Goal: Task Accomplishment & Management: Manage account settings

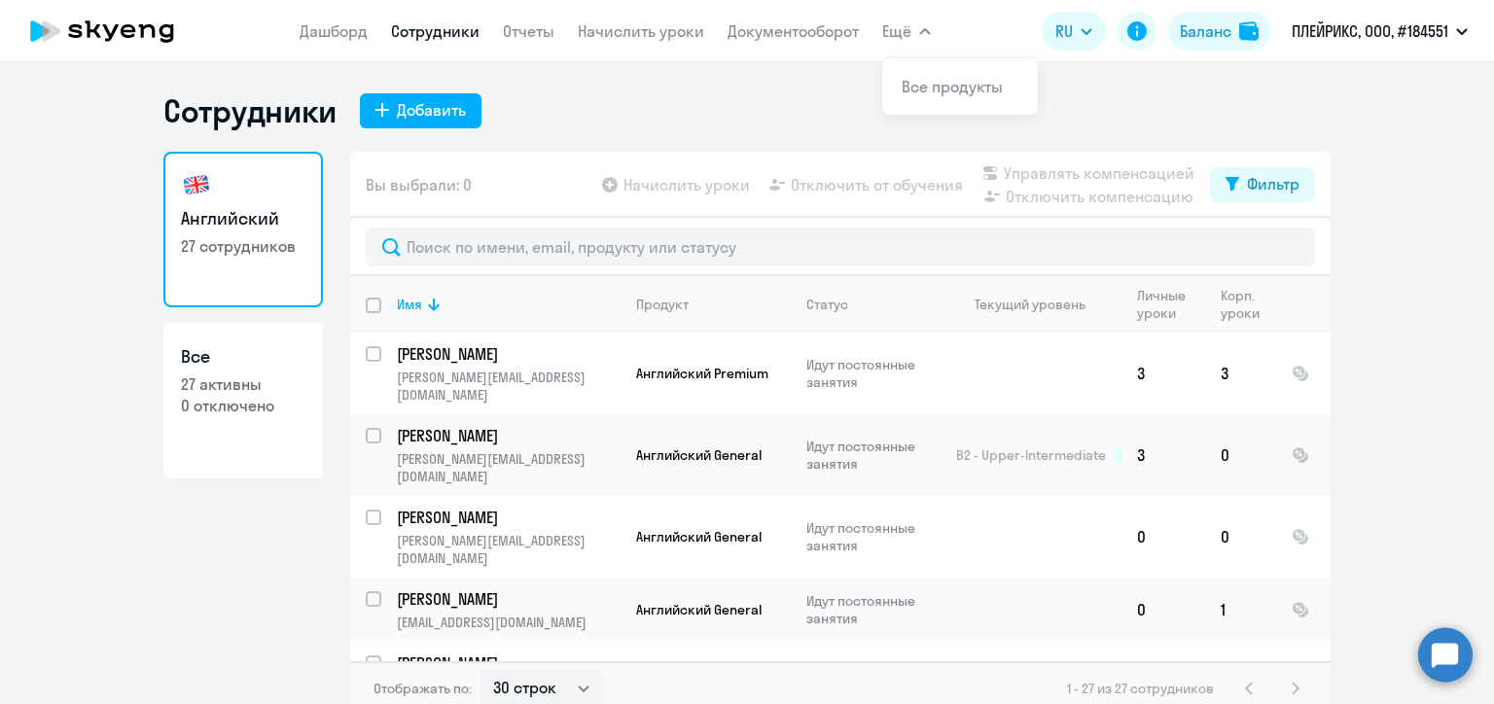
select select "30"
click at [646, 37] on link "Начислить уроки" at bounding box center [641, 30] width 126 height 19
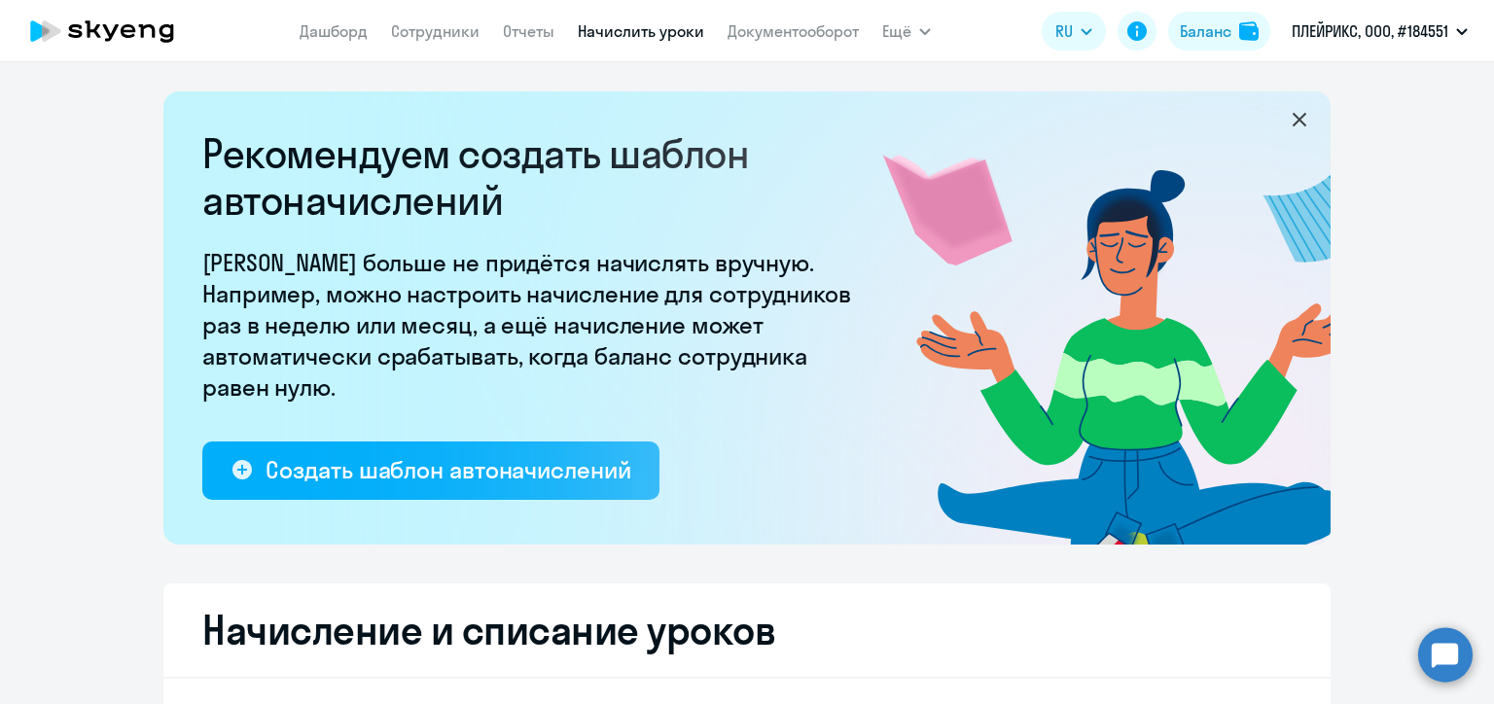
select select "10"
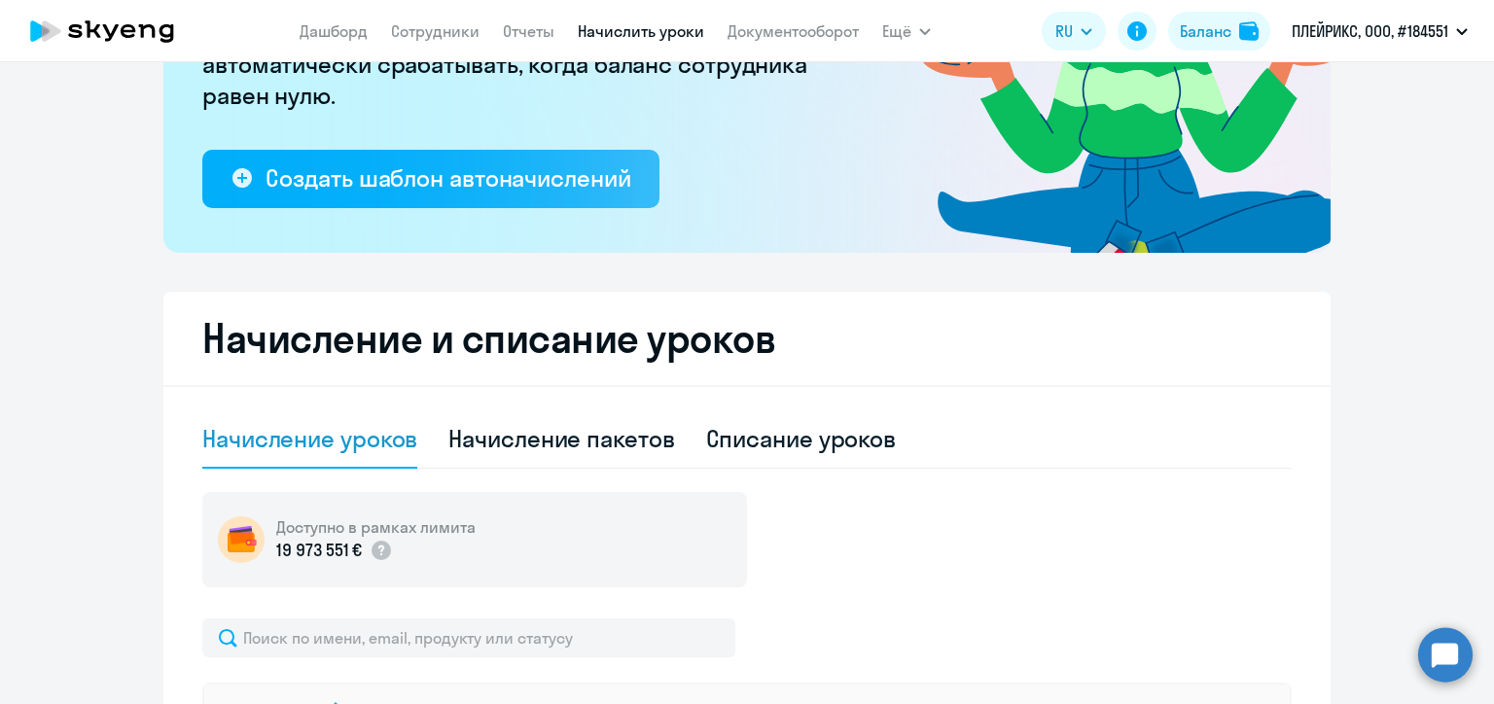
scroll to position [584, 0]
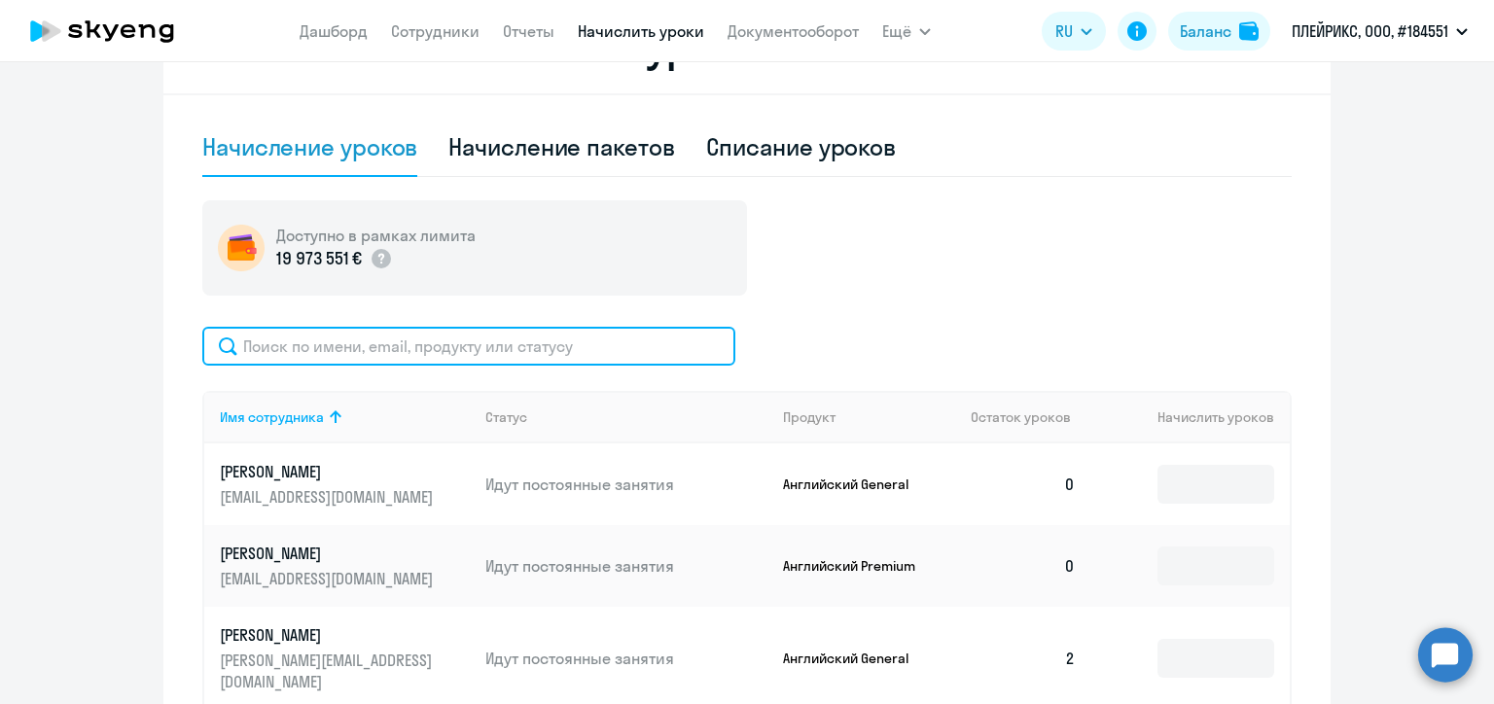
click at [401, 355] on input "text" at bounding box center [468, 346] width 533 height 39
paste input "Игоревна"
type input "Игоревна"
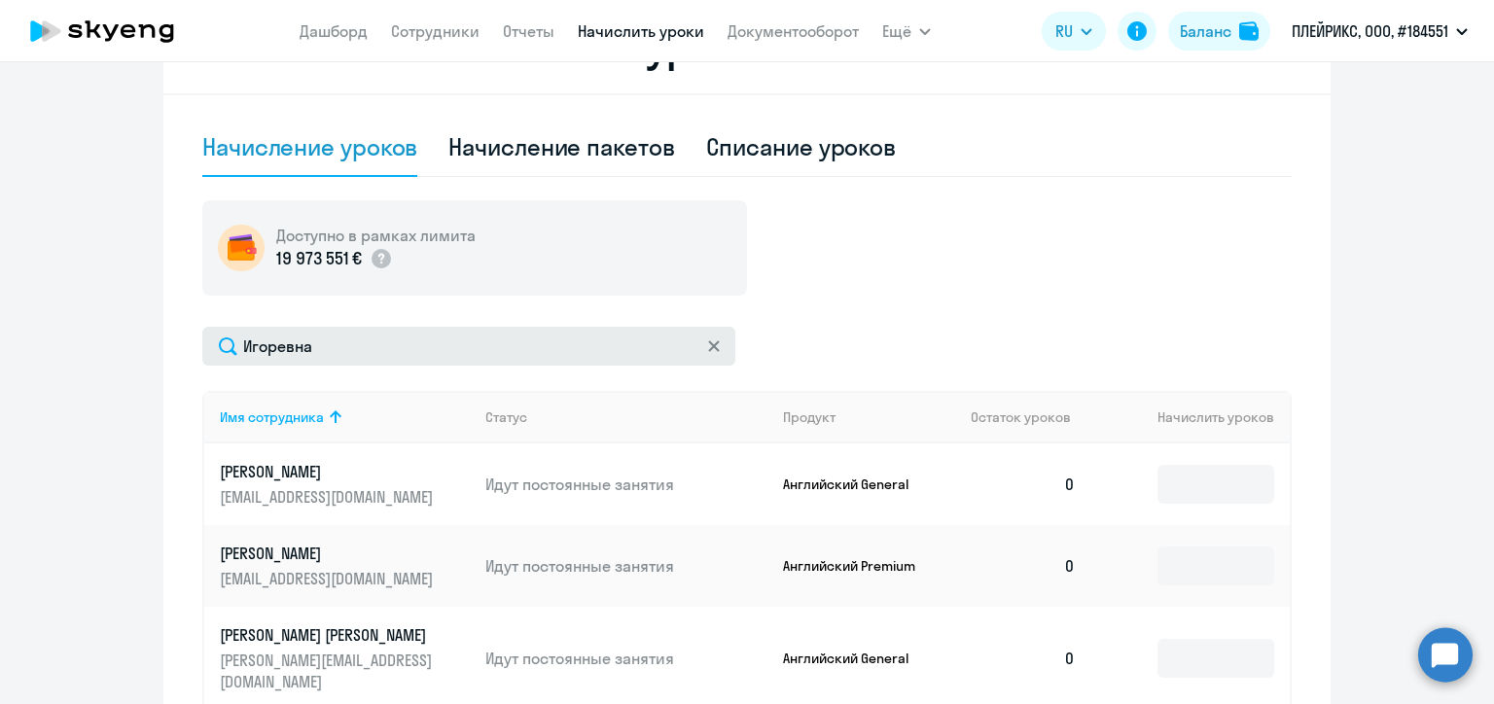
click at [708, 349] on icon at bounding box center [714, 346] width 12 height 12
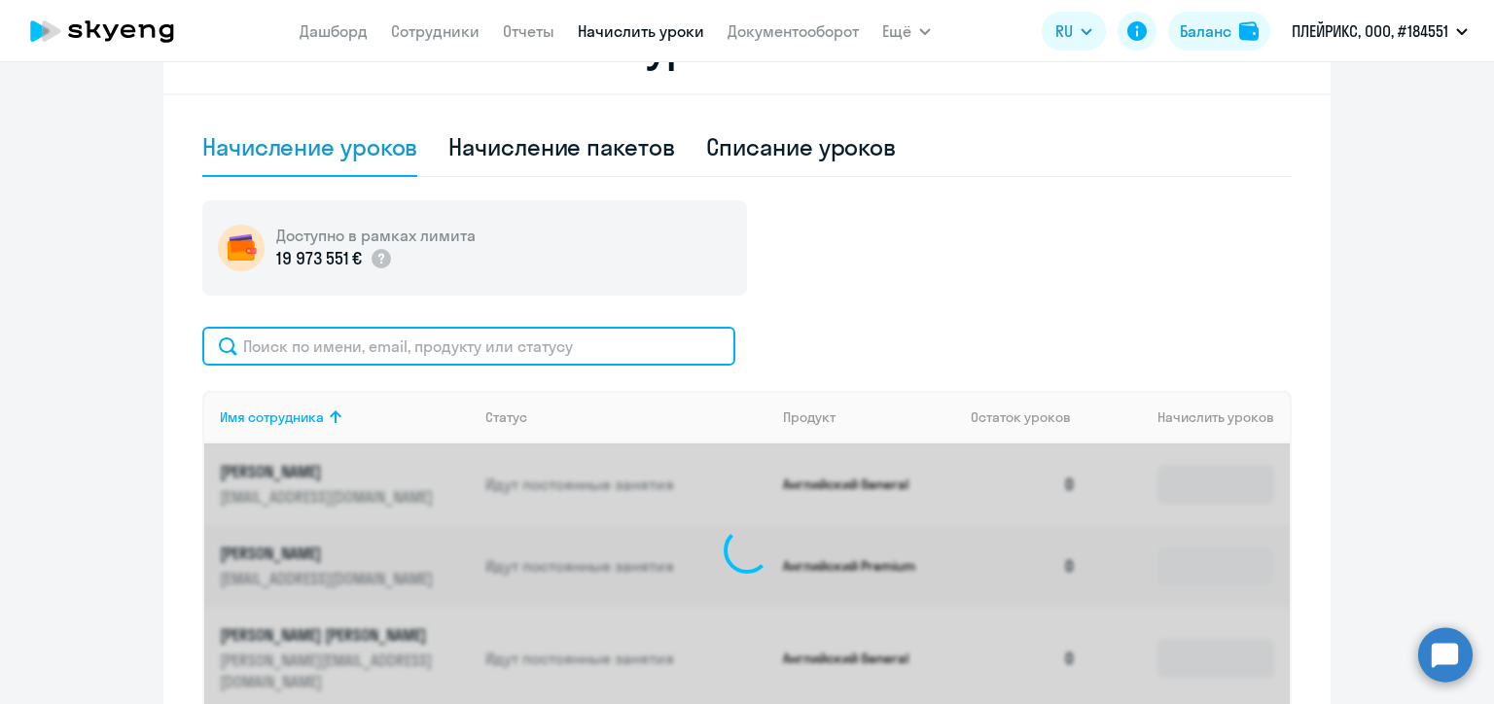
click at [440, 346] on input "text" at bounding box center [468, 346] width 533 height 39
paste input "Ванвай"
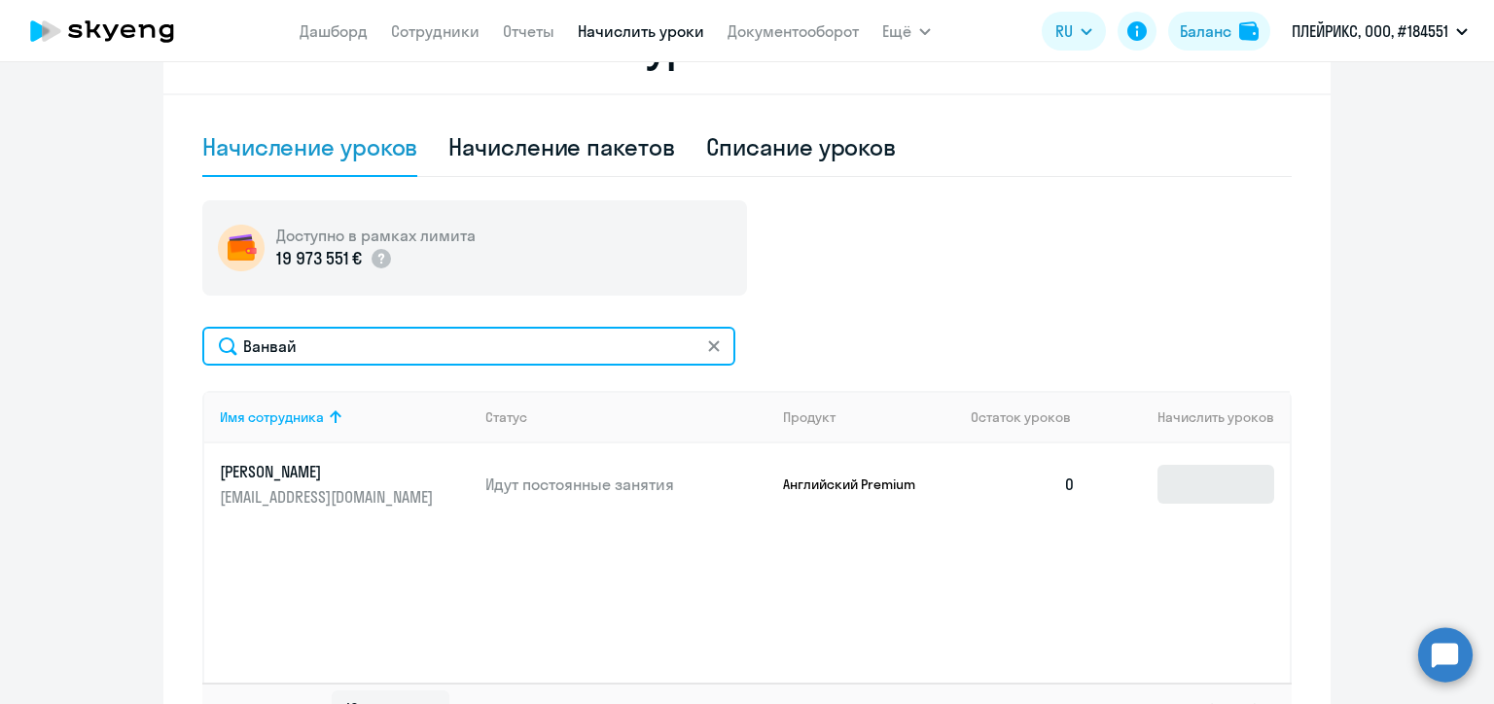
type input "Ванвай"
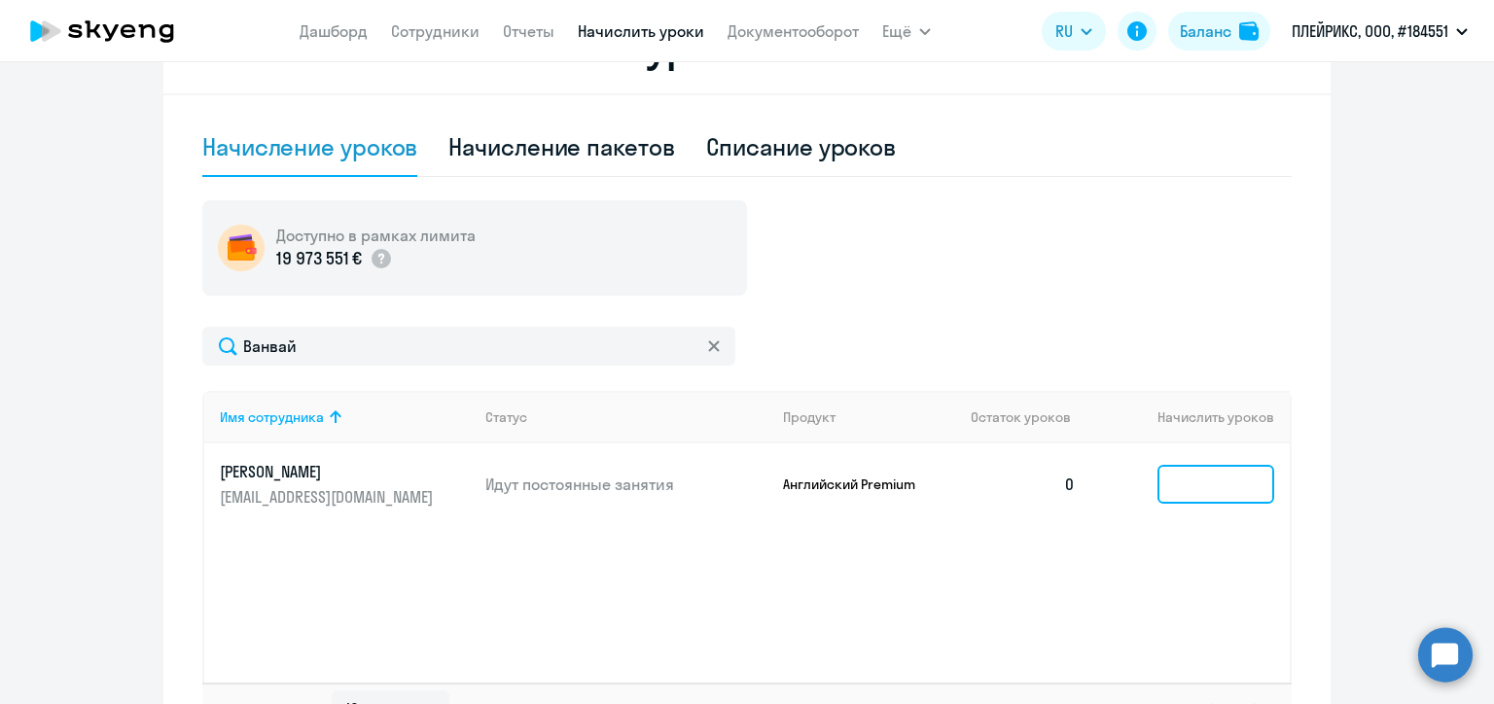
click at [1191, 481] on input at bounding box center [1215, 484] width 117 height 39
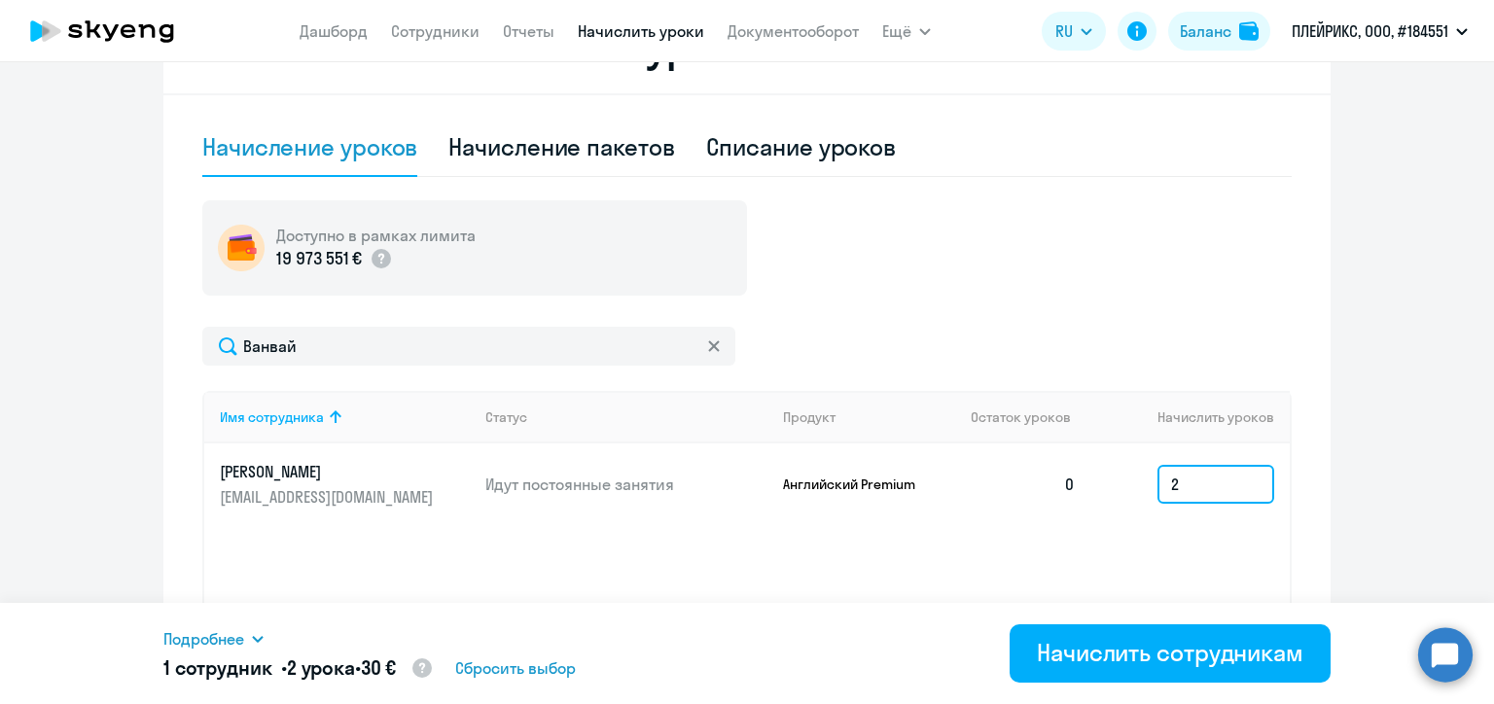
type input "2"
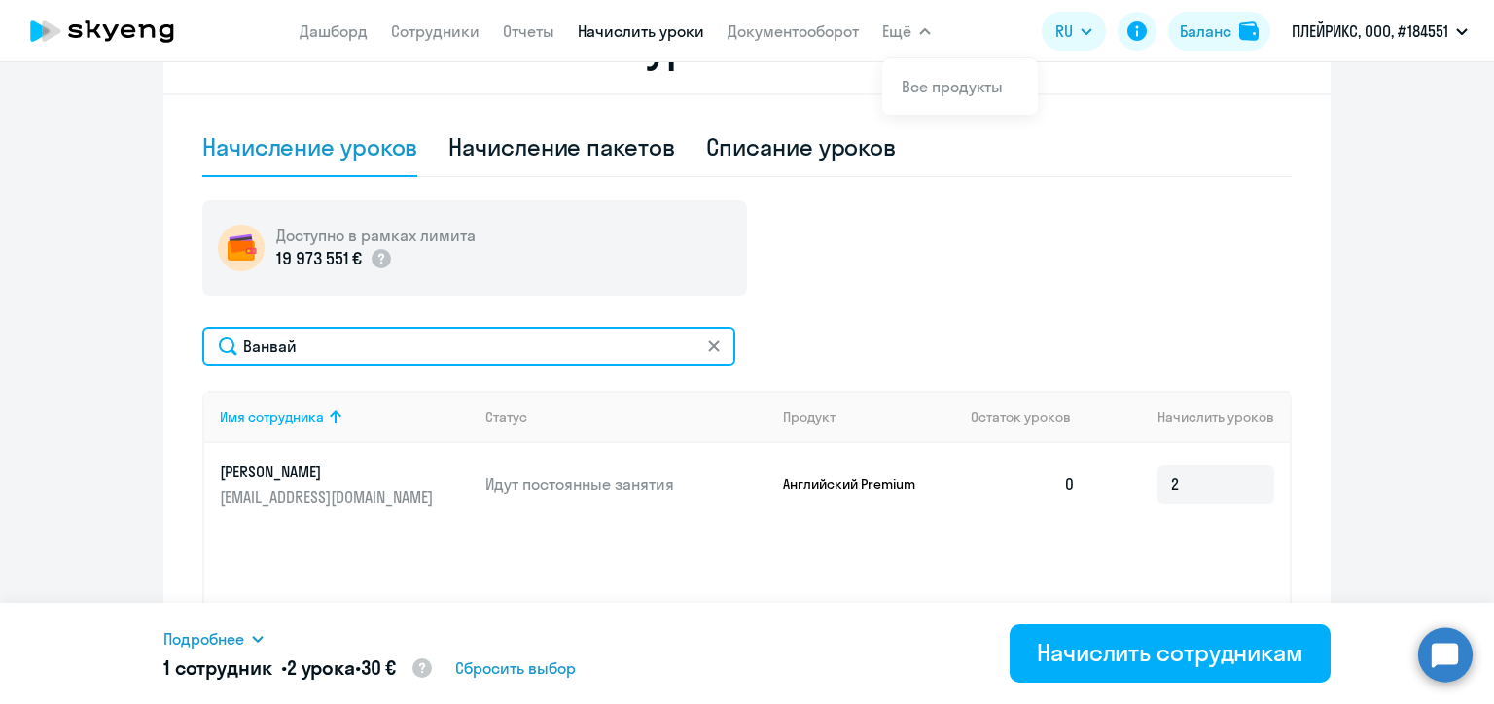
click at [272, 346] on input "Ванвай" at bounding box center [468, 346] width 533 height 39
paste input "рышко"
type input "Крышко"
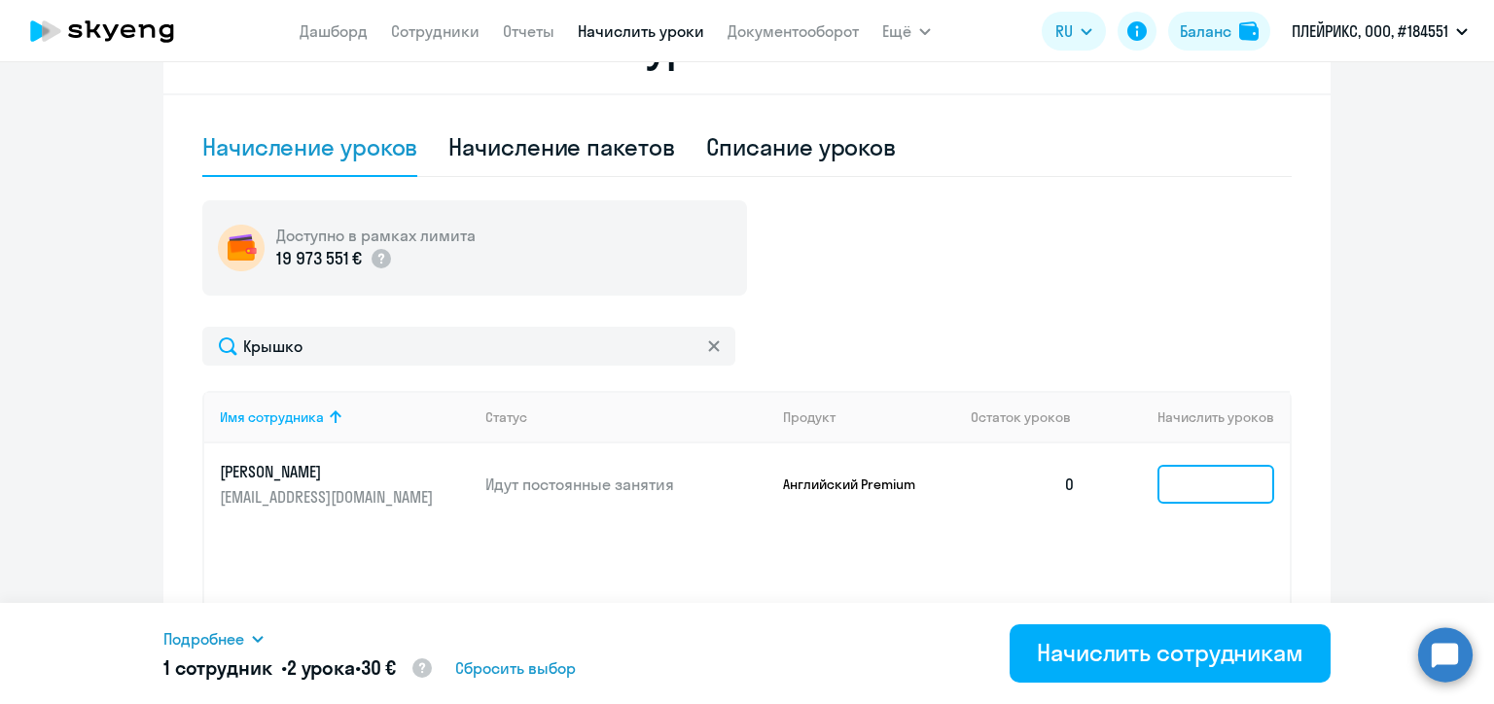
click at [1186, 482] on input at bounding box center [1215, 484] width 117 height 39
type input "4"
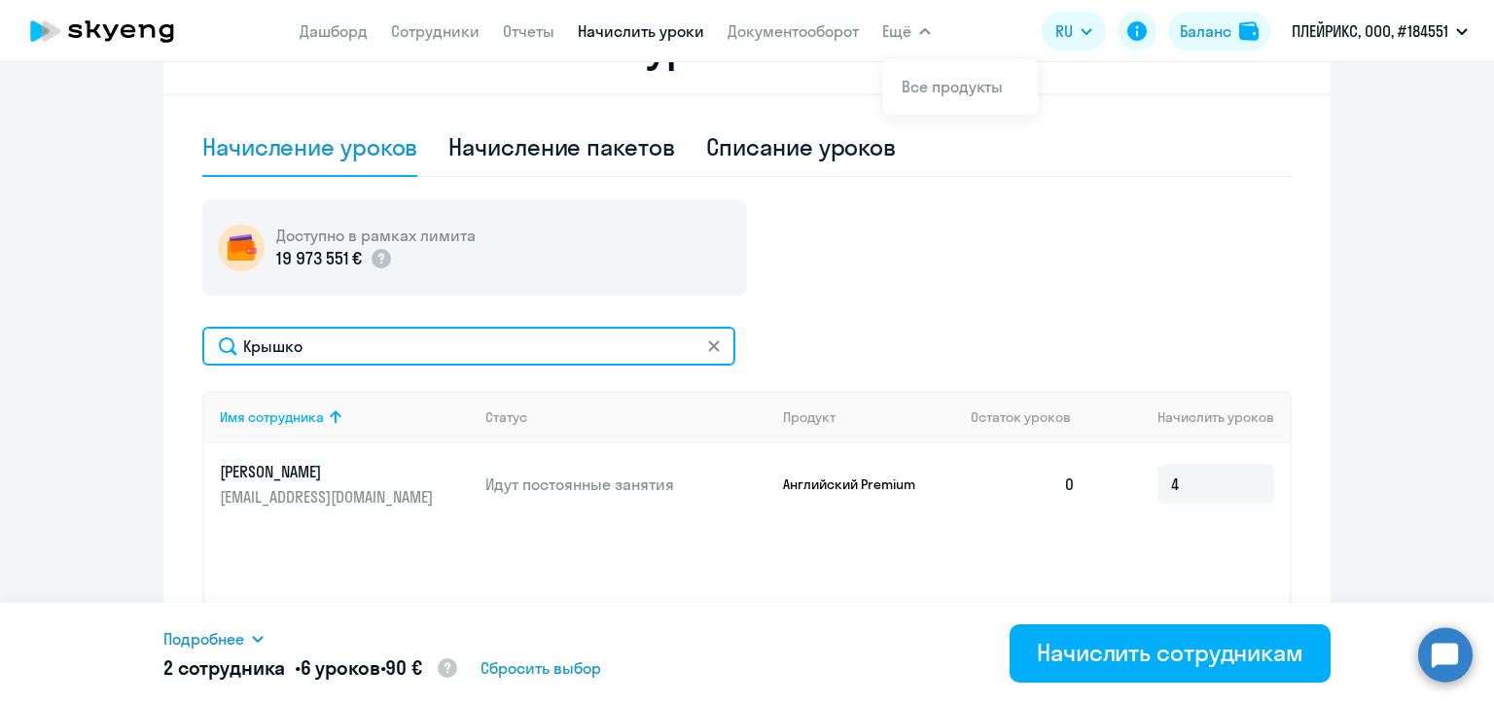
click at [316, 345] on input "Крышко" at bounding box center [468, 346] width 533 height 39
click at [316, 344] on input "Крышко" at bounding box center [468, 346] width 533 height 39
paste input "арушевич"
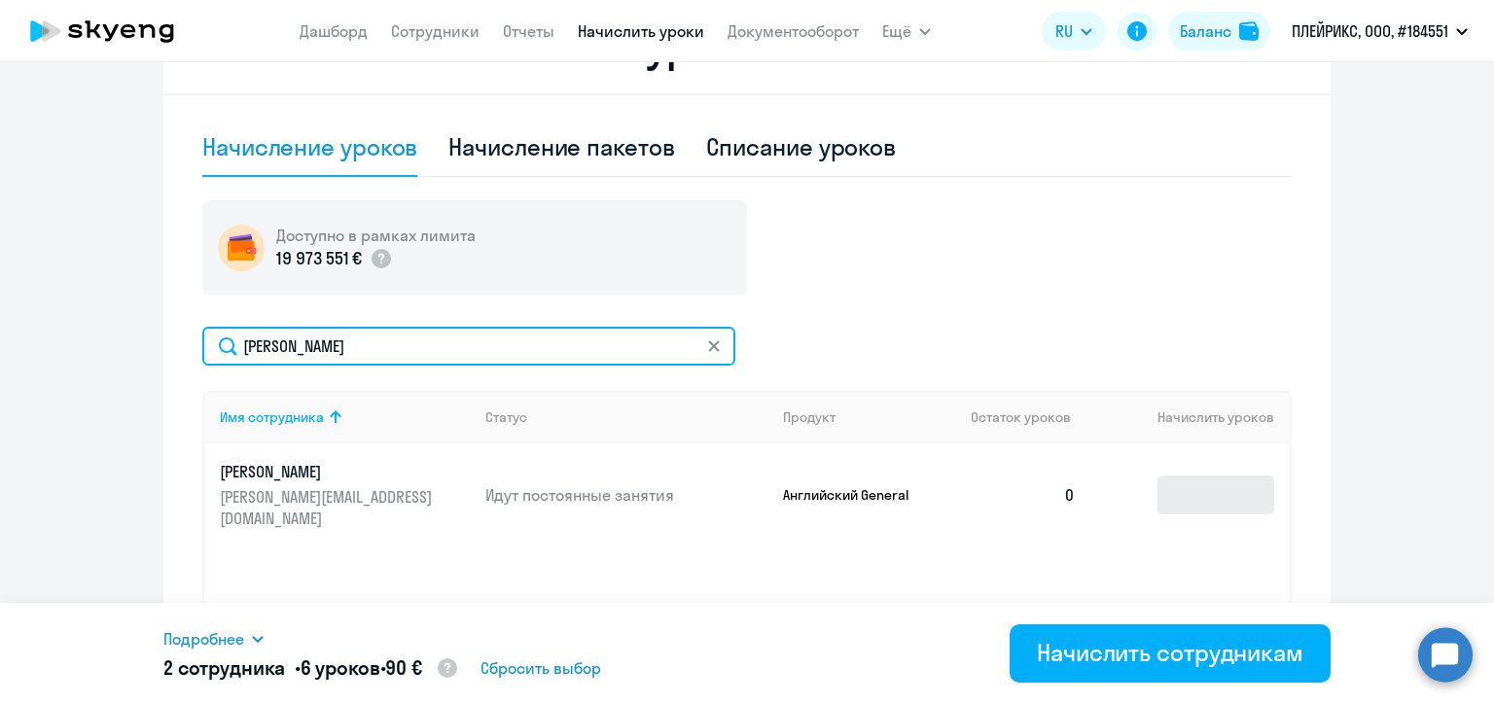
type input "[PERSON_NAME]"
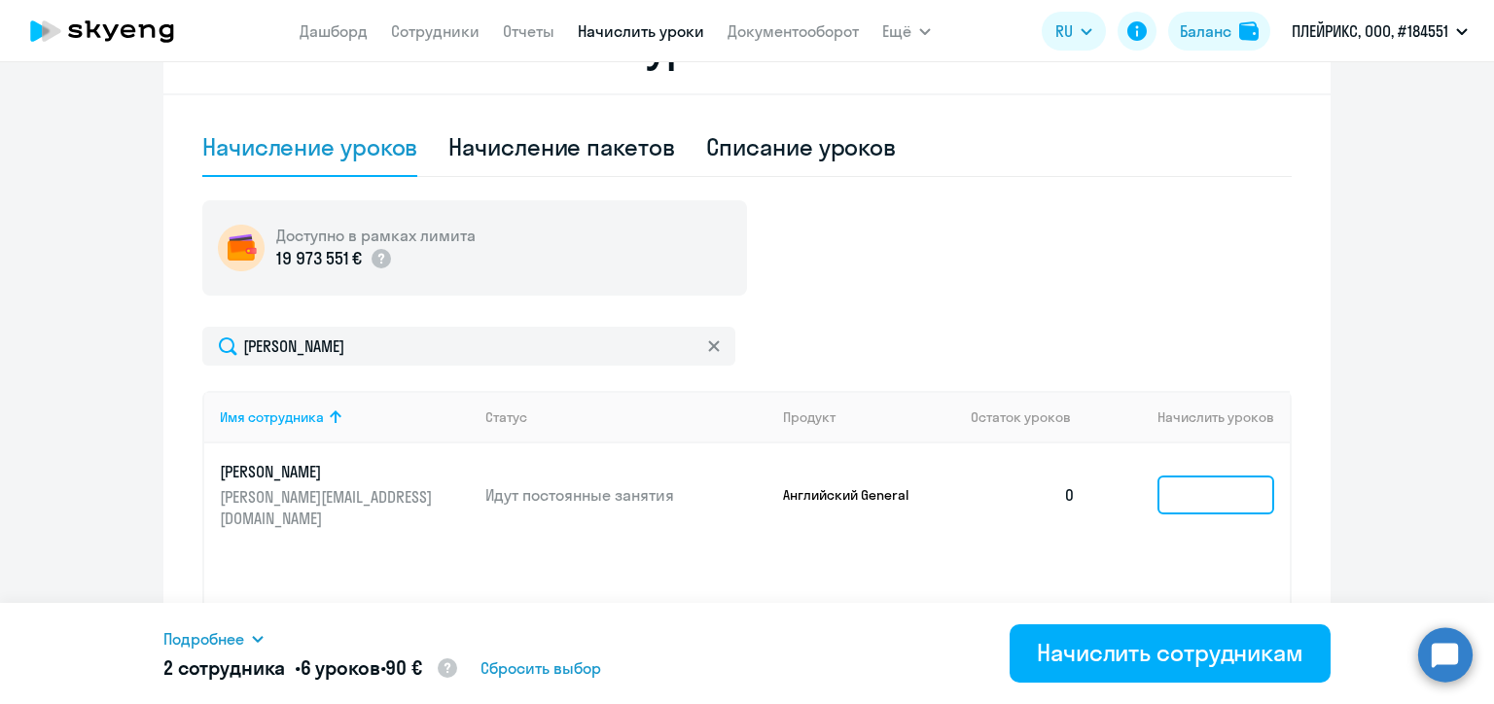
click at [1186, 486] on input at bounding box center [1215, 495] width 117 height 39
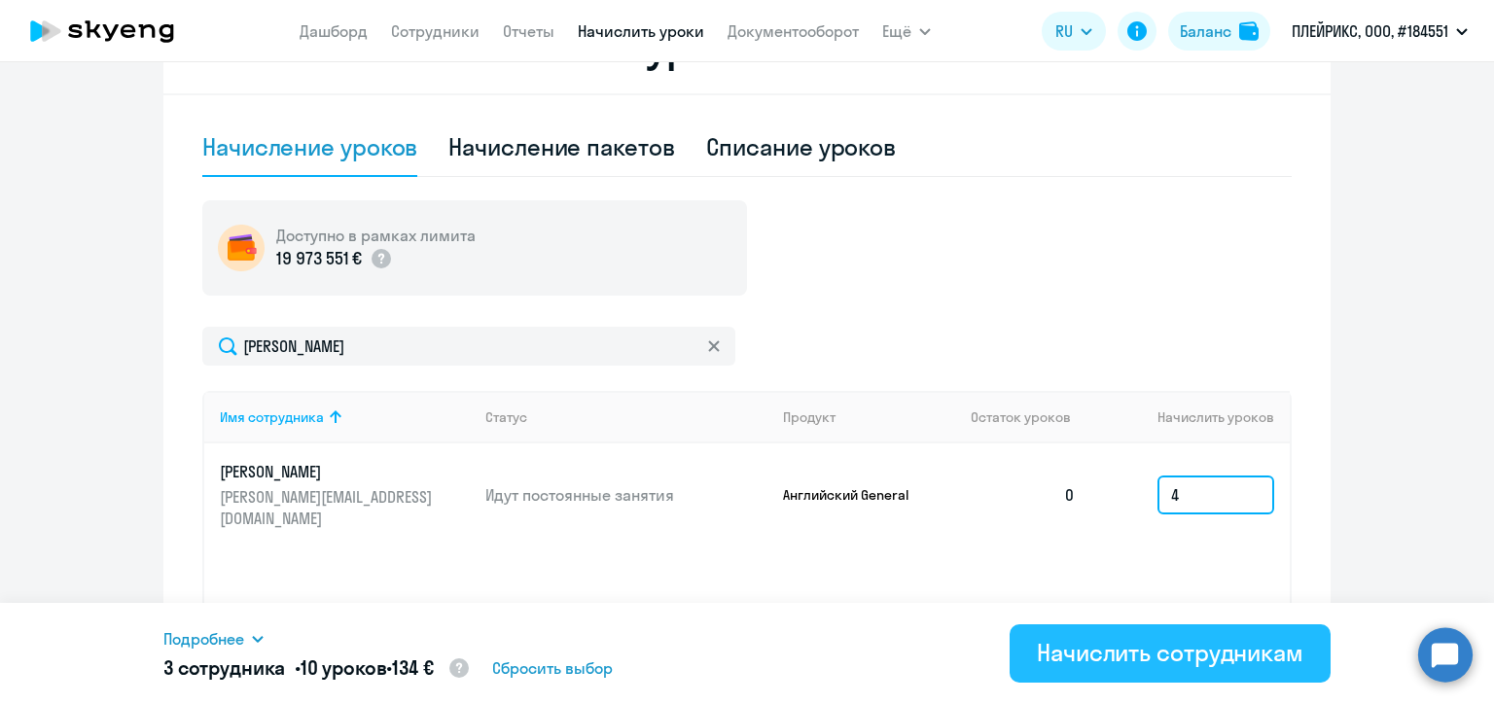
type input "4"
click at [1177, 648] on div "Начислить сотрудникам" at bounding box center [1170, 652] width 266 height 31
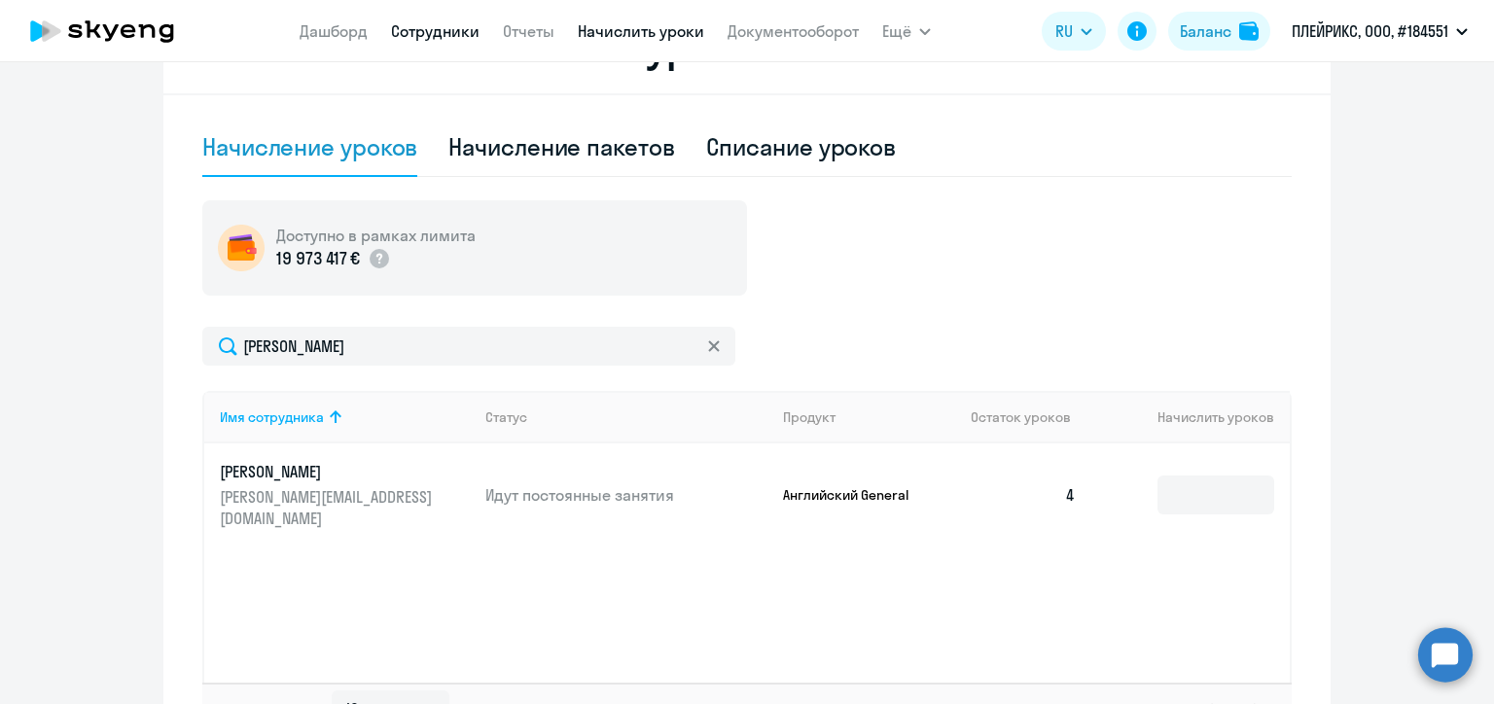
click at [426, 27] on link "Сотрудники" at bounding box center [435, 30] width 88 height 19
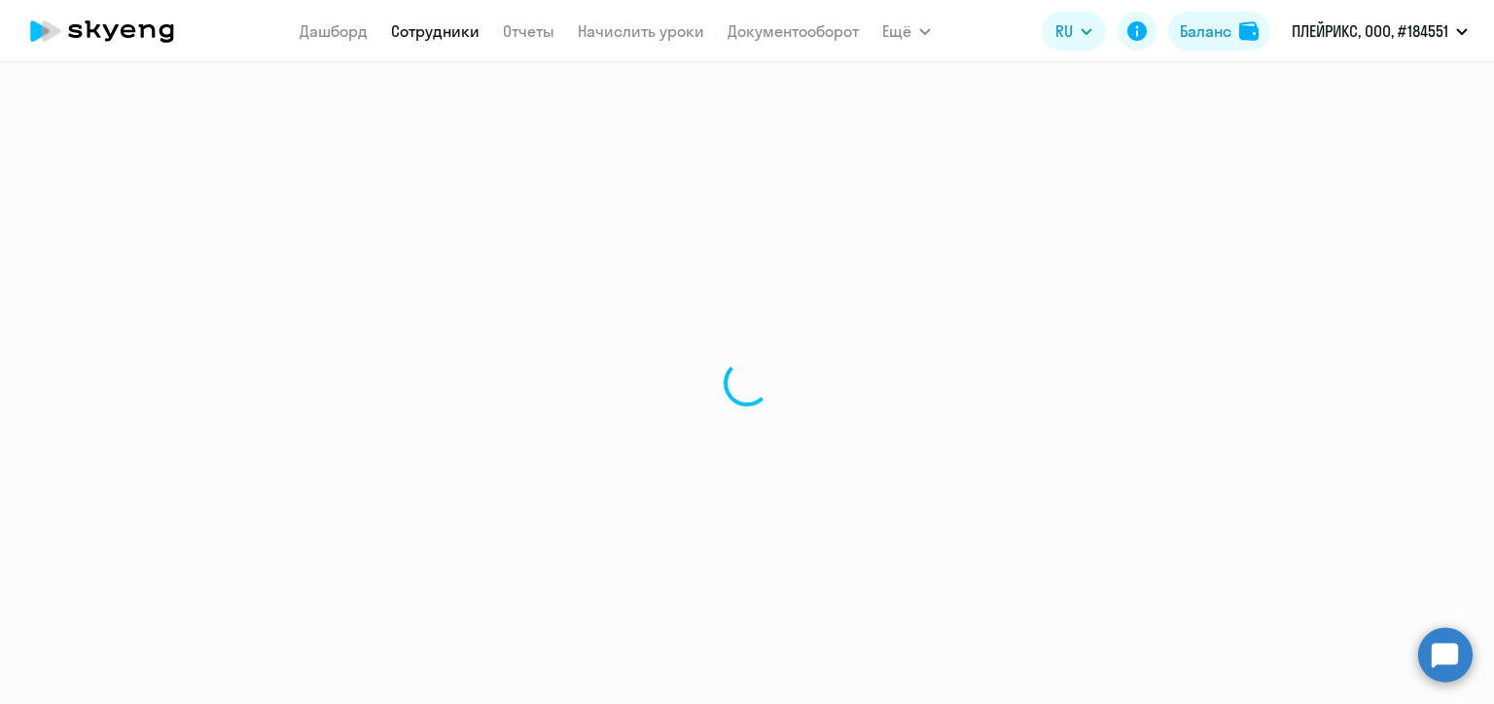
select select "30"
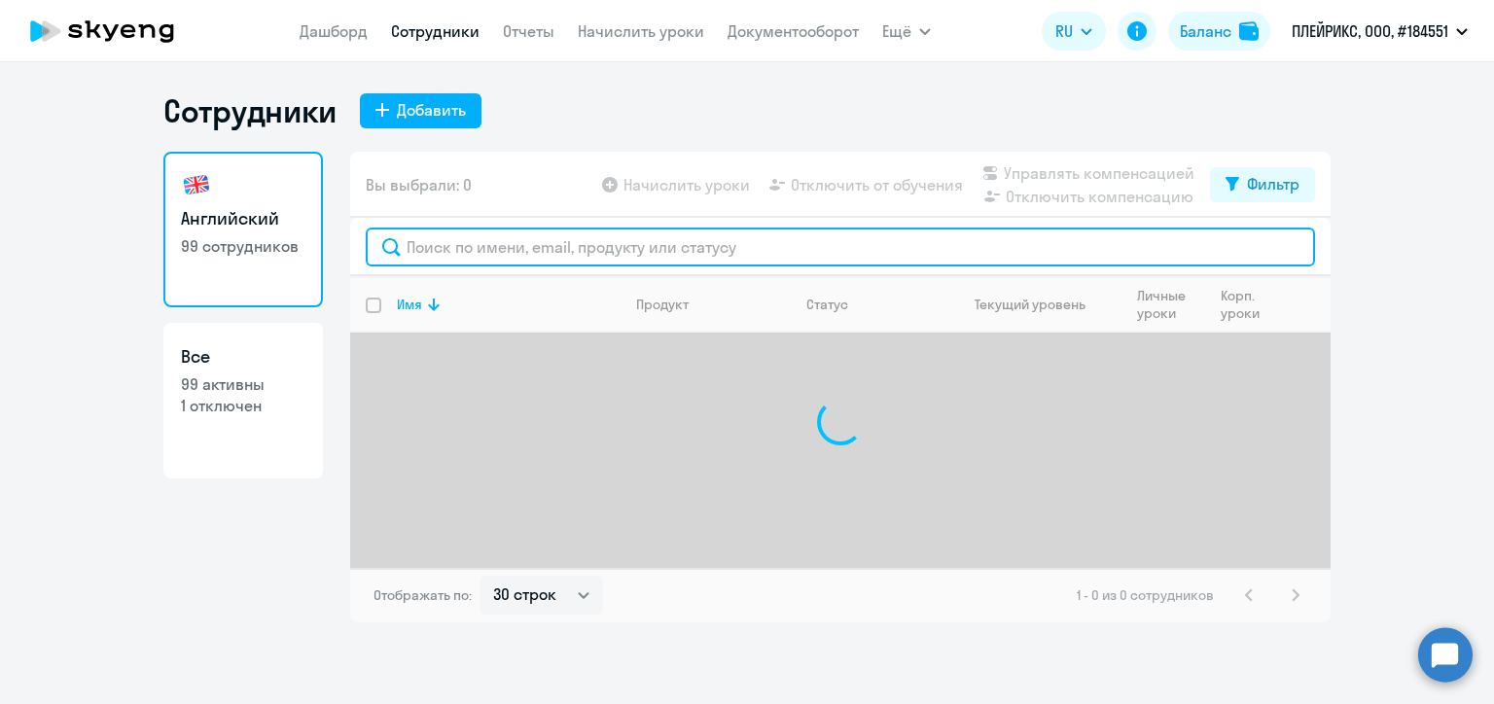
click at [513, 251] on input "text" at bounding box center [840, 247] width 949 height 39
paste input "Ванвай"
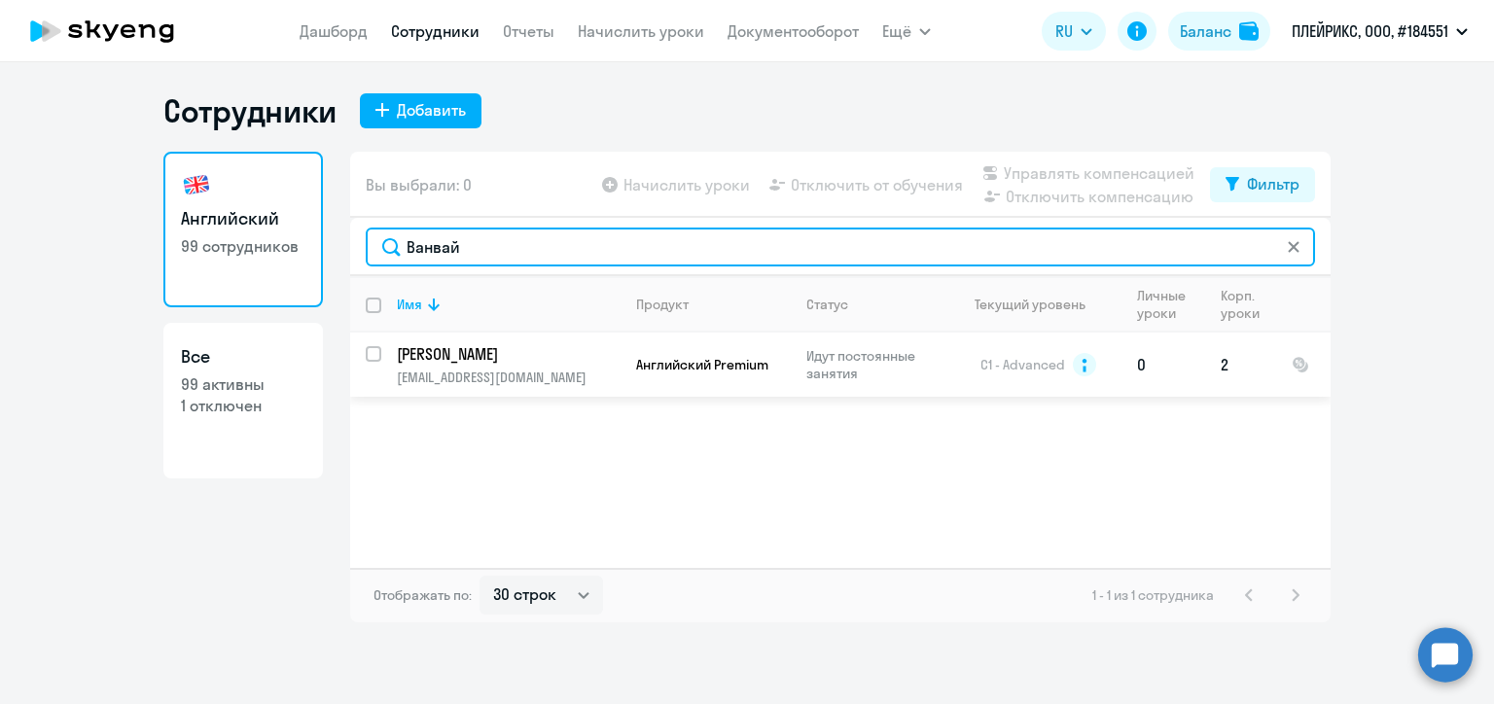
type input "Ванвай"
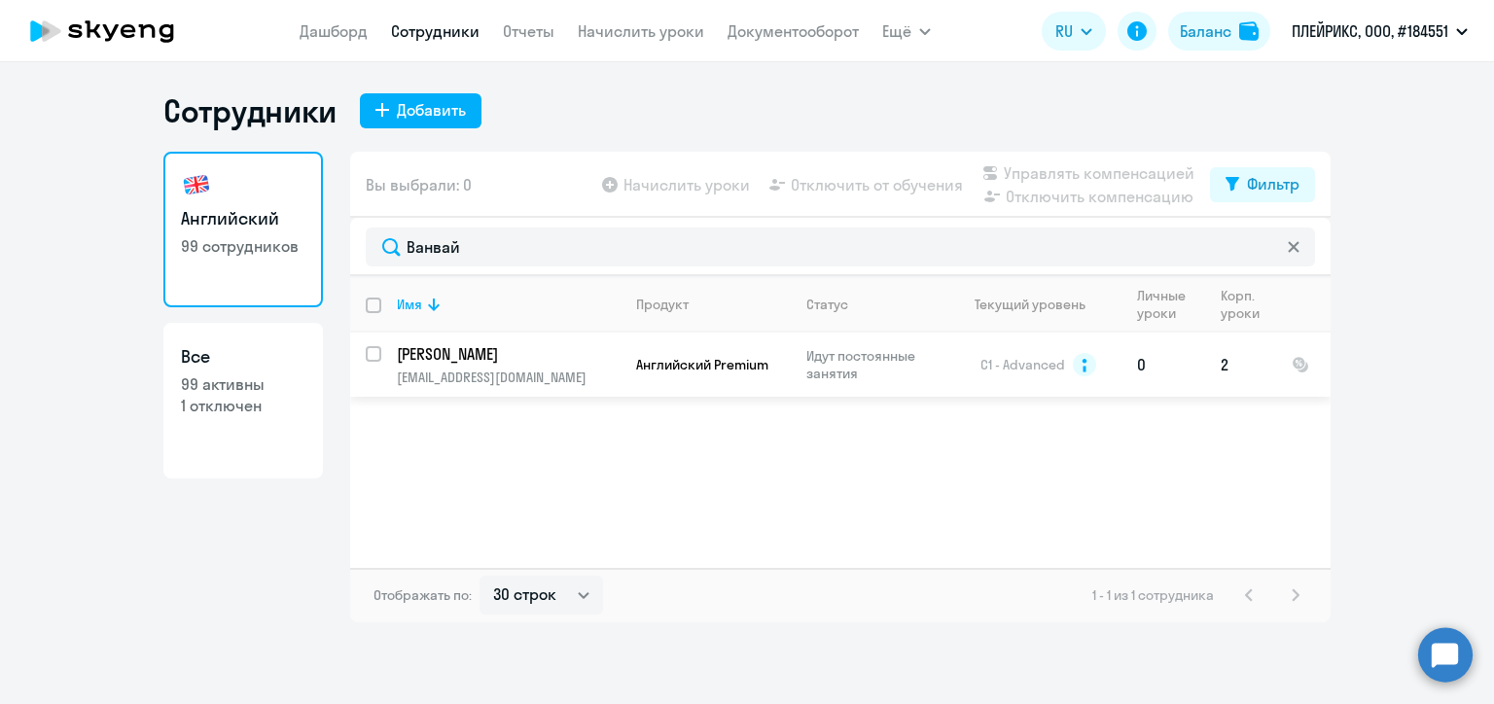
click at [372, 354] on input "select row 12124986" at bounding box center [385, 365] width 39 height 39
checkbox input "true"
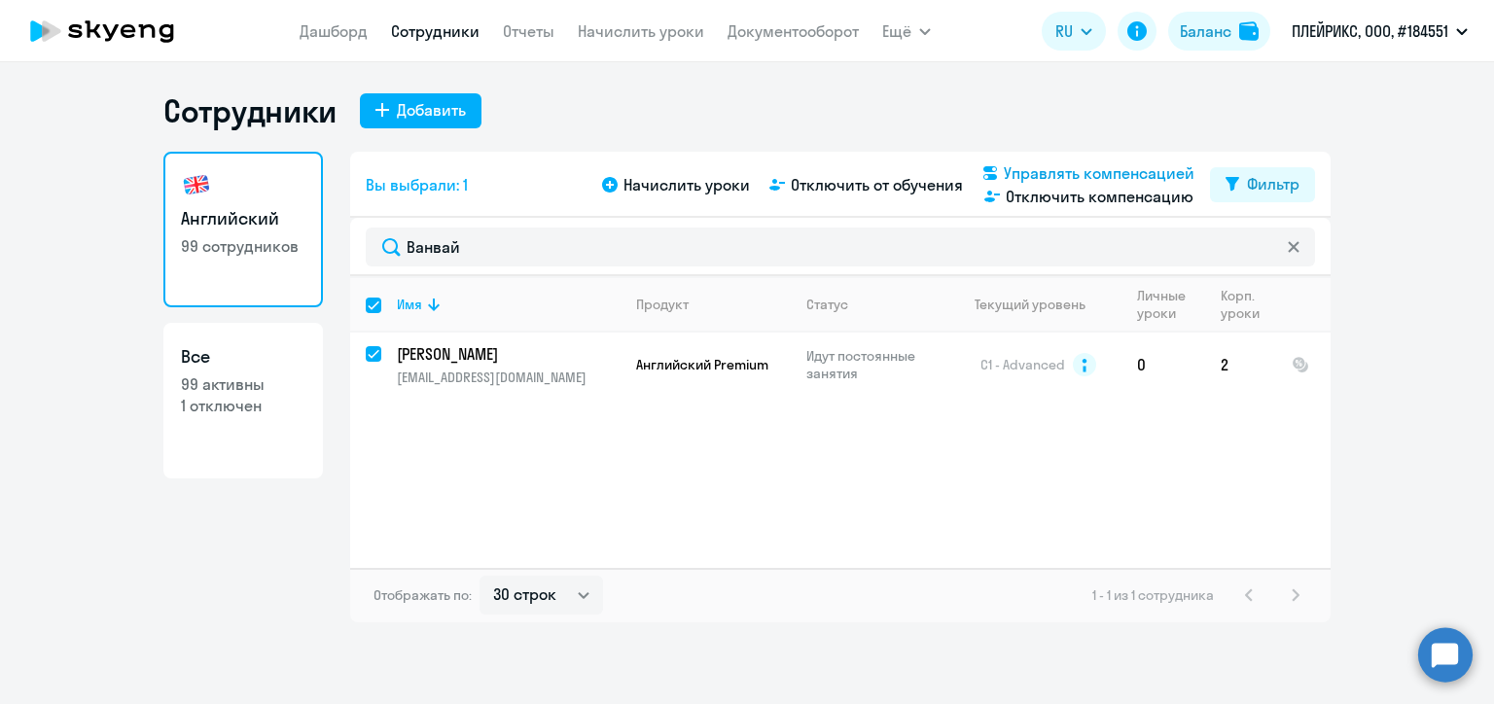
click at [1031, 171] on span "Управлять компенсацией" at bounding box center [1099, 172] width 191 height 23
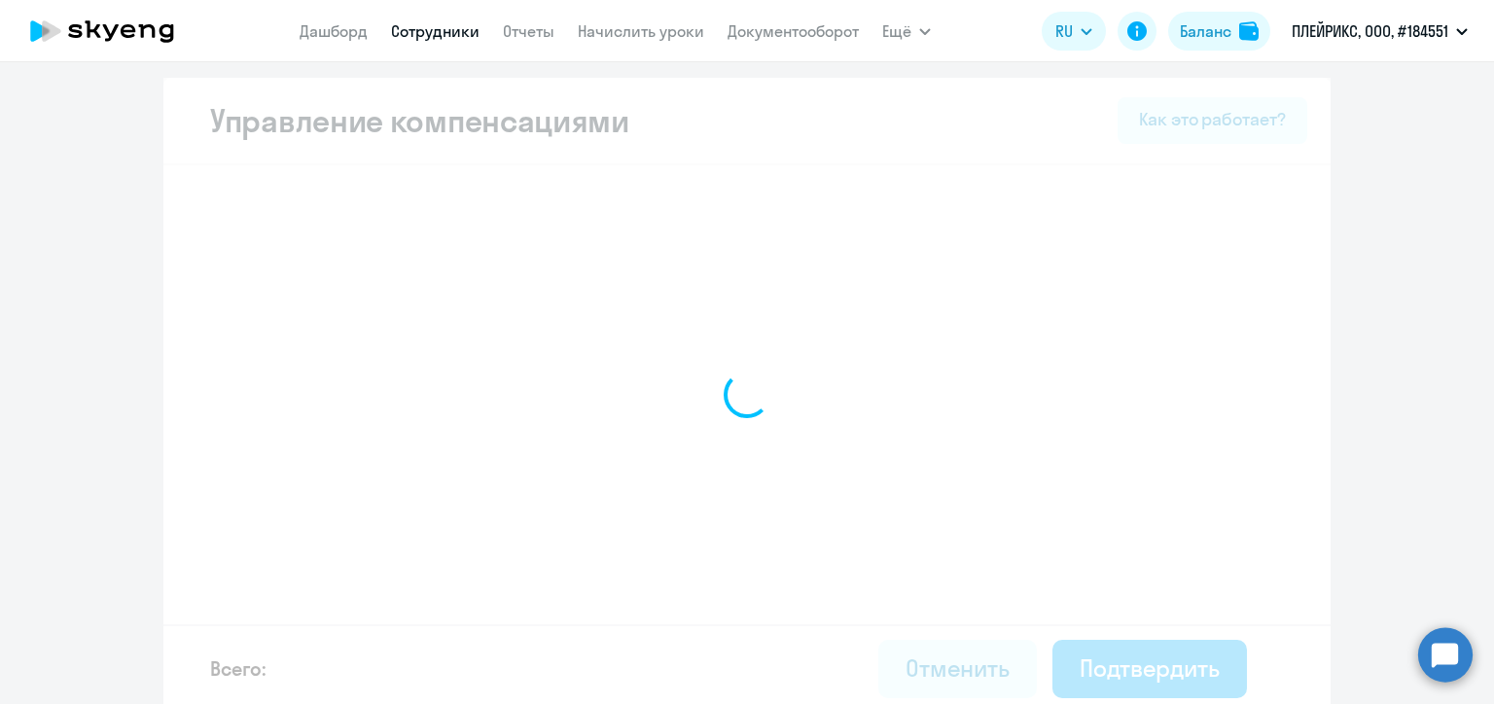
select select "MONTHLY"
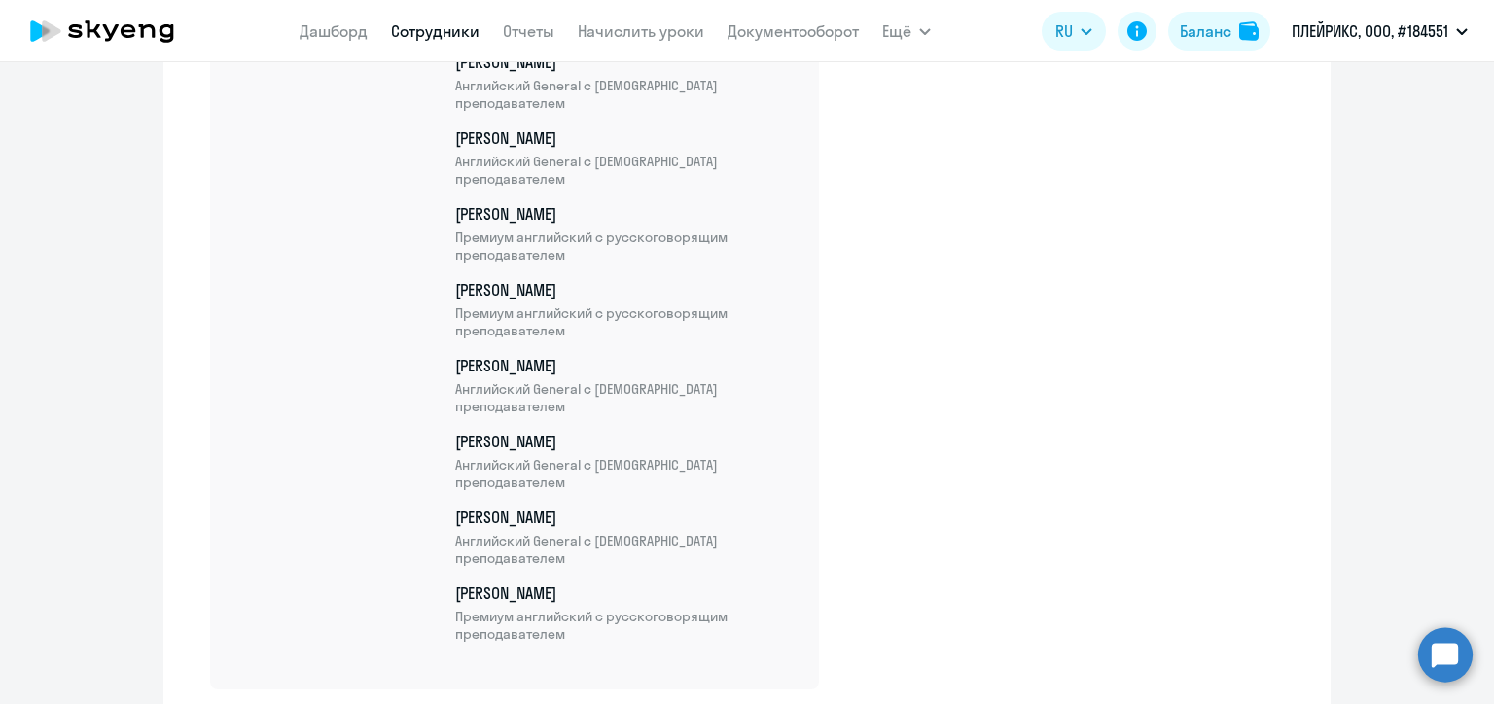
scroll to position [6929, 0]
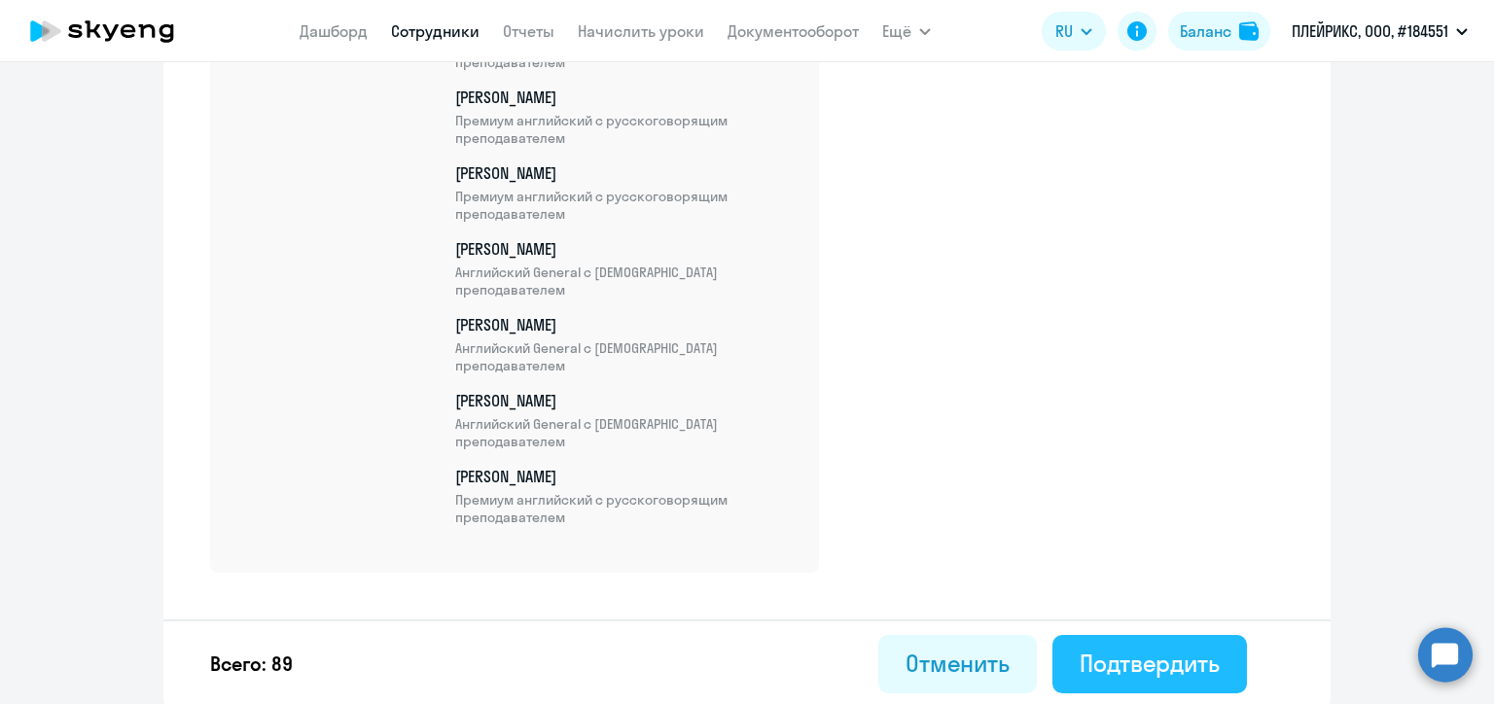
click at [1203, 660] on div "Подтвердить" at bounding box center [1149, 663] width 140 height 31
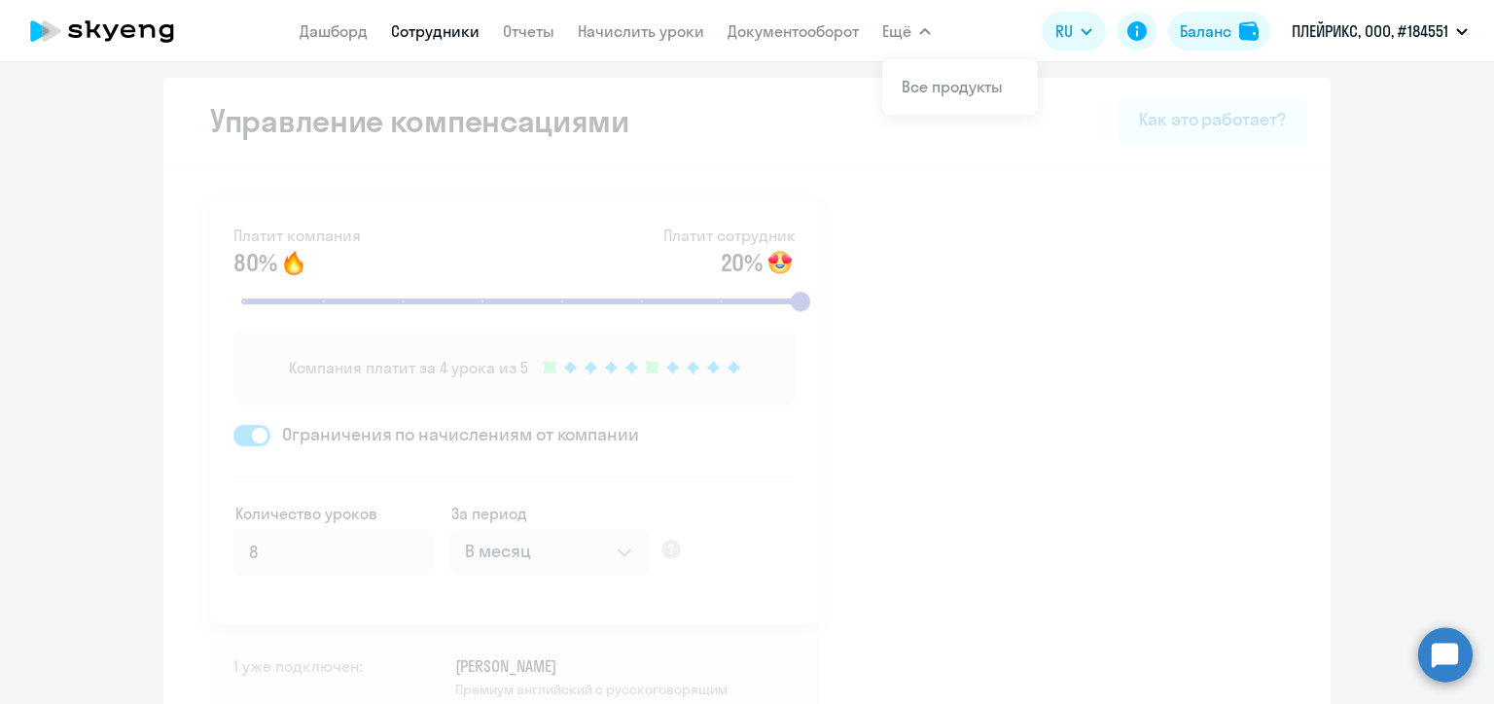
select select "30"
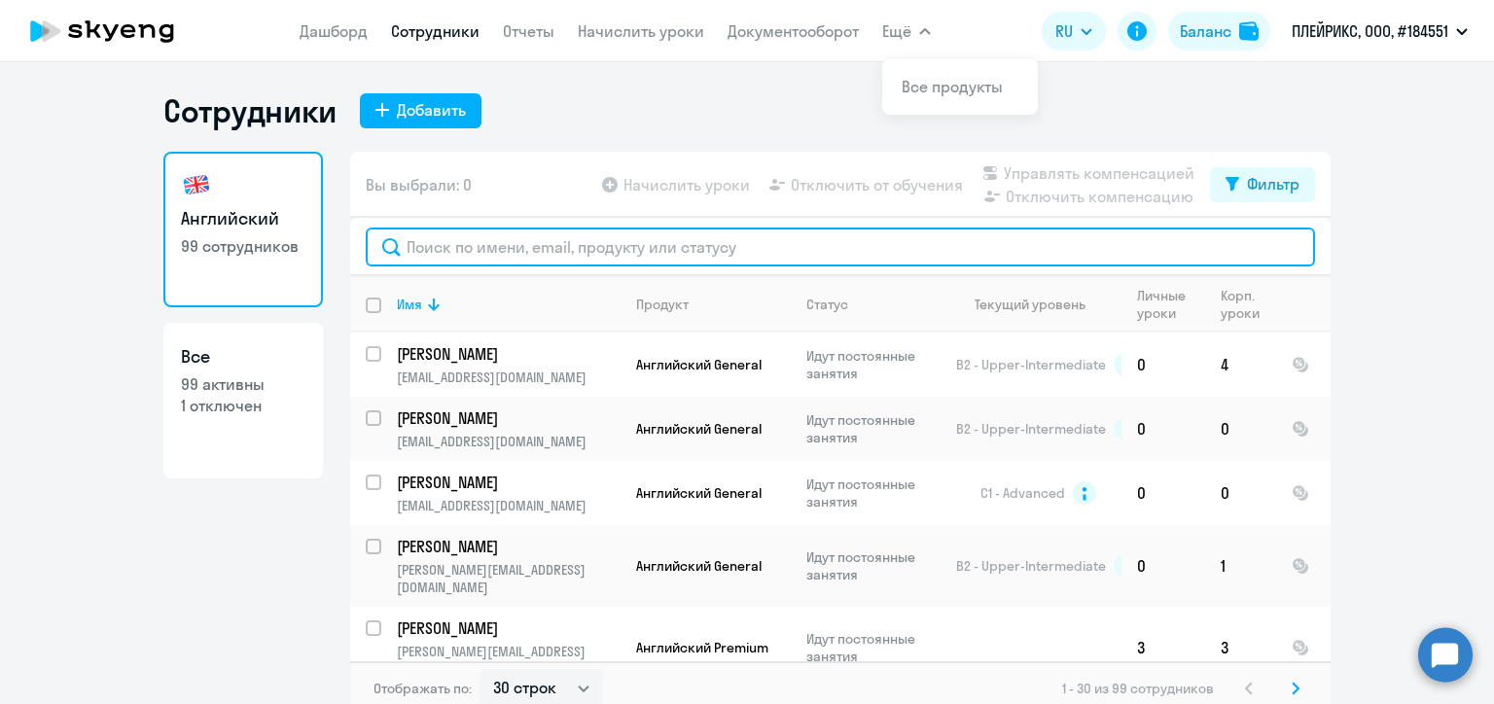
click at [448, 253] on input "text" at bounding box center [840, 247] width 949 height 39
paste input "Крышко"
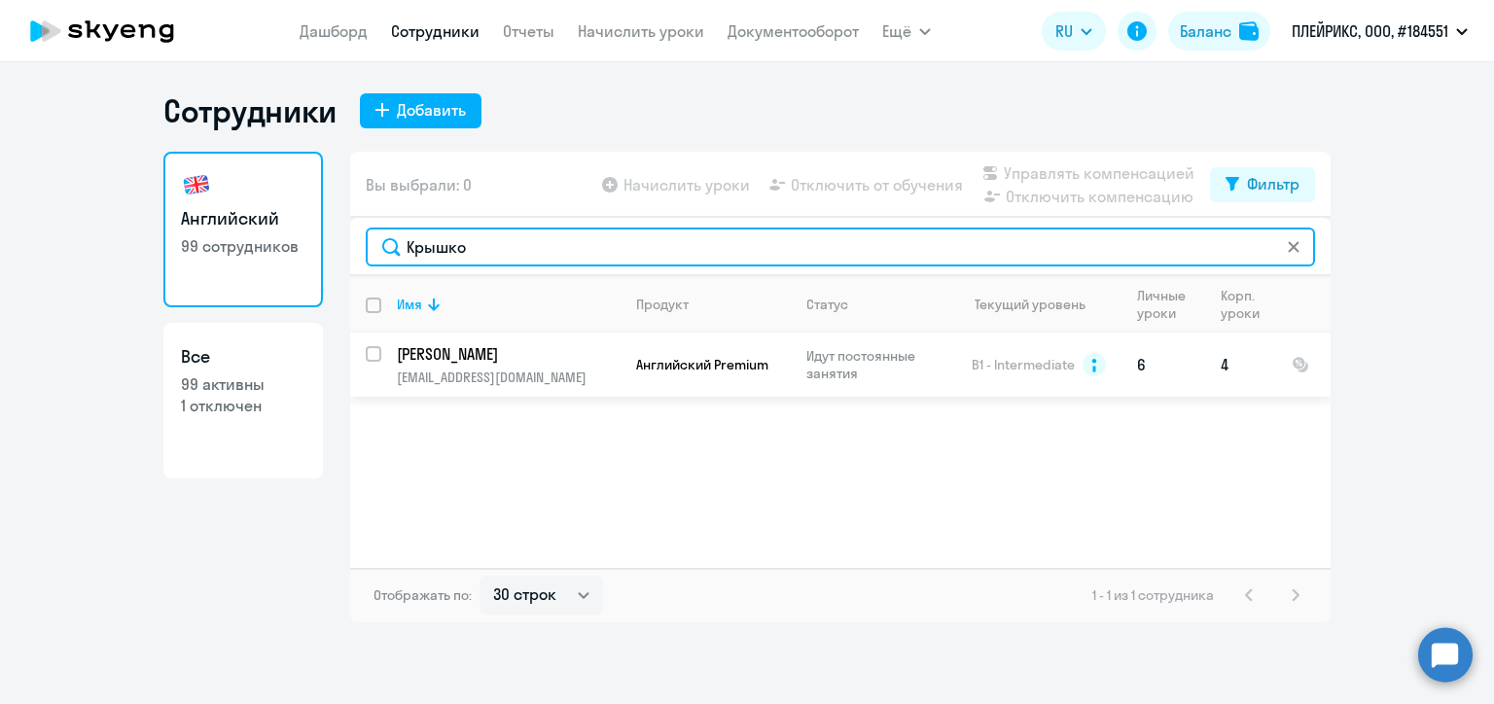
type input "Крышко"
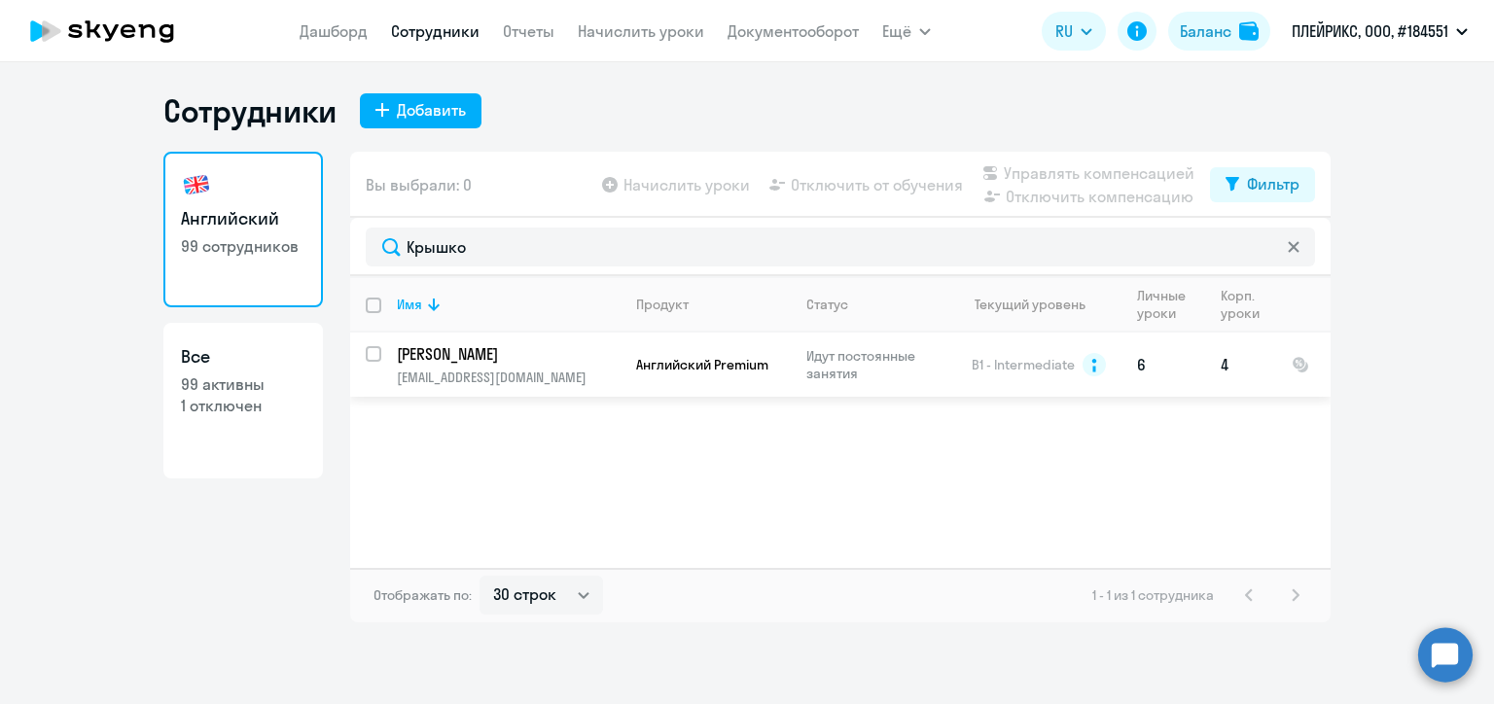
click at [370, 351] on input "select row 4376886" at bounding box center [385, 365] width 39 height 39
checkbox input "true"
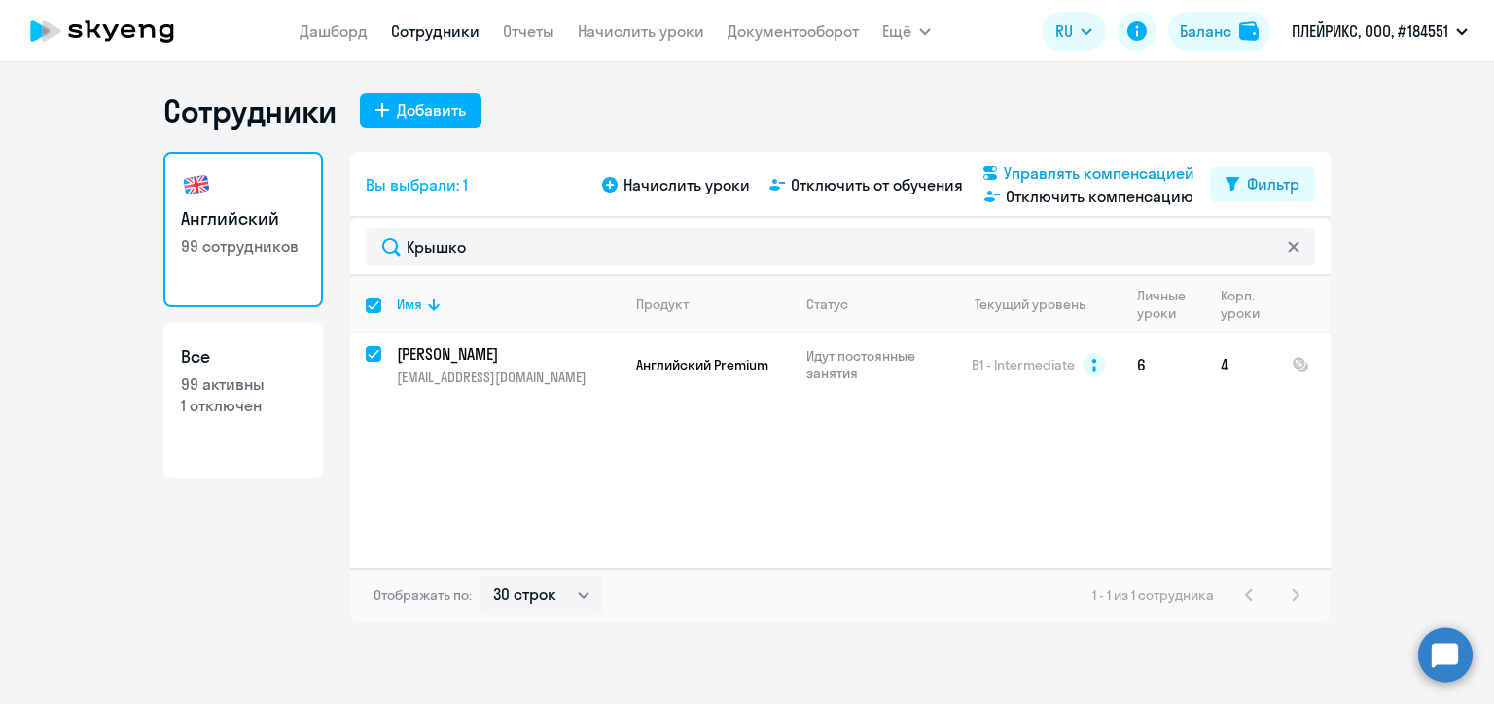
click at [1037, 166] on span "Управлять компенсацией" at bounding box center [1099, 172] width 191 height 23
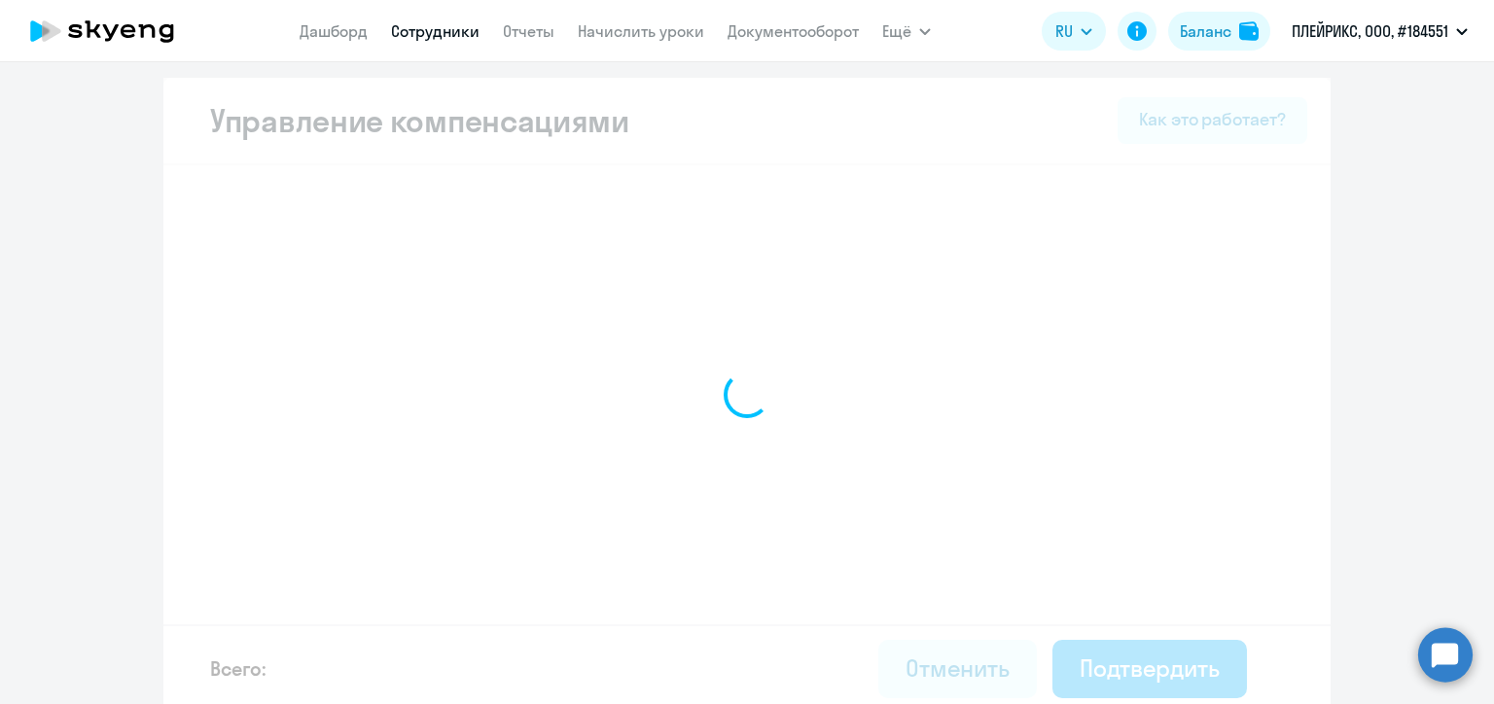
select select "MONTHLY"
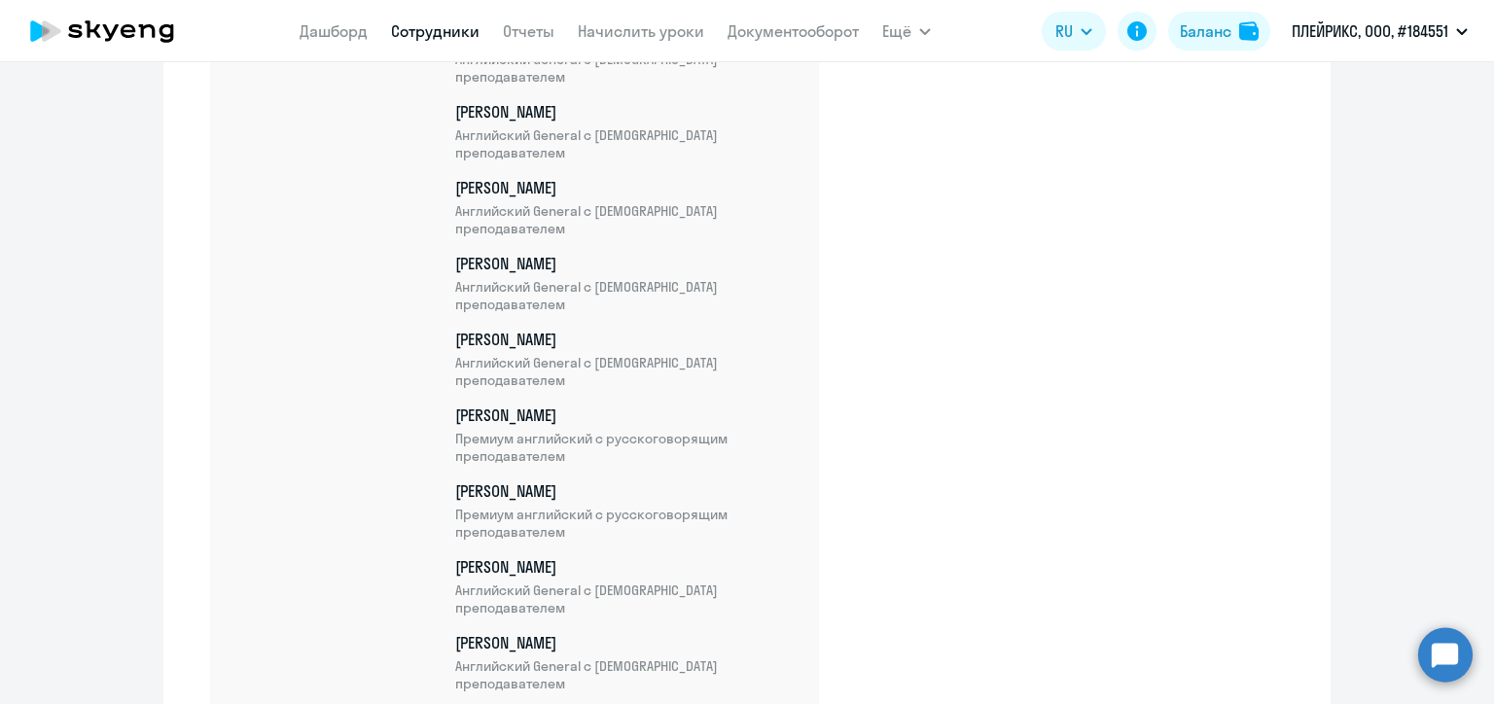
scroll to position [6929, 0]
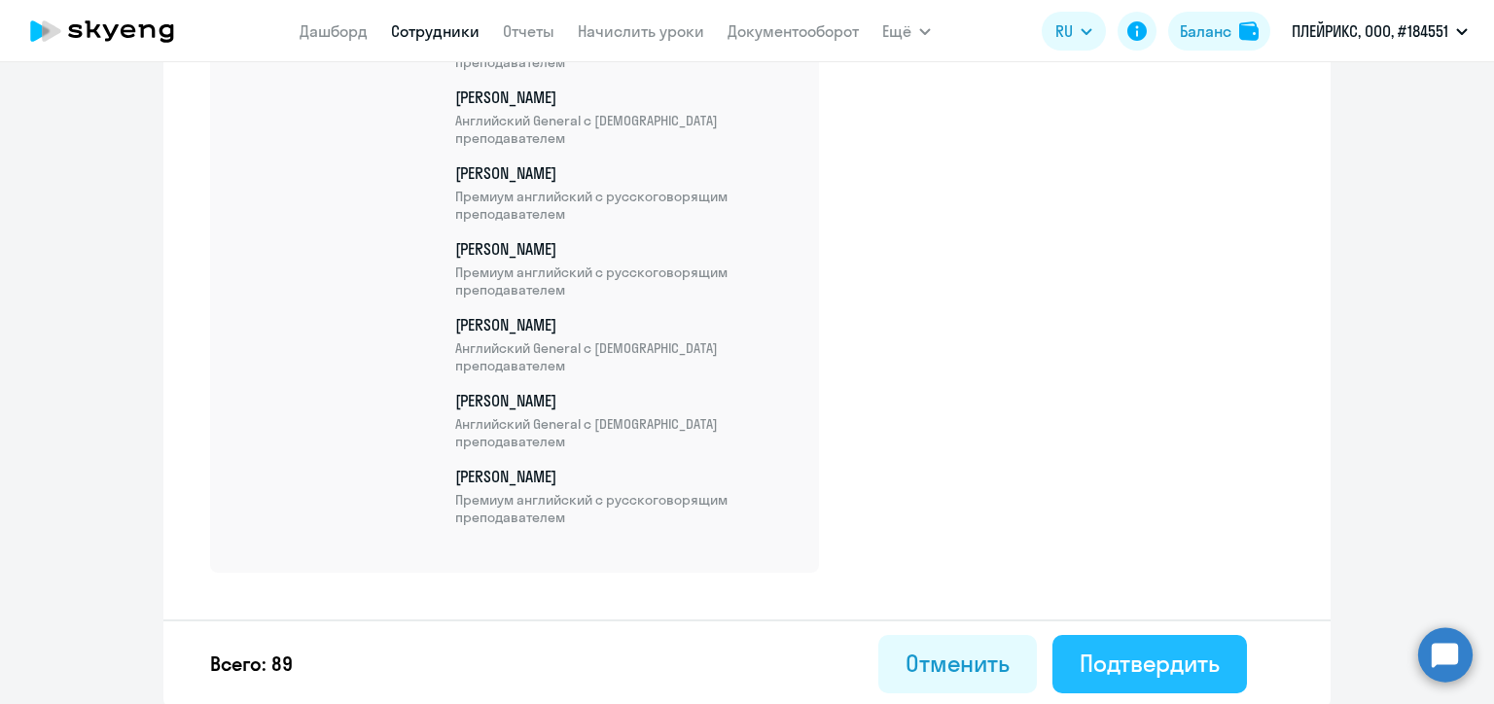
click at [1154, 652] on div "Подтвердить" at bounding box center [1149, 663] width 140 height 31
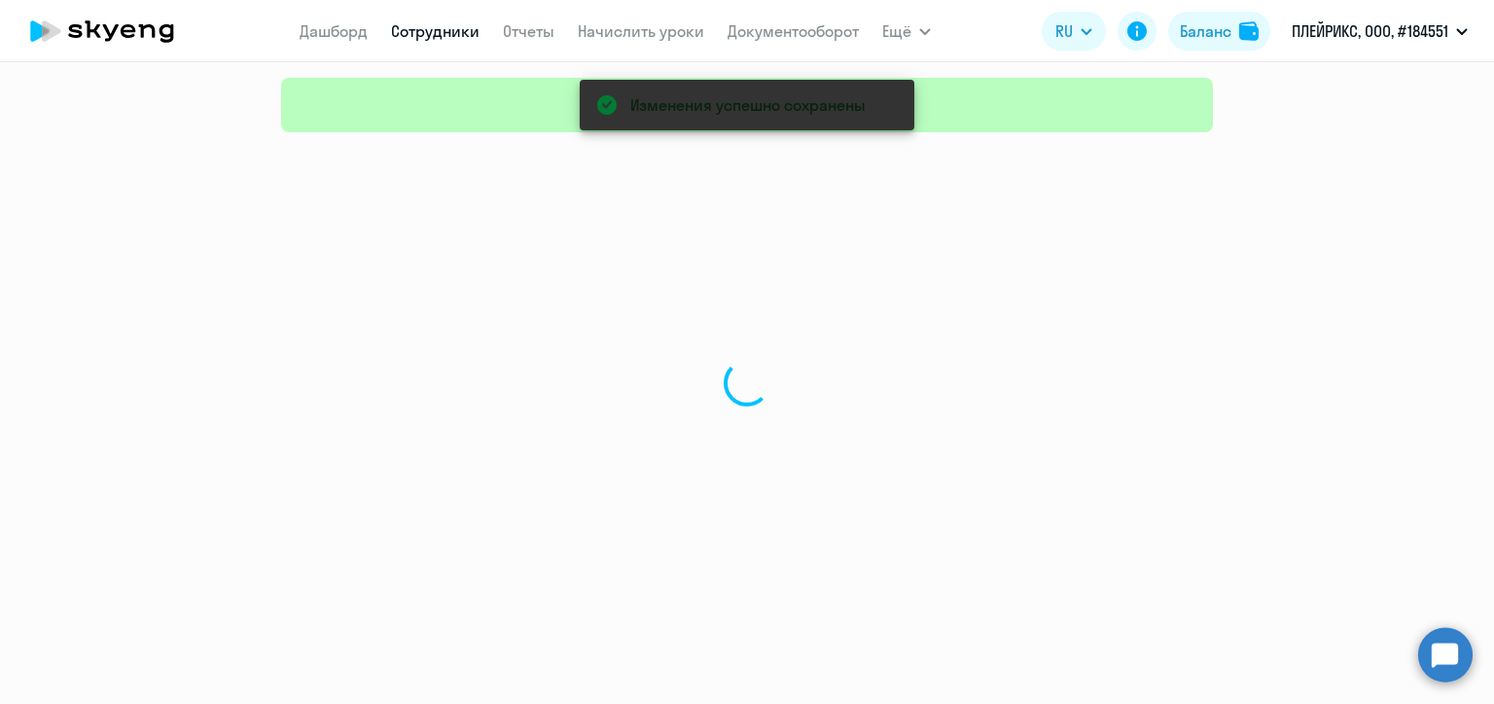
select select "30"
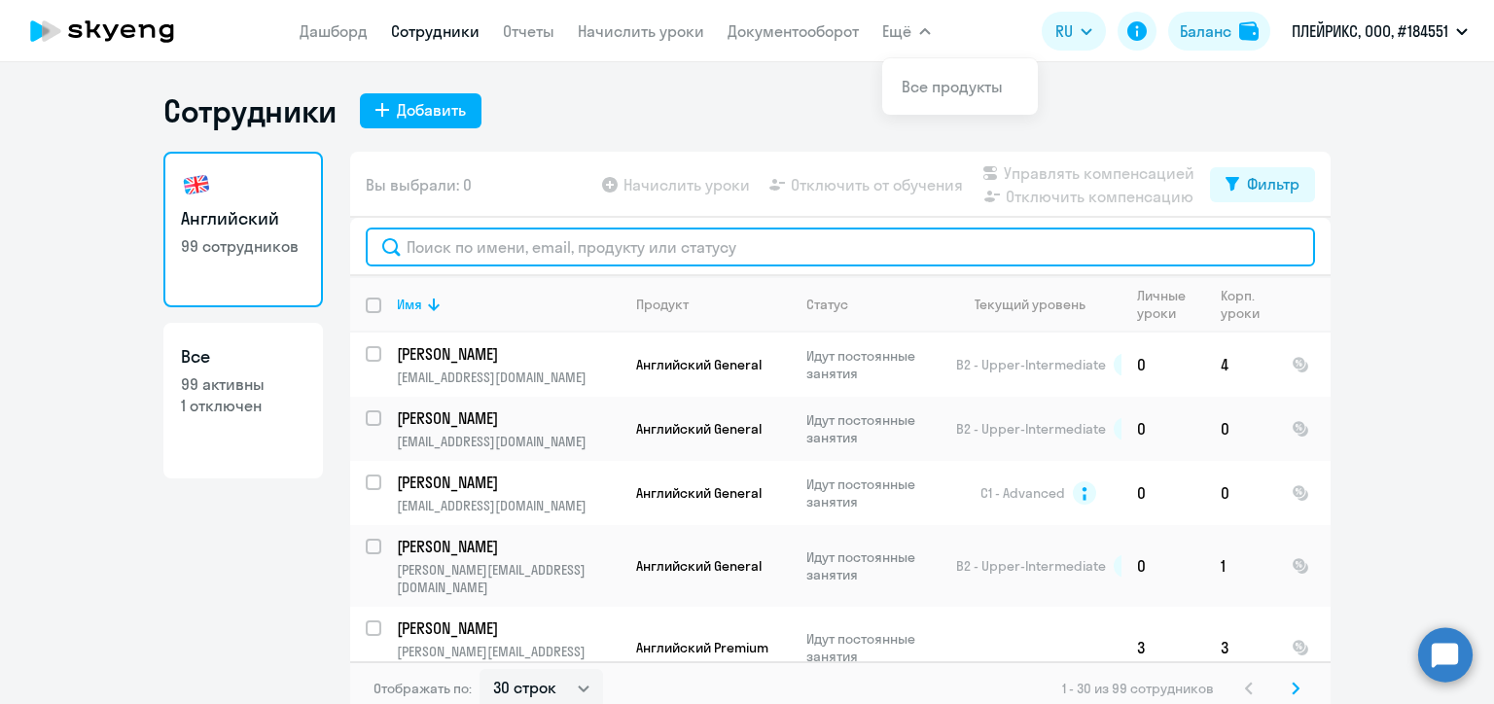
click at [447, 243] on input "text" at bounding box center [840, 247] width 949 height 39
paste input "[PERSON_NAME]"
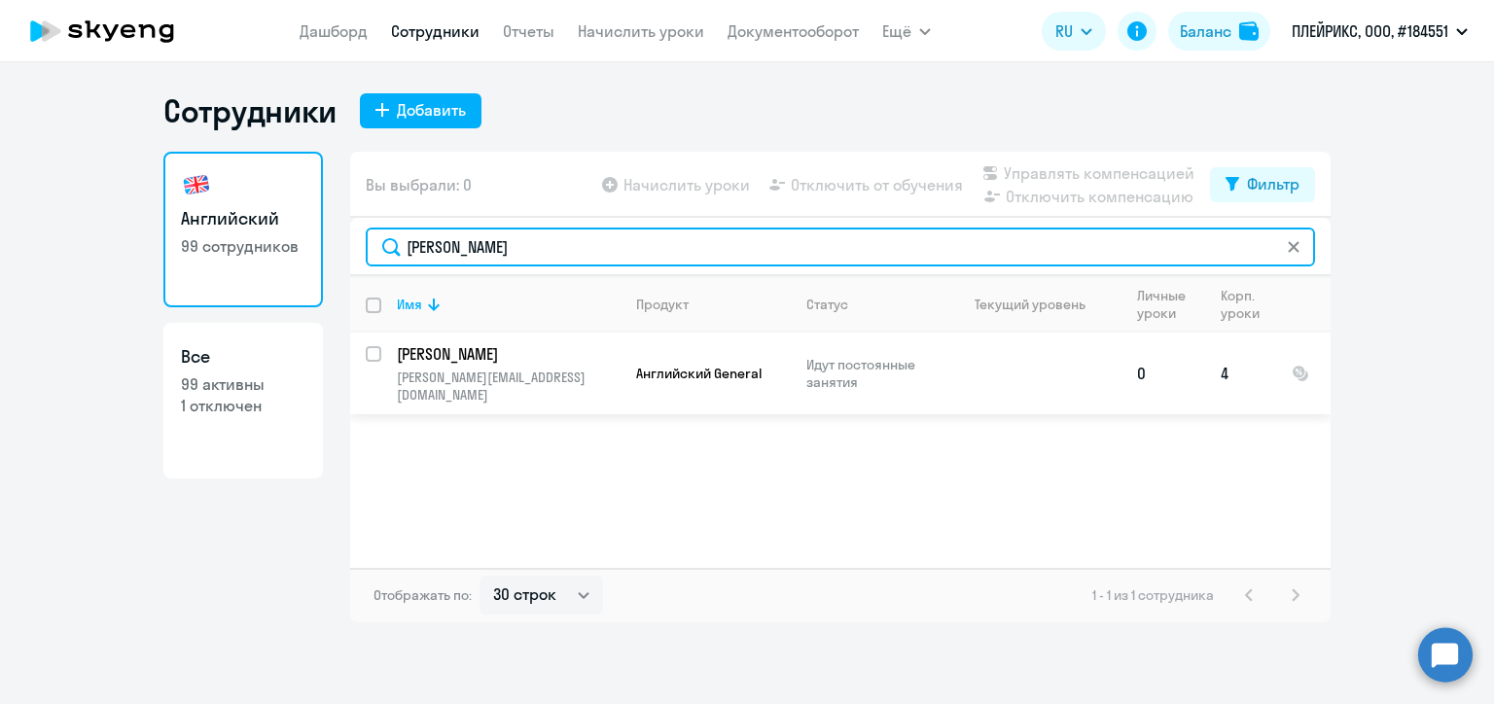
type input "[PERSON_NAME]"
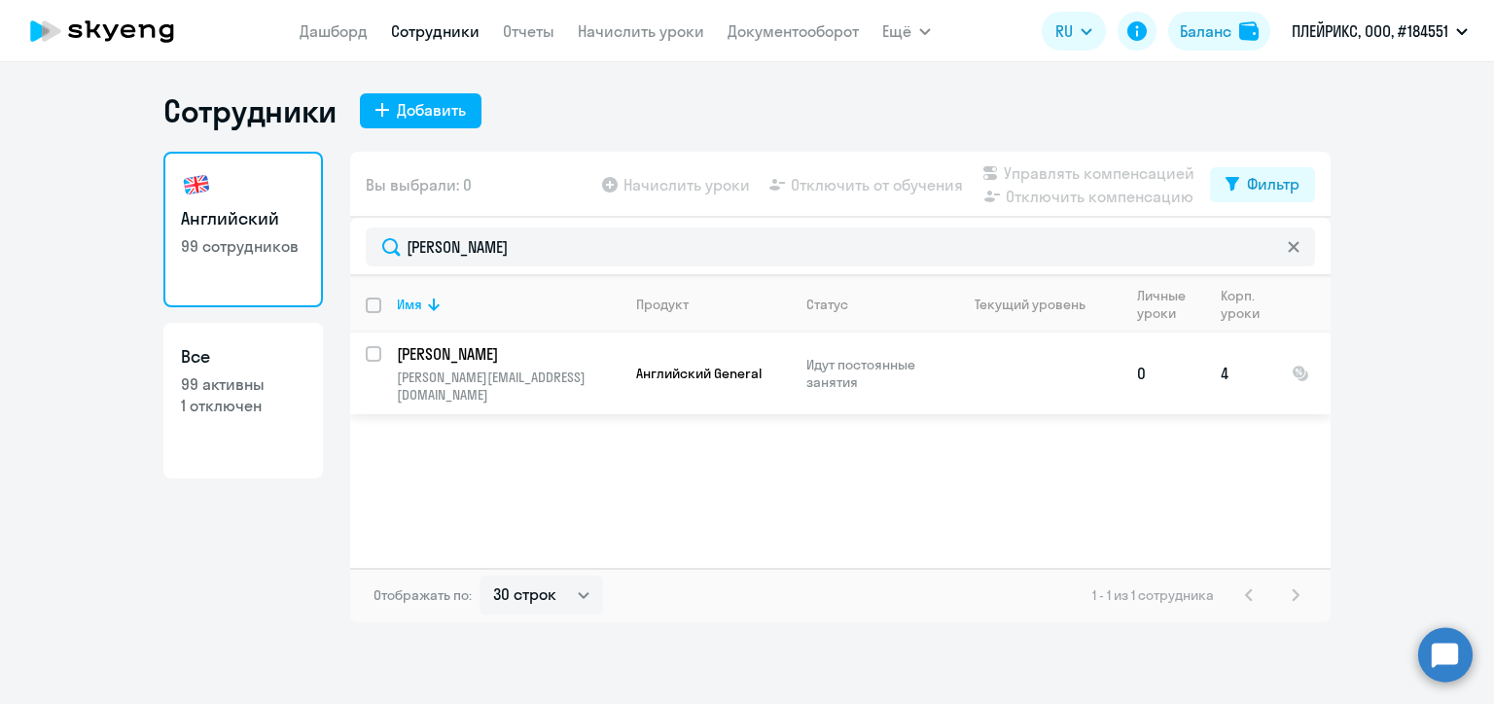
click at [371, 354] on input "select row 23512572" at bounding box center [385, 365] width 39 height 39
checkbox input "true"
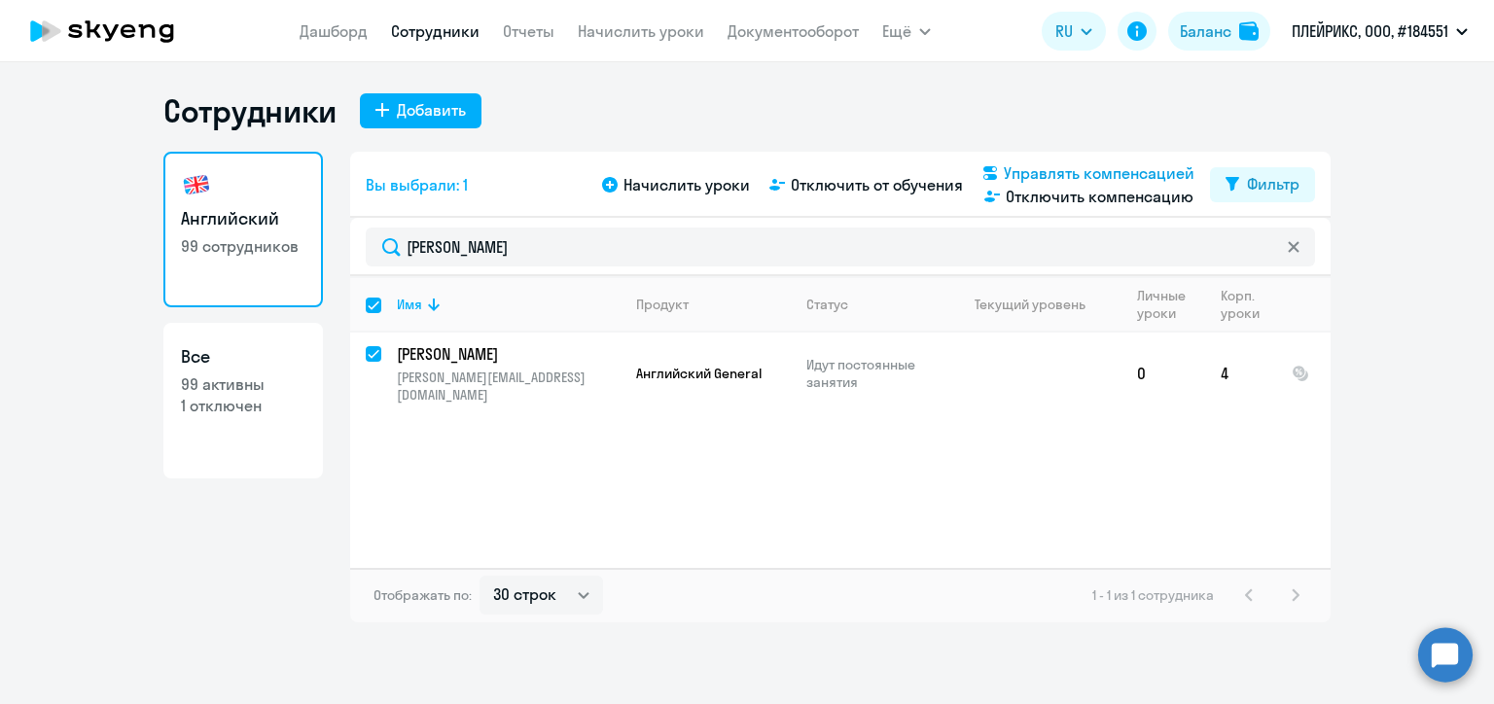
click at [1062, 167] on span "Управлять компенсацией" at bounding box center [1099, 172] width 191 height 23
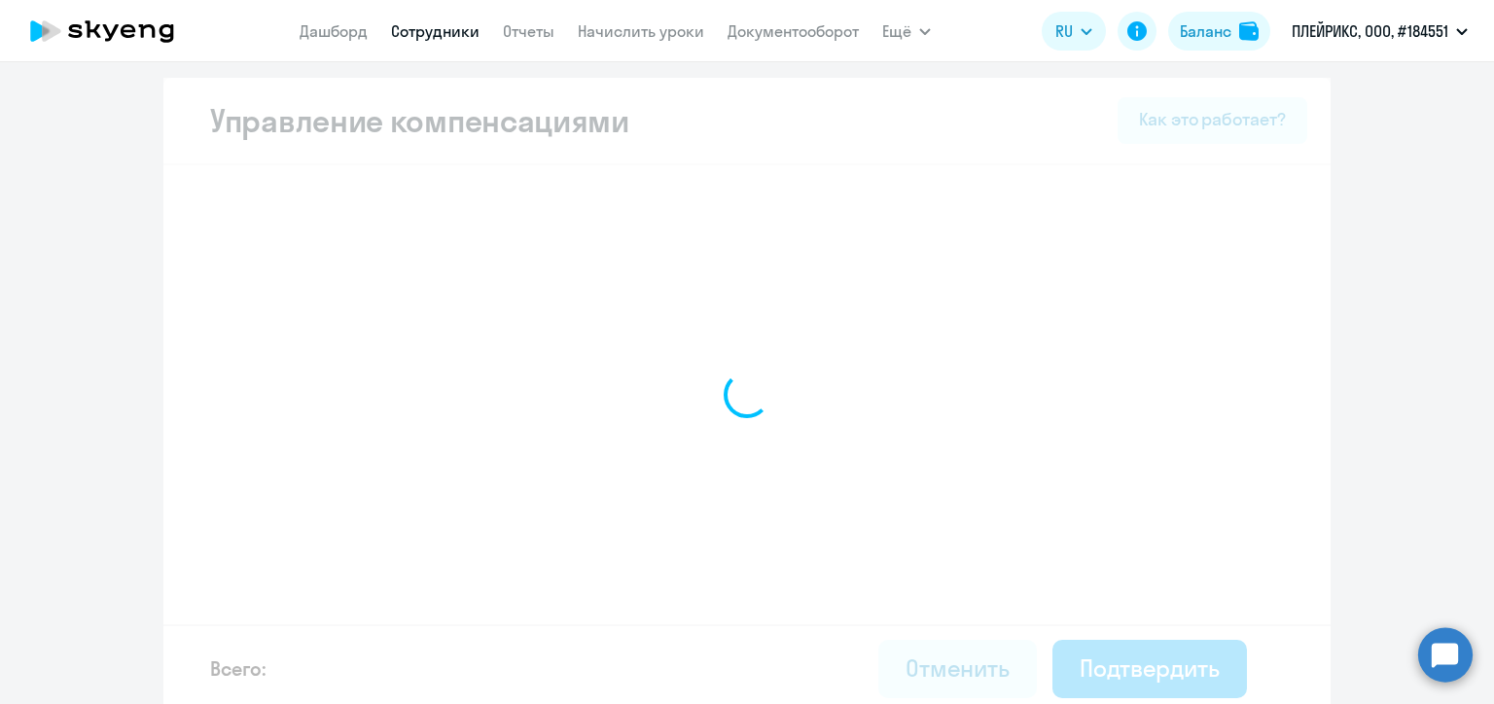
select select "MONTHLY"
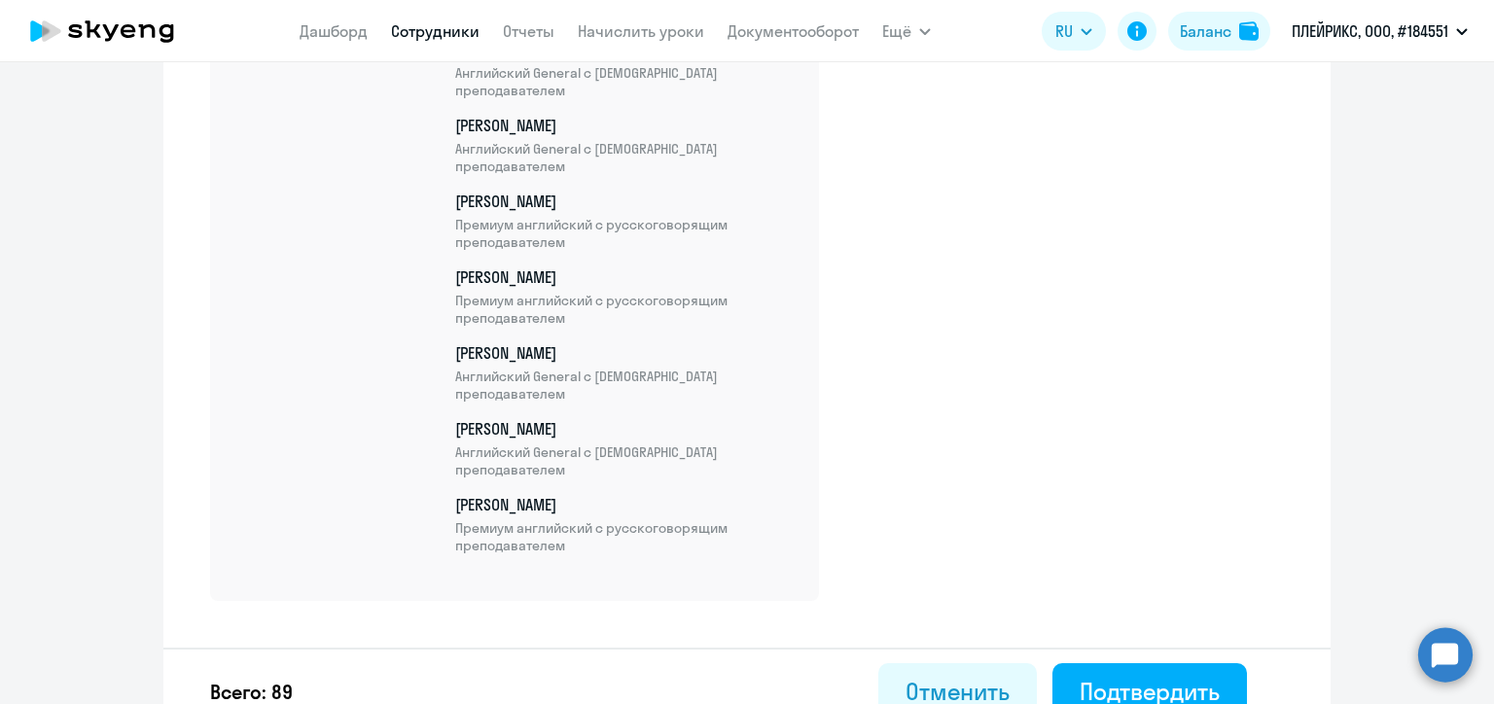
scroll to position [6929, 0]
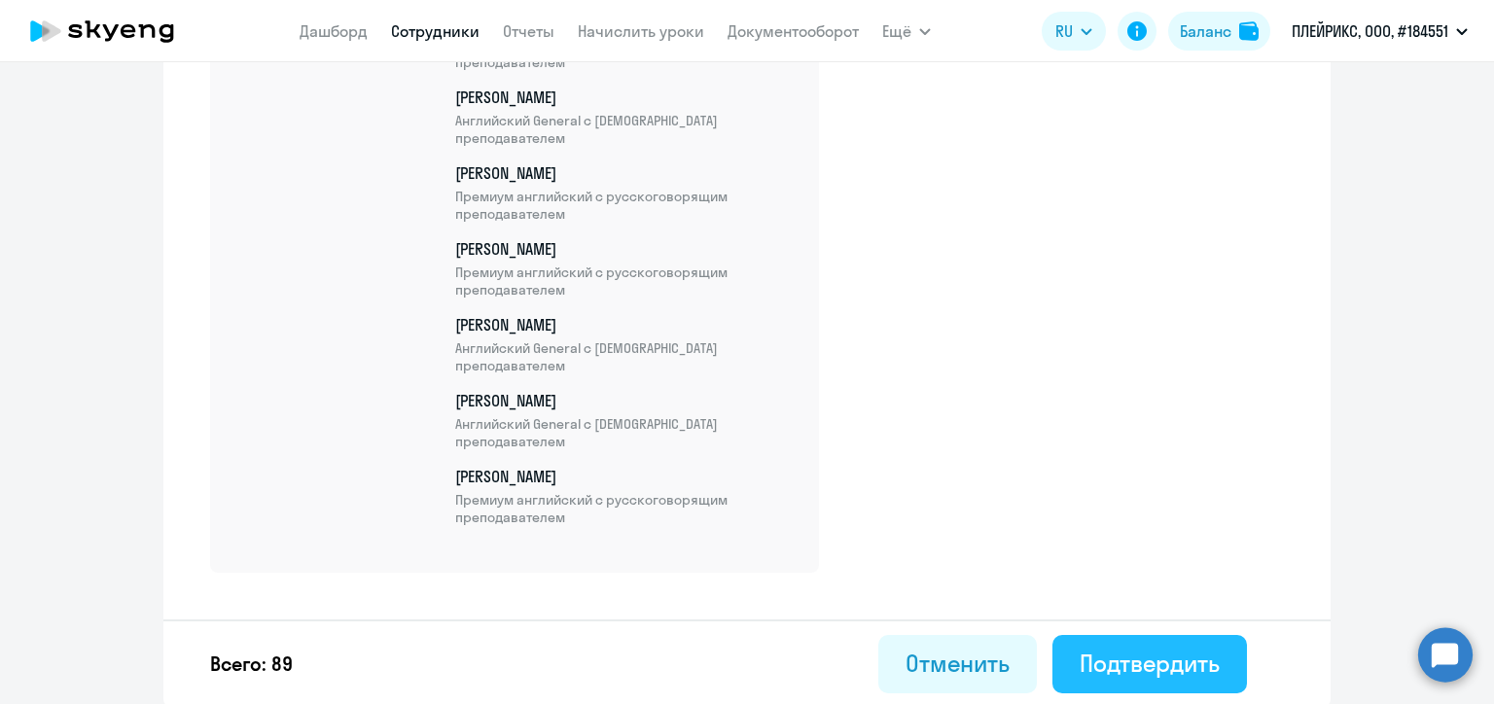
click at [1209, 656] on div "Подтвердить" at bounding box center [1149, 663] width 140 height 31
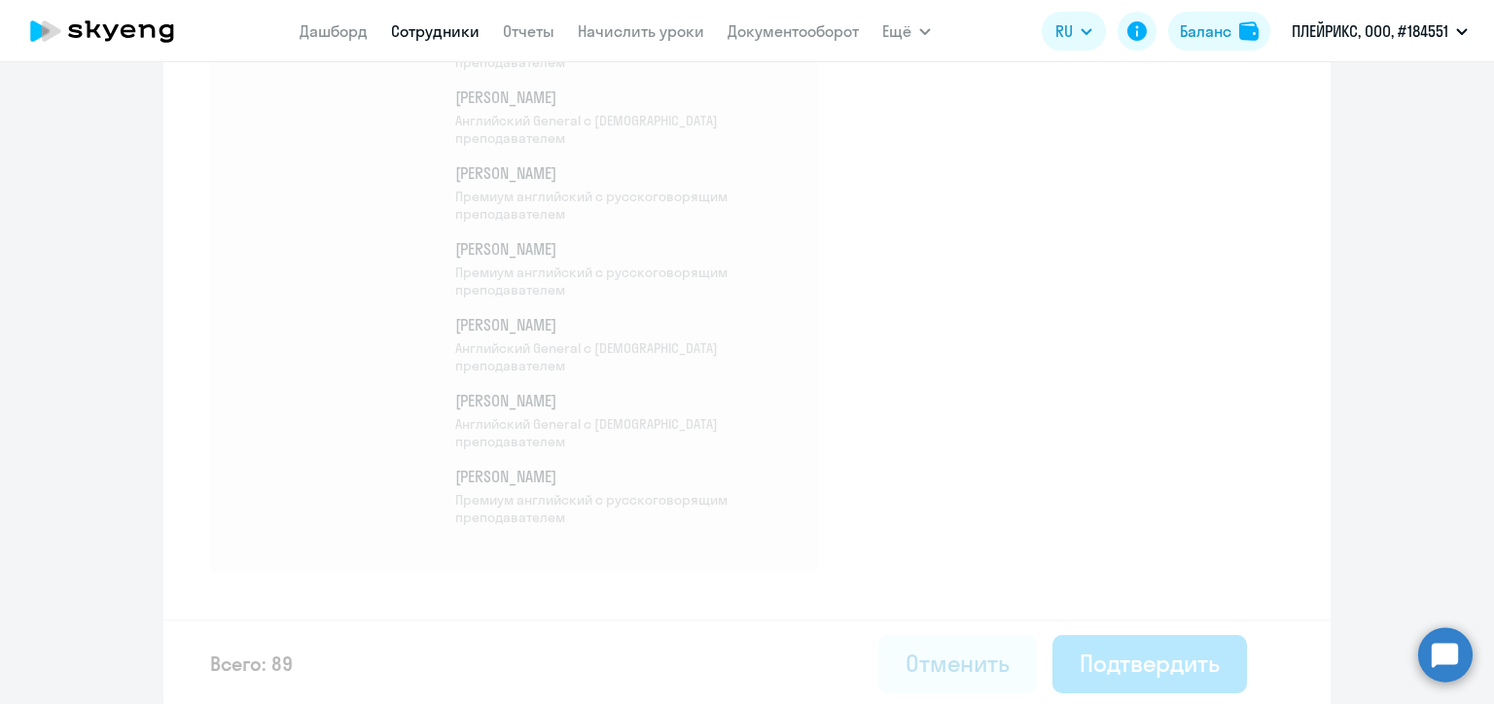
select select "30"
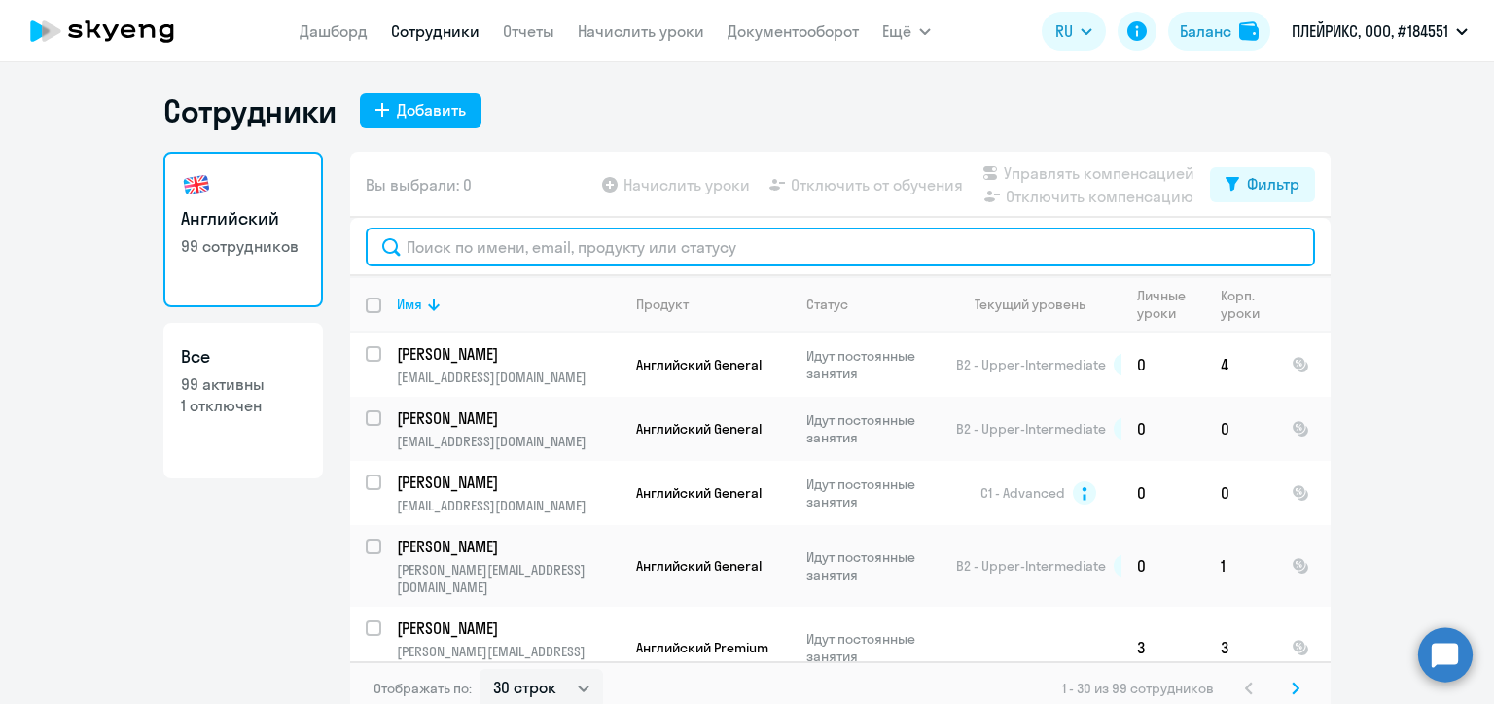
click at [545, 235] on input "text" at bounding box center [840, 247] width 949 height 39
paste input "Зеленский"
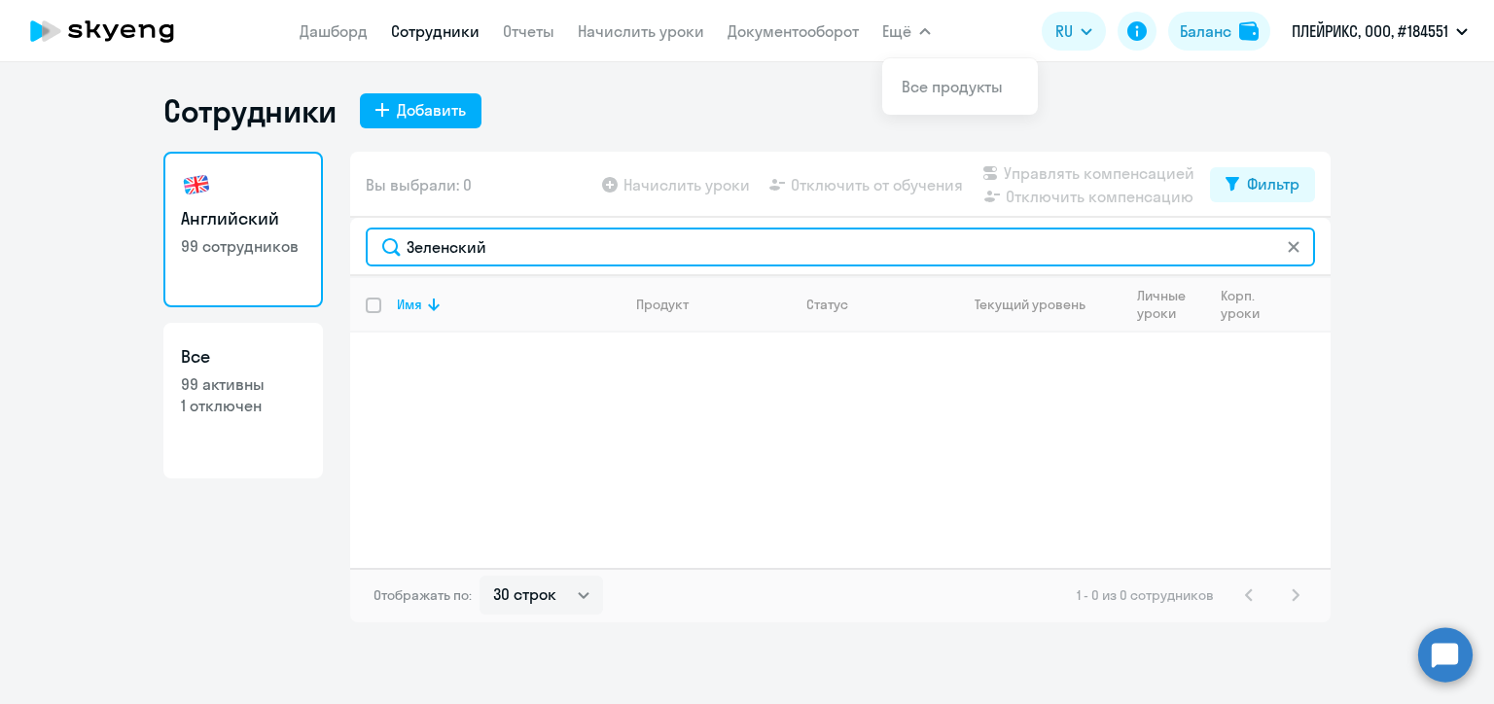
drag, startPoint x: 504, startPoint y: 248, endPoint x: 382, endPoint y: 253, distance: 121.7
click at [382, 253] on input "Зеленский" at bounding box center [840, 247] width 949 height 39
click at [594, 257] on input "Зеленский" at bounding box center [840, 247] width 949 height 39
click at [454, 239] on input "Зеленский" at bounding box center [840, 247] width 949 height 39
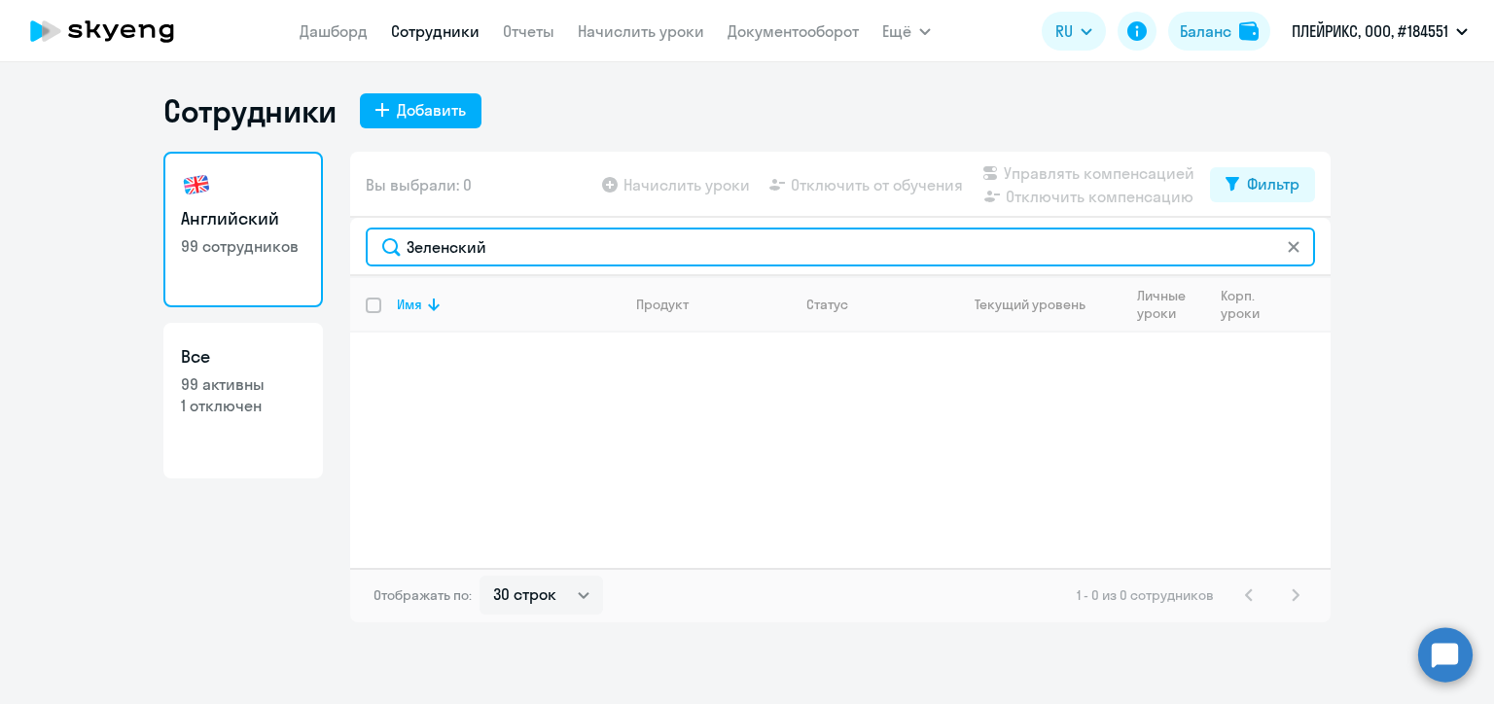
click at [452, 239] on input "Зеленский" at bounding box center [840, 247] width 949 height 39
paste input "[PERSON_NAME][EMAIL_ADDRESS][DOMAIN_NAME]"
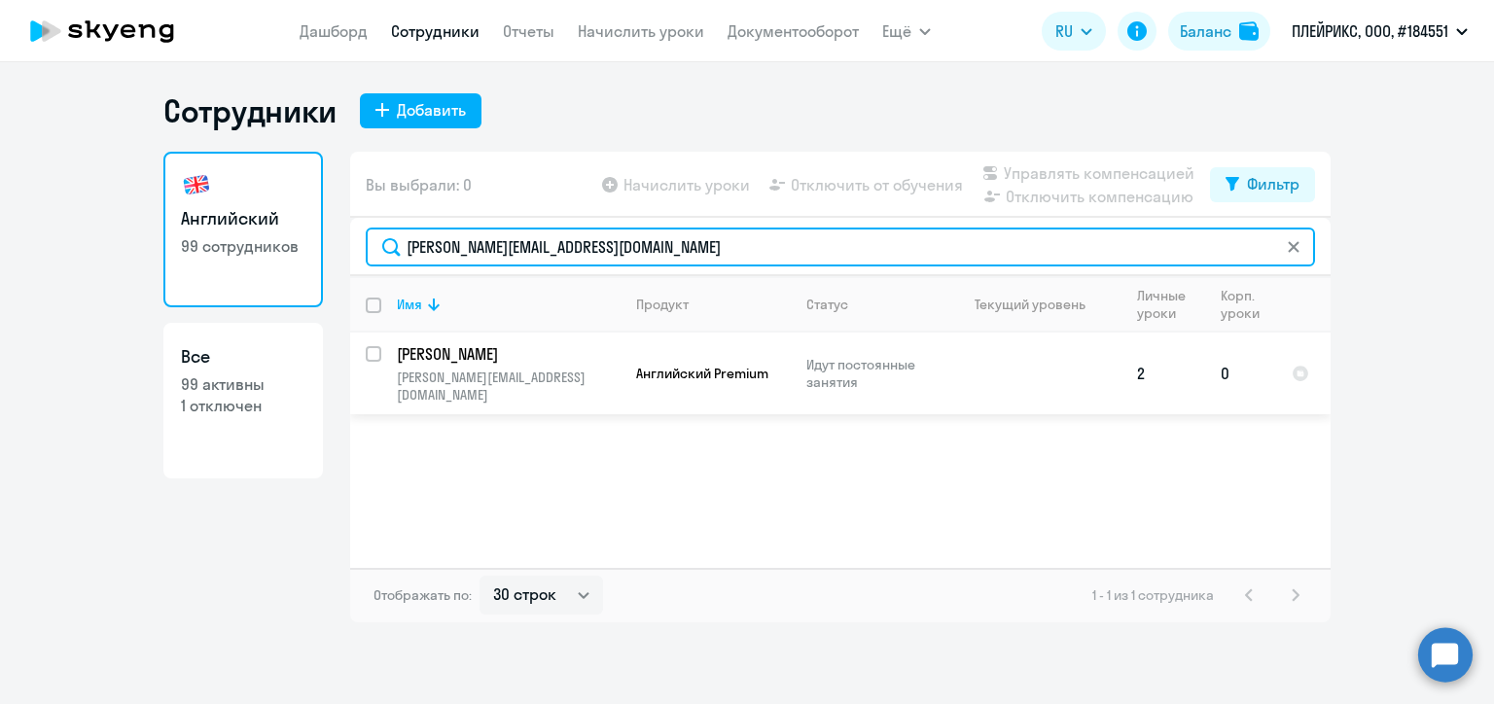
type input "[PERSON_NAME][EMAIL_ADDRESS][DOMAIN_NAME]"
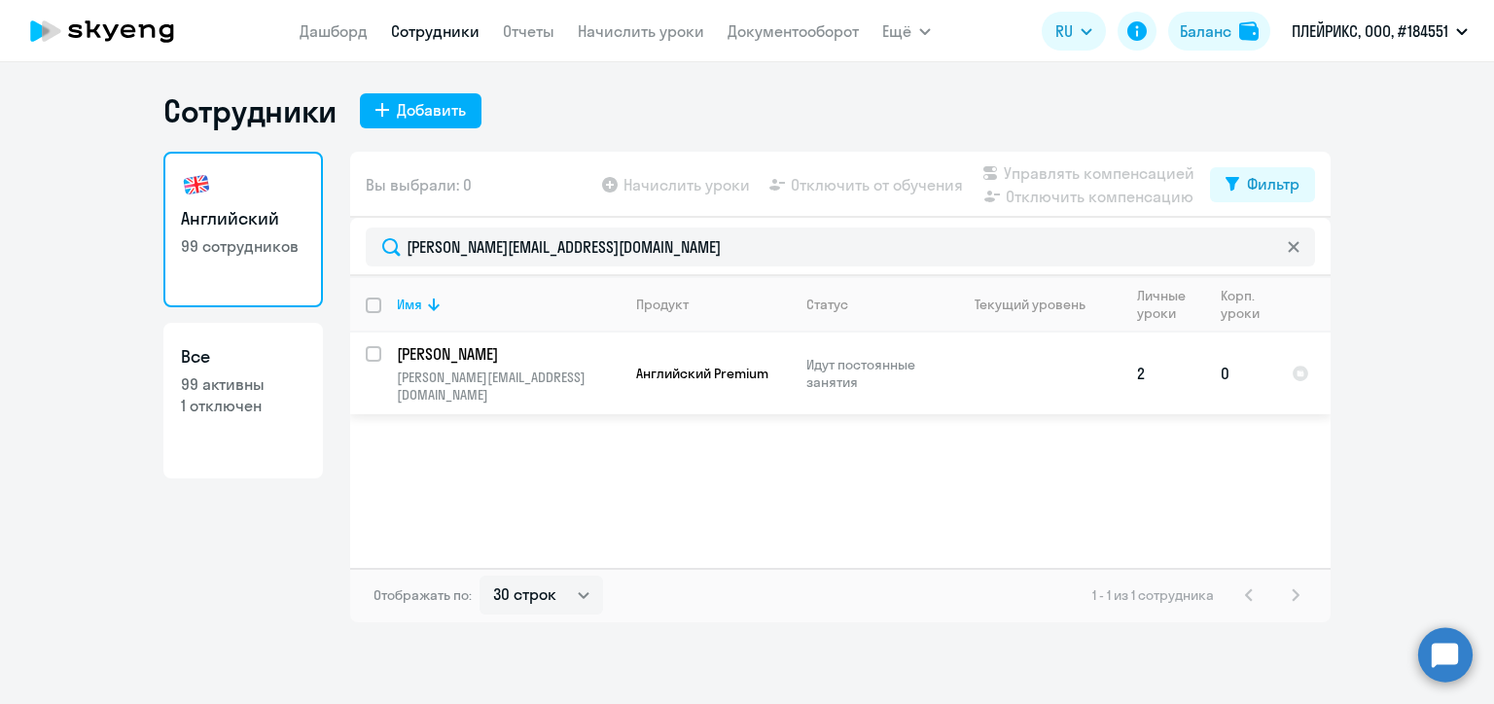
click at [371, 352] on input "select row 24015431" at bounding box center [385, 365] width 39 height 39
checkbox input "true"
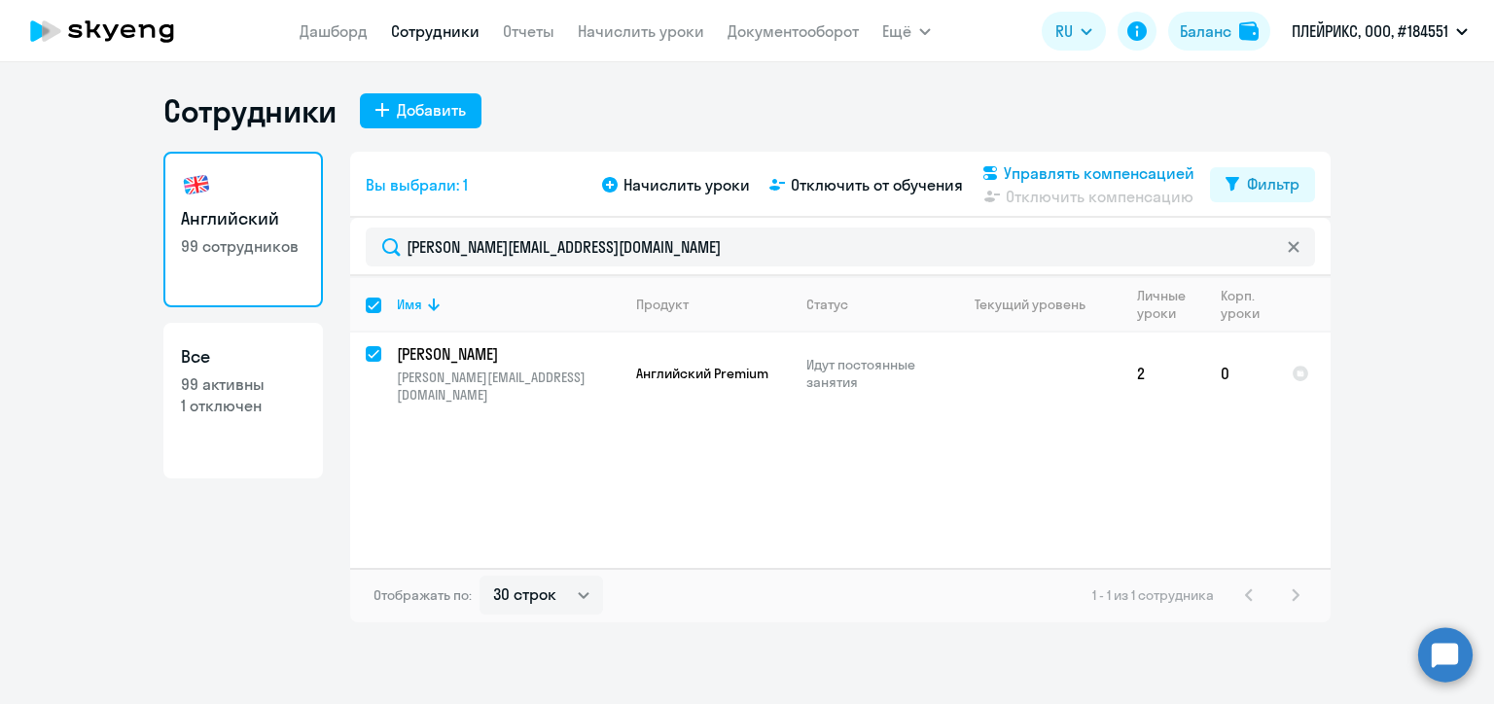
click at [1001, 176] on svg-icon at bounding box center [989, 172] width 23 height 23
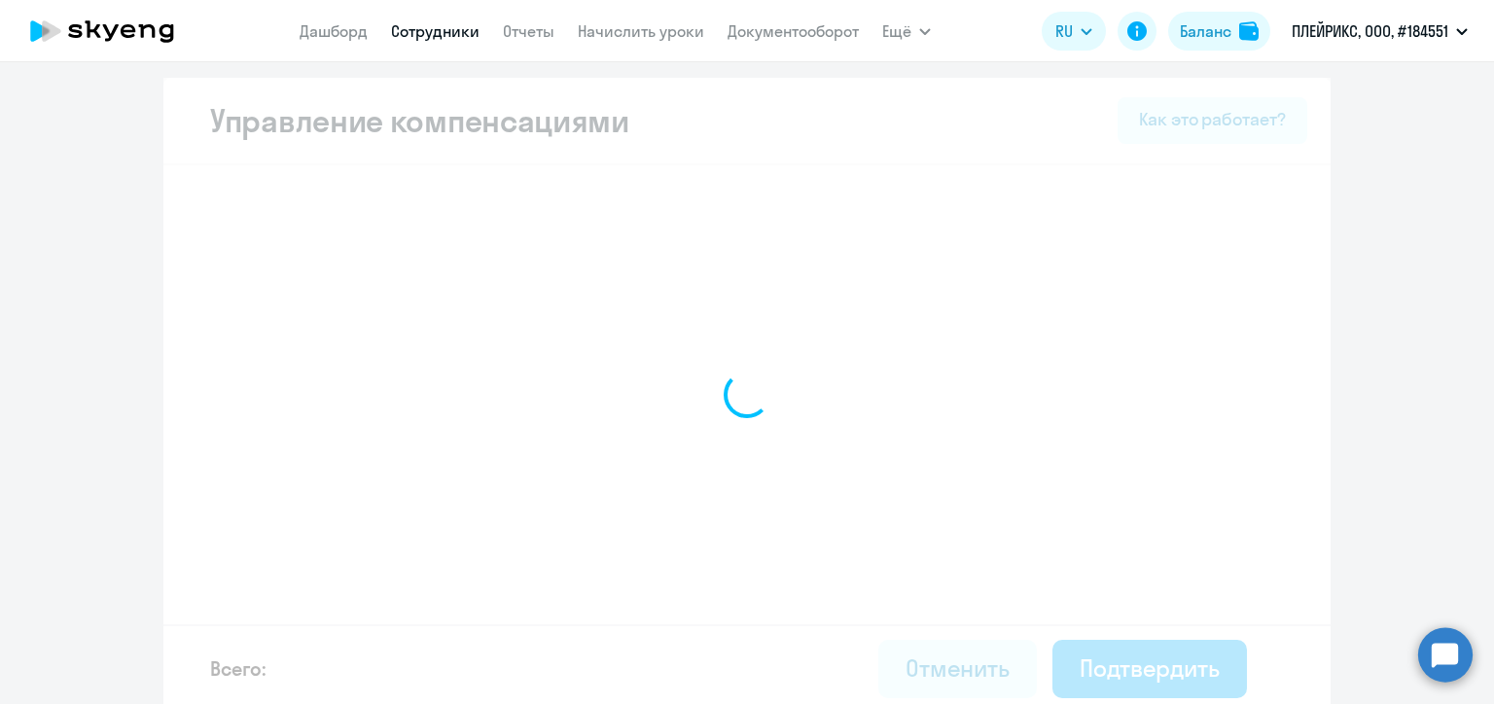
select select "MONTHLY"
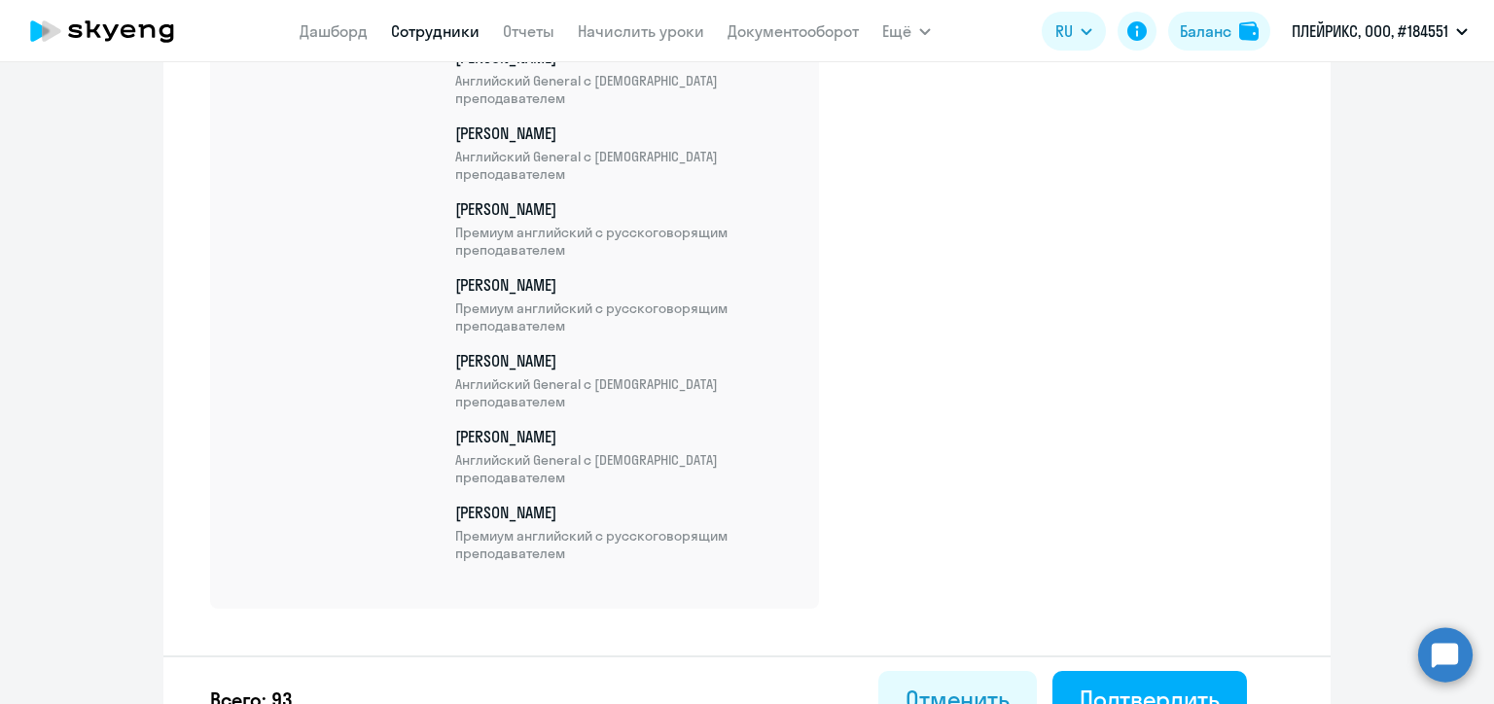
scroll to position [7232, 0]
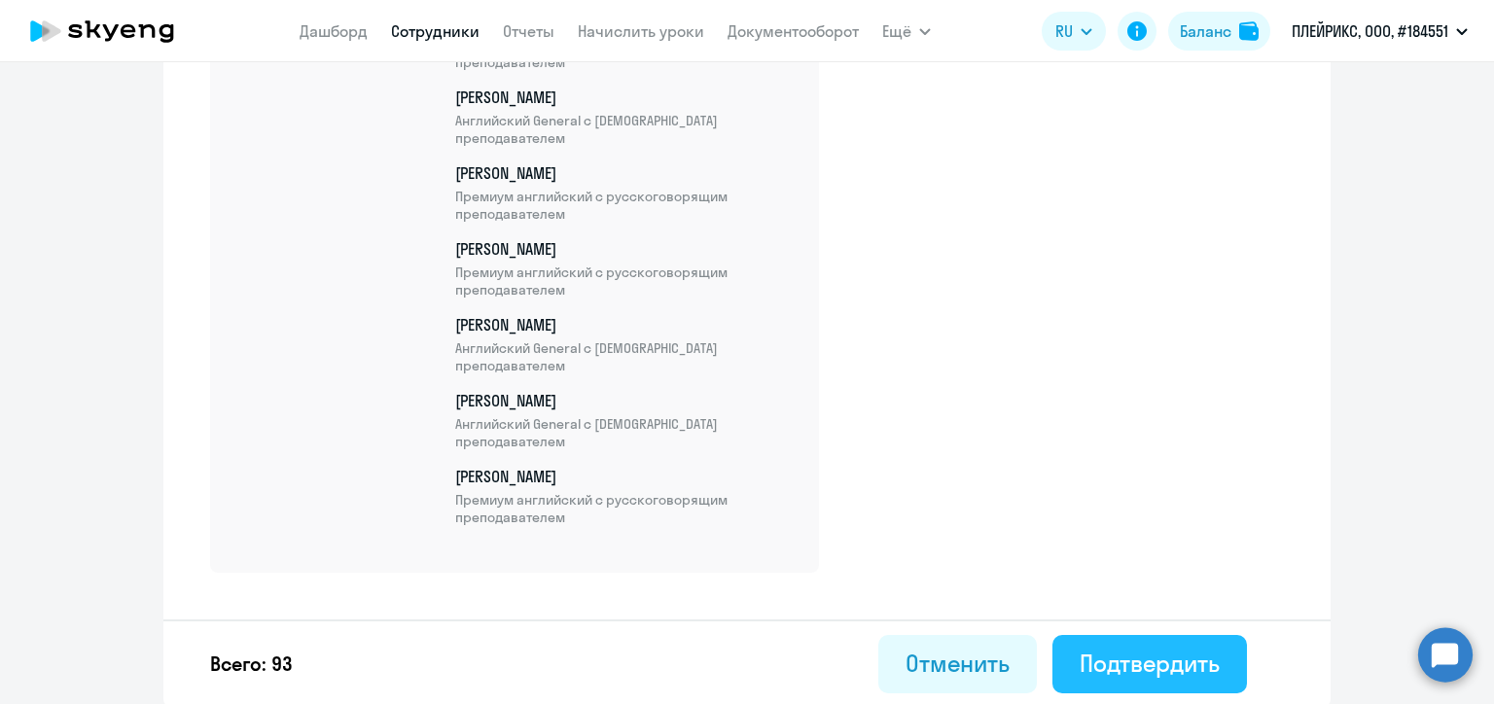
click at [1161, 661] on div "Подтвердить" at bounding box center [1149, 663] width 140 height 31
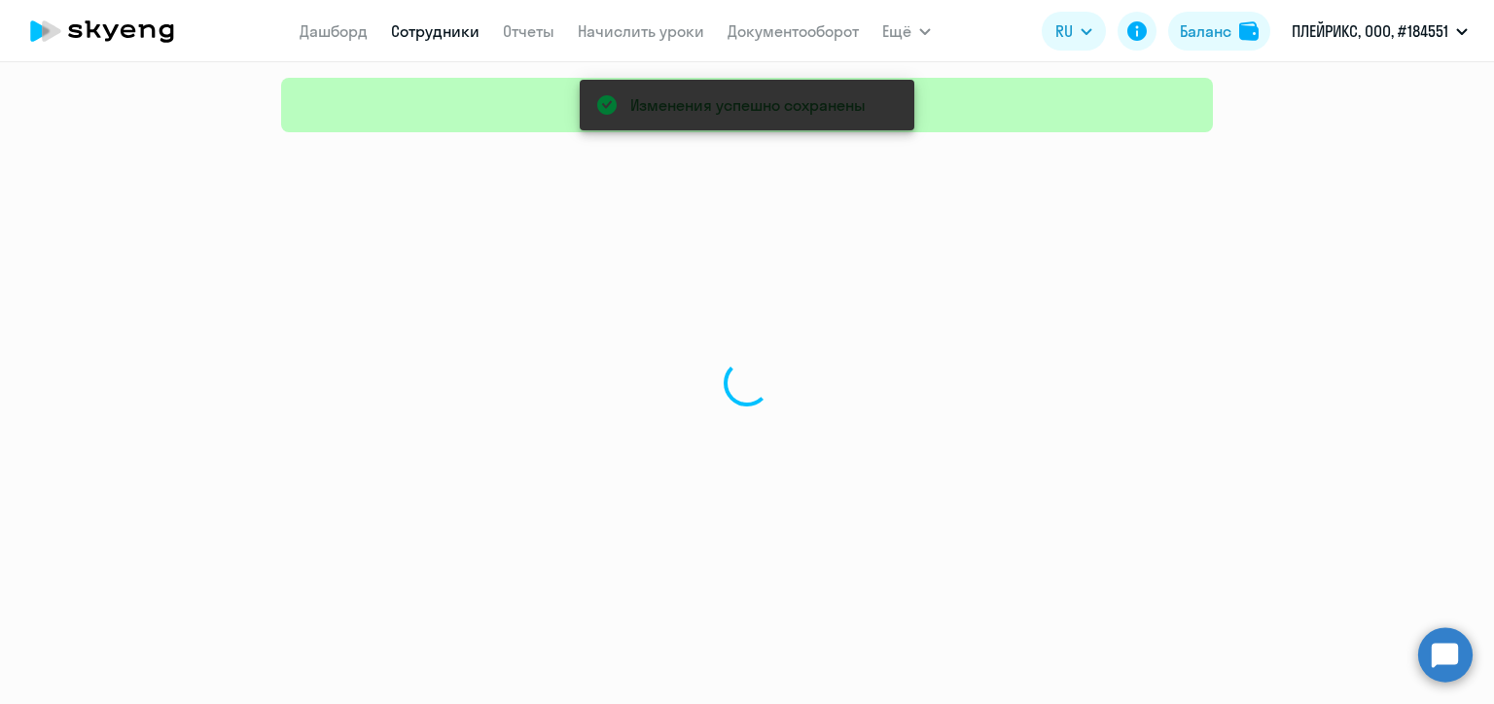
select select "30"
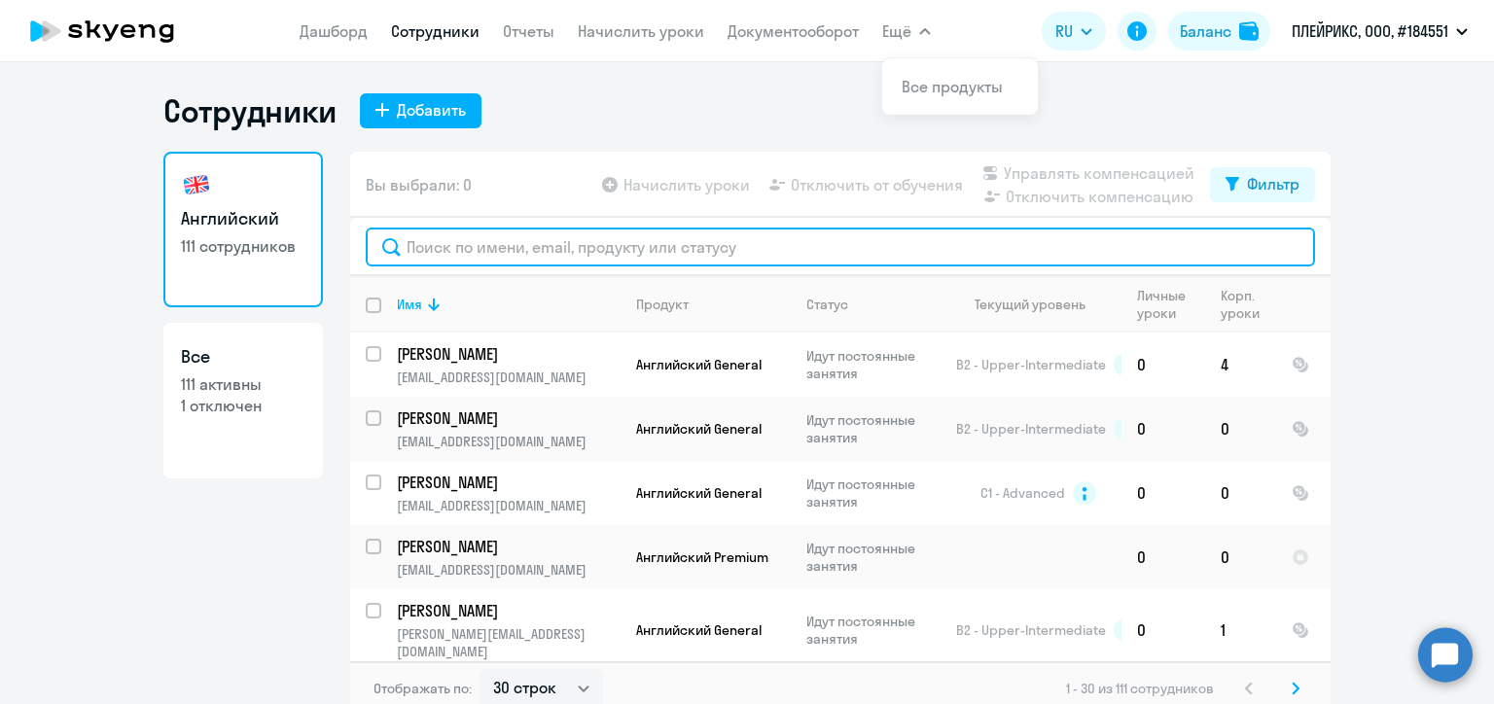
click at [552, 249] on input "text" at bounding box center [840, 247] width 949 height 39
paste input "[PERSON_NAME][EMAIL_ADDRESS][DOMAIN_NAME]"
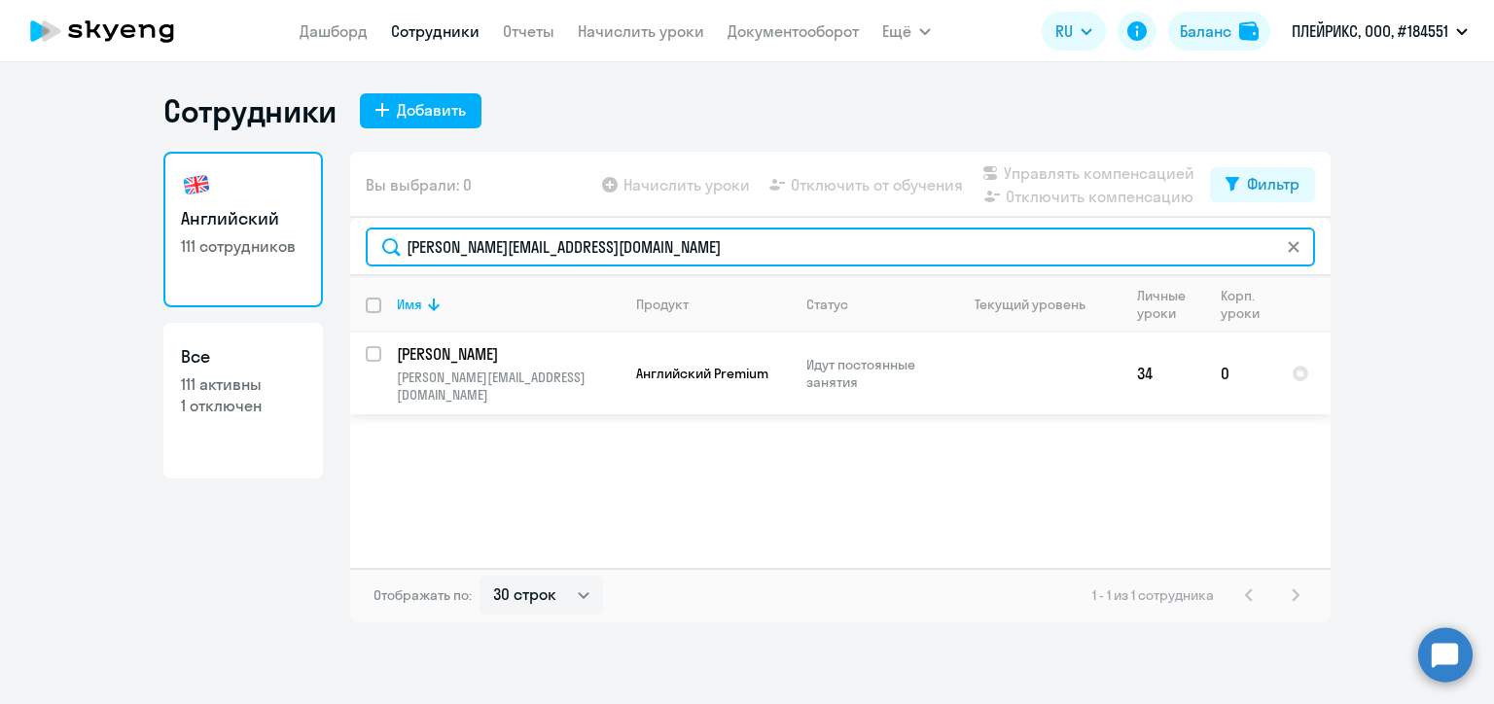
type input "[PERSON_NAME][EMAIL_ADDRESS][DOMAIN_NAME]"
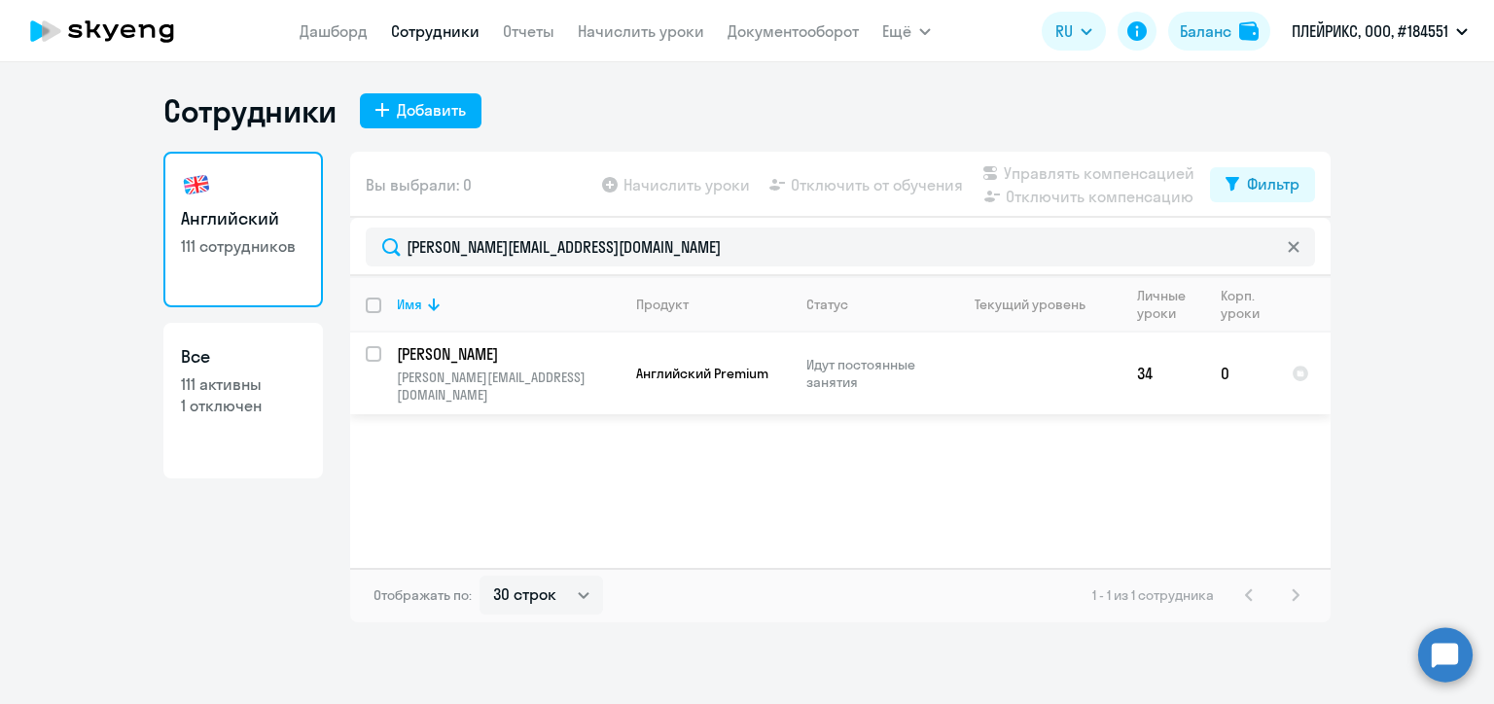
click at [369, 352] on input "select row 24261435" at bounding box center [385, 365] width 39 height 39
checkbox input "true"
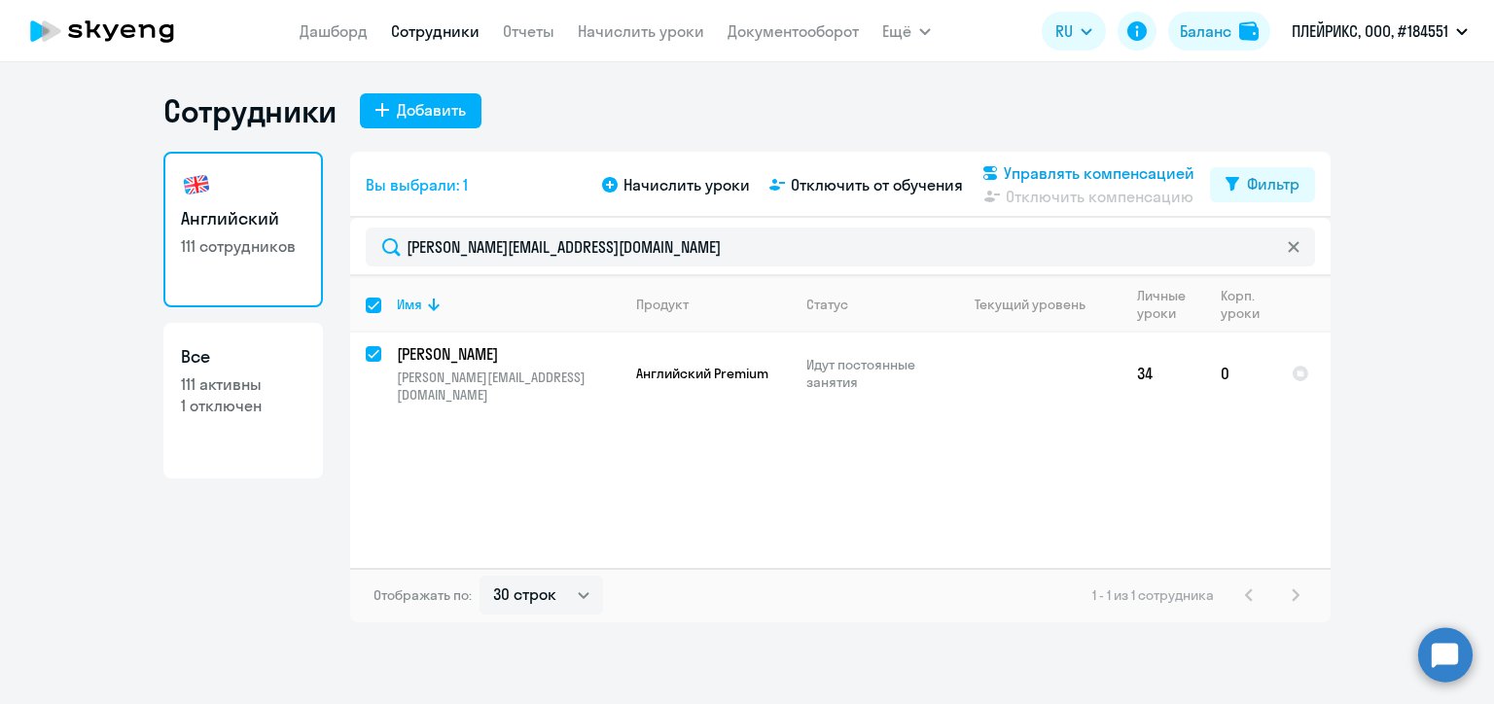
click at [1049, 175] on span "Управлять компенсацией" at bounding box center [1099, 172] width 191 height 23
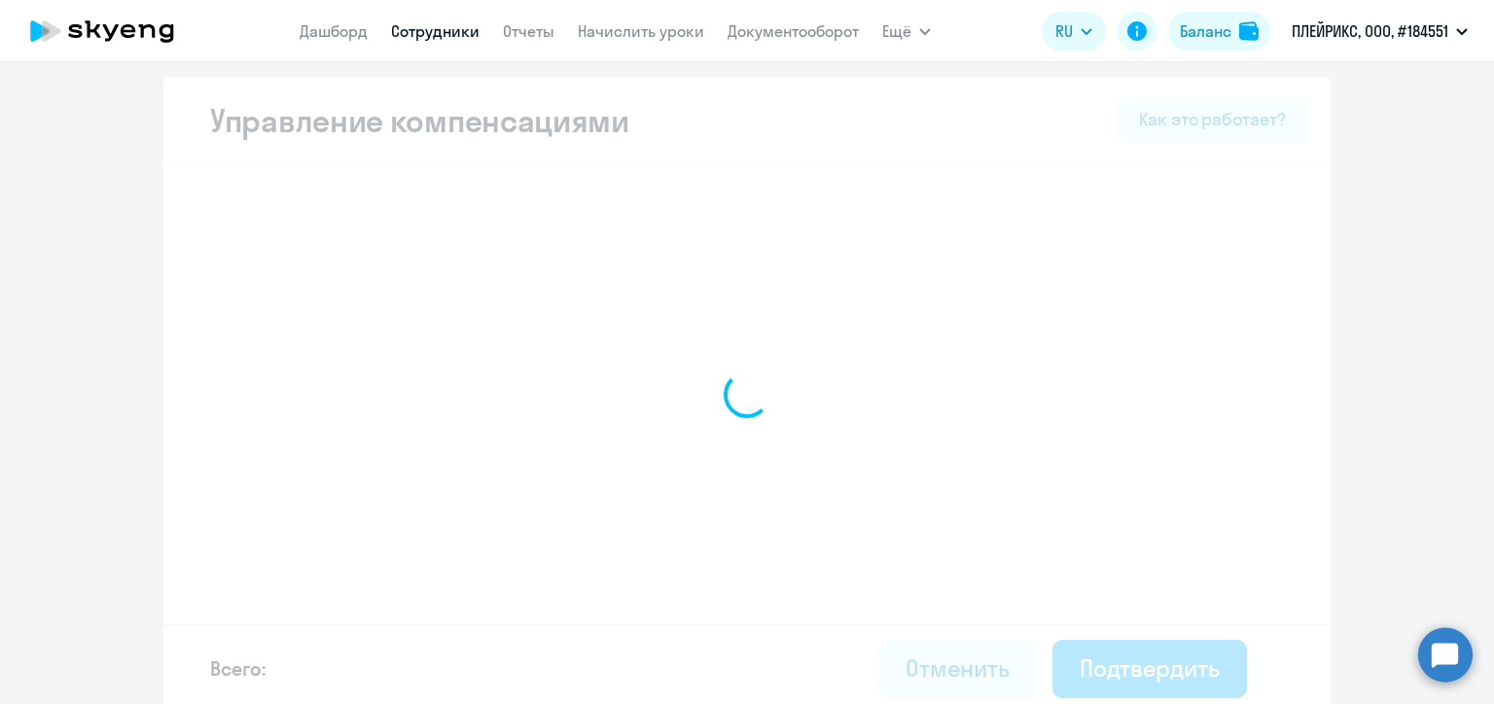
select select "MONTHLY"
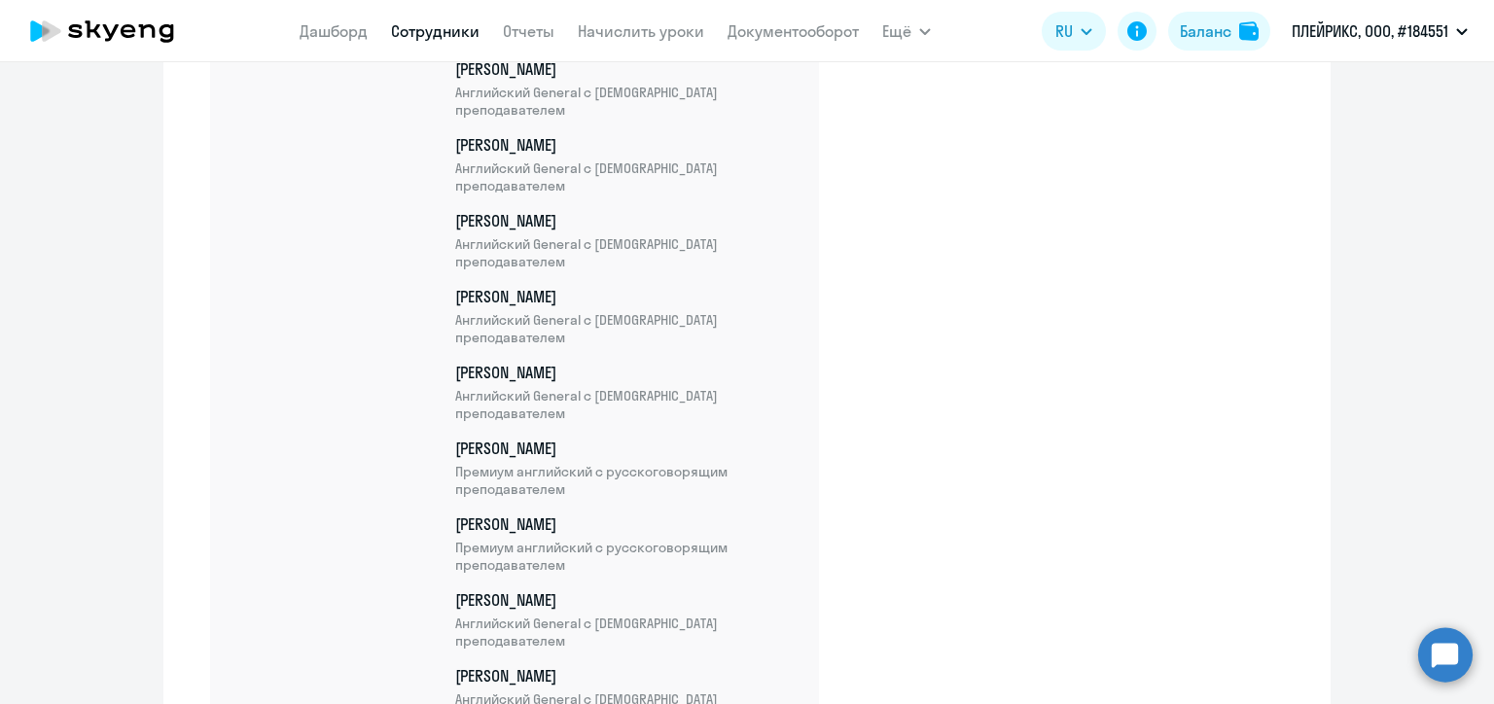
scroll to position [7308, 0]
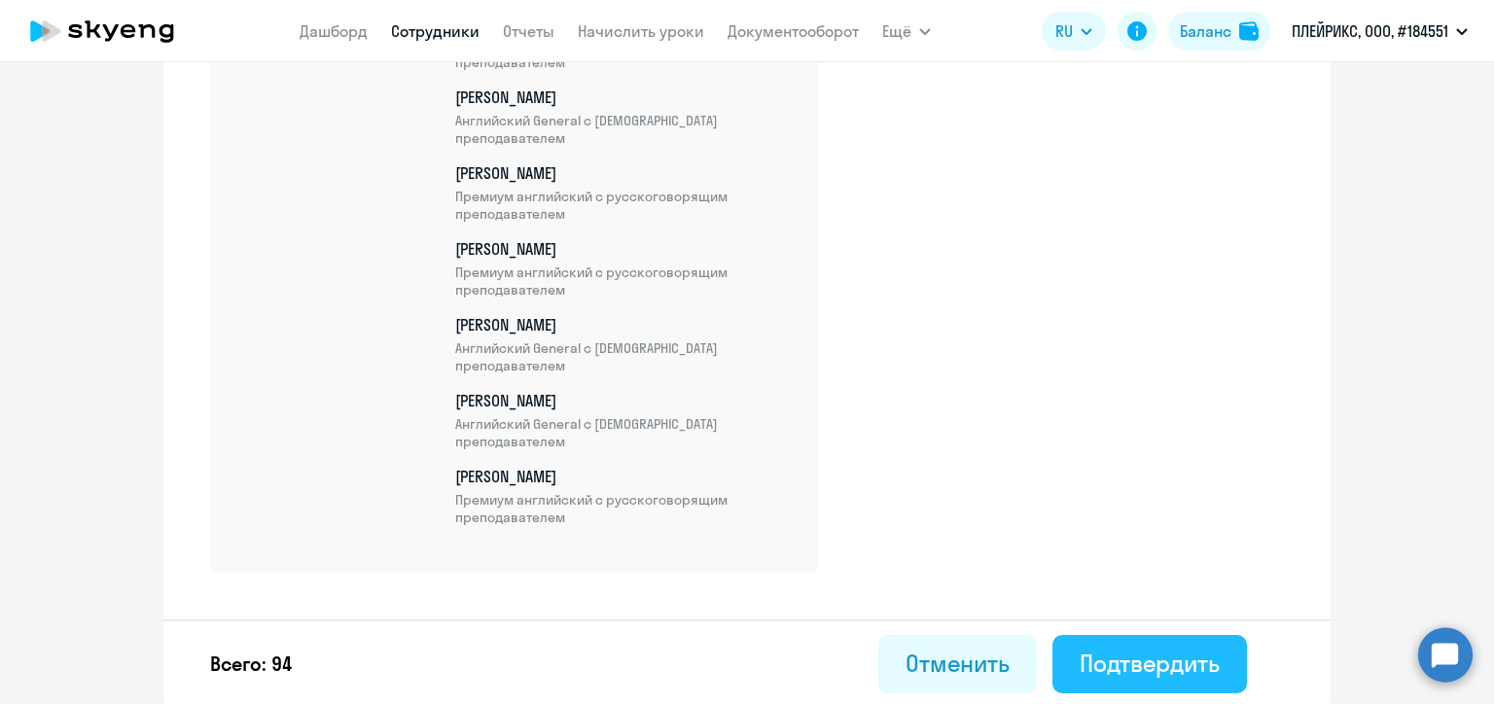
click at [1157, 664] on div "Подтвердить" at bounding box center [1149, 663] width 140 height 31
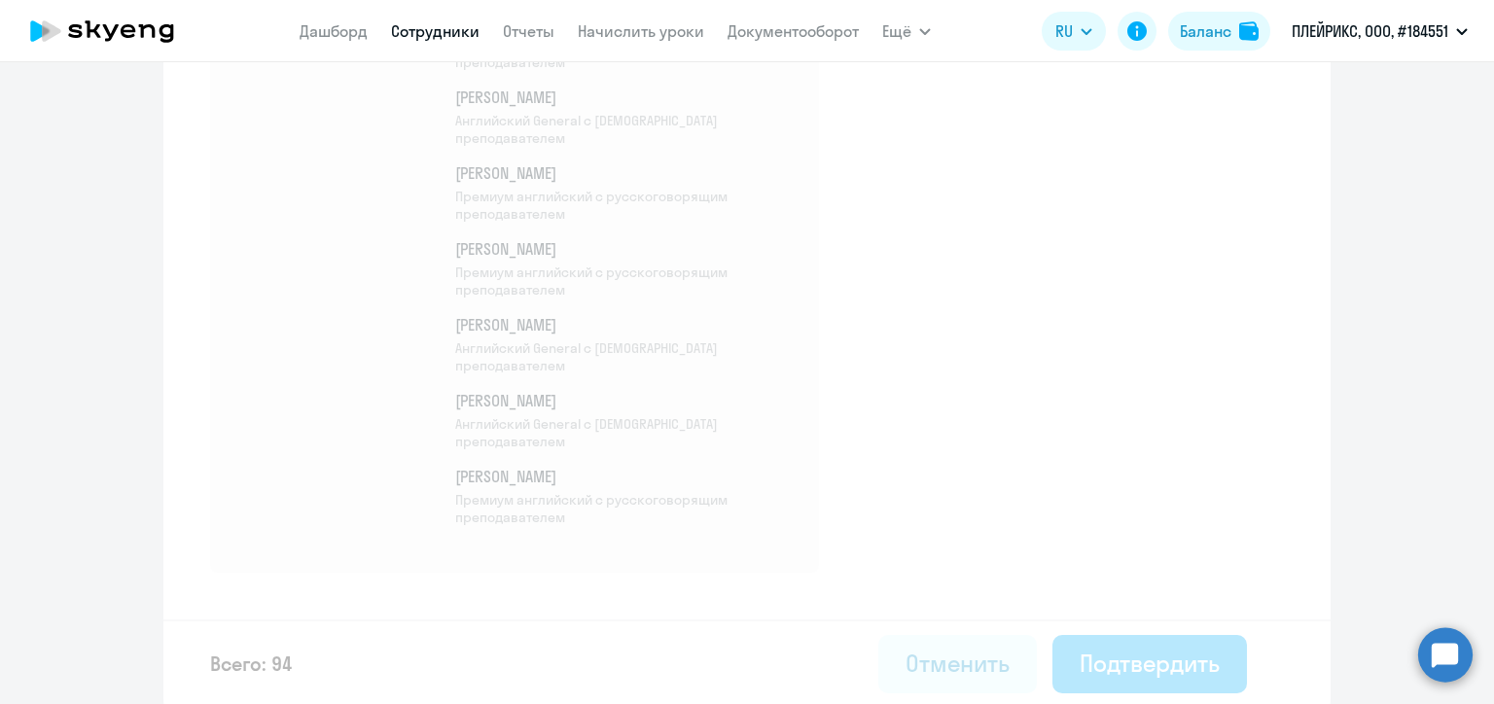
select select "30"
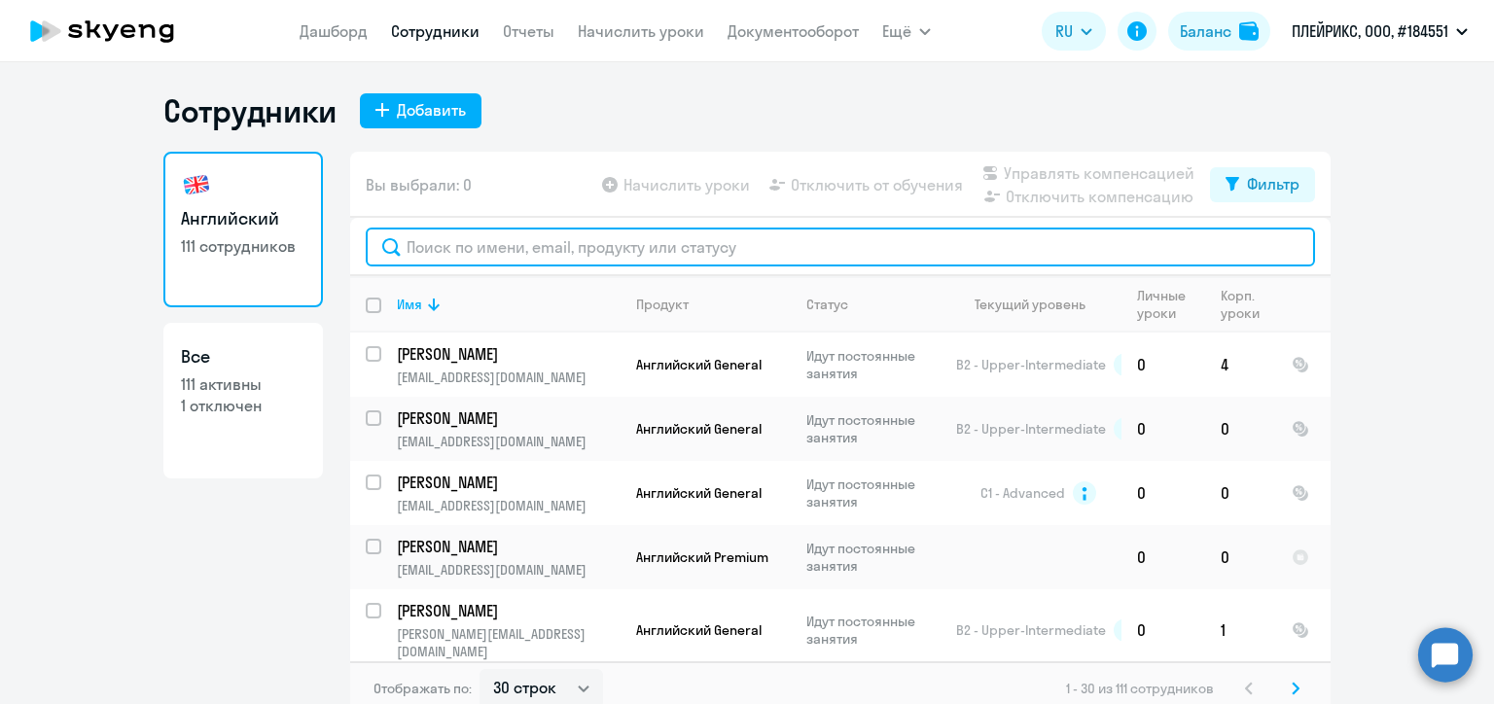
click at [603, 249] on input "text" at bounding box center [840, 247] width 949 height 39
paste input "[EMAIL_ADDRESS][DOMAIN_NAME]"
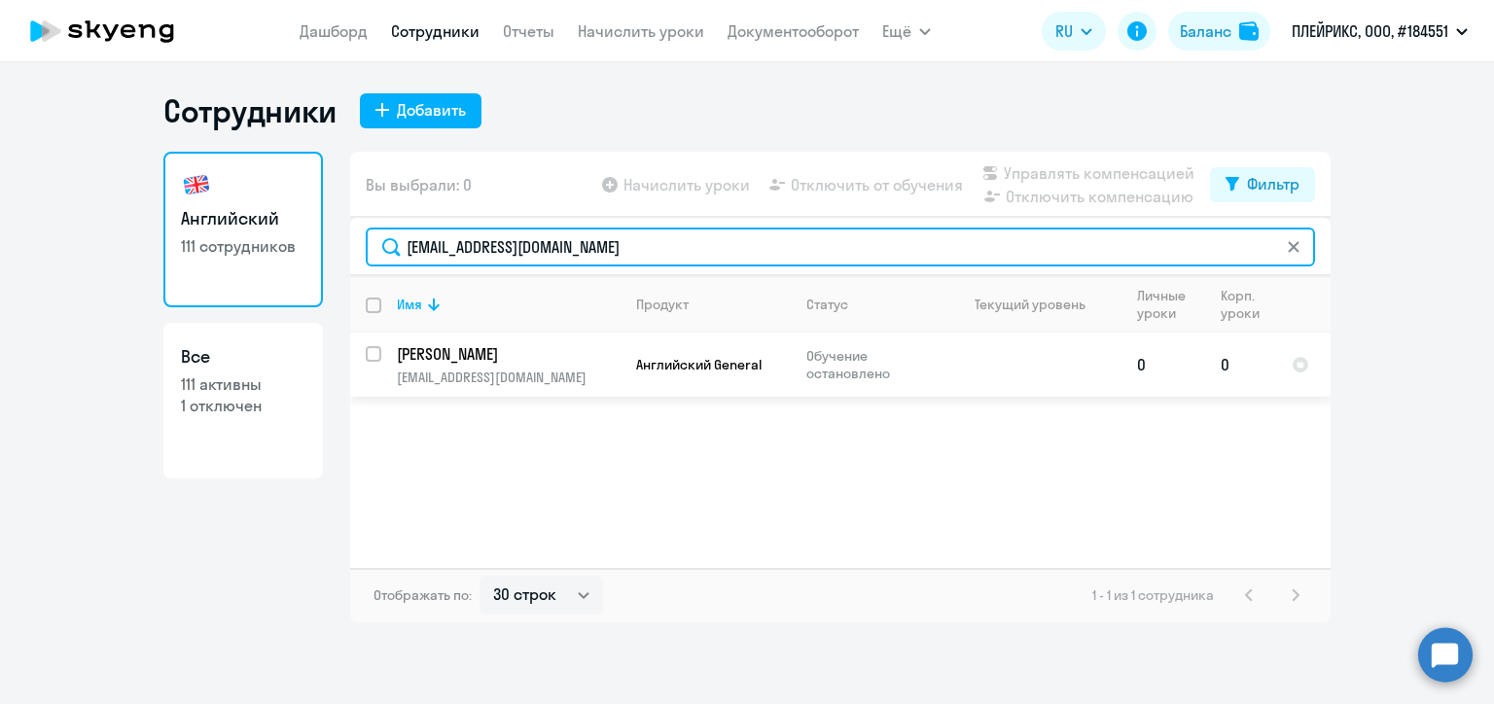
type input "[EMAIL_ADDRESS][DOMAIN_NAME]"
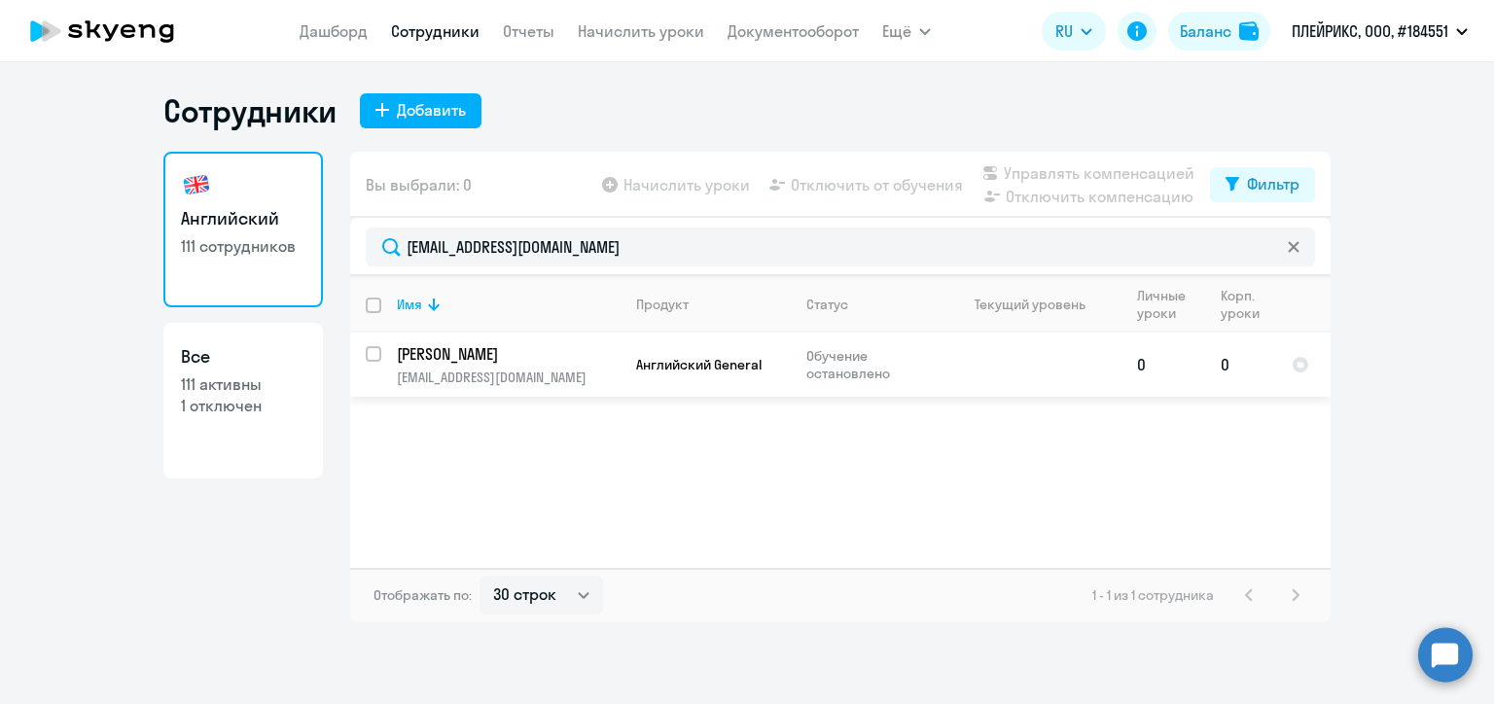
click at [374, 354] on input "select row 26363062" at bounding box center [385, 365] width 39 height 39
checkbox input "true"
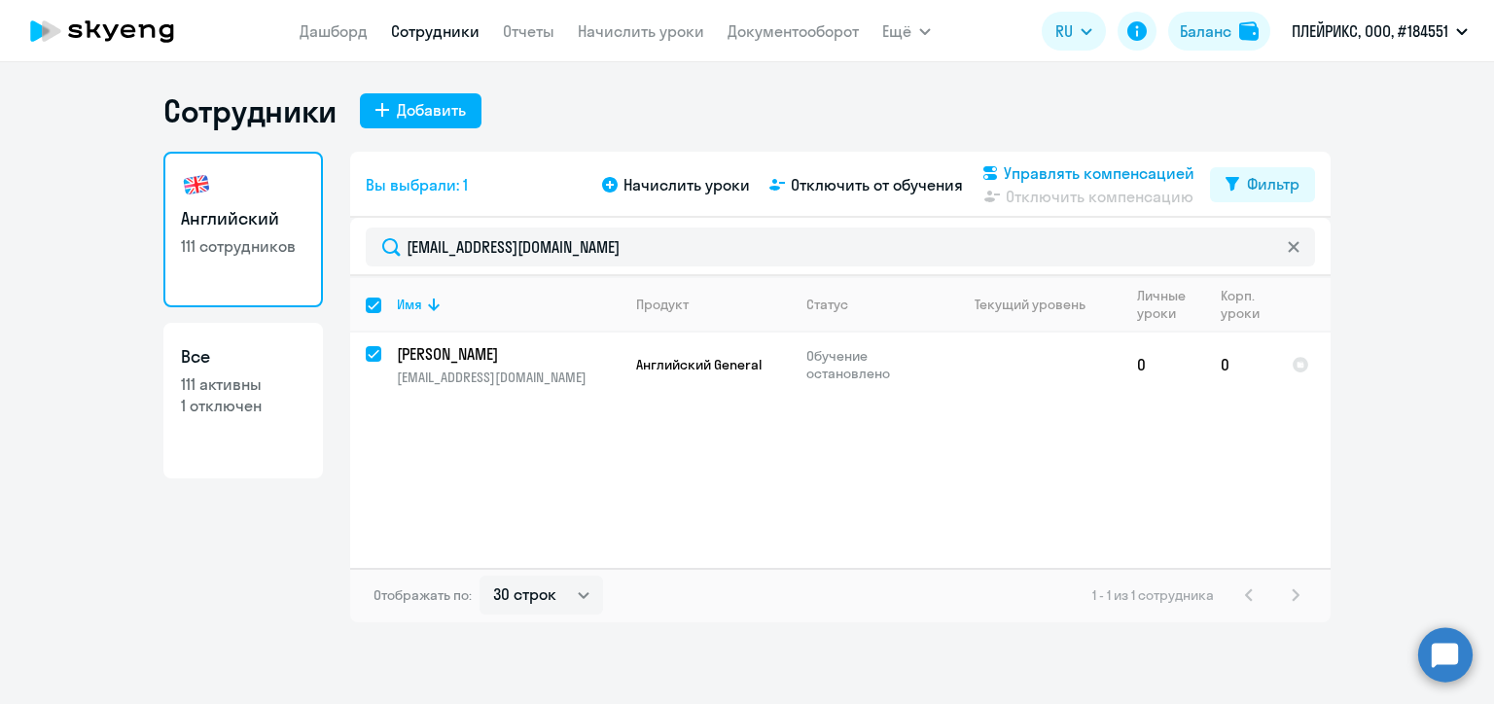
click at [1039, 167] on span "Управлять компенсацией" at bounding box center [1099, 172] width 191 height 23
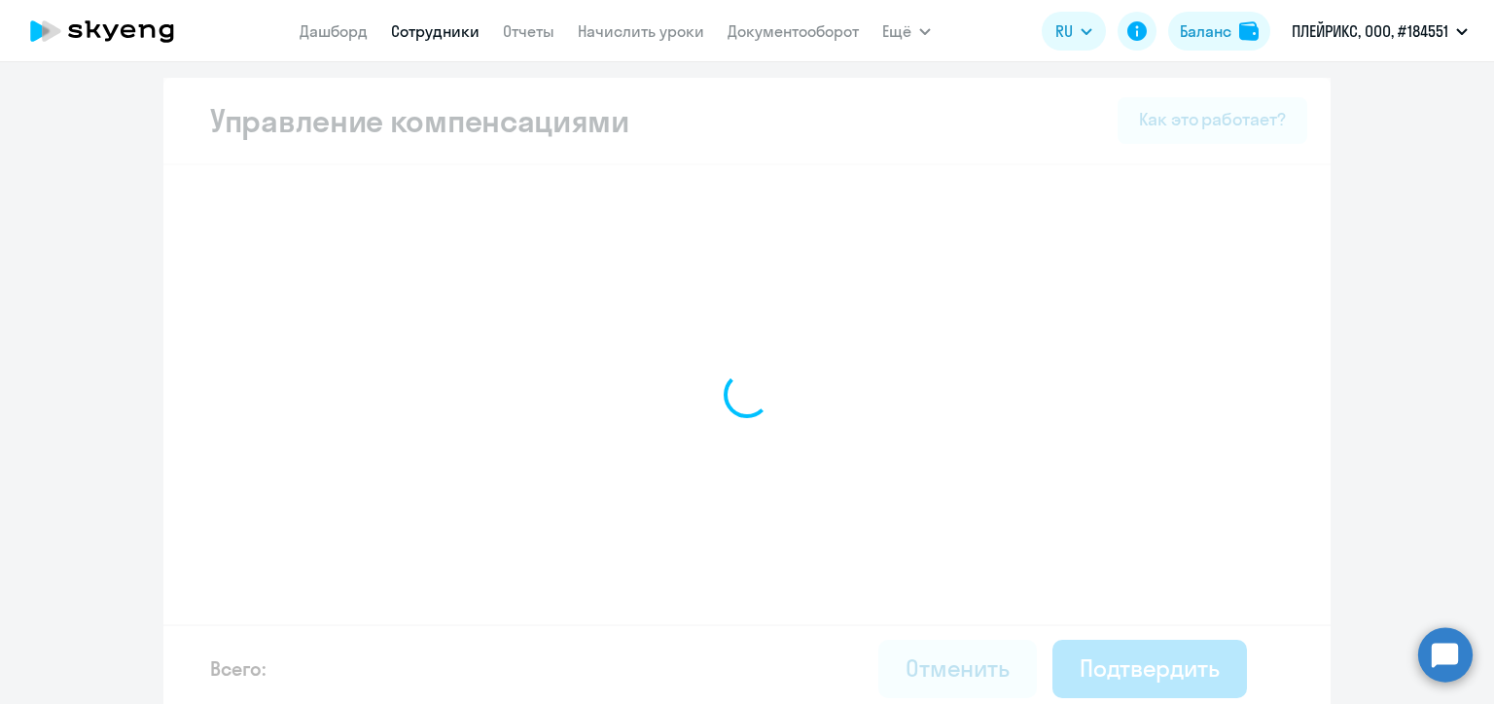
select select "MONTHLY"
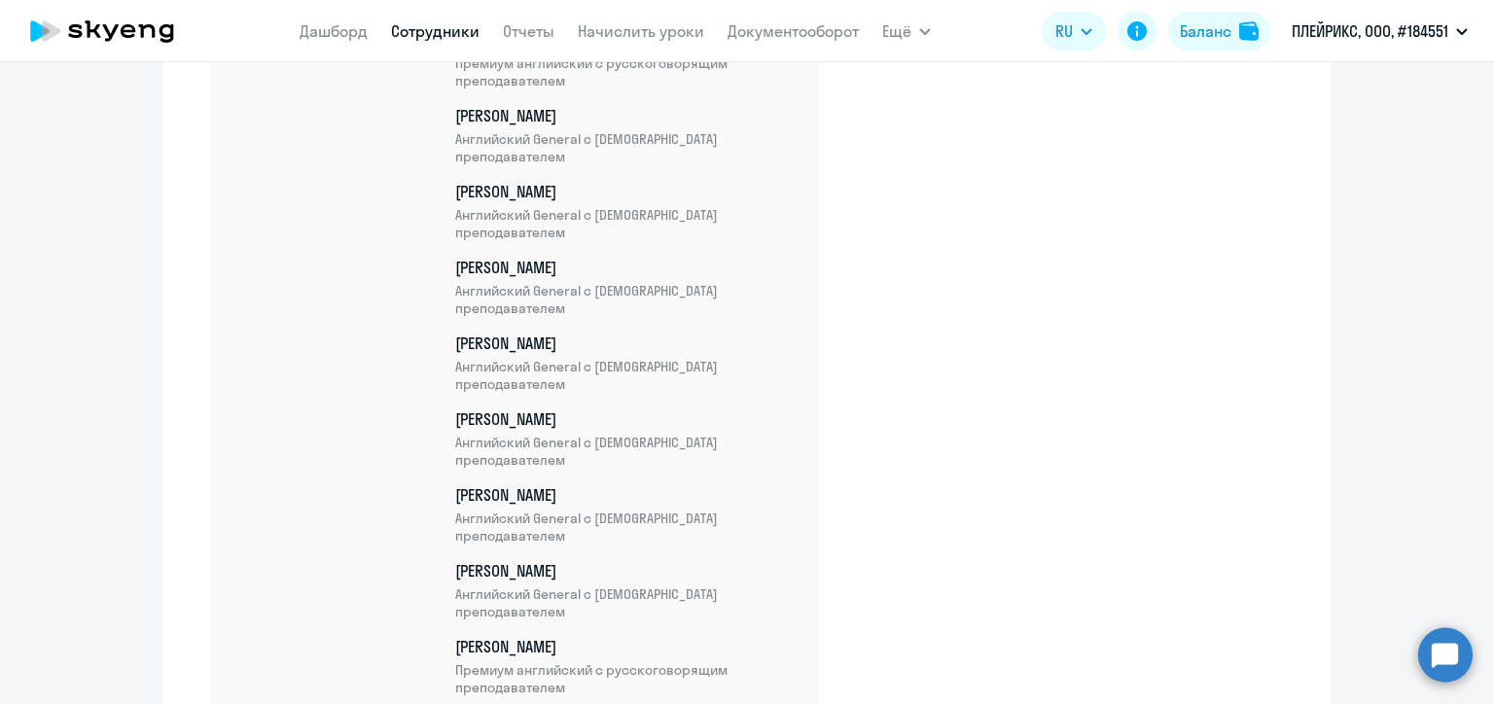
scroll to position [7384, 0]
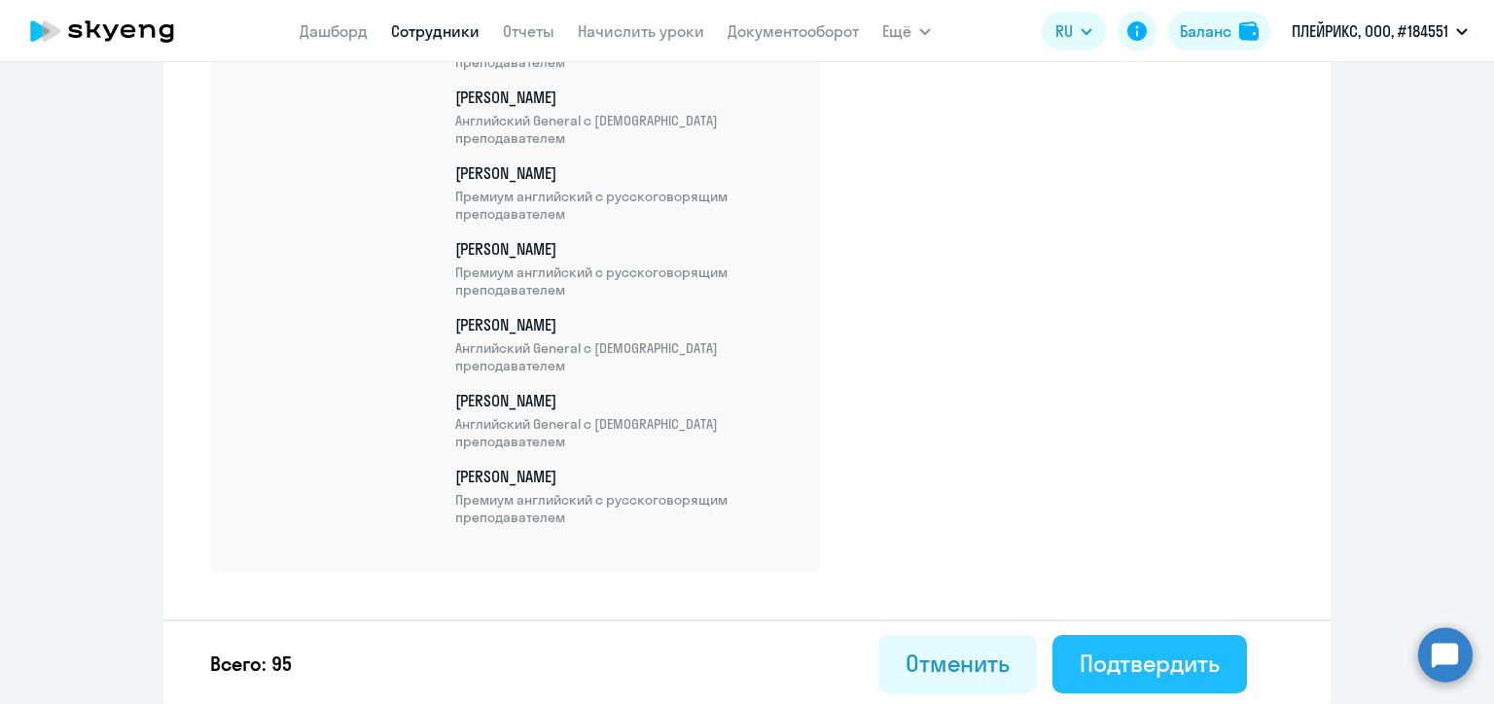
click at [1179, 653] on div "Подтвердить" at bounding box center [1149, 663] width 140 height 31
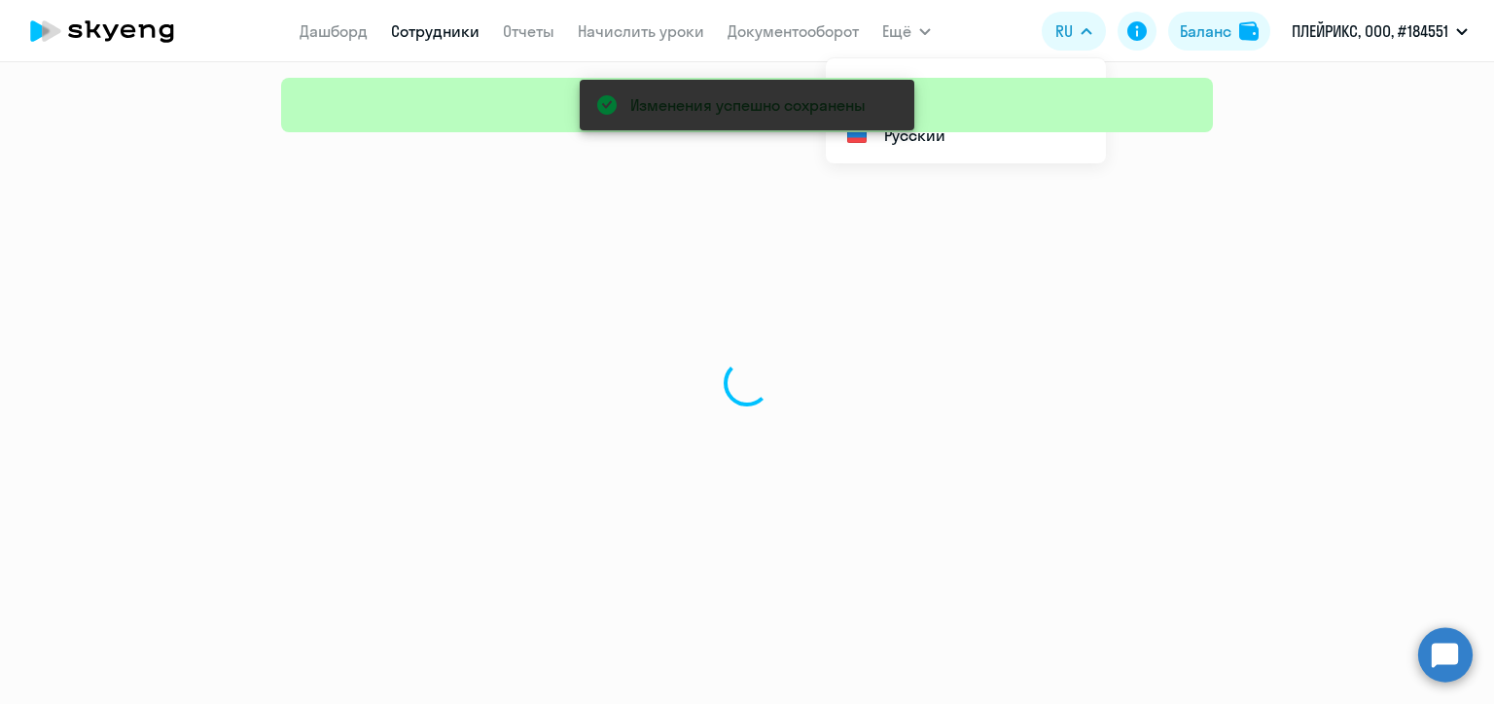
select select "30"
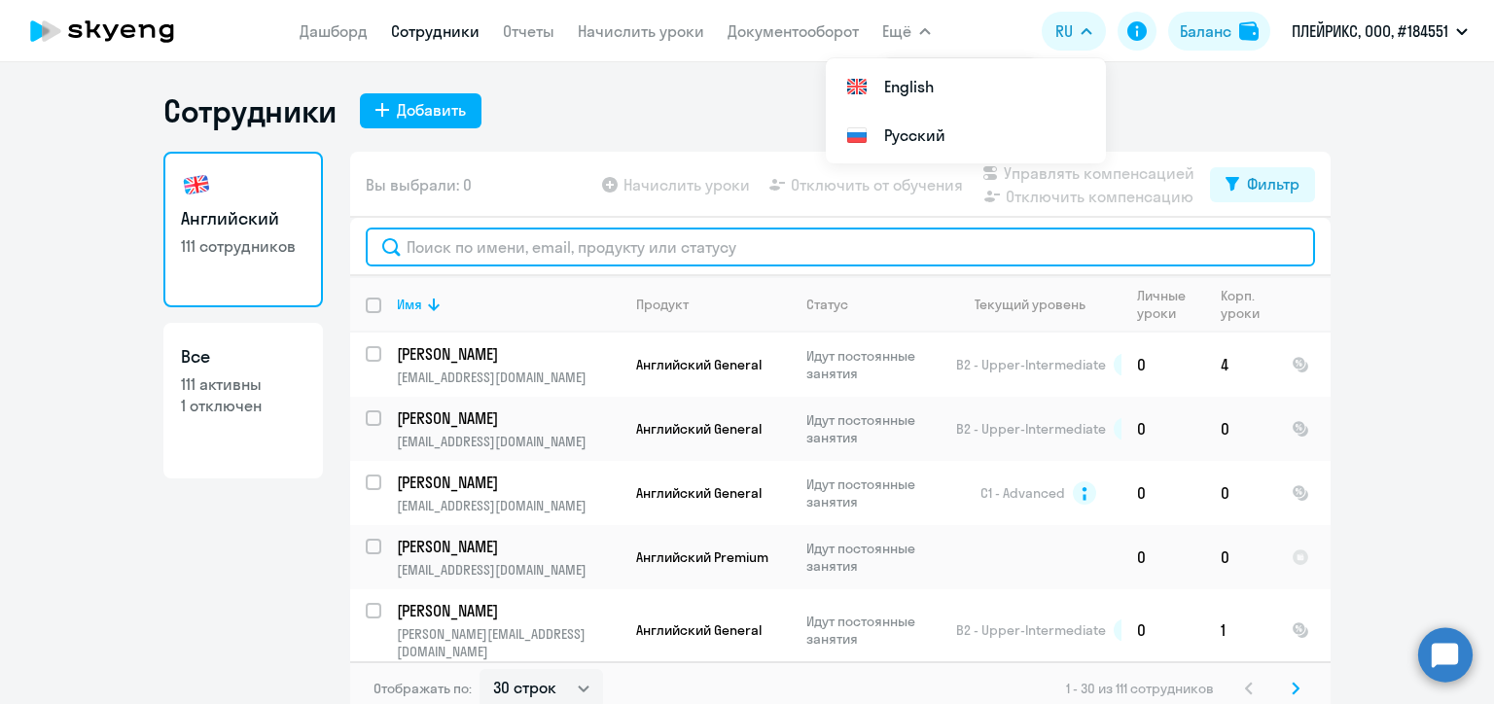
click at [496, 244] on input "text" at bounding box center [840, 247] width 949 height 39
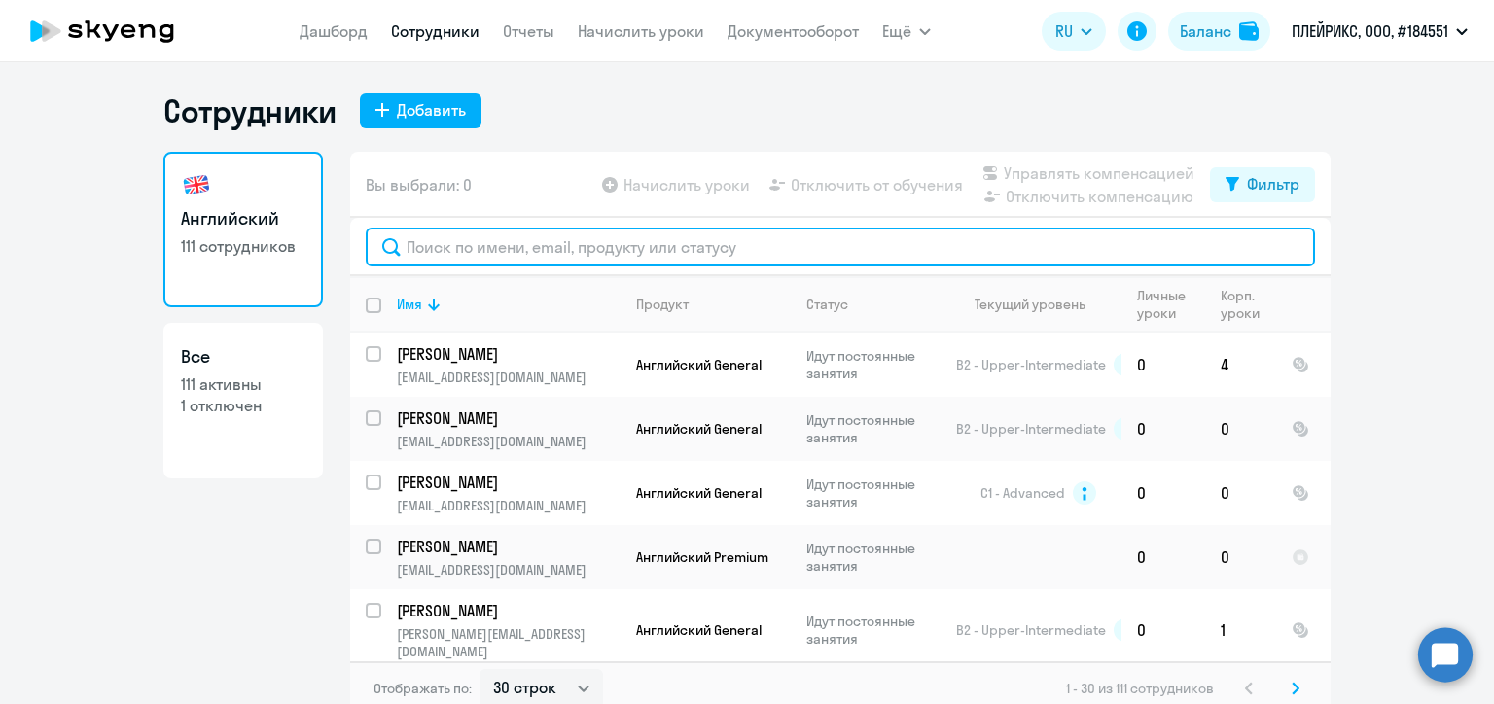
paste input "[EMAIL_ADDRESS][DOMAIN_NAME]"
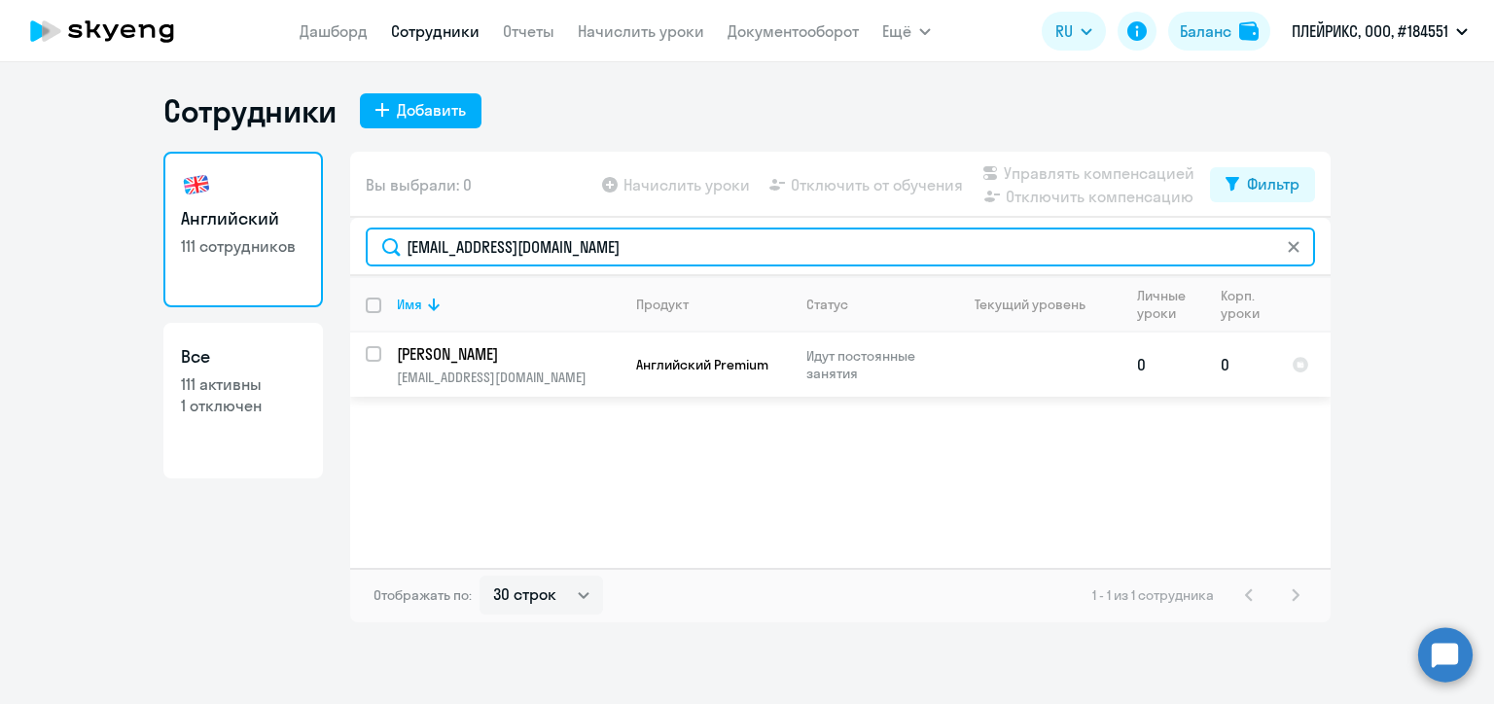
type input "[EMAIL_ADDRESS][DOMAIN_NAME]"
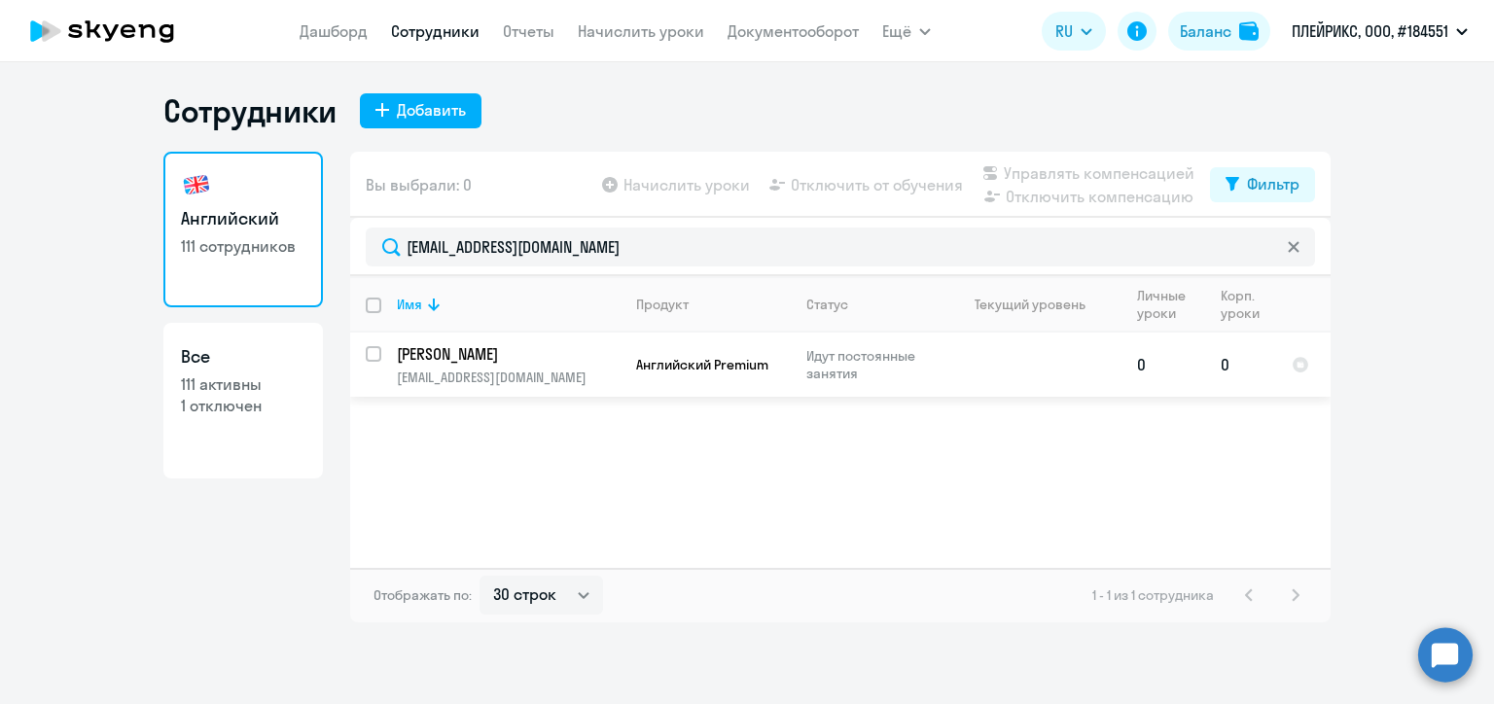
click at [370, 359] on input "select row 26363063" at bounding box center [385, 365] width 39 height 39
checkbox input "true"
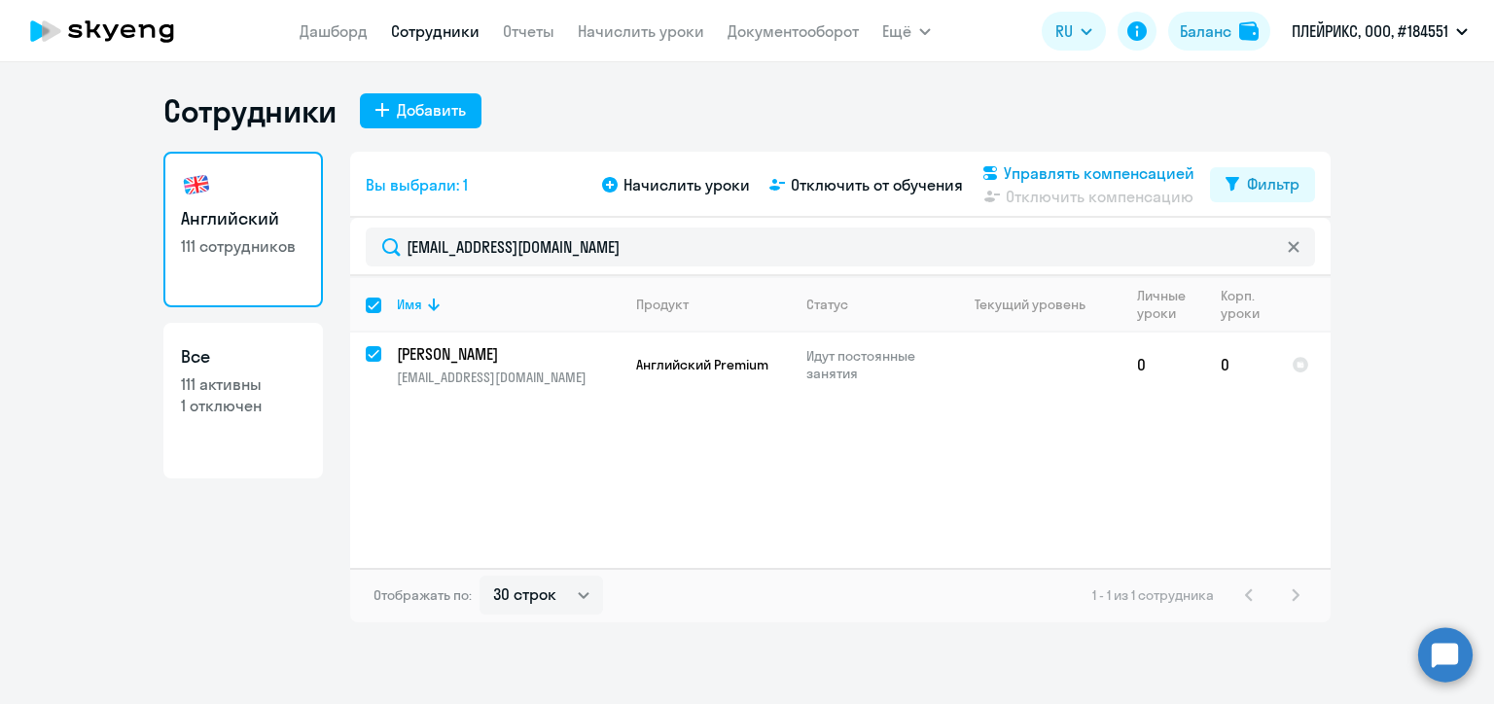
click at [1039, 168] on span "Управлять компенсацией" at bounding box center [1099, 172] width 191 height 23
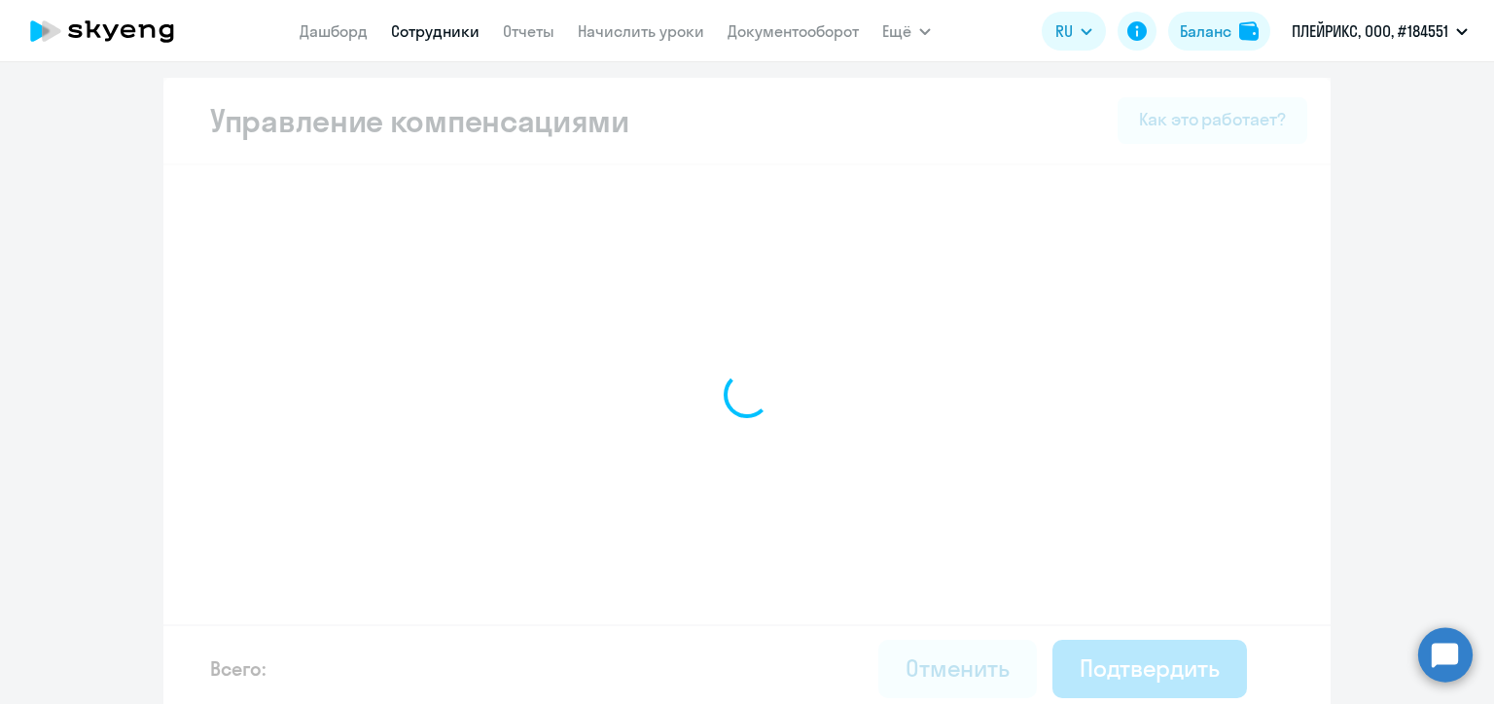
select select "MONTHLY"
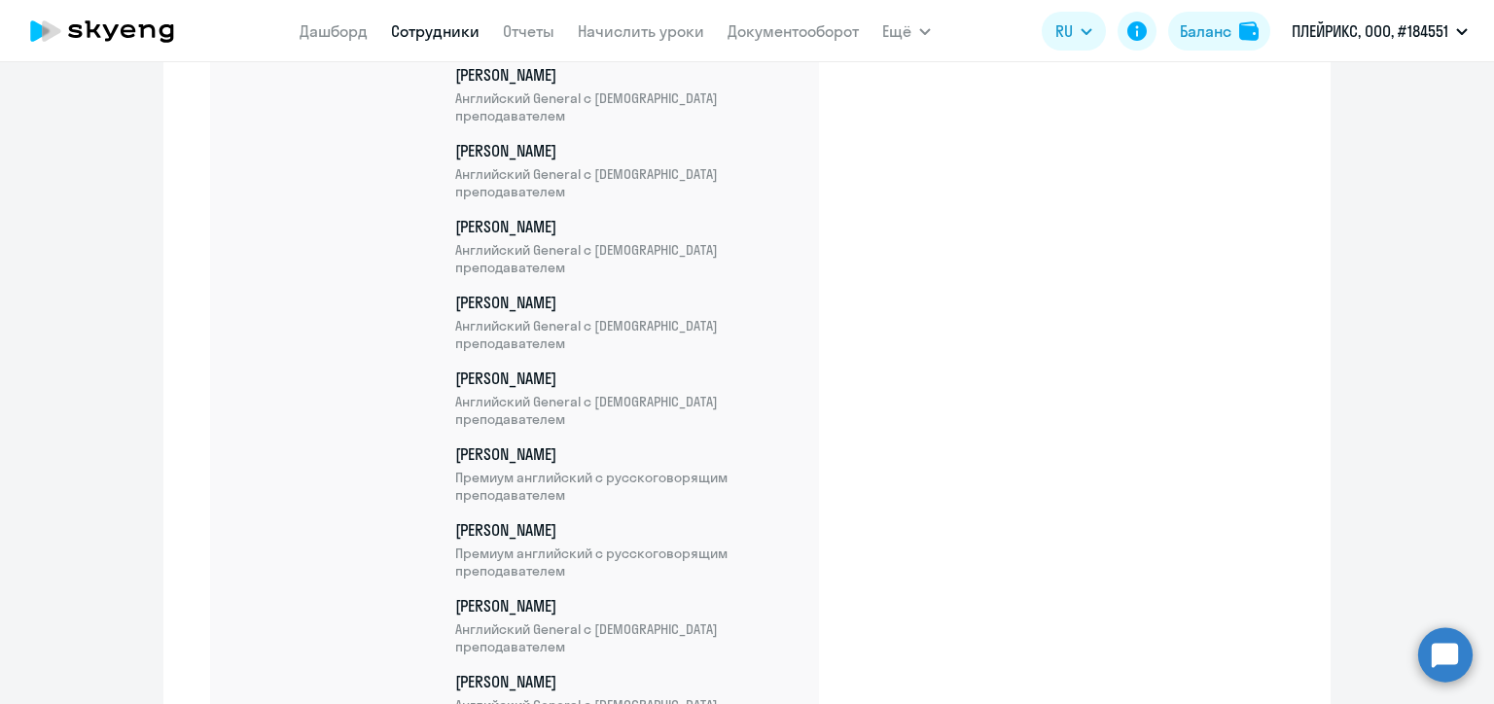
scroll to position [7460, 0]
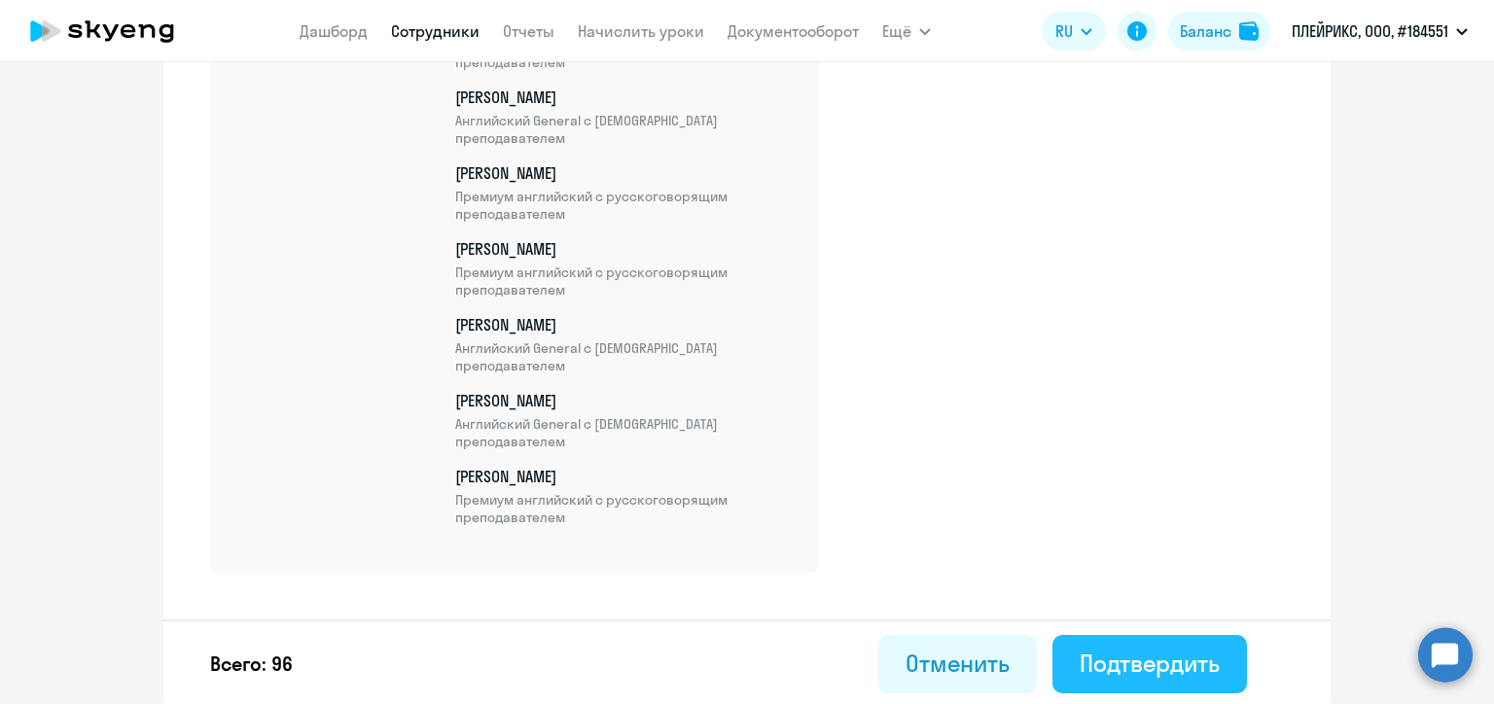
click at [1186, 658] on div "Подтвердить" at bounding box center [1149, 663] width 140 height 31
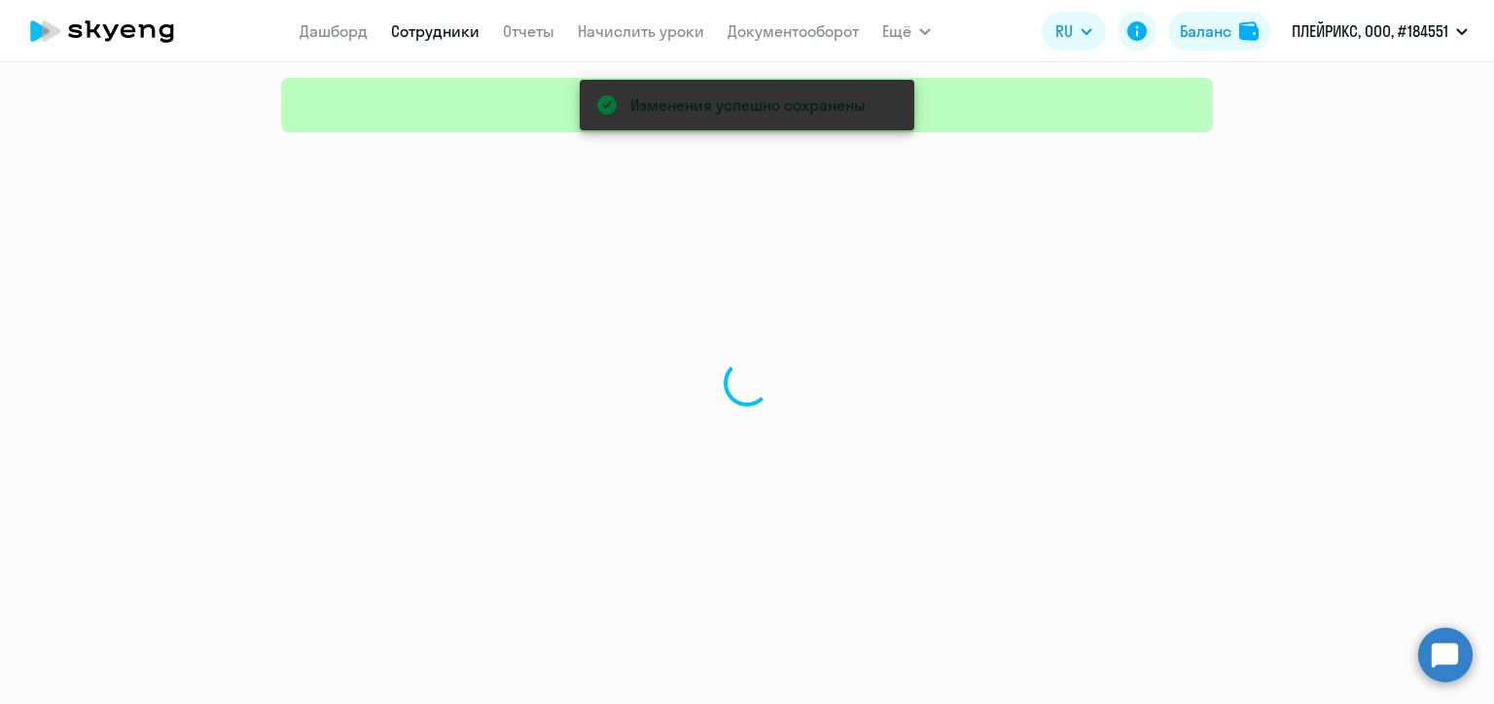
select select "30"
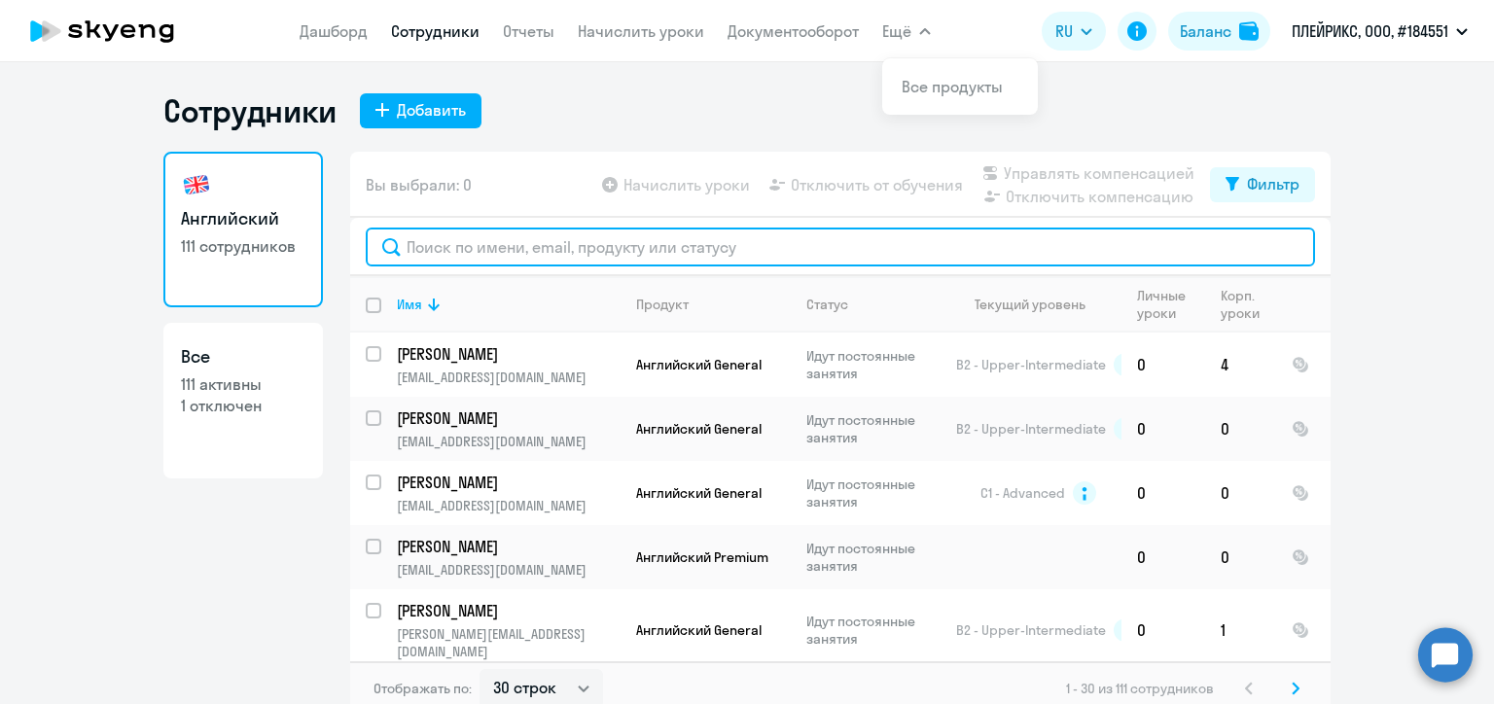
click at [573, 244] on input "text" at bounding box center [840, 247] width 949 height 39
paste input "[EMAIL_ADDRESS][DOMAIN_NAME]"
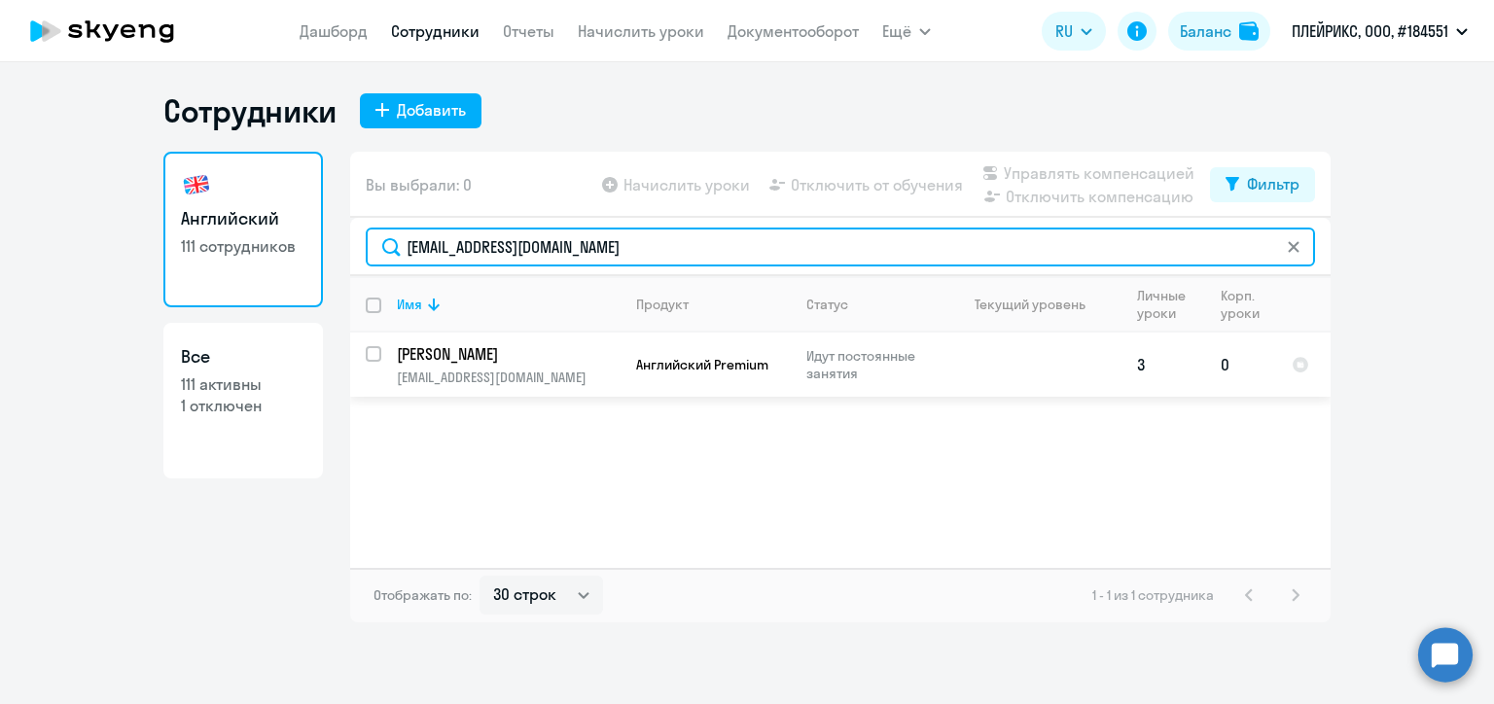
type input "[EMAIL_ADDRESS][DOMAIN_NAME]"
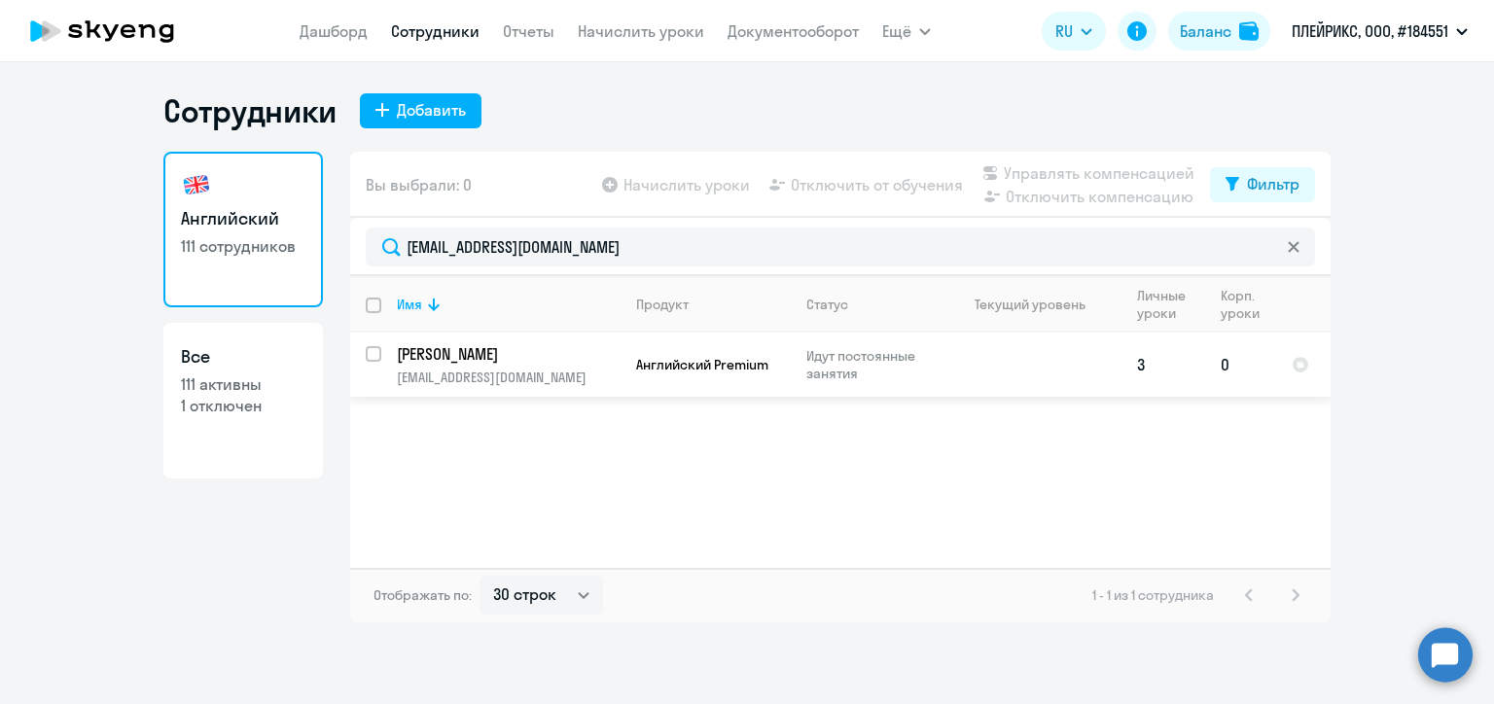
click at [371, 352] on input "select row 30819640" at bounding box center [385, 365] width 39 height 39
checkbox input "true"
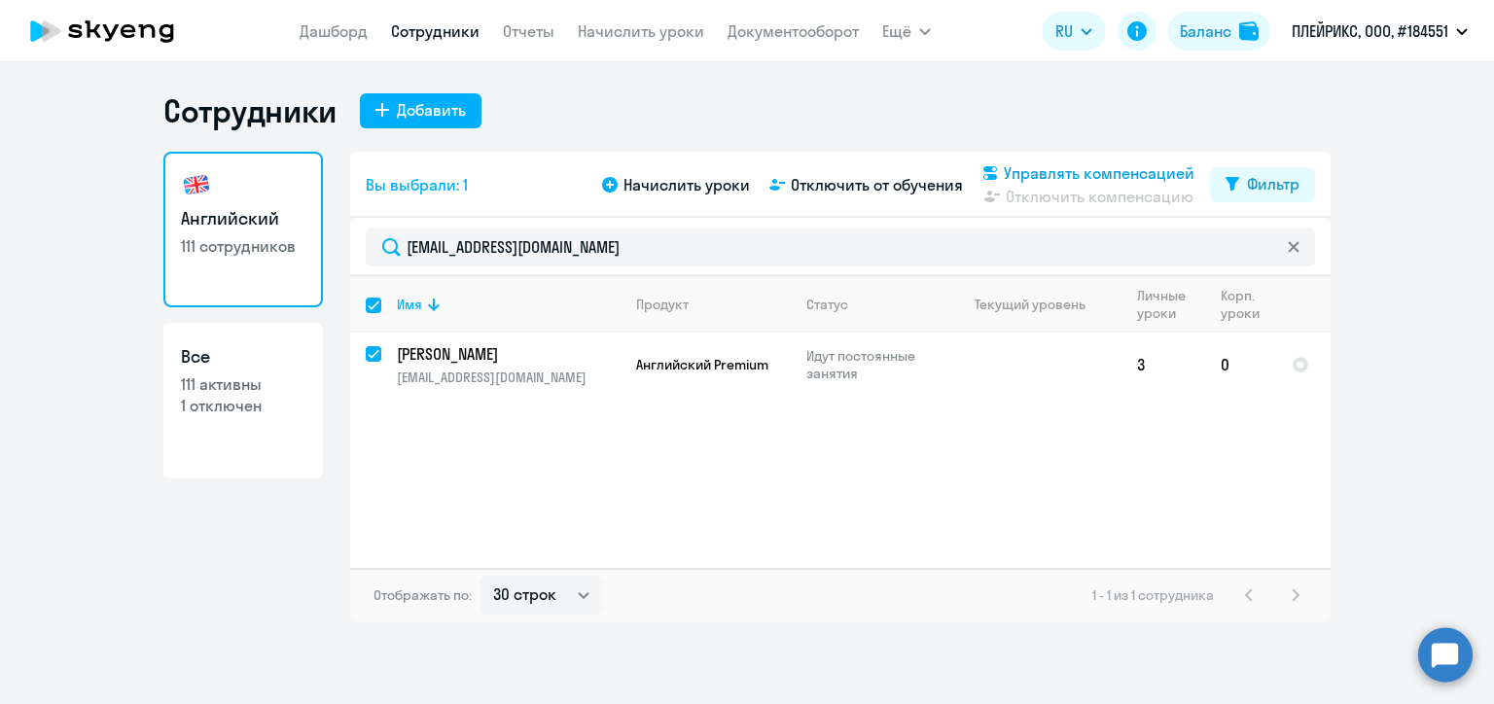
click at [1015, 168] on span "Управлять компенсацией" at bounding box center [1099, 172] width 191 height 23
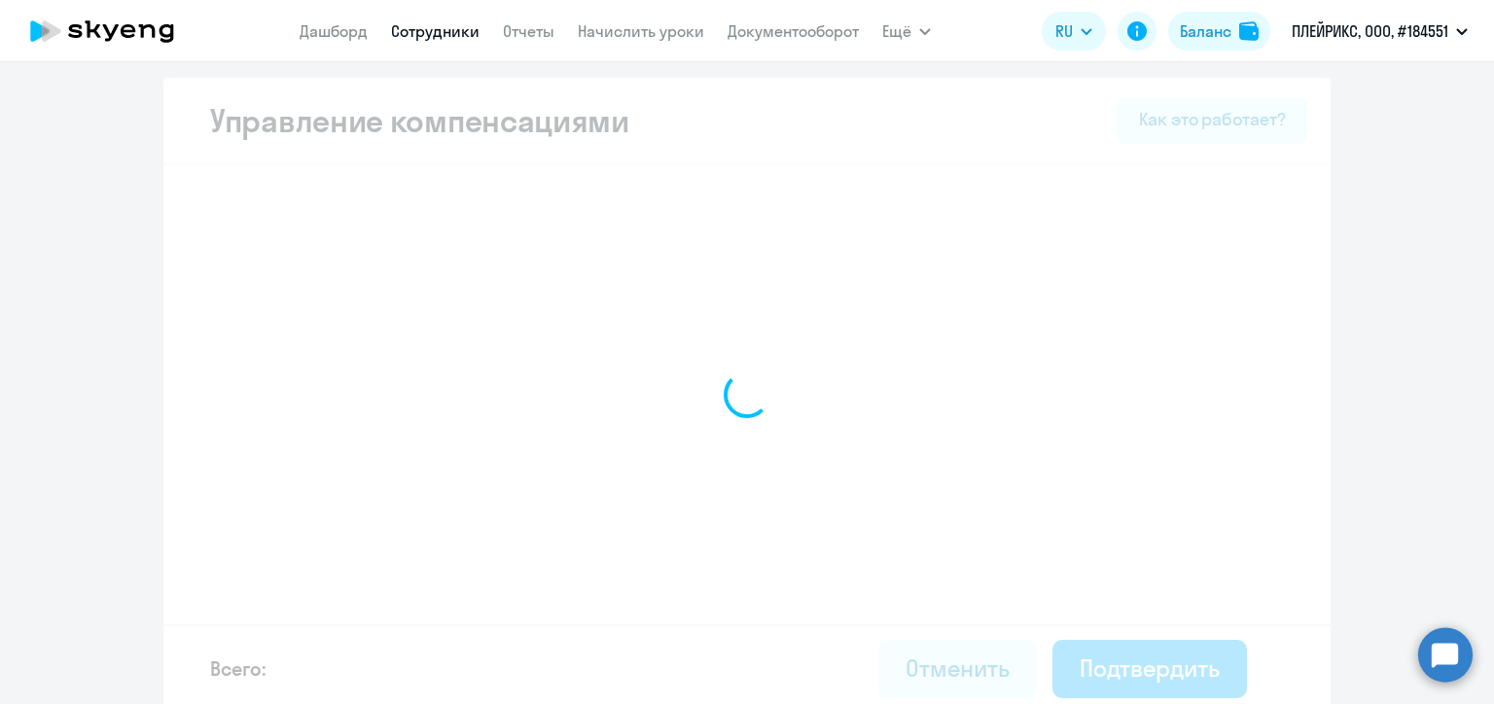
select select "MONTHLY"
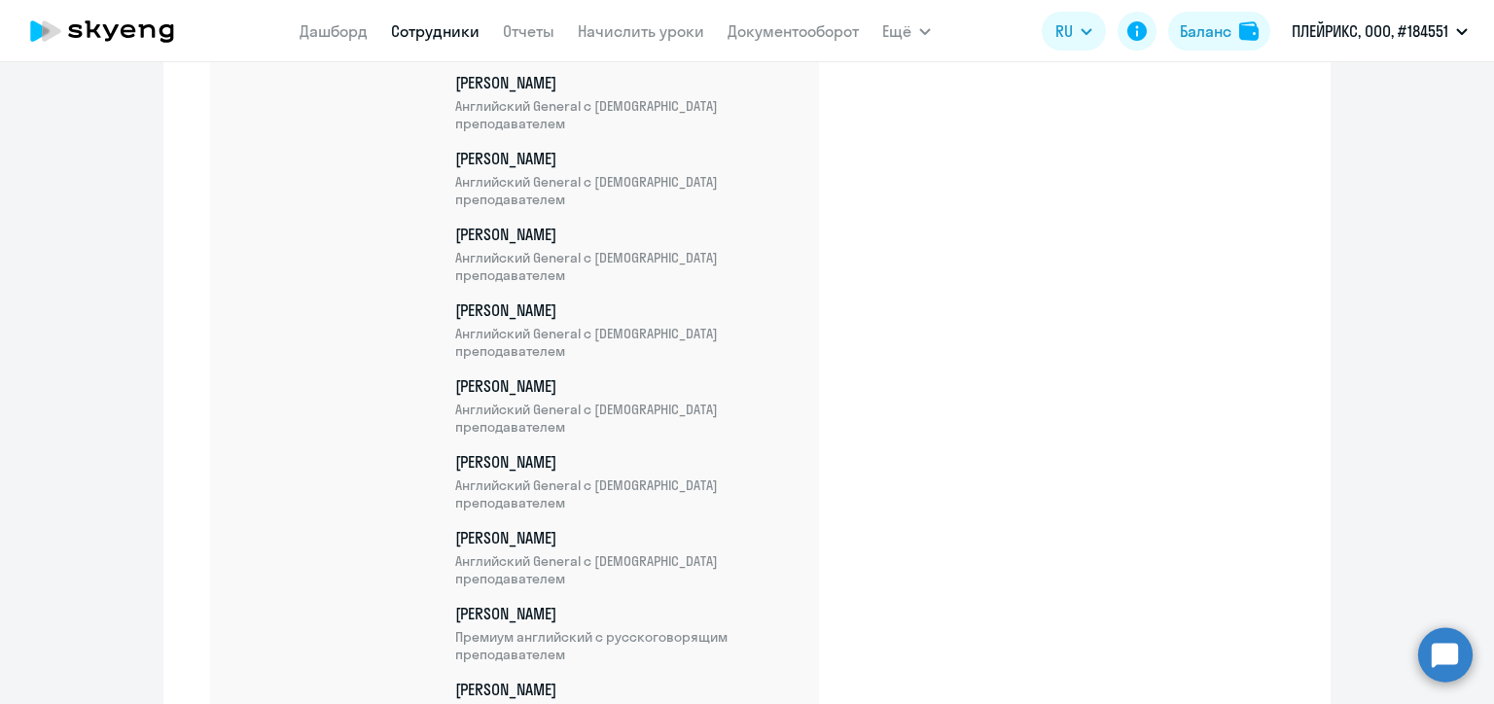
scroll to position [7536, 0]
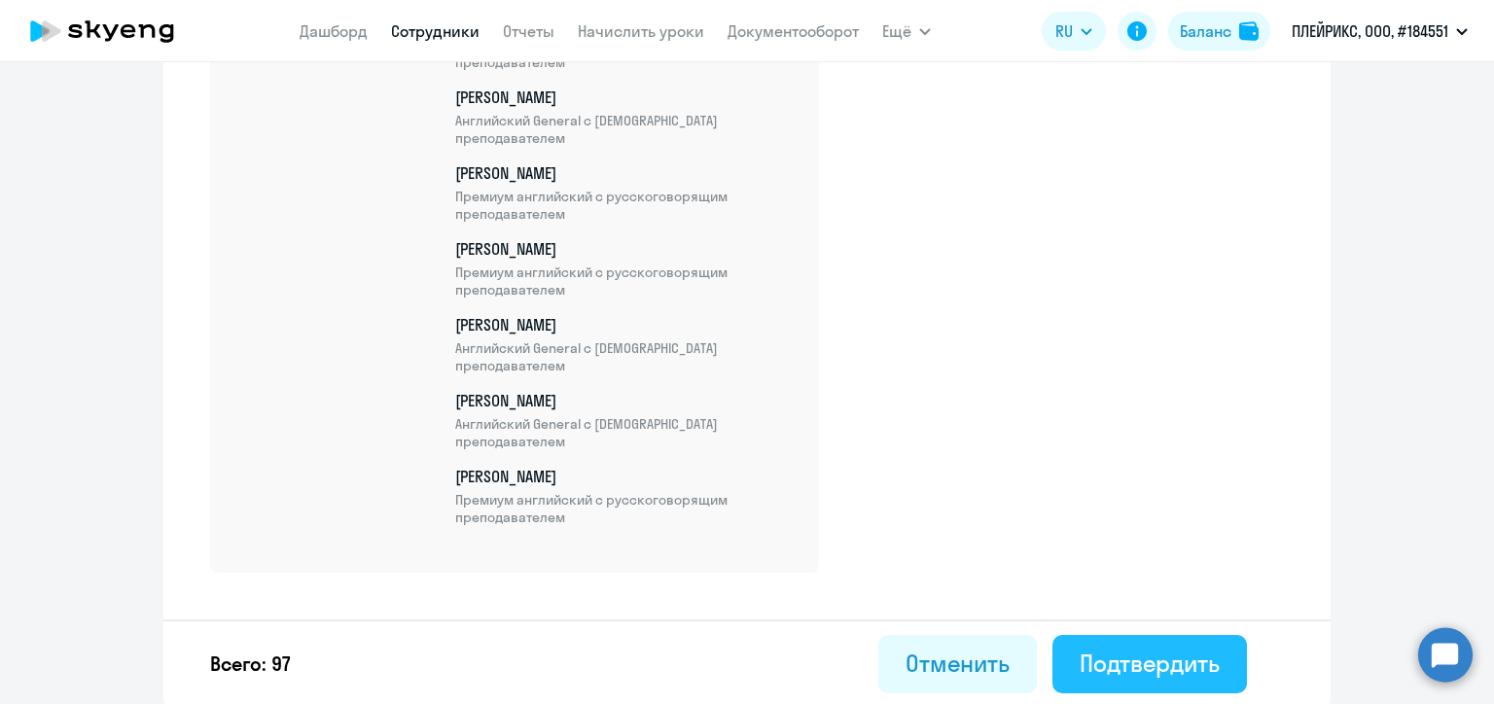
click at [1178, 656] on div "Подтвердить" at bounding box center [1149, 663] width 140 height 31
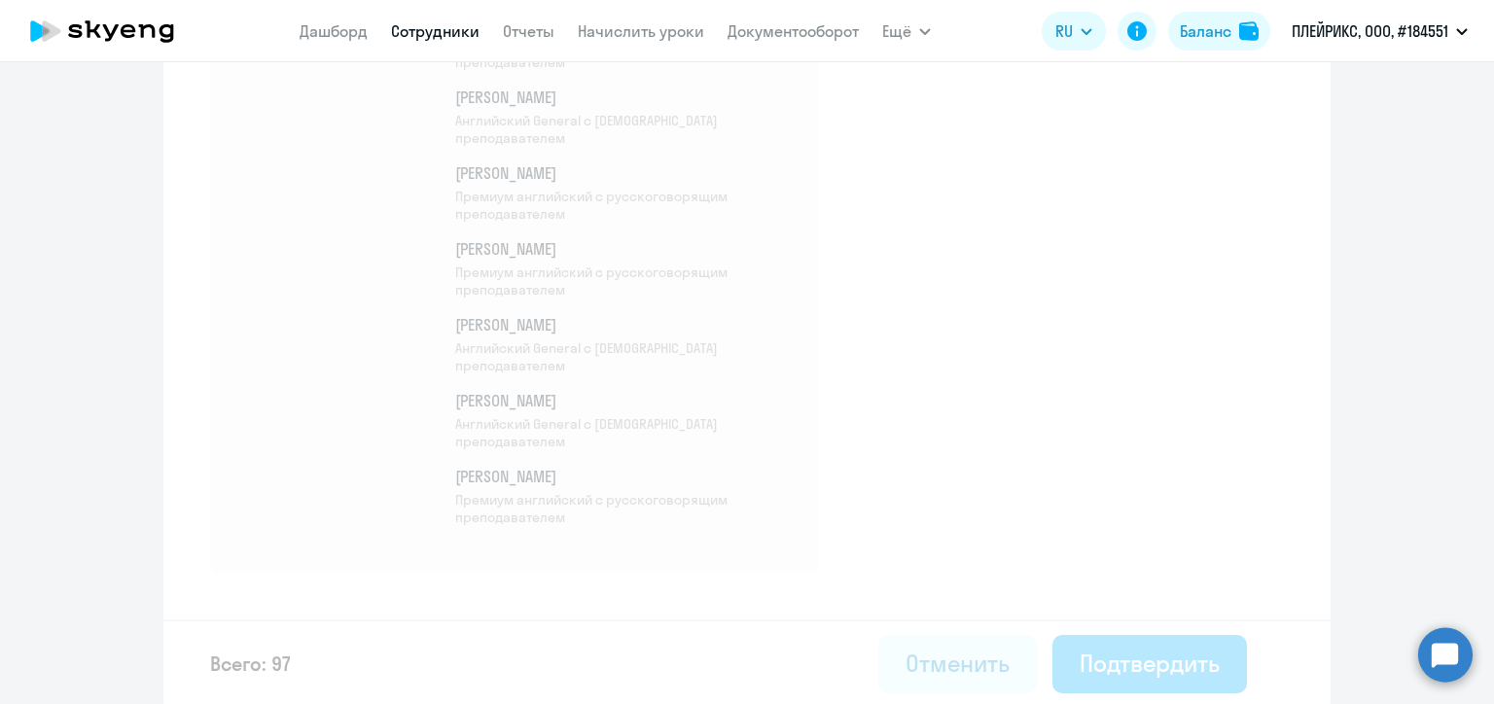
select select "30"
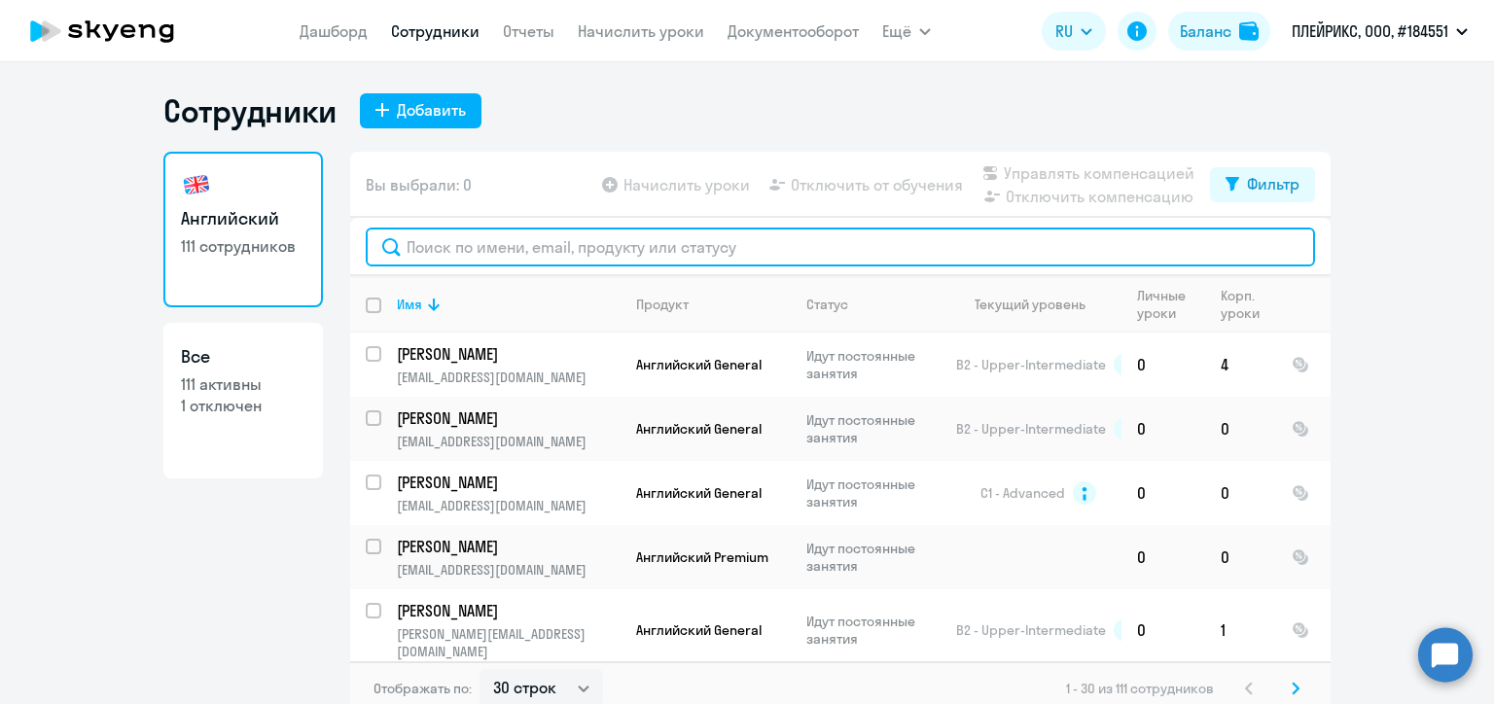
click at [513, 247] on input "text" at bounding box center [840, 247] width 949 height 39
paste input "[PERSON_NAME][EMAIL_ADDRESS][DOMAIN_NAME]"
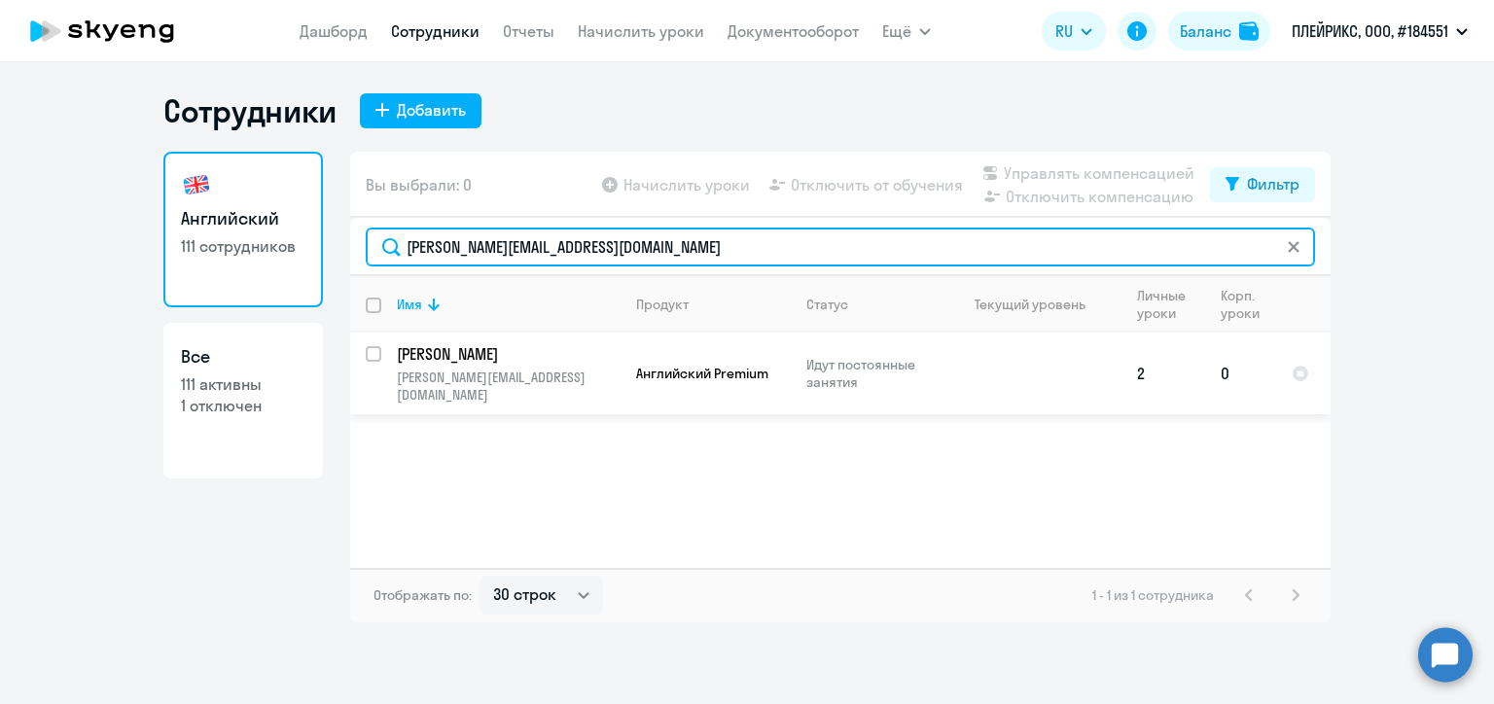
type input "[PERSON_NAME][EMAIL_ADDRESS][DOMAIN_NAME]"
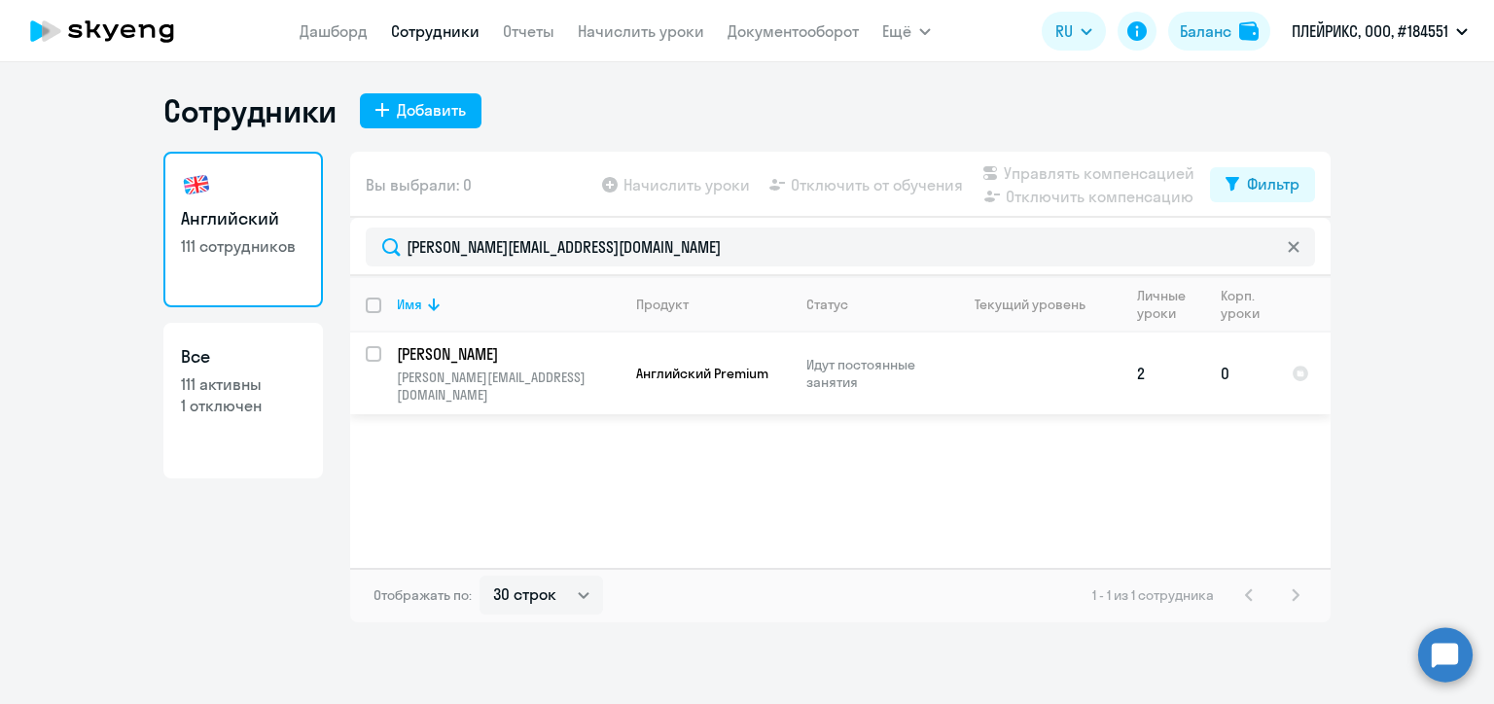
click at [367, 358] on input "select row 33505609" at bounding box center [385, 365] width 39 height 39
checkbox input "true"
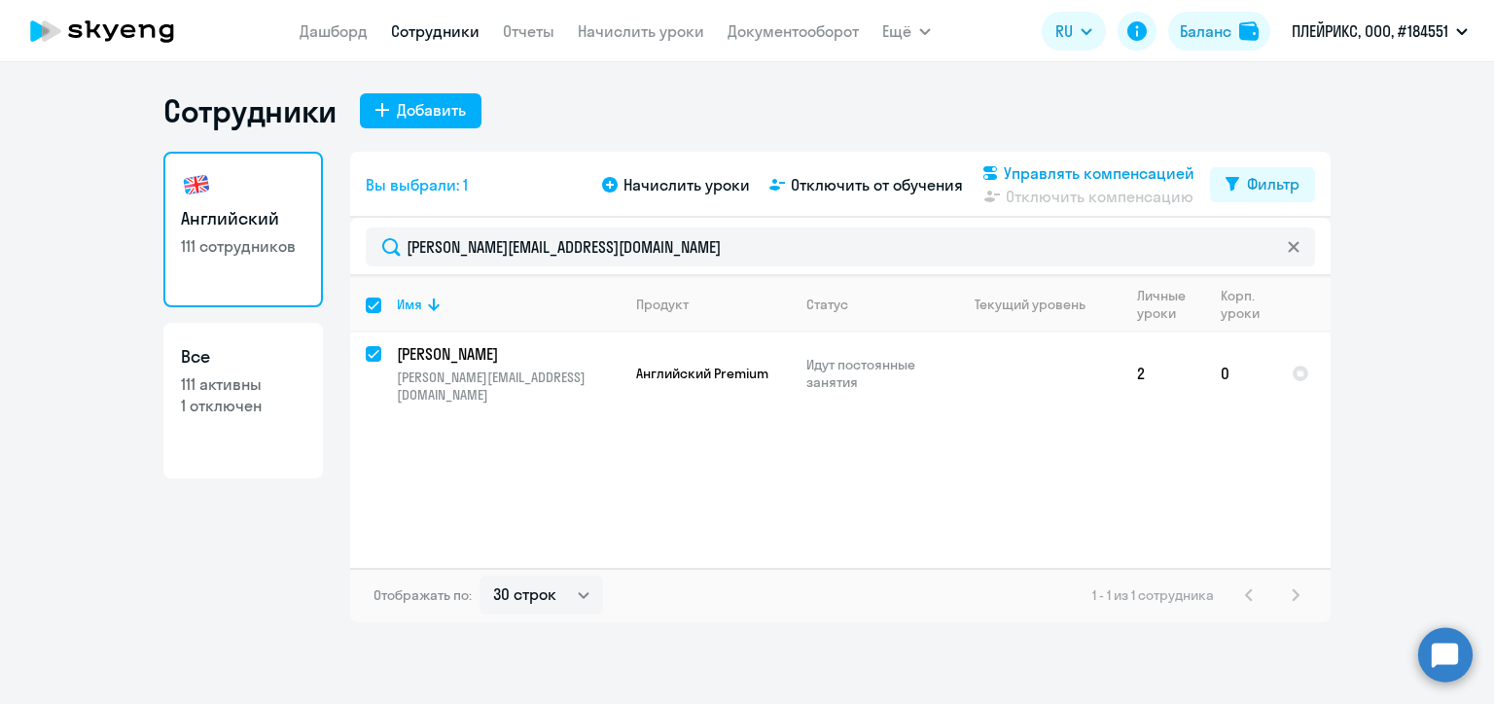
click at [1022, 170] on span "Управлять компенсацией" at bounding box center [1099, 172] width 191 height 23
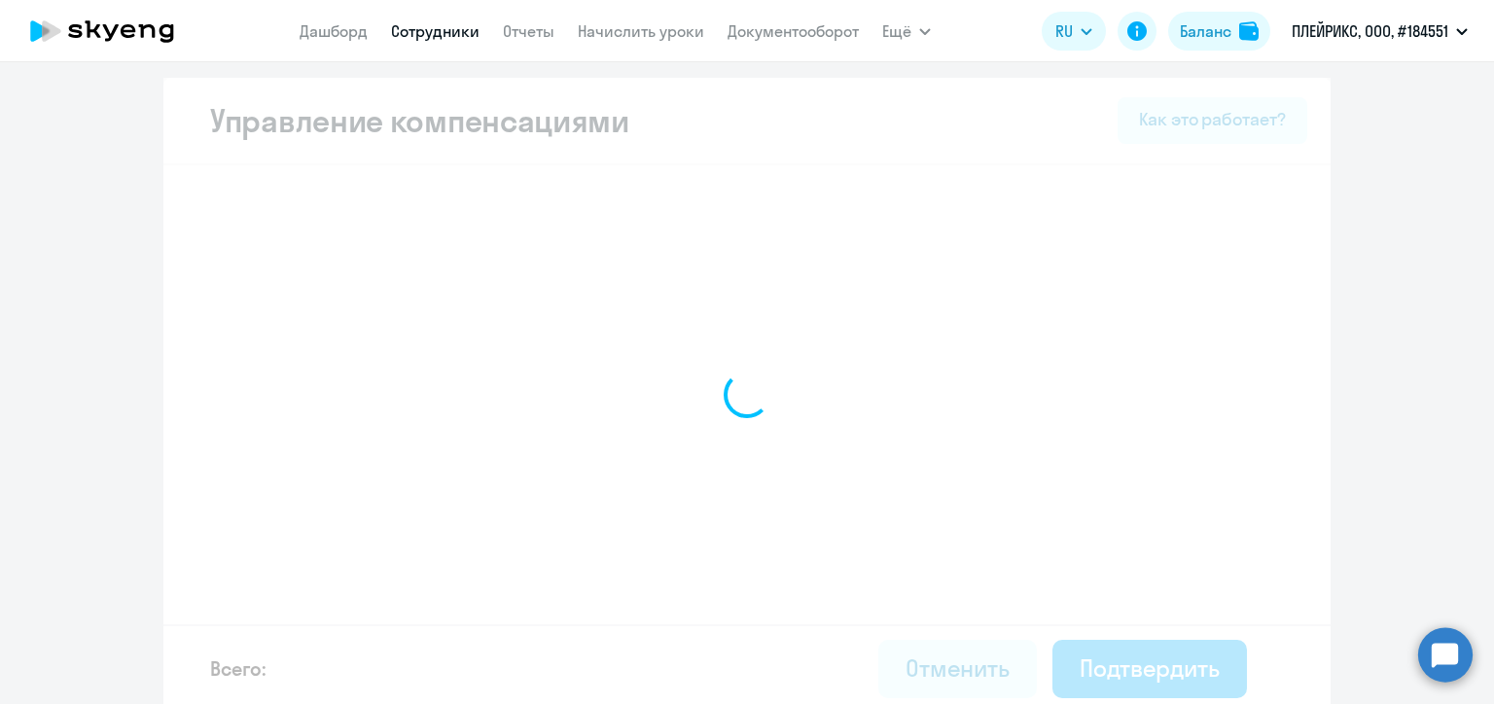
select select "MONTHLY"
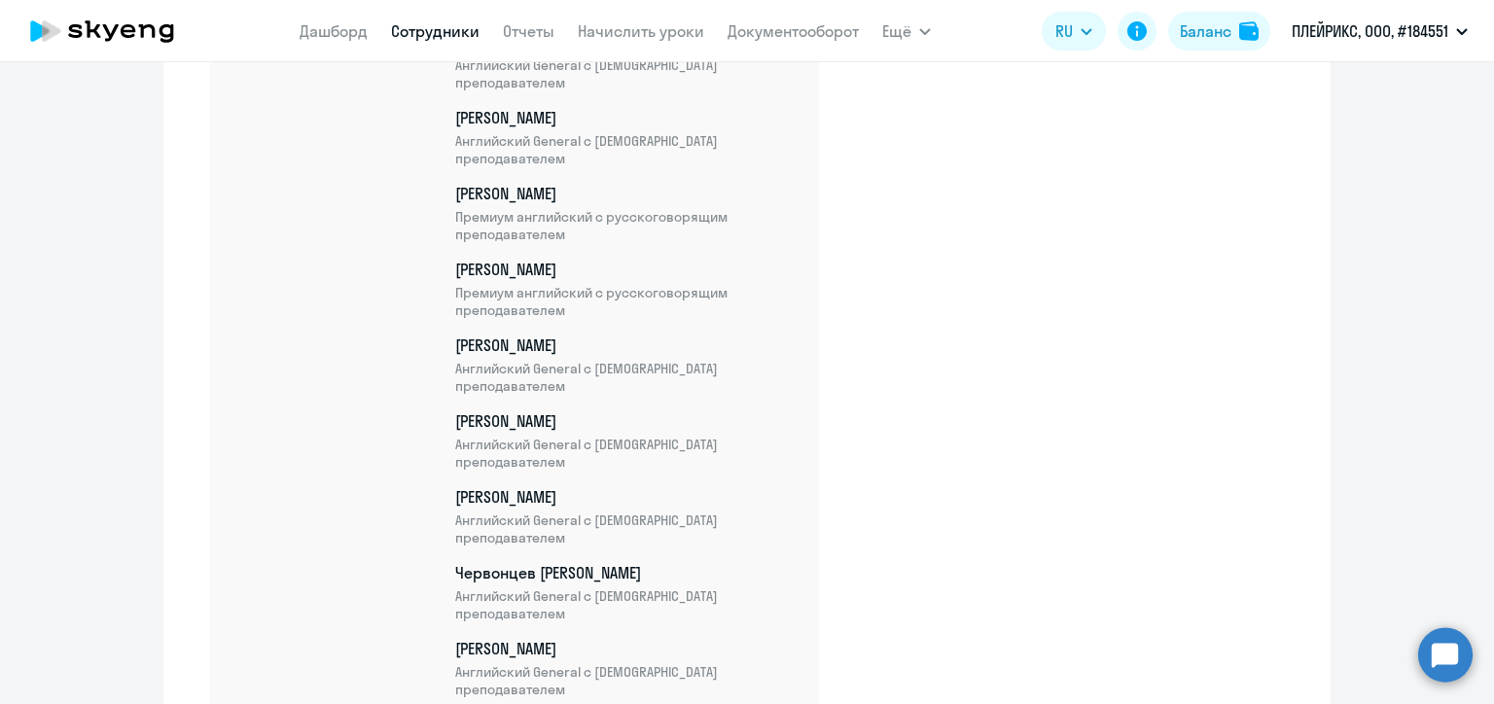
scroll to position [7612, 0]
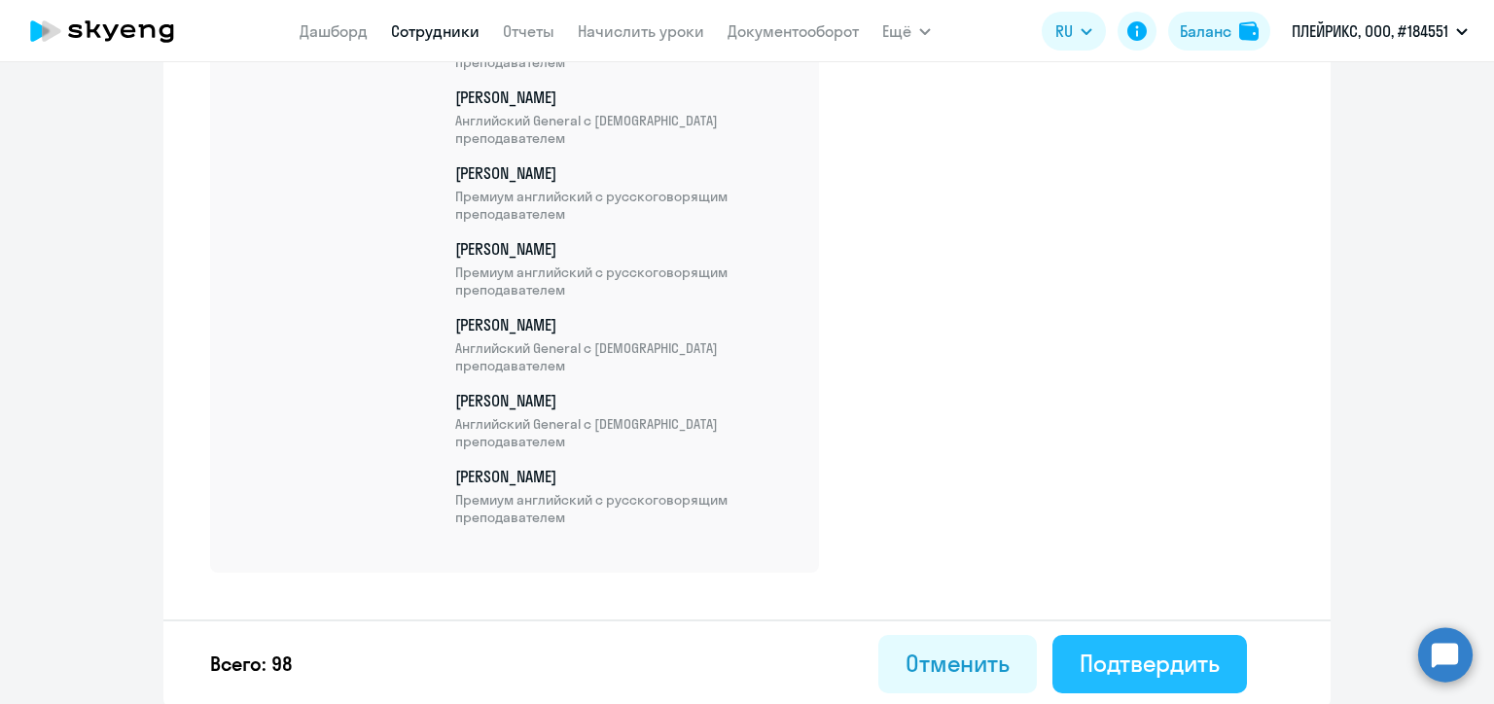
click at [1212, 664] on button "Подтвердить" at bounding box center [1149, 664] width 195 height 58
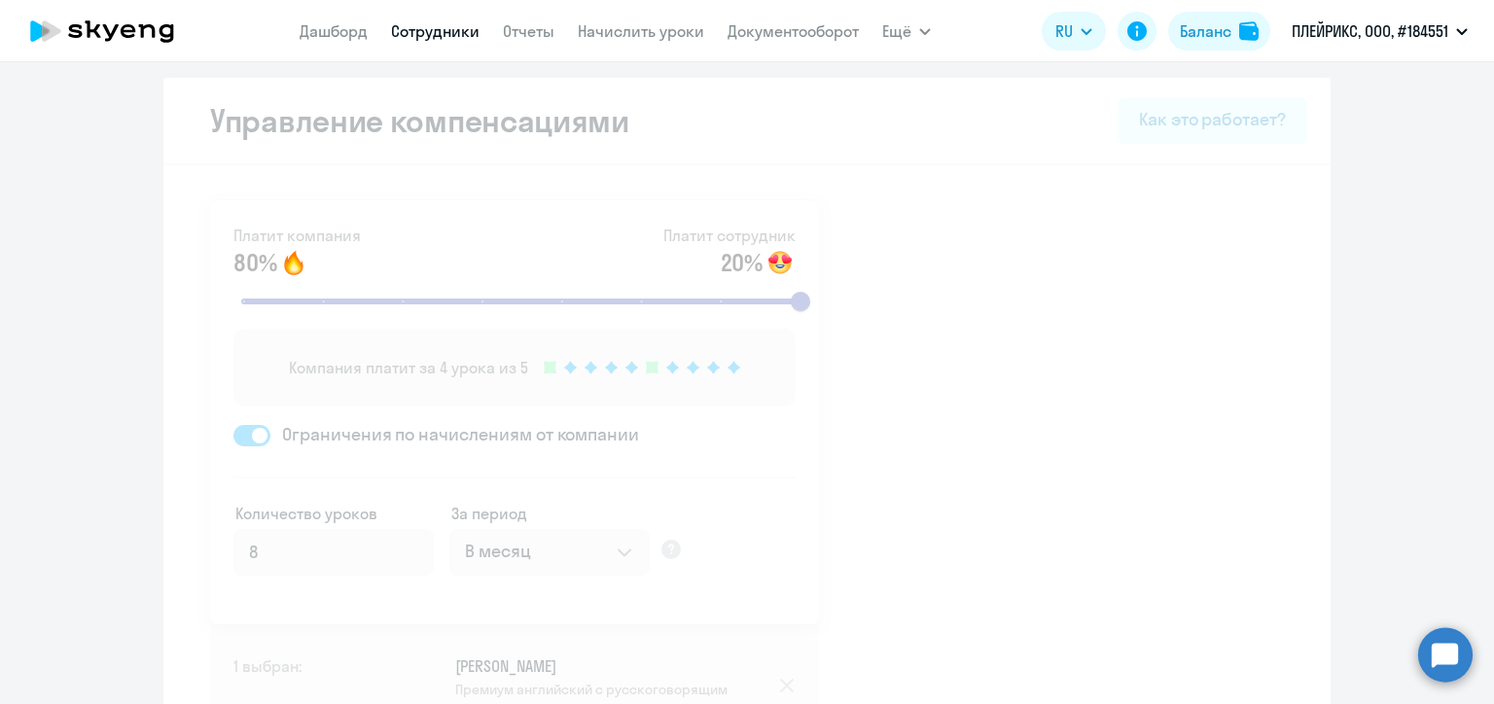
select select "30"
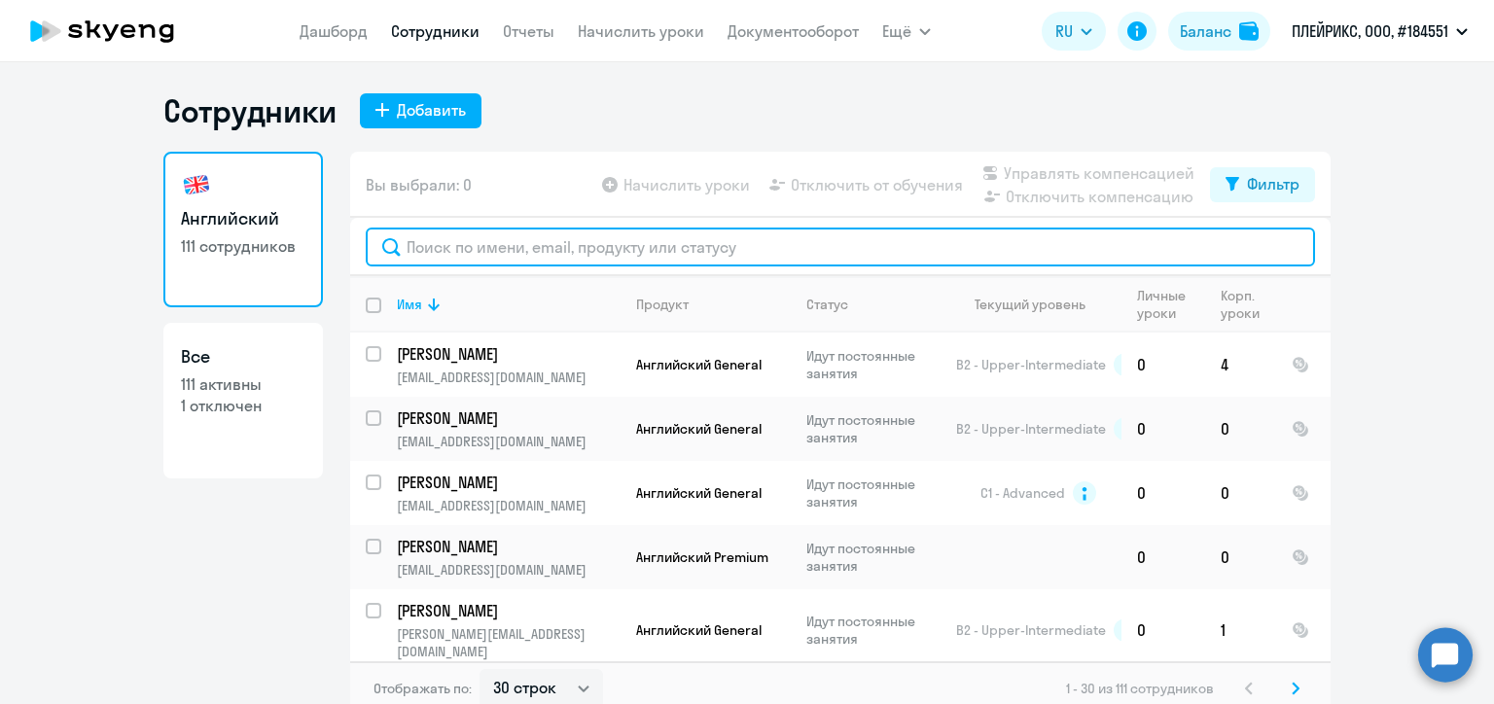
click at [513, 240] on input "text" at bounding box center [840, 247] width 949 height 39
paste input "[PERSON_NAME][EMAIL_ADDRESS][DOMAIN_NAME]"
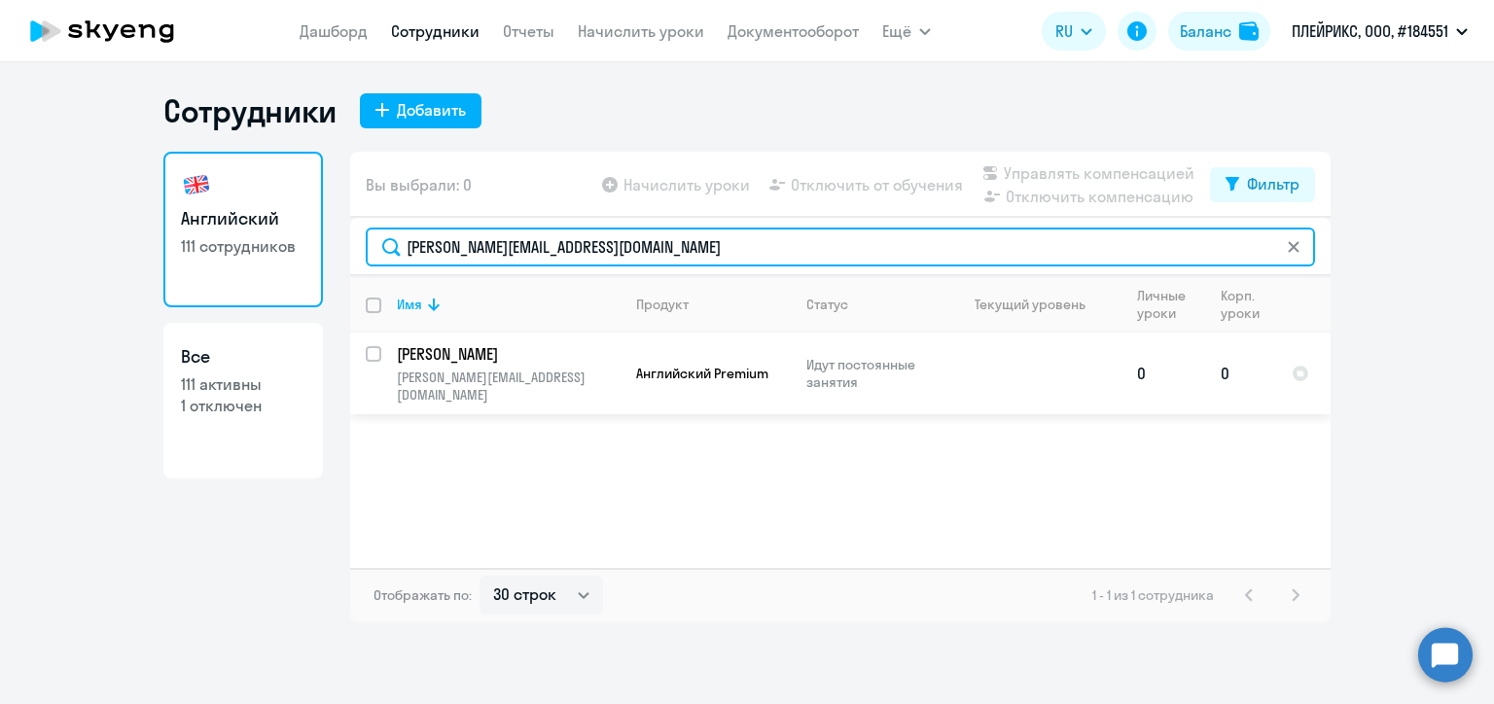
type input "[PERSON_NAME][EMAIL_ADDRESS][DOMAIN_NAME]"
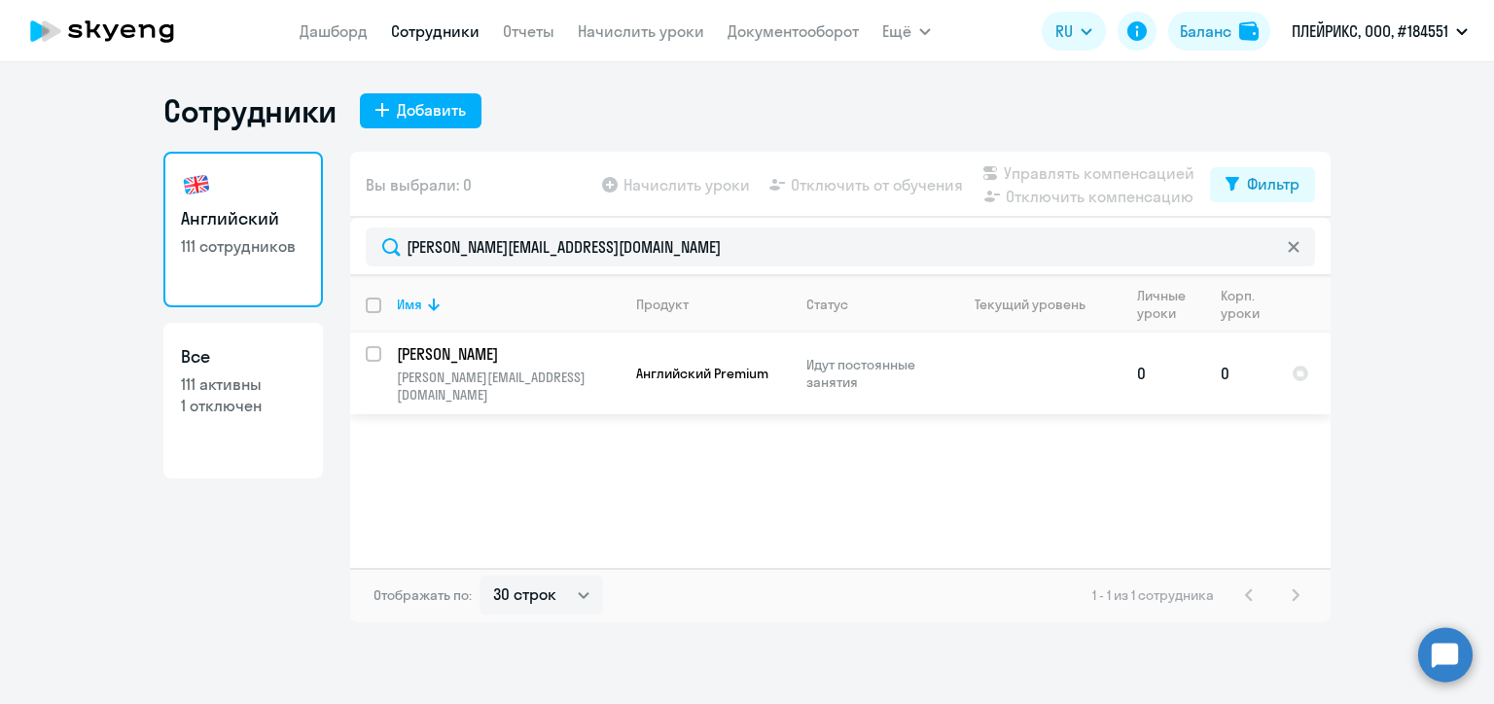
click at [369, 353] on input "select row 37046034" at bounding box center [385, 365] width 39 height 39
checkbox input "true"
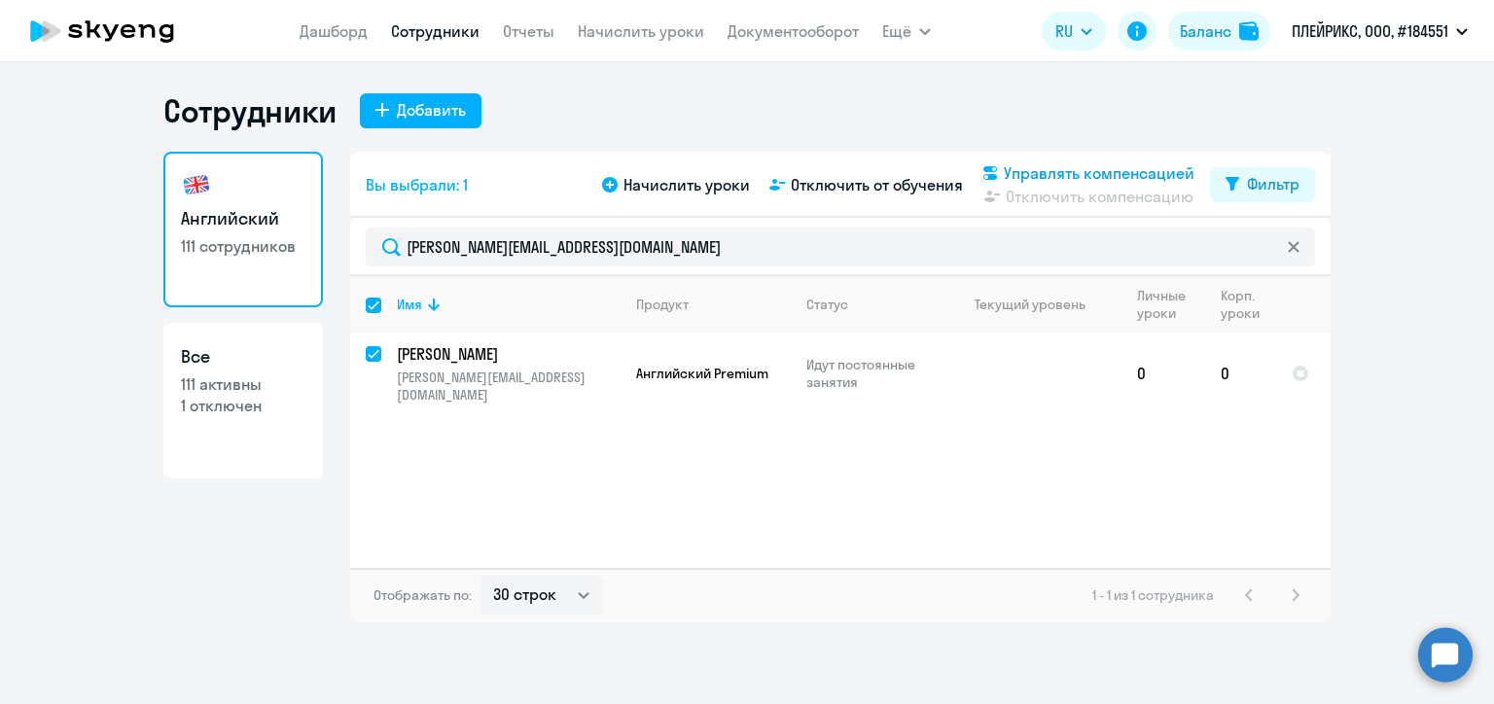
click at [1002, 162] on svg-icon at bounding box center [989, 172] width 23 height 23
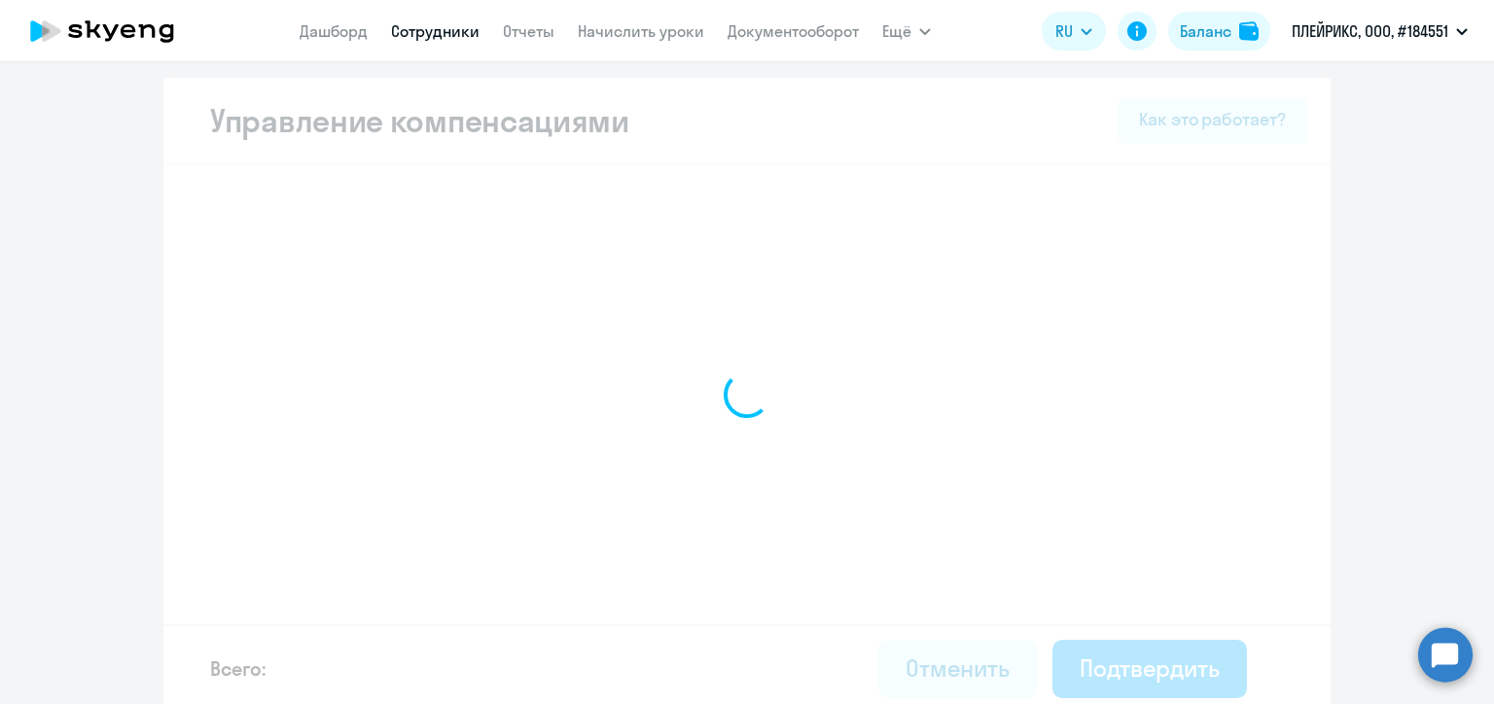
select select "MONTHLY"
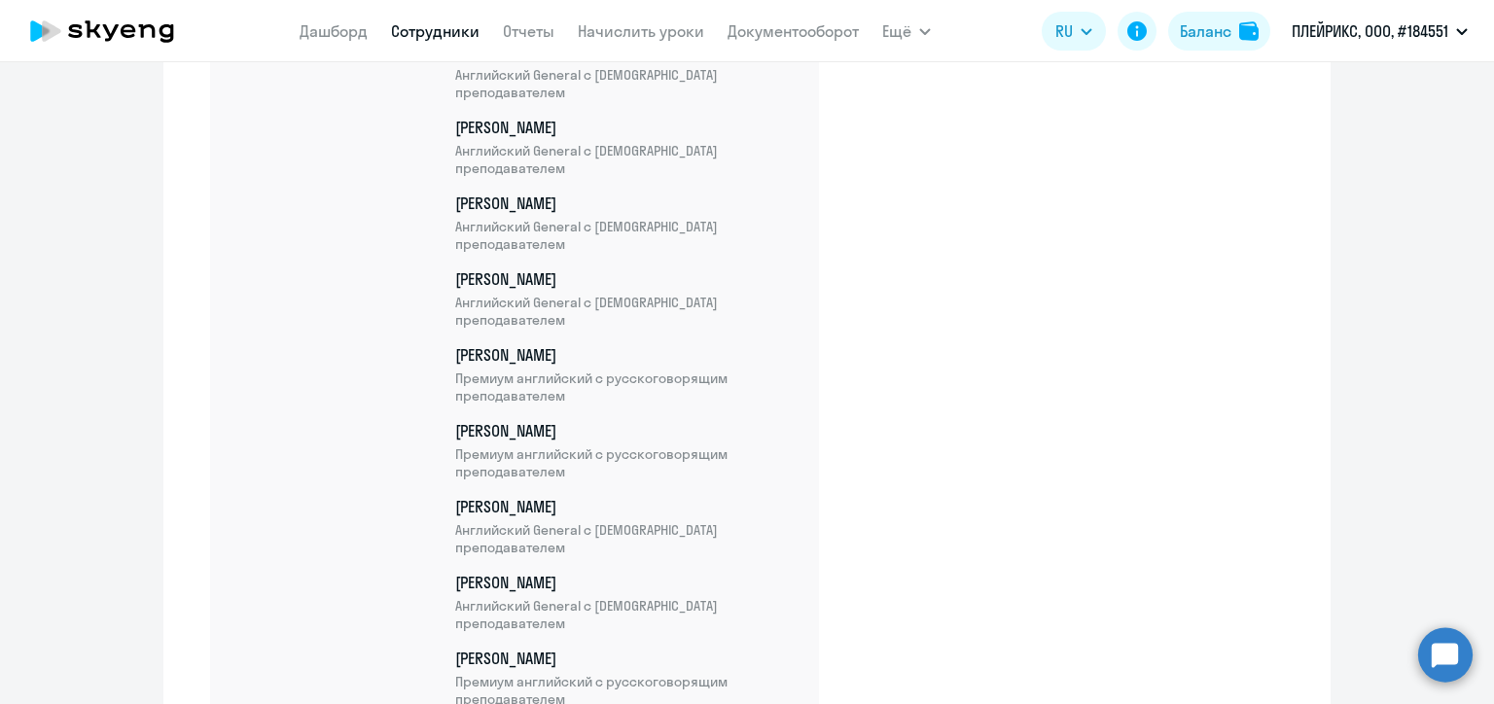
scroll to position [7688, 0]
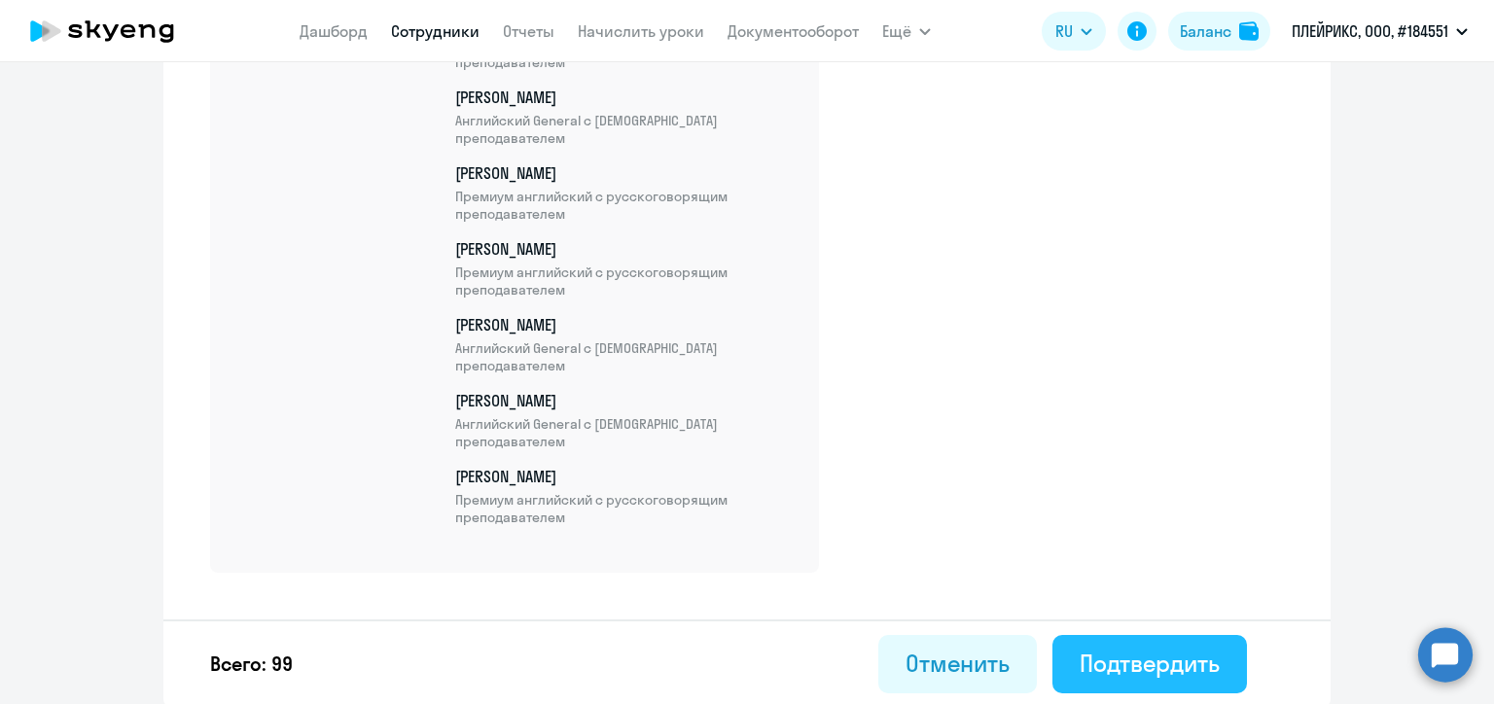
click at [1165, 650] on div "Подтвердить" at bounding box center [1149, 663] width 140 height 31
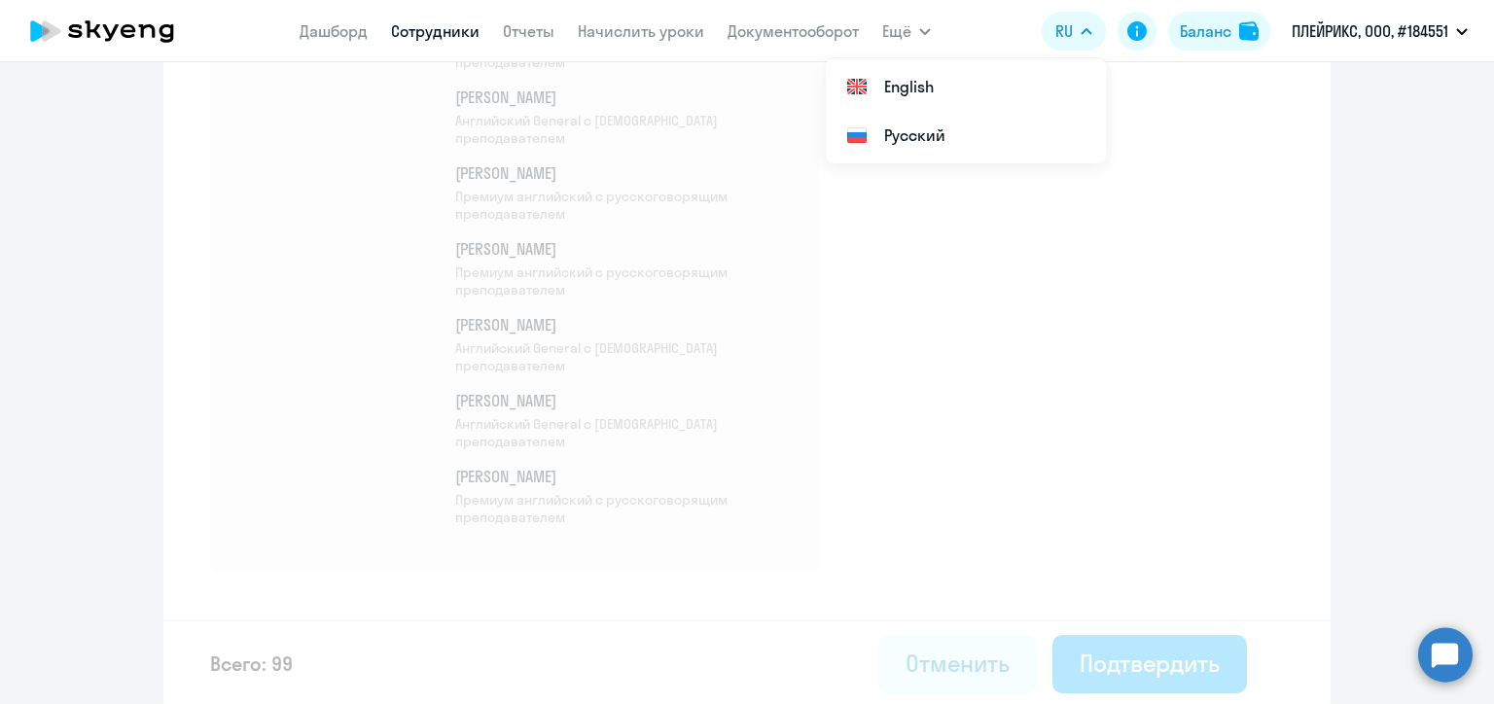
select select "30"
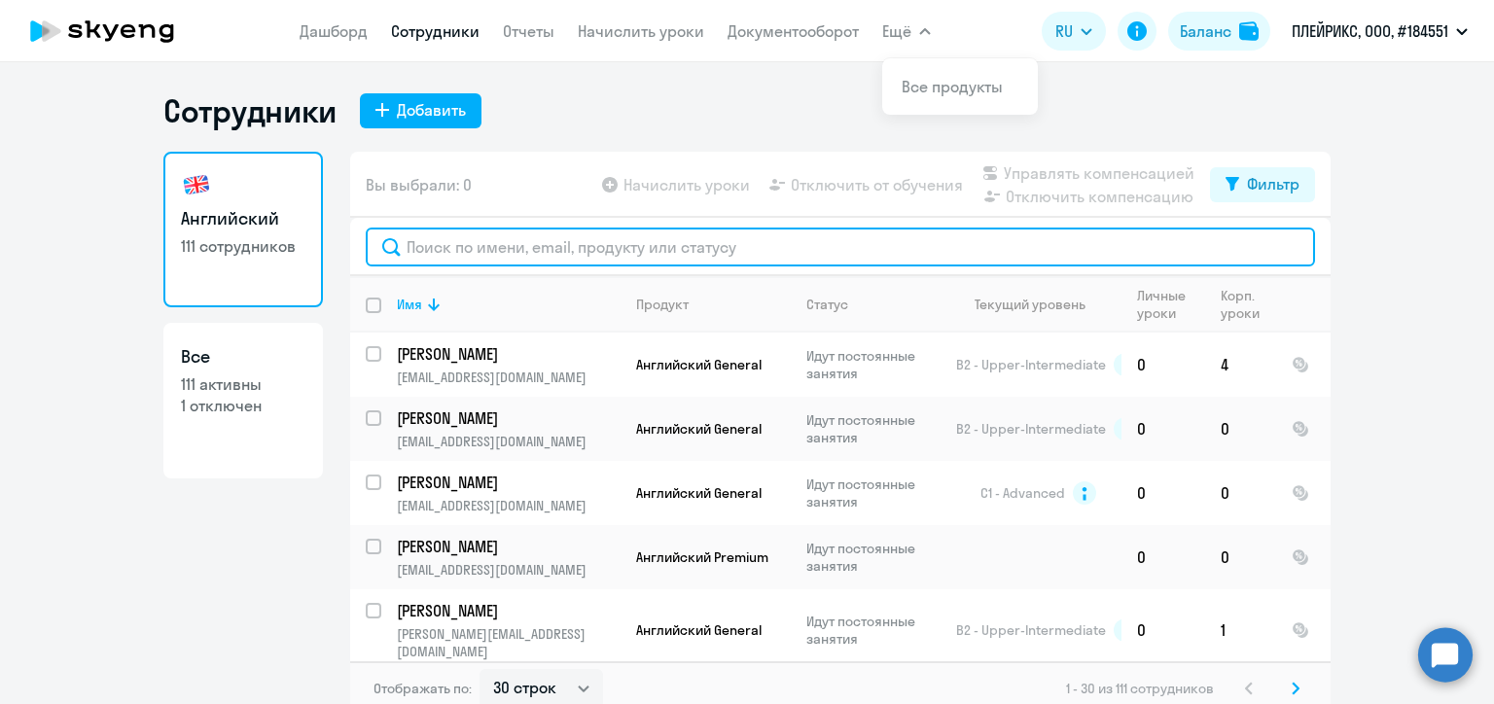
click at [607, 249] on input "text" at bounding box center [840, 247] width 949 height 39
paste input "[PERSON_NAME][EMAIL_ADDRESS][DOMAIN_NAME]"
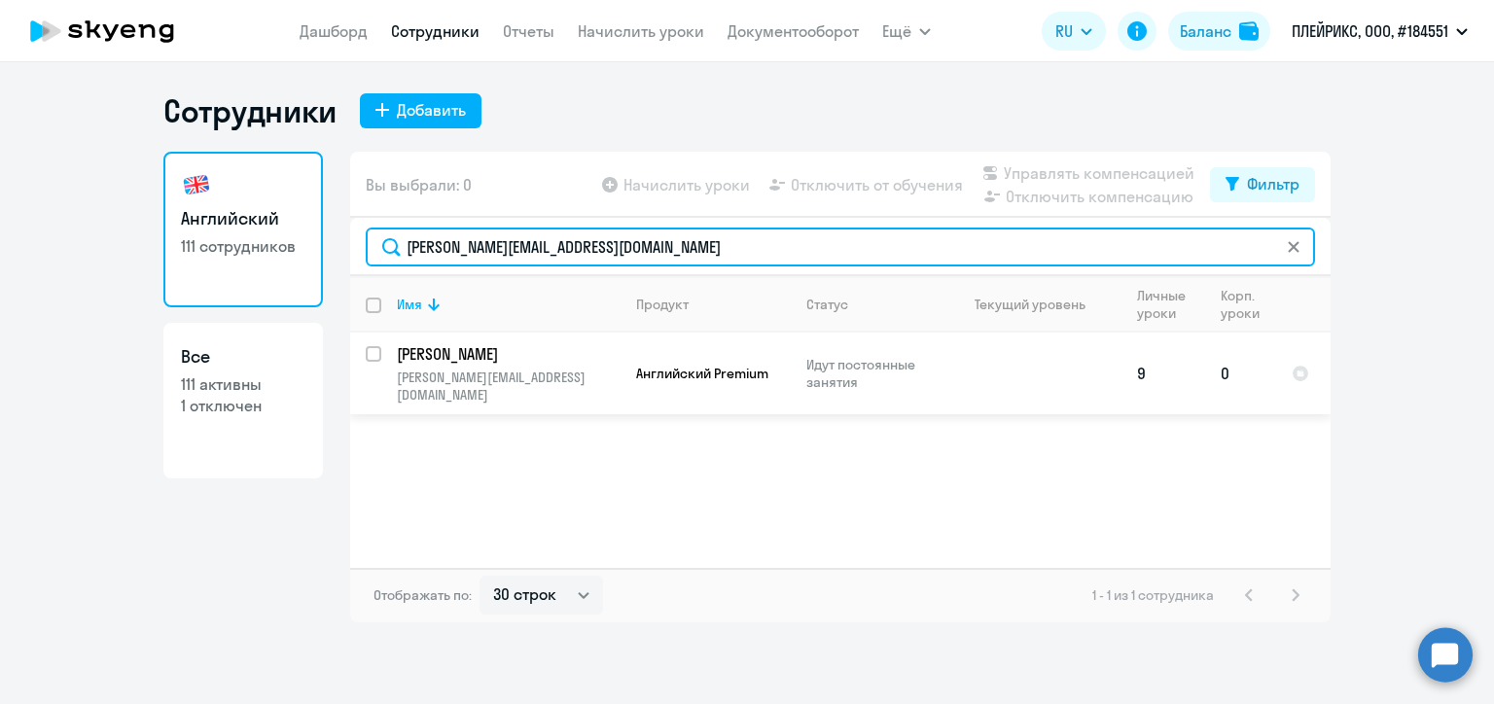
type input "[PERSON_NAME][EMAIL_ADDRESS][DOMAIN_NAME]"
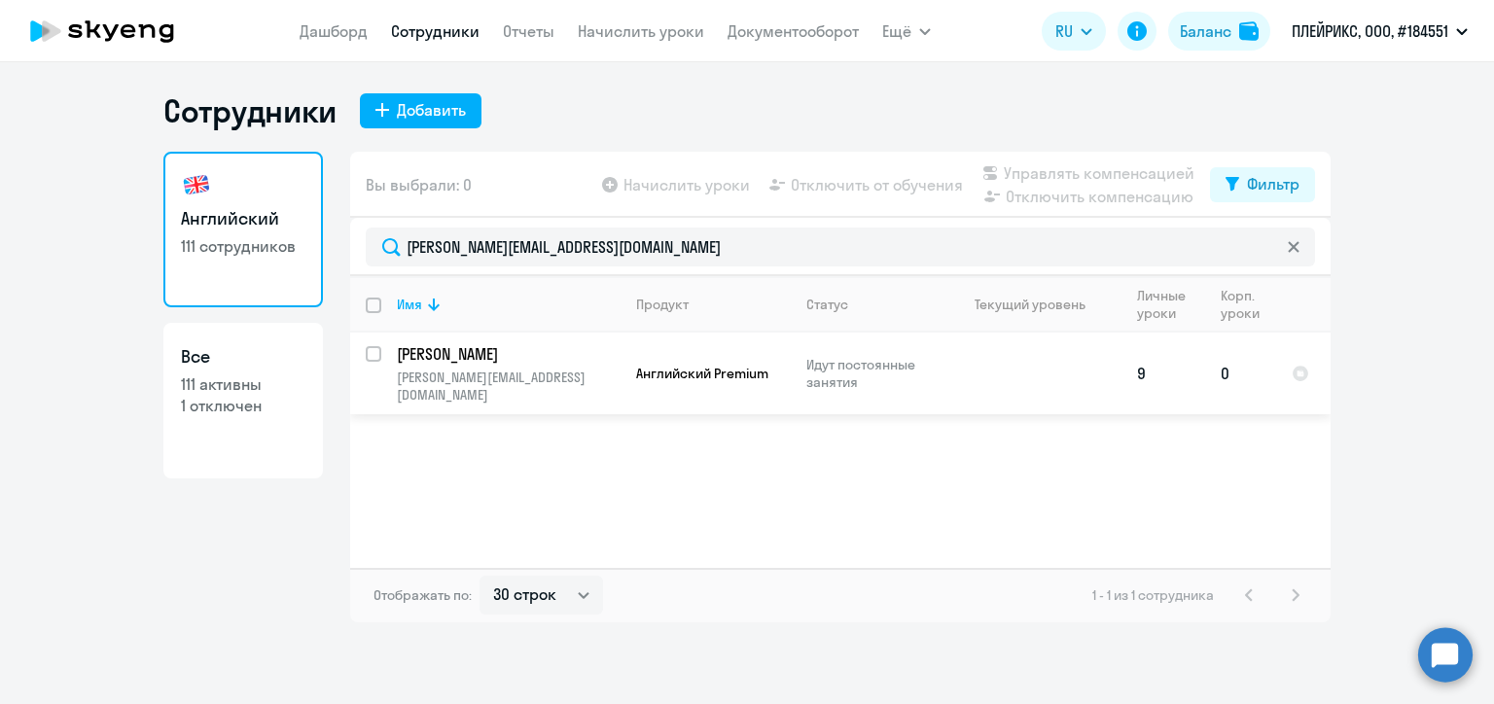
click at [373, 354] on input "select row 37097436" at bounding box center [385, 365] width 39 height 39
checkbox input "true"
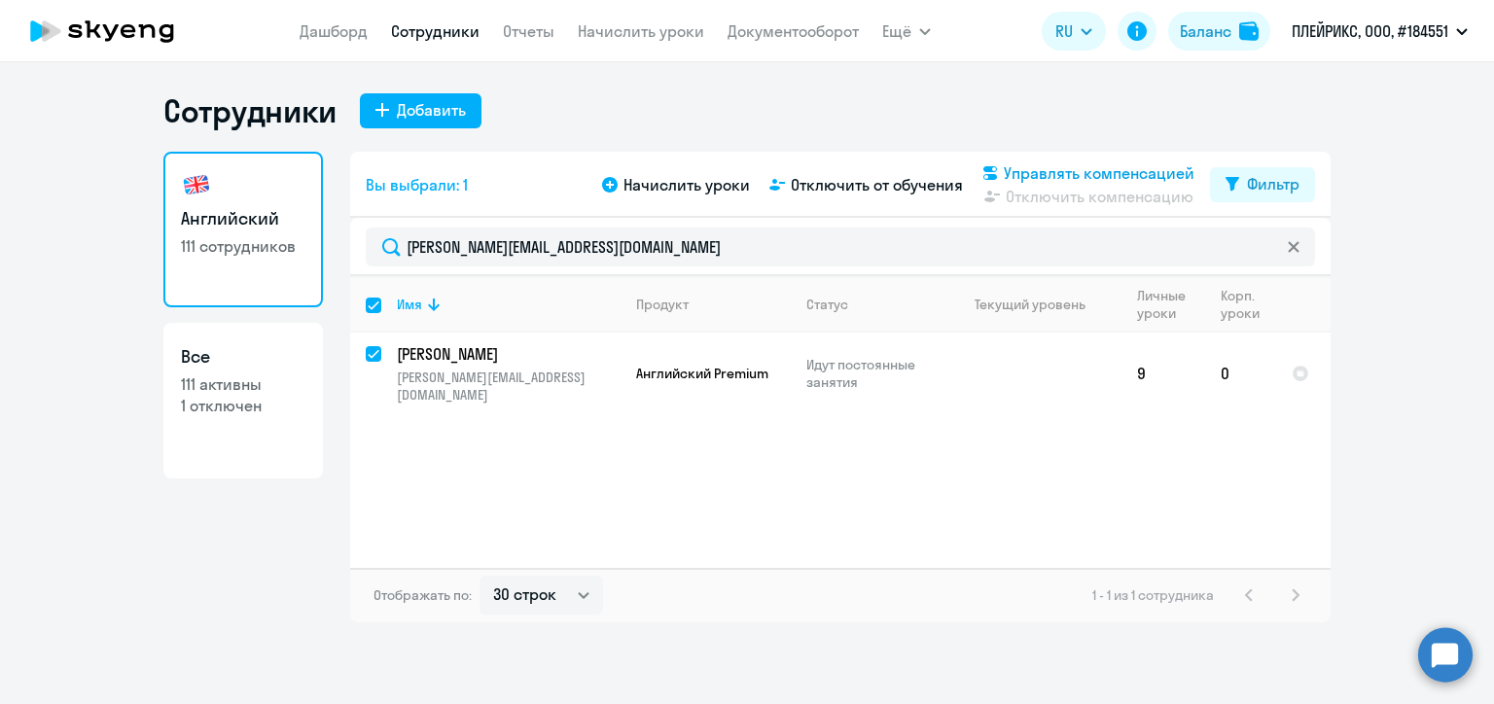
click at [1042, 171] on span "Управлять компенсацией" at bounding box center [1099, 172] width 191 height 23
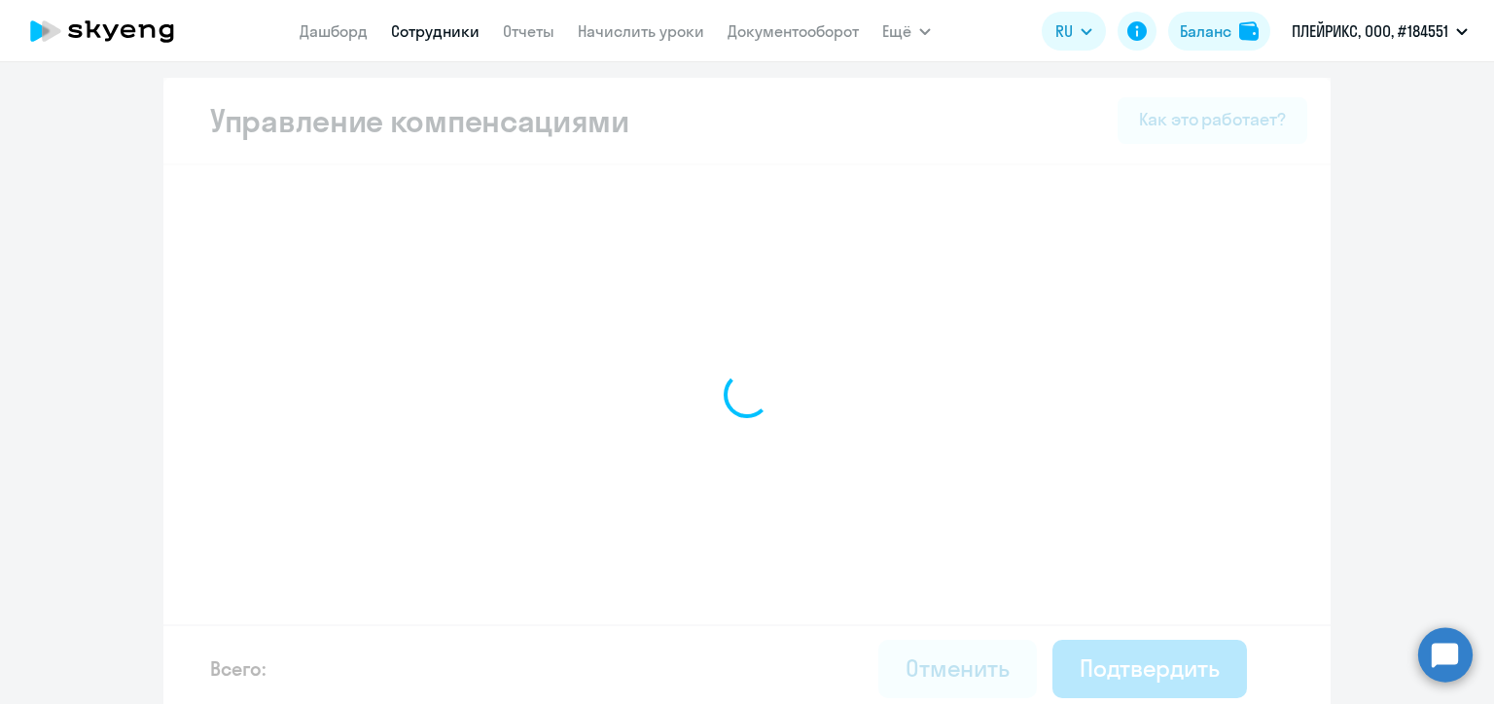
select select "MONTHLY"
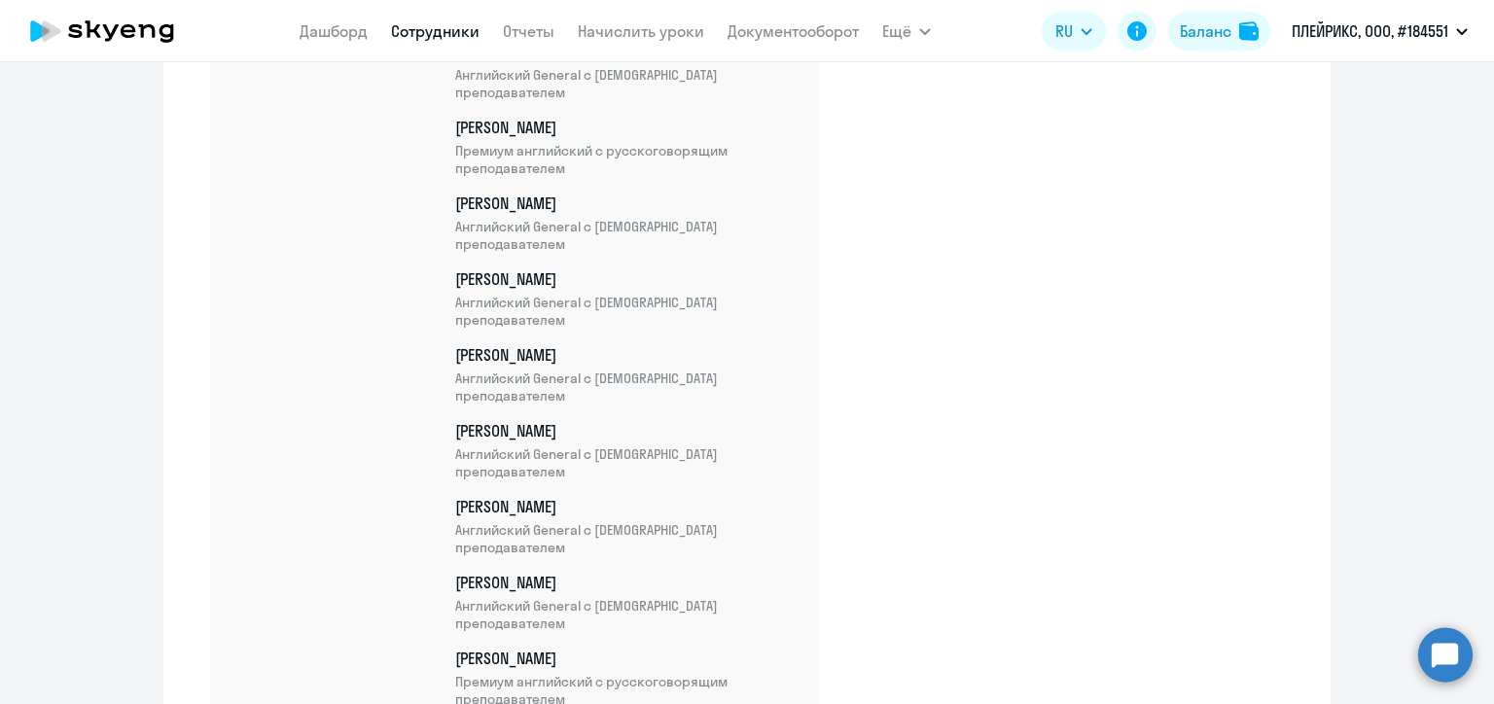
scroll to position [7763, 0]
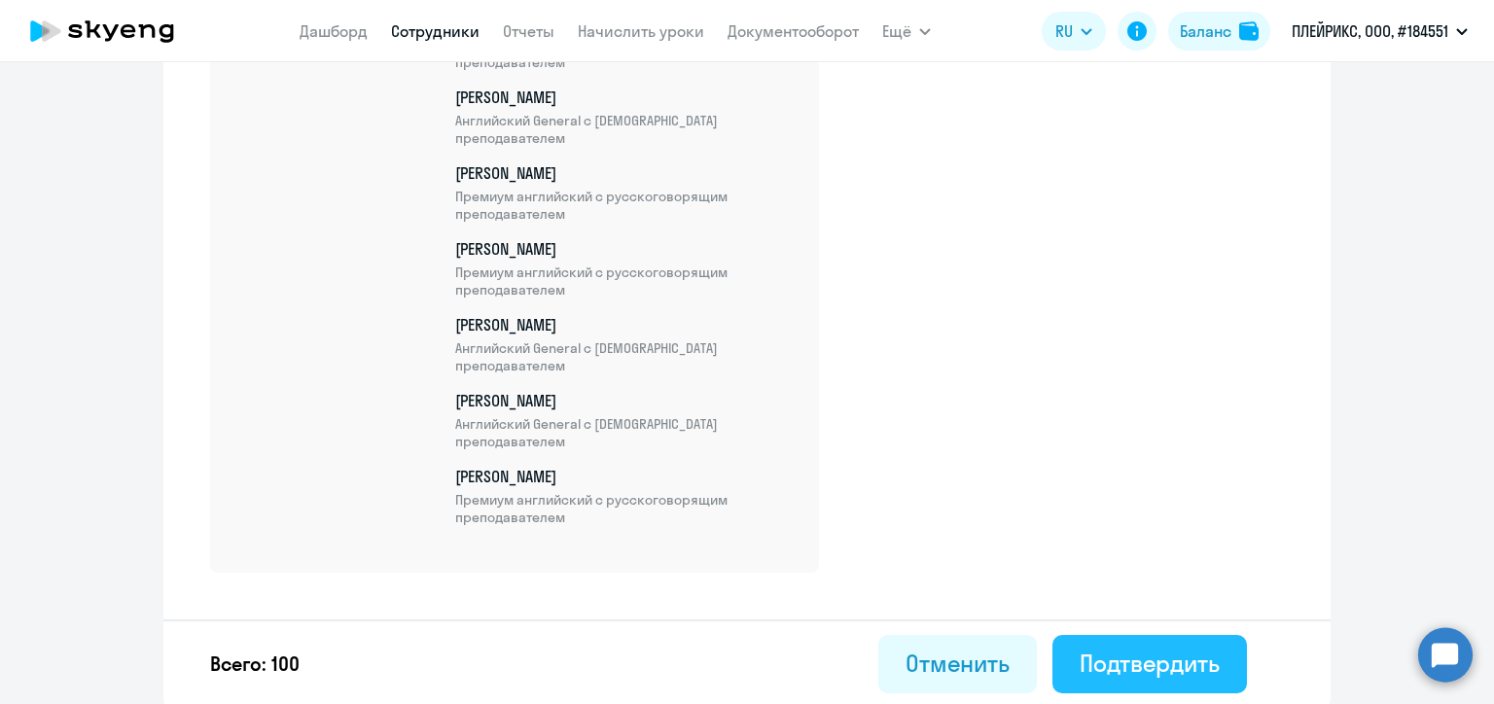
click at [1111, 654] on div "Подтвердить" at bounding box center [1149, 663] width 140 height 31
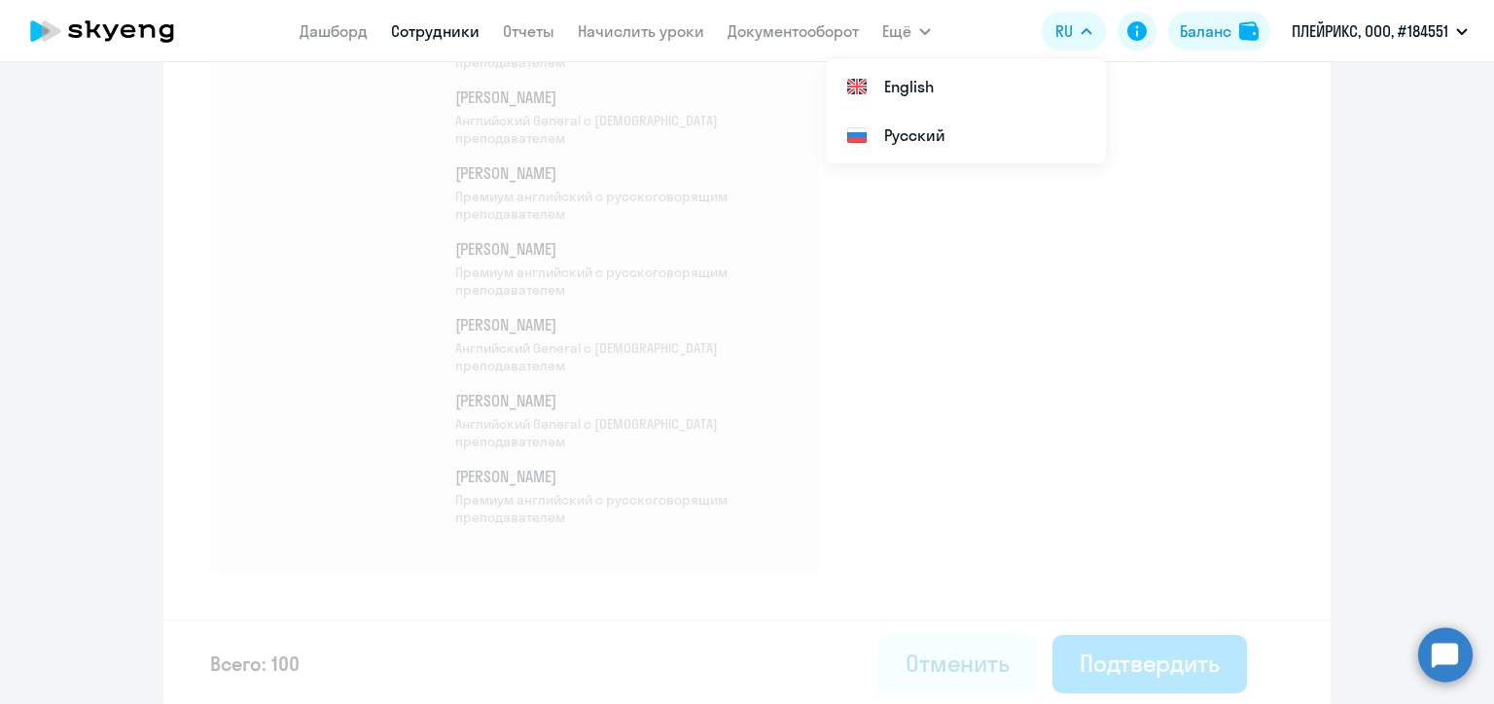
select select "30"
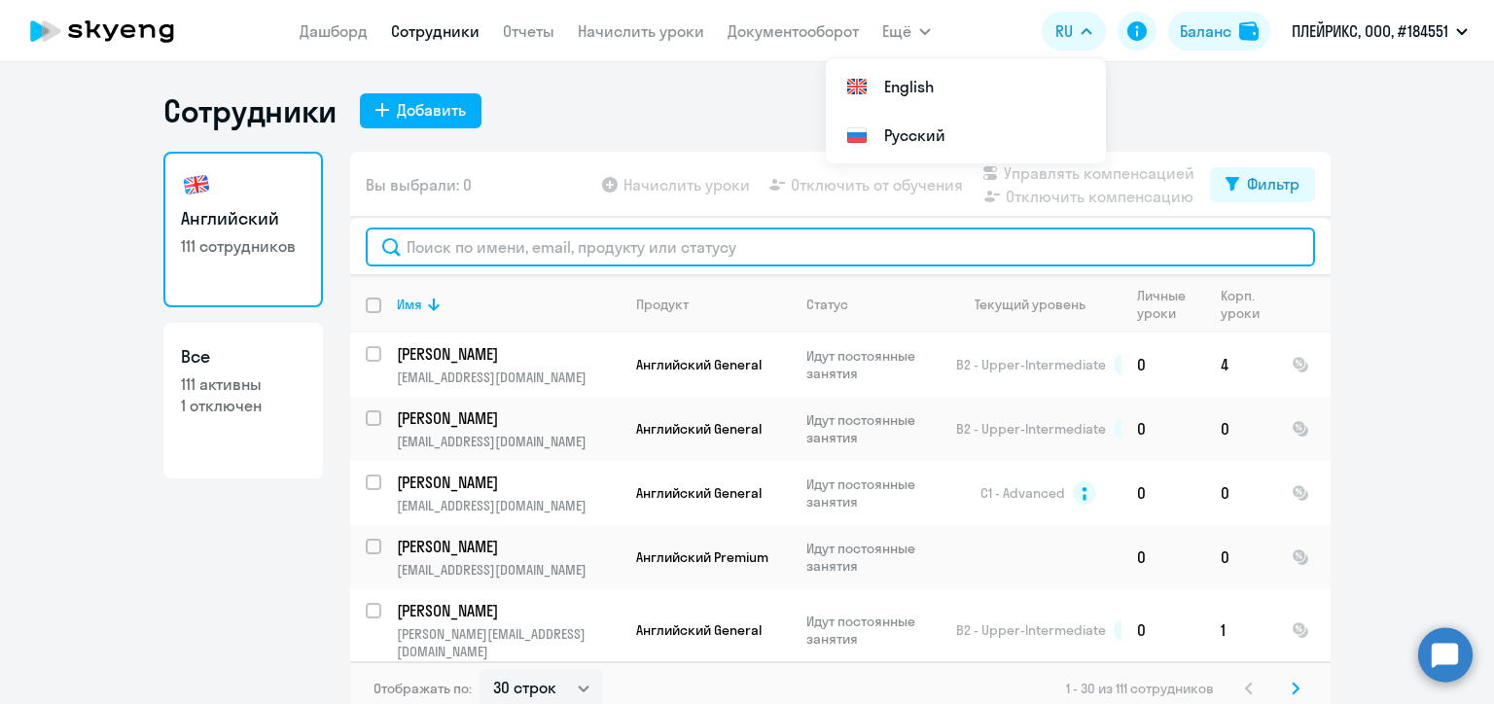
click at [580, 245] on input "text" at bounding box center [840, 247] width 949 height 39
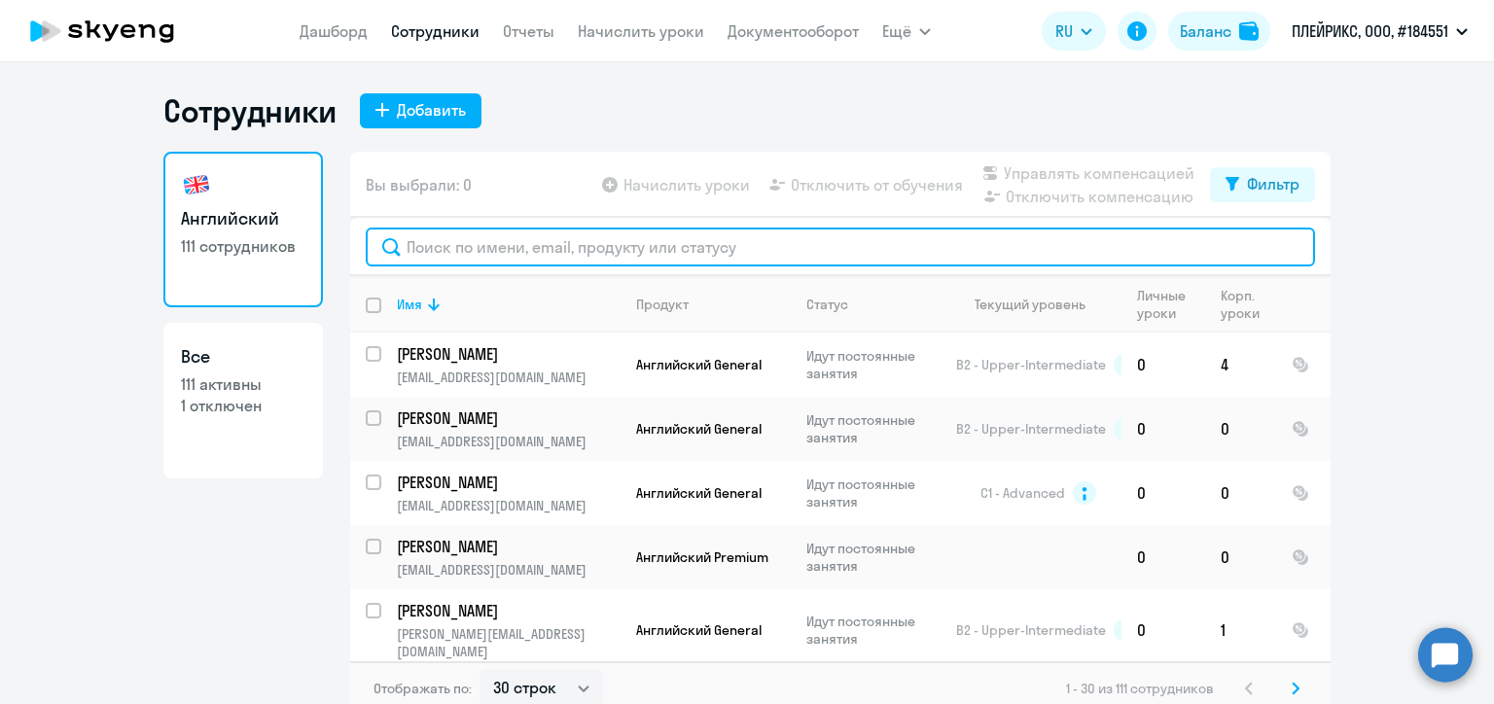
paste input "[PERSON_NAME][EMAIL_ADDRESS][DOMAIN_NAME]"
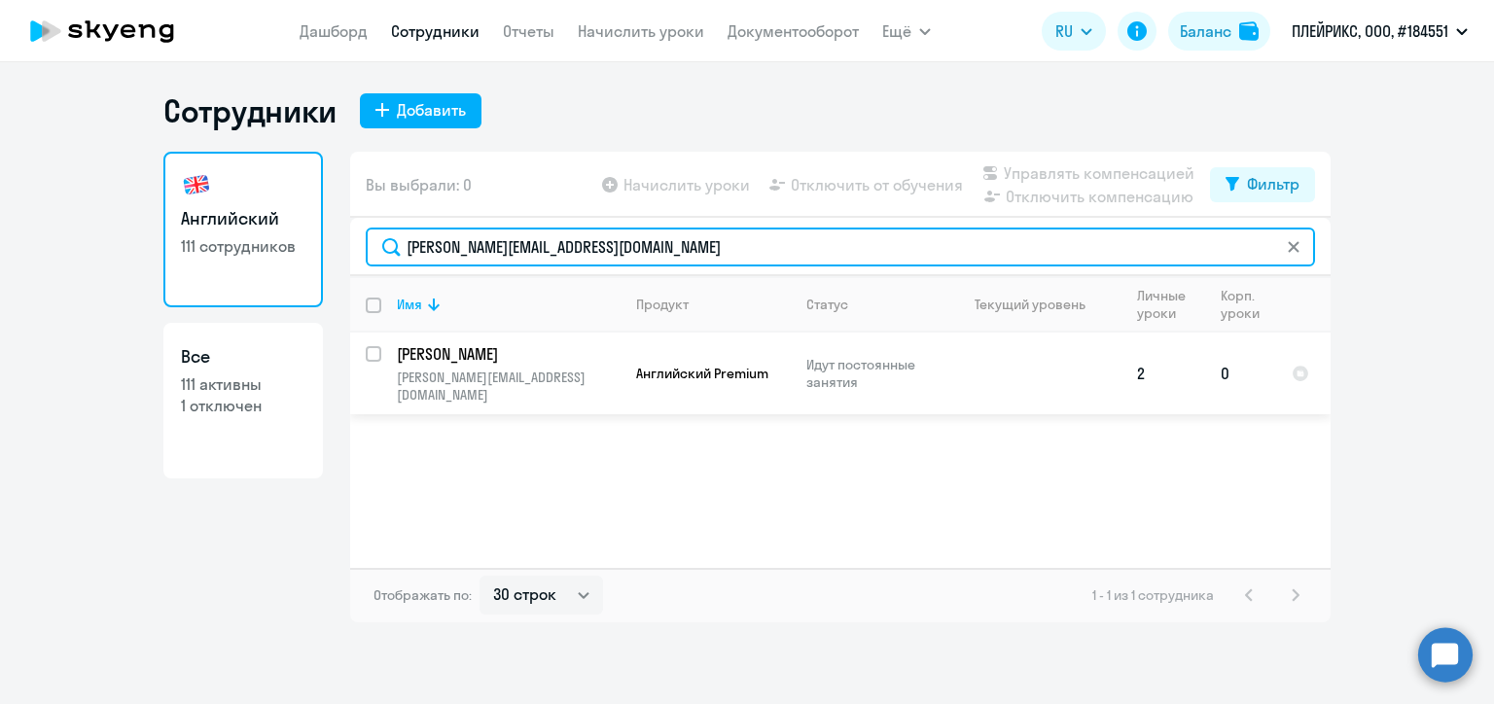
type input "[PERSON_NAME][EMAIL_ADDRESS][DOMAIN_NAME]"
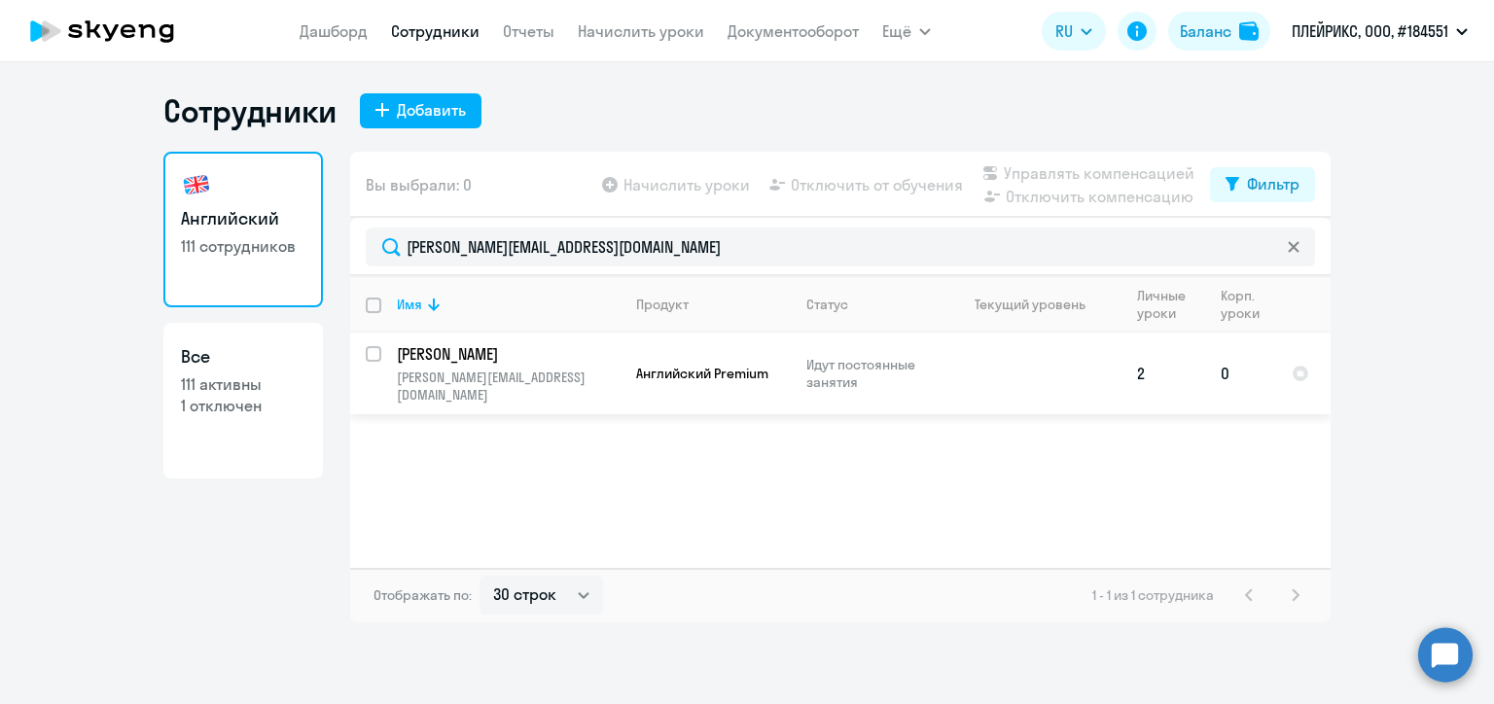
click at [371, 353] on input "select row 37353597" at bounding box center [385, 365] width 39 height 39
checkbox input "true"
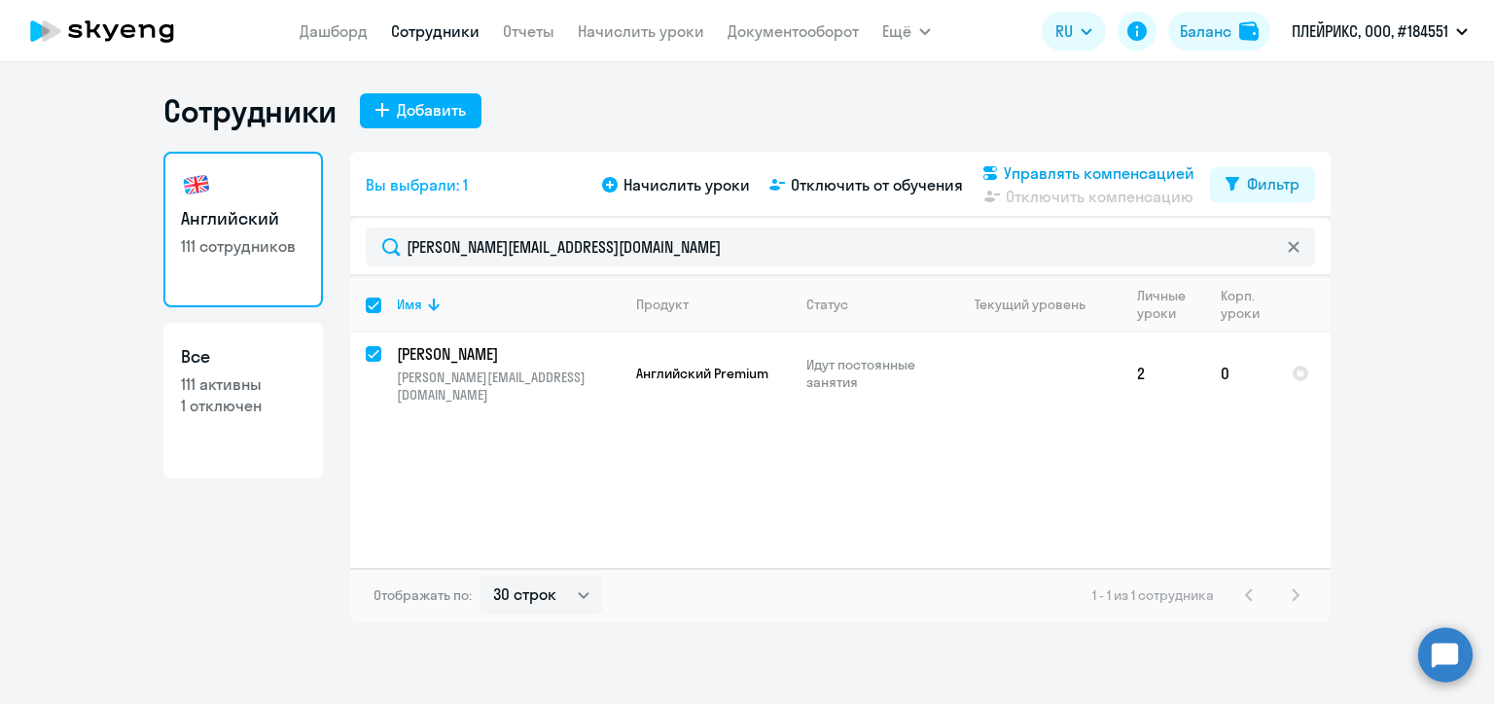
click at [1005, 171] on span "Управлять компенсацией" at bounding box center [1099, 172] width 191 height 23
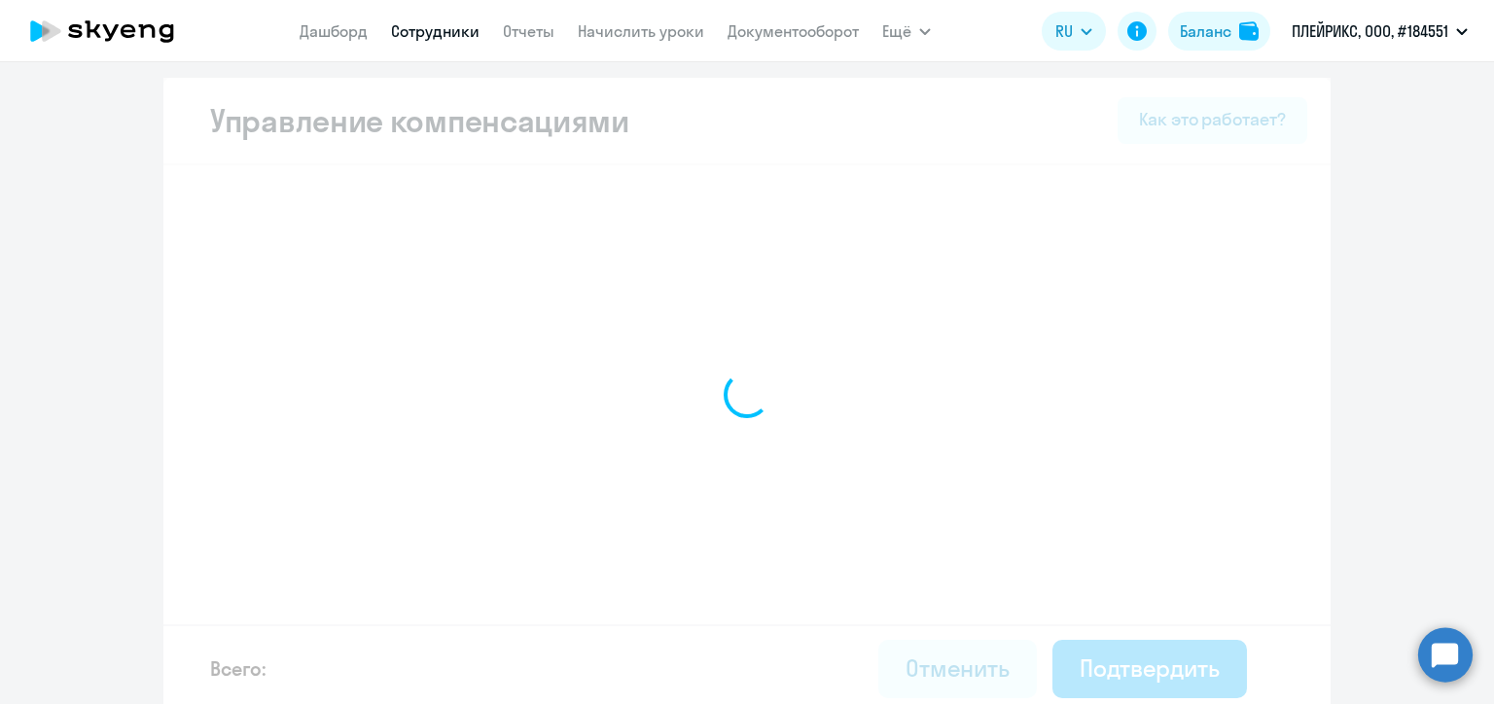
select select "MONTHLY"
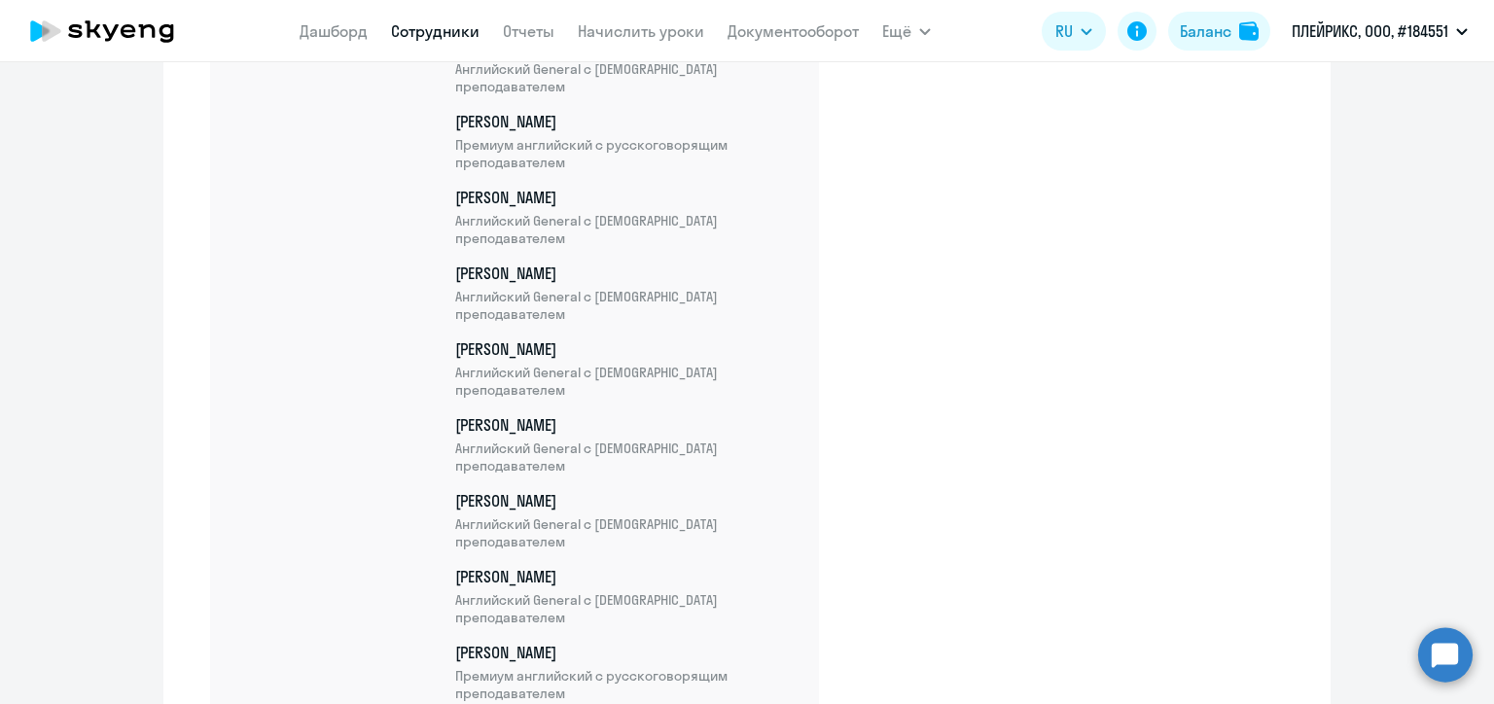
scroll to position [7839, 0]
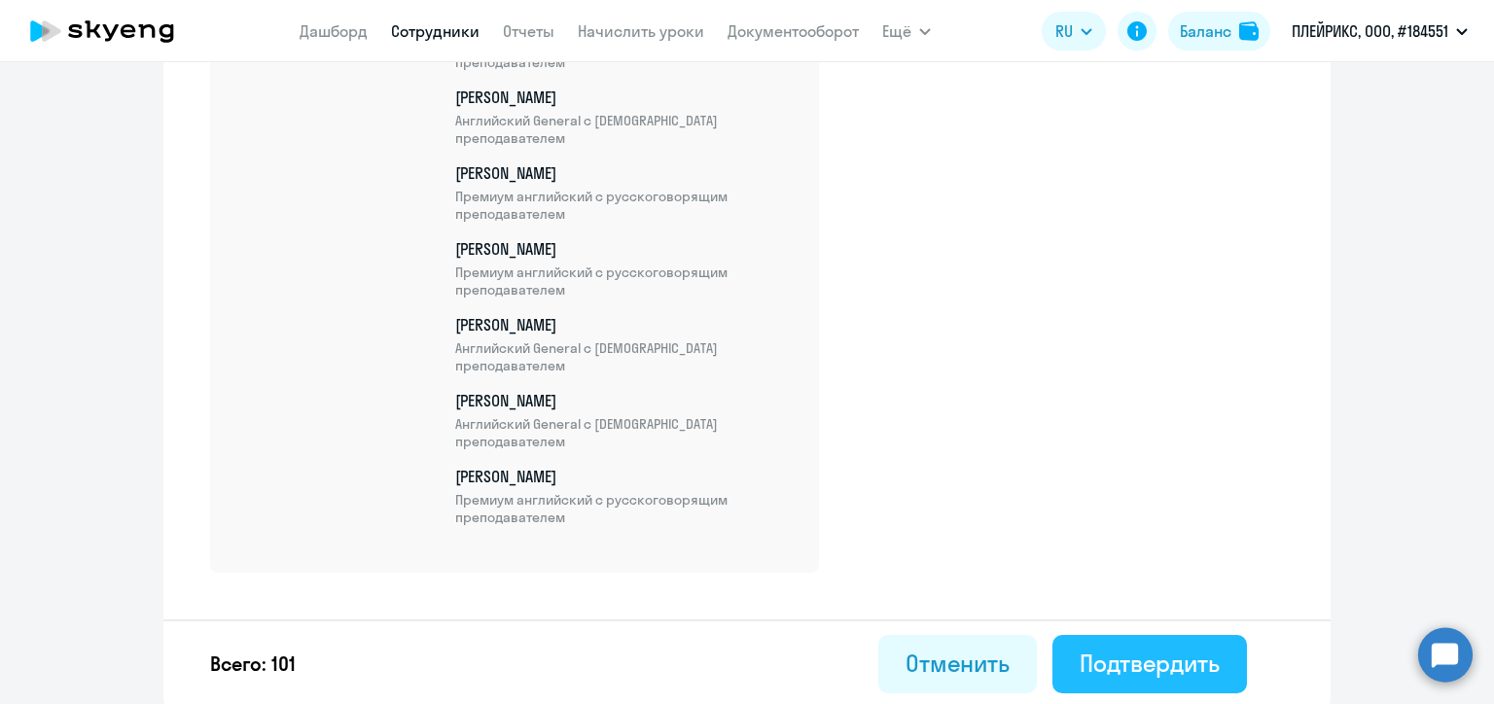
click at [1165, 653] on div "Подтвердить" at bounding box center [1149, 663] width 140 height 31
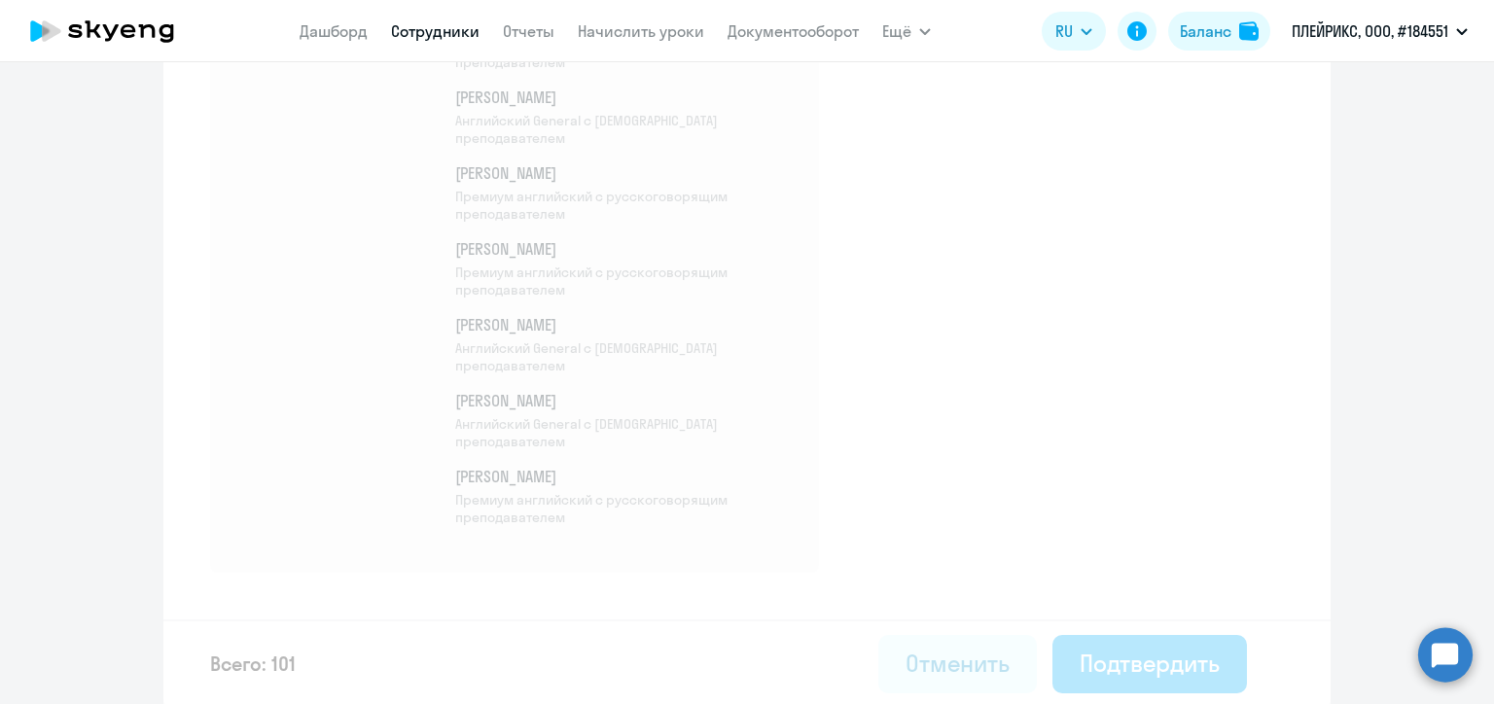
select select "30"
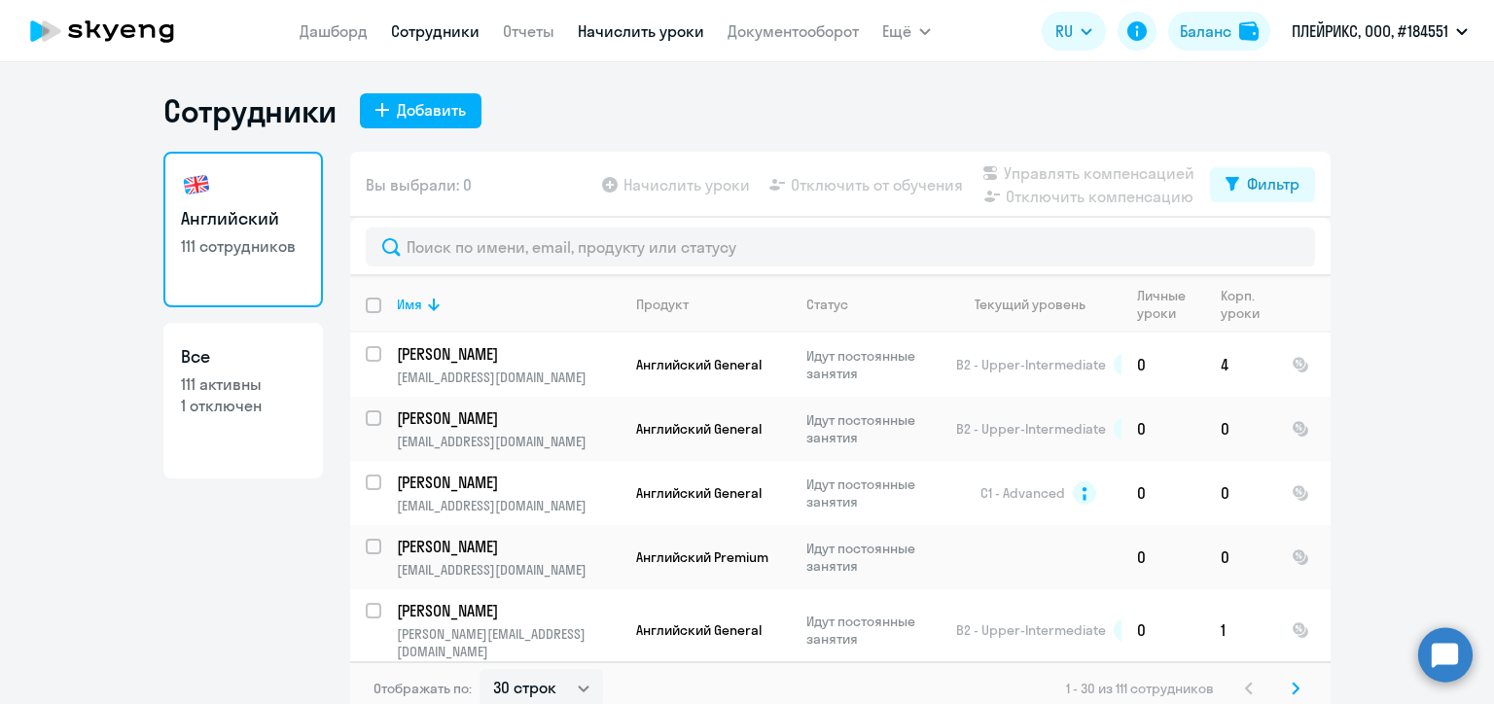
click at [628, 26] on link "Начислить уроки" at bounding box center [641, 30] width 126 height 19
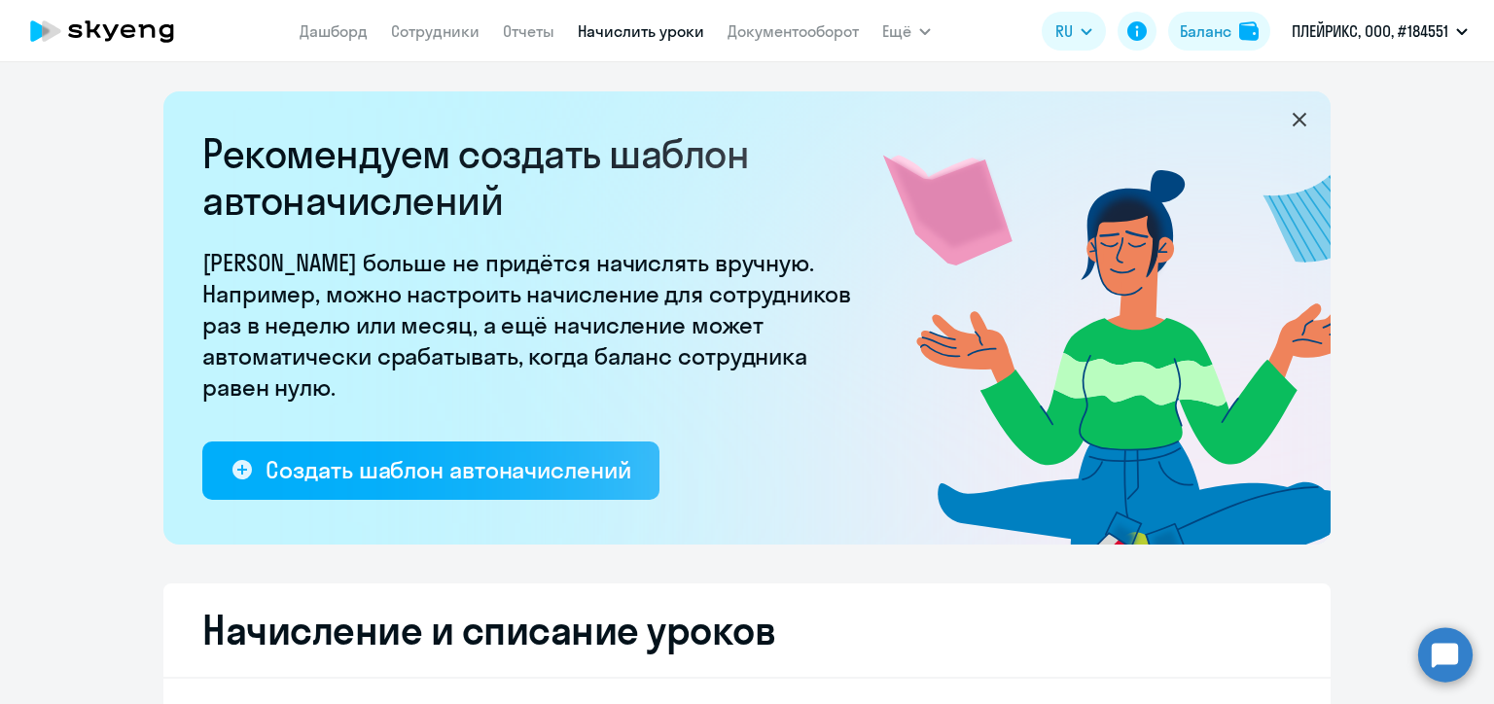
select select "10"
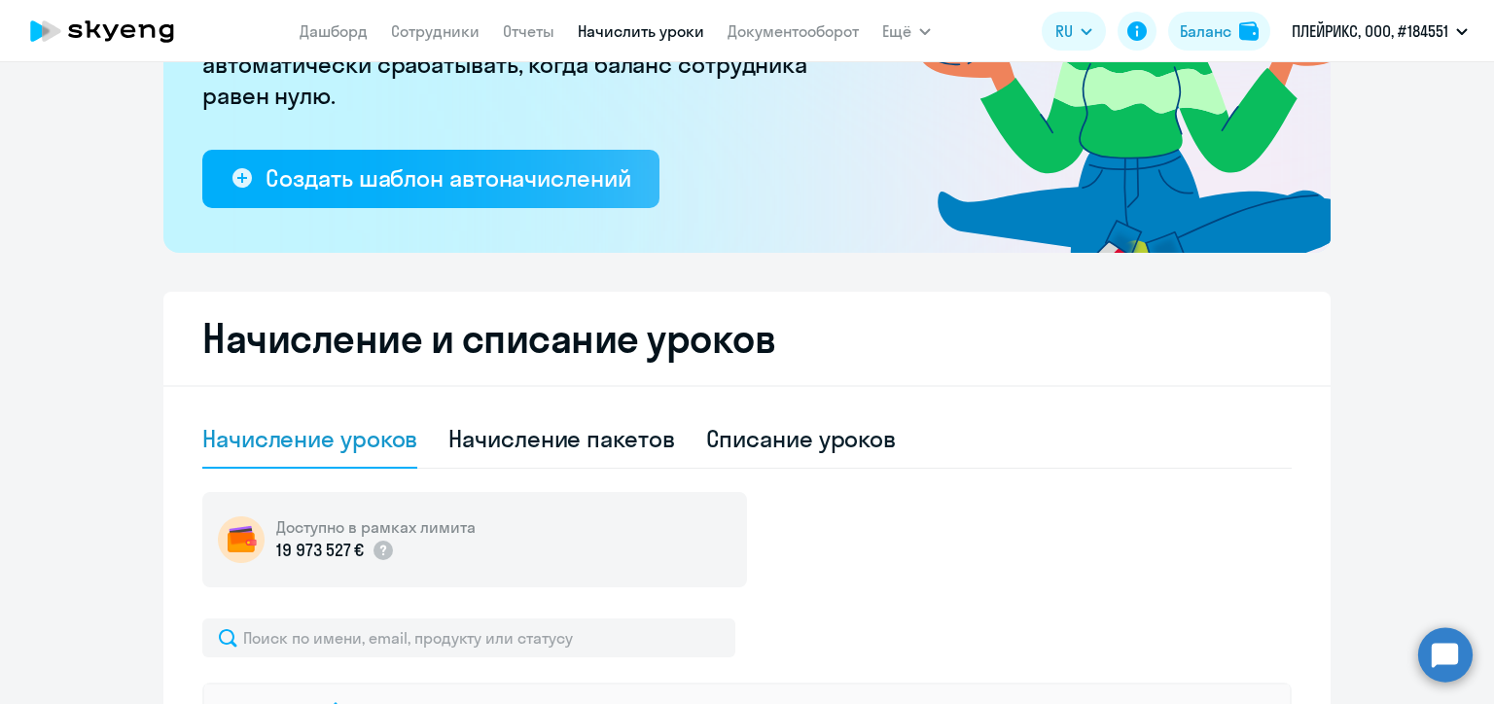
scroll to position [486, 0]
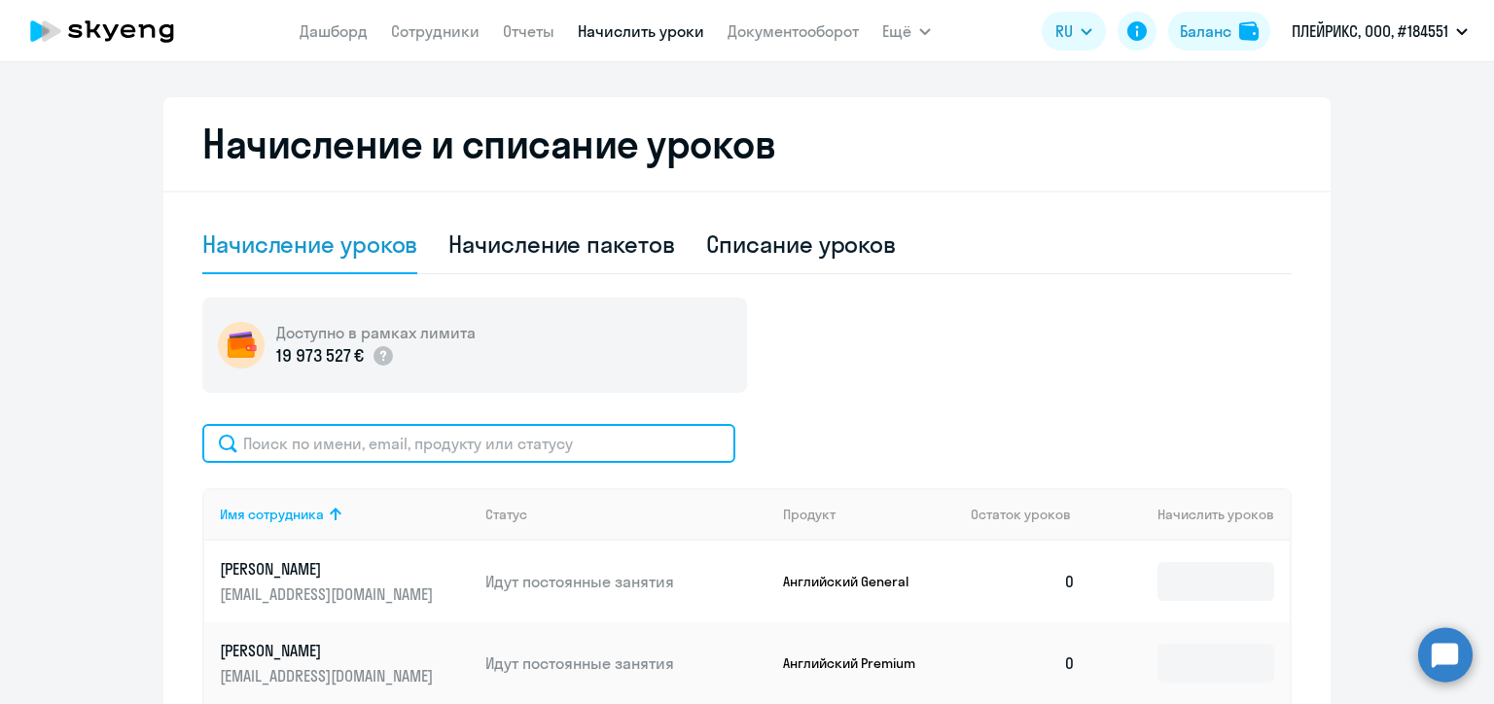
click at [477, 451] on input "text" at bounding box center [468, 443] width 533 height 39
paste input "[PERSON_NAME][EMAIL_ADDRESS][DOMAIN_NAME]"
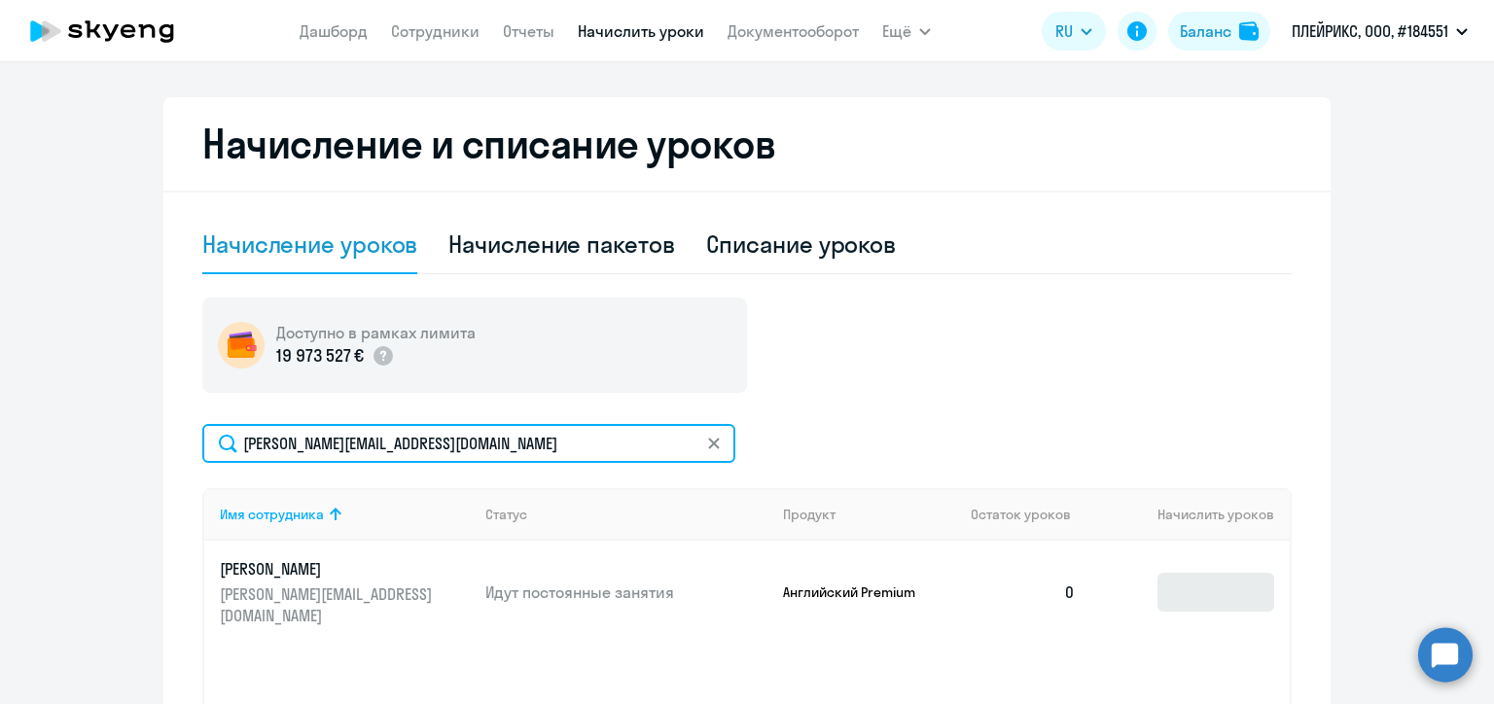
type input "[PERSON_NAME][EMAIL_ADDRESS][DOMAIN_NAME]"
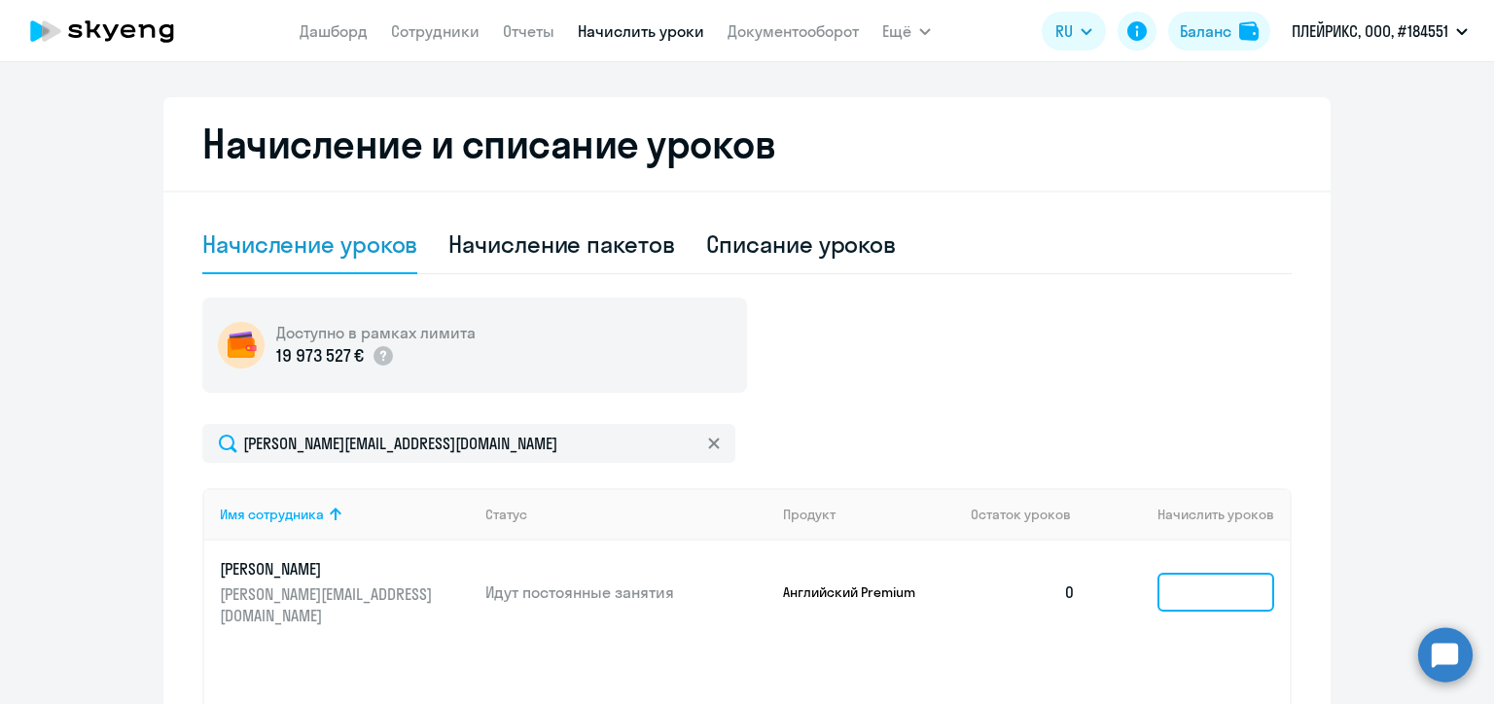
click at [1213, 573] on input at bounding box center [1215, 592] width 117 height 39
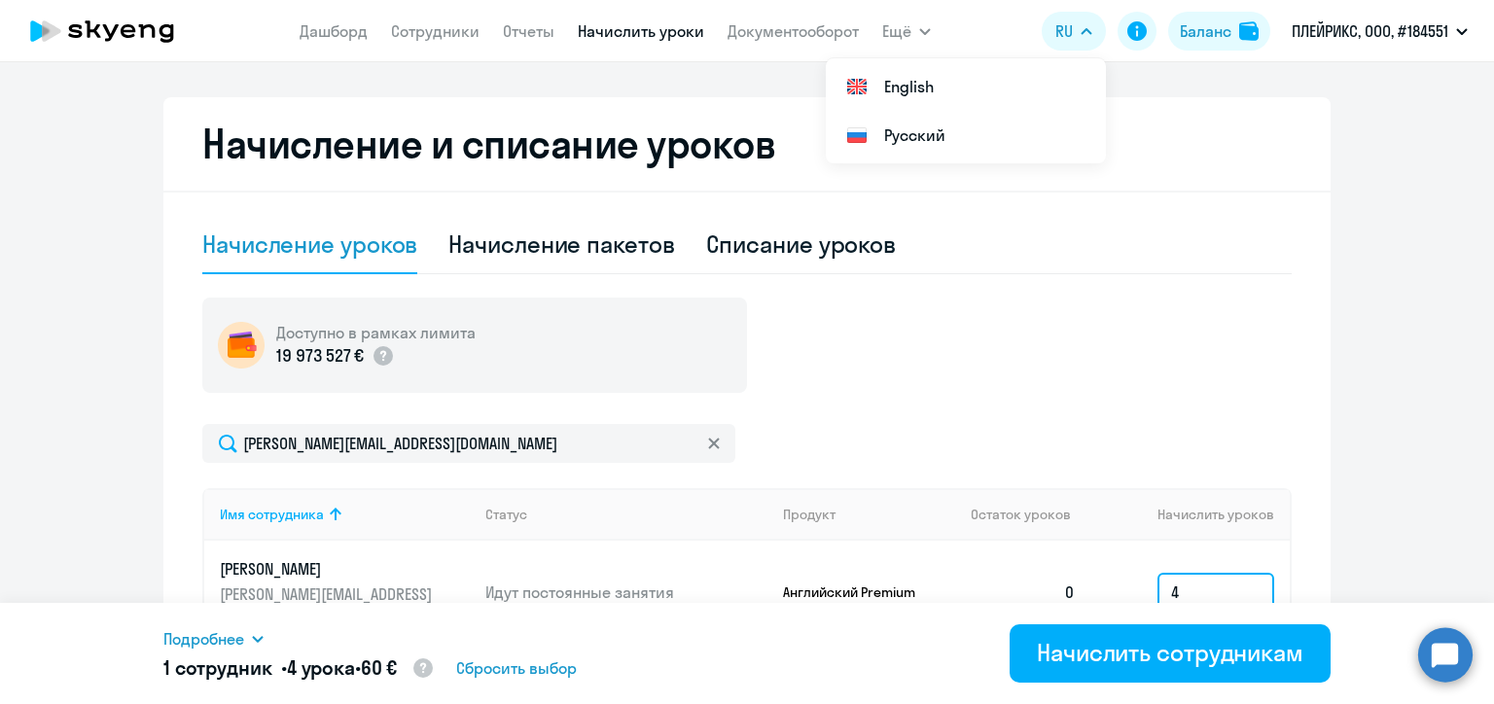
type input "4"
click at [708, 440] on icon at bounding box center [714, 444] width 12 height 12
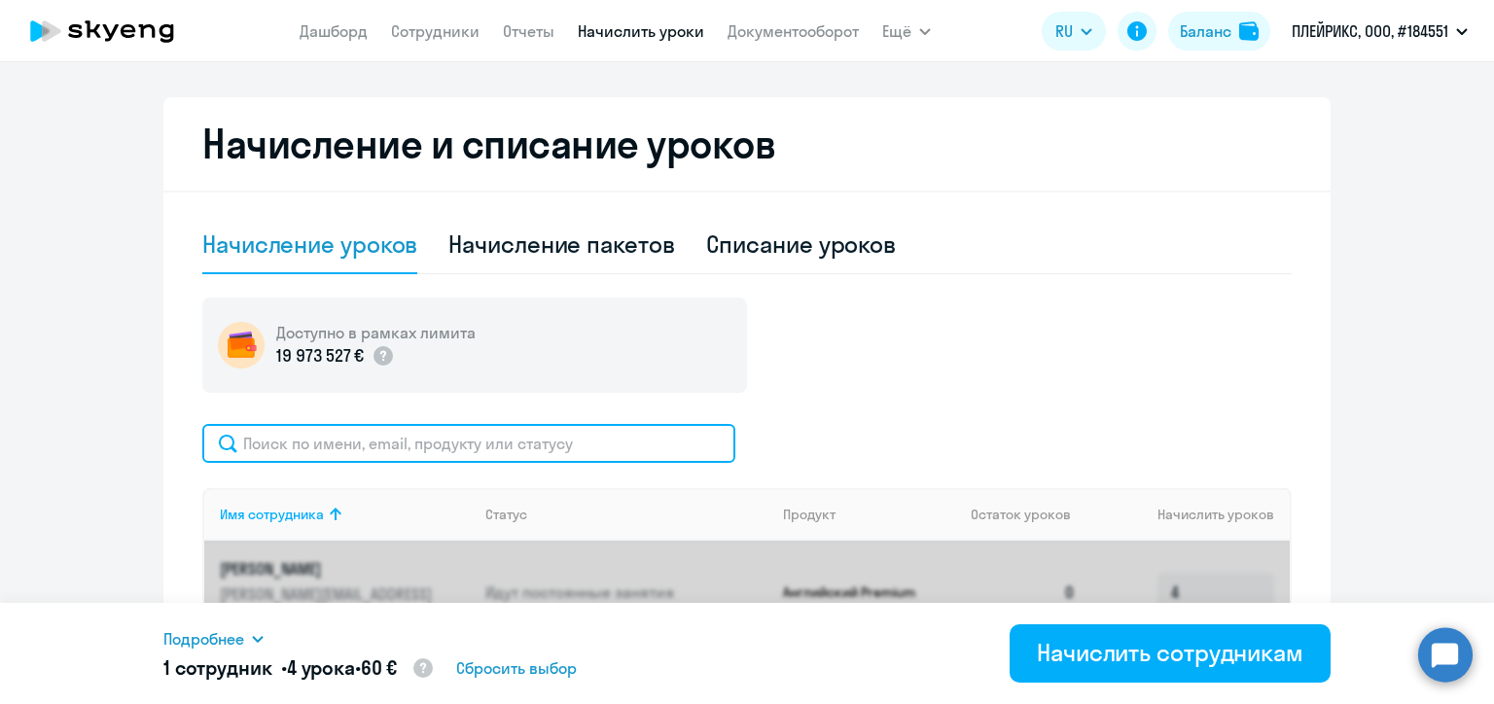
click at [509, 442] on input "text" at bounding box center [468, 443] width 533 height 39
paste input "[PERSON_NAME][EMAIL_ADDRESS][DOMAIN_NAME]"
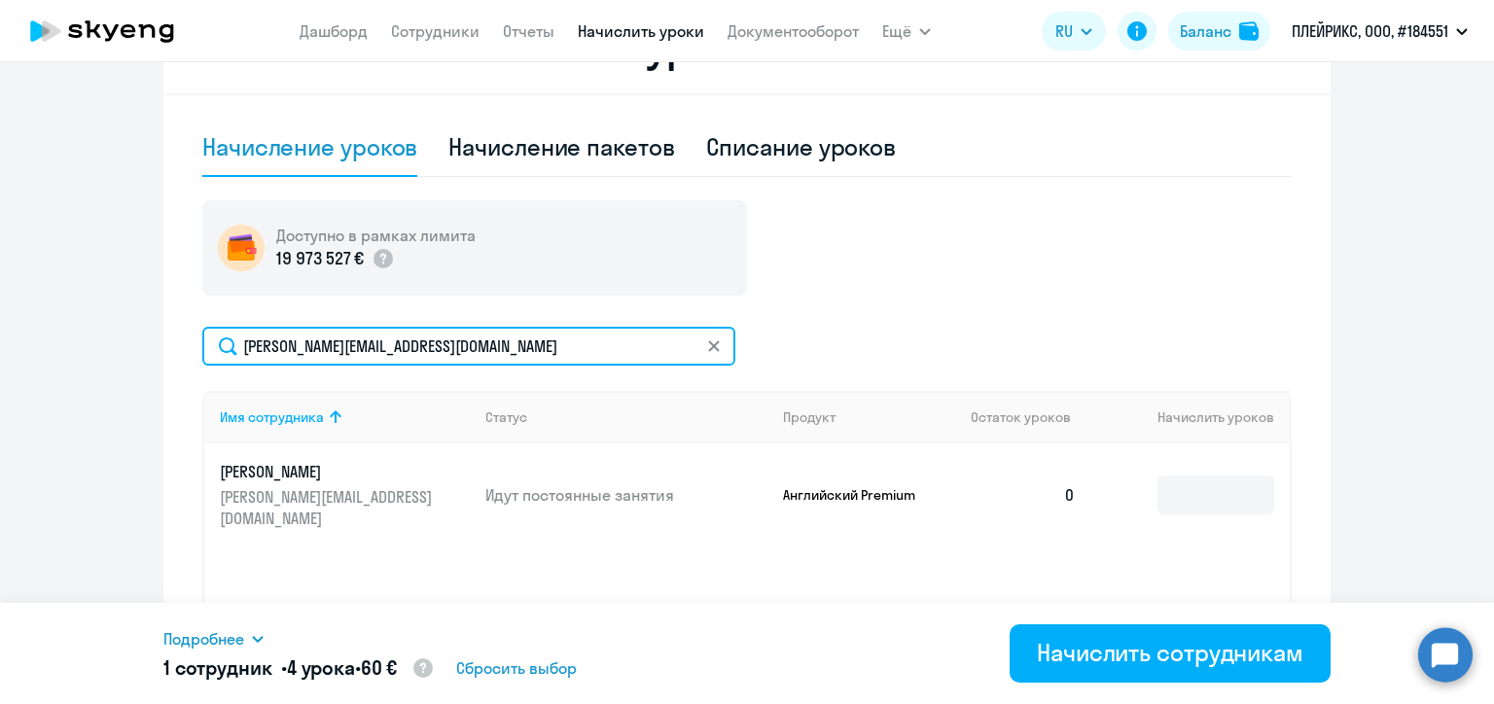
scroll to position [681, 0]
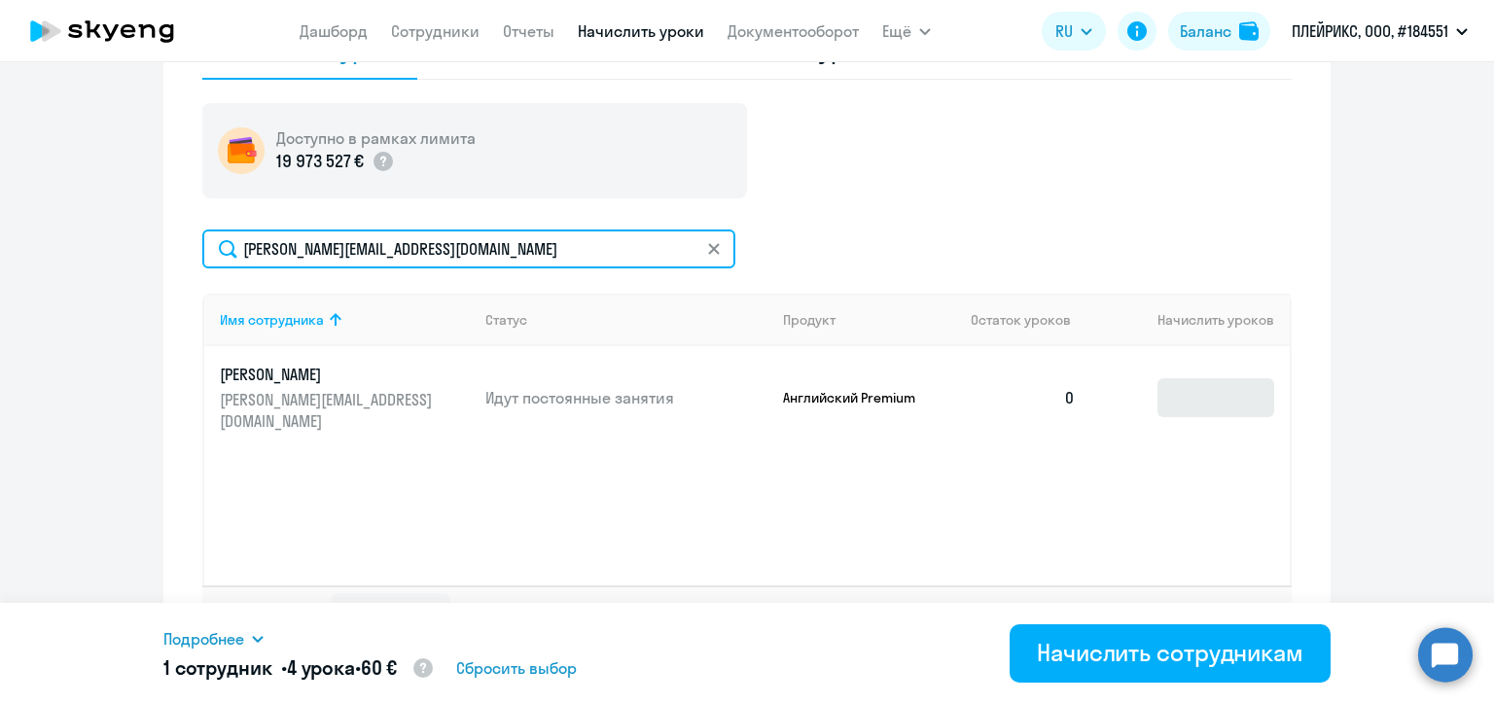
type input "[PERSON_NAME][EMAIL_ADDRESS][DOMAIN_NAME]"
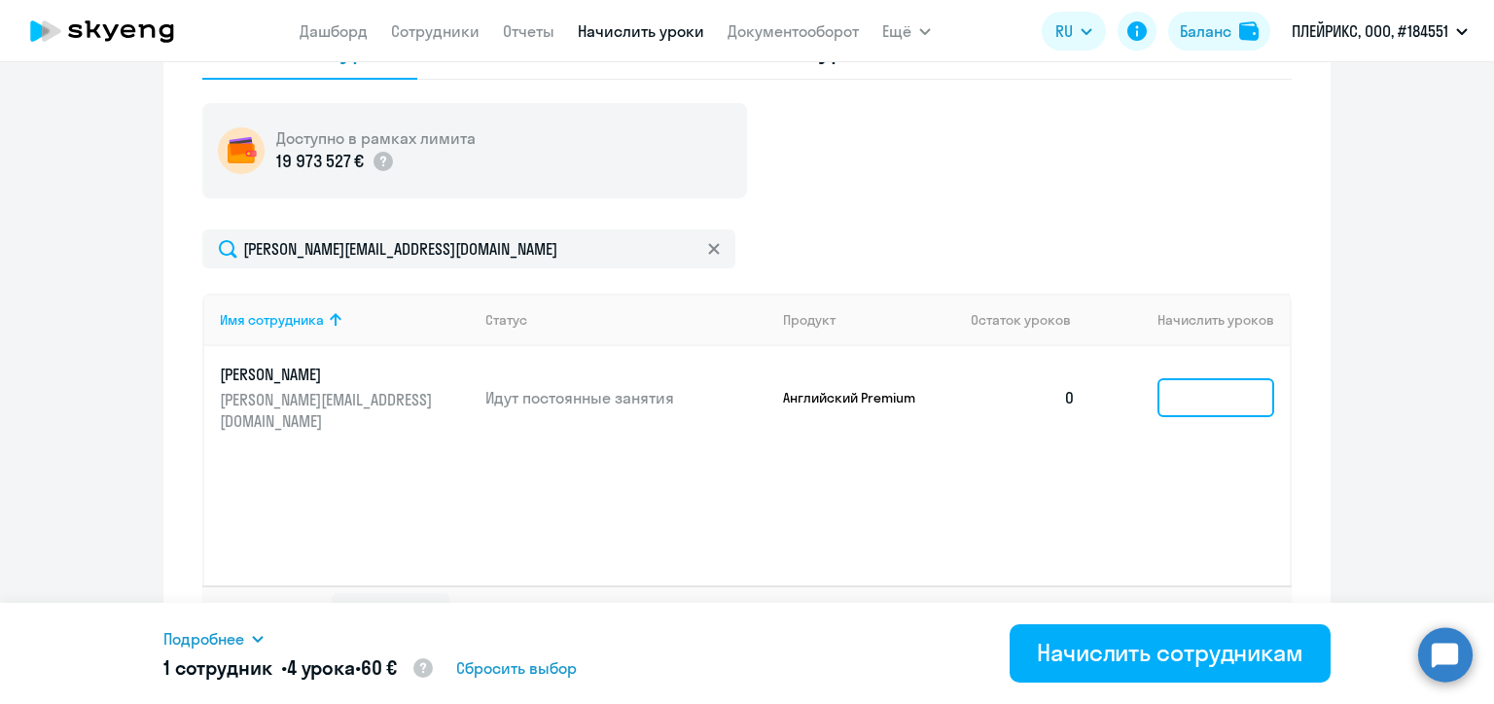
click at [1218, 389] on input at bounding box center [1215, 397] width 117 height 39
type input "2"
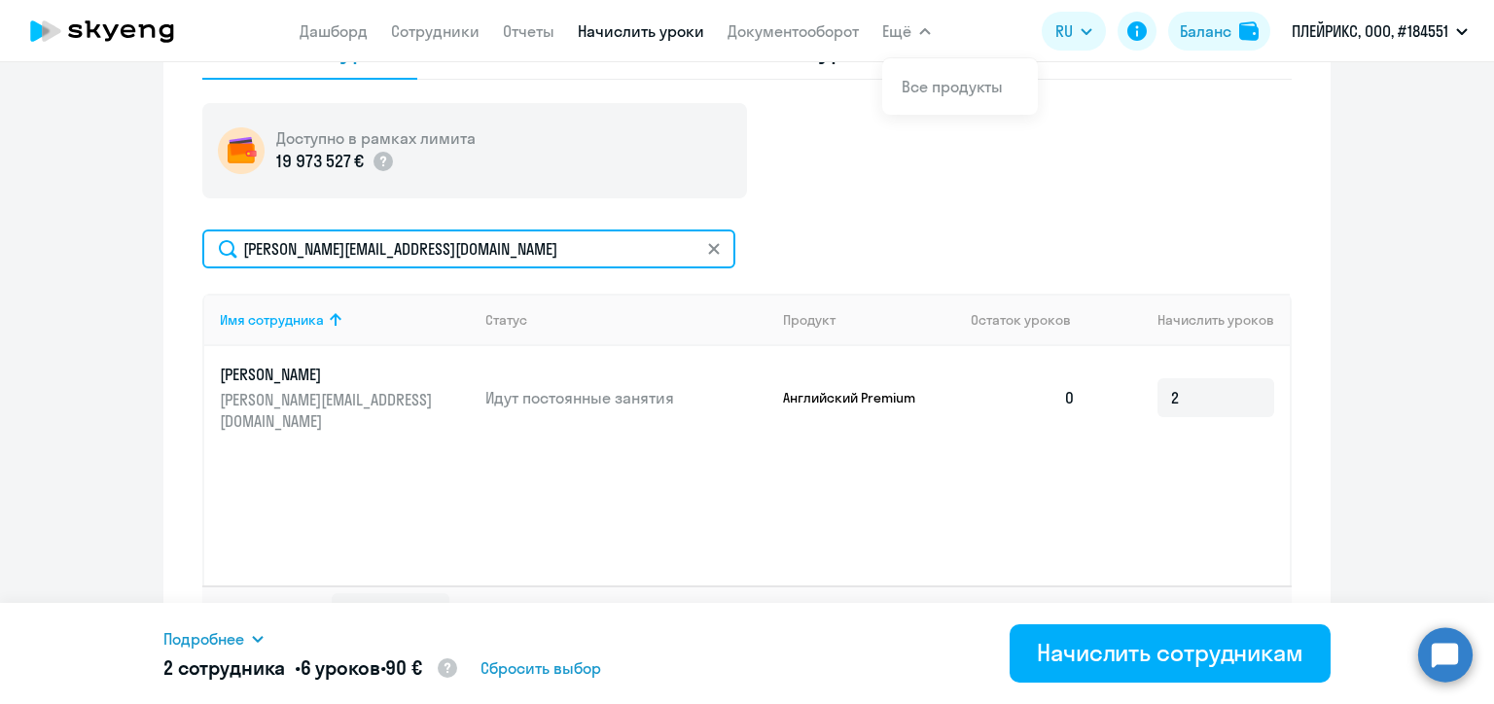
click at [431, 249] on input "[PERSON_NAME][EMAIL_ADDRESS][DOMAIN_NAME]" at bounding box center [468, 249] width 533 height 39
click at [389, 251] on input "[PERSON_NAME][EMAIL_ADDRESS][DOMAIN_NAME]" at bounding box center [468, 249] width 533 height 39
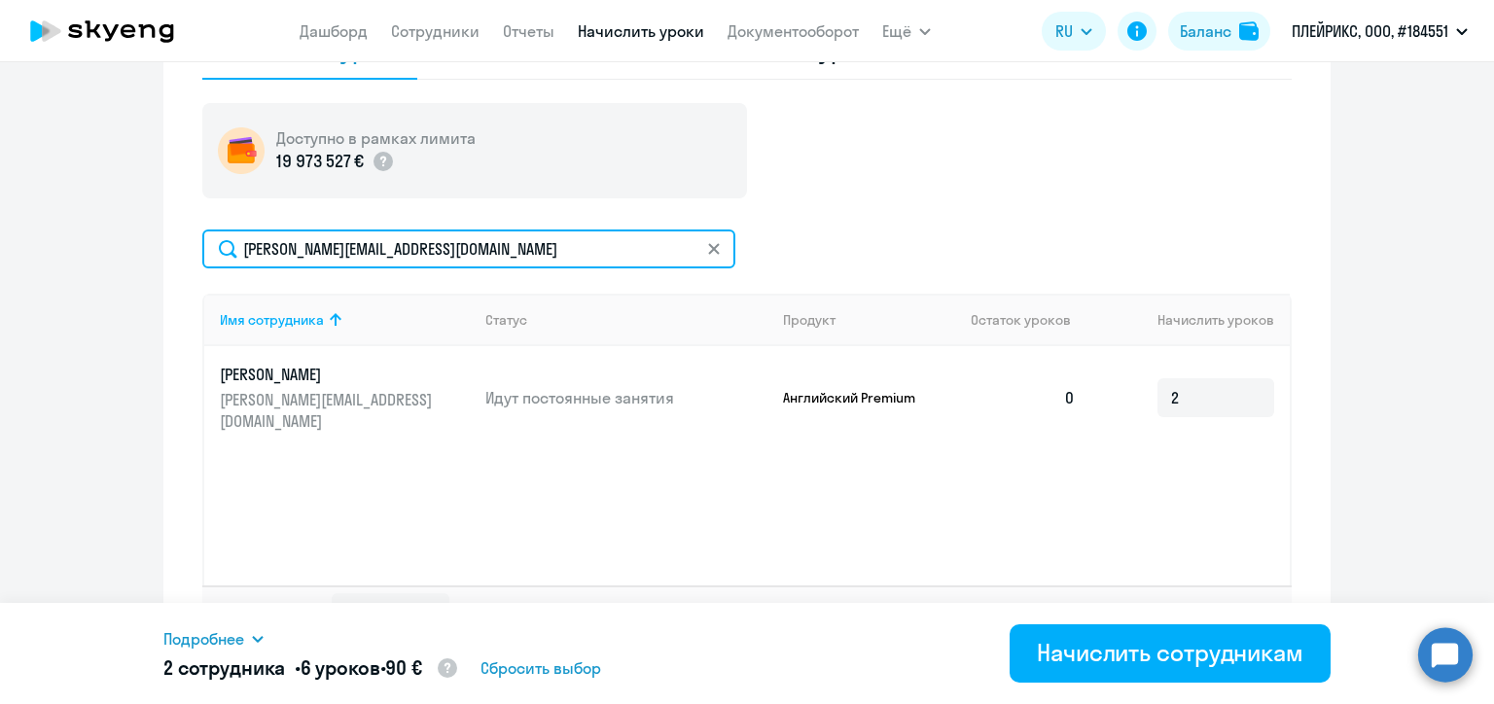
click at [389, 251] on input "[PERSON_NAME][EMAIL_ADDRESS][DOMAIN_NAME]" at bounding box center [468, 249] width 533 height 39
paste input "[PERSON_NAME].mitin"
type input "[PERSON_NAME][EMAIL_ADDRESS][DOMAIN_NAME]"
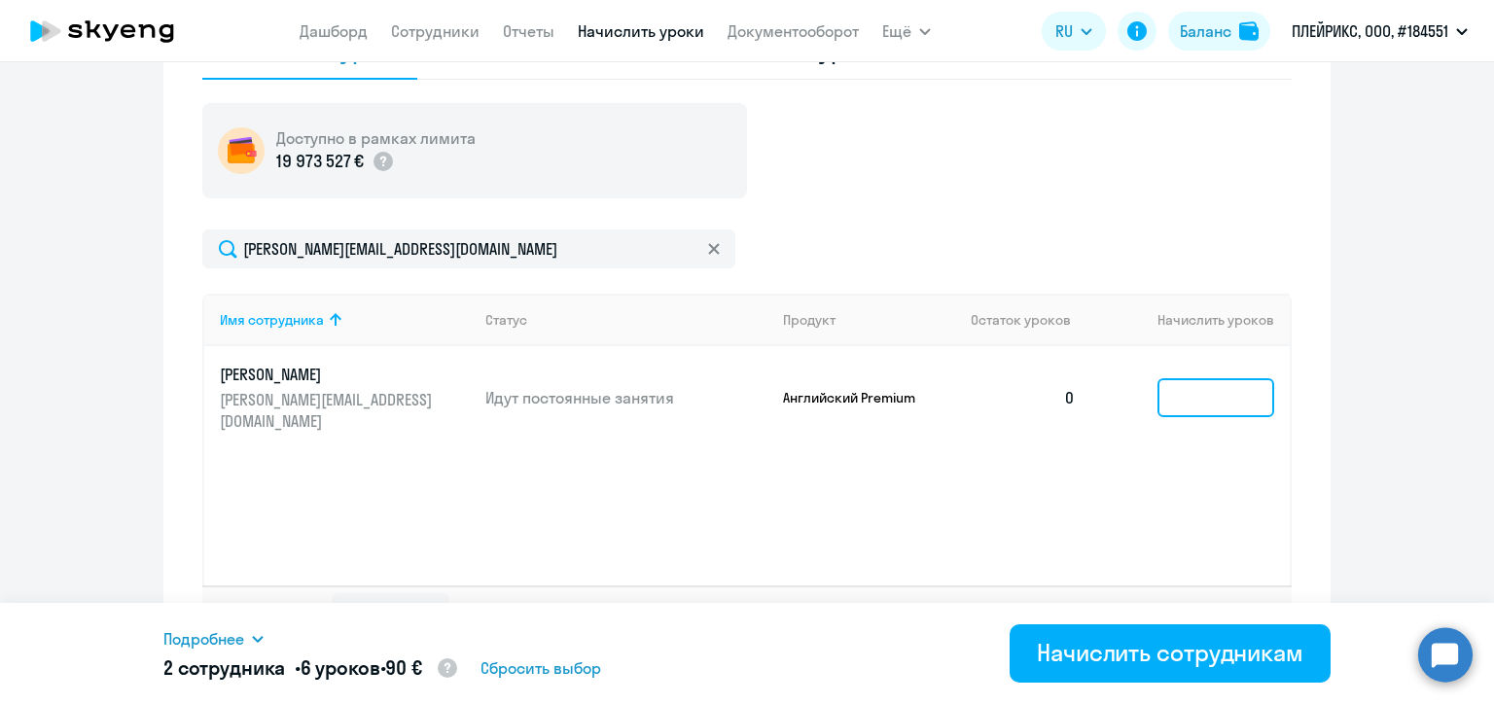
click at [1175, 381] on input at bounding box center [1215, 397] width 117 height 39
type input "2"
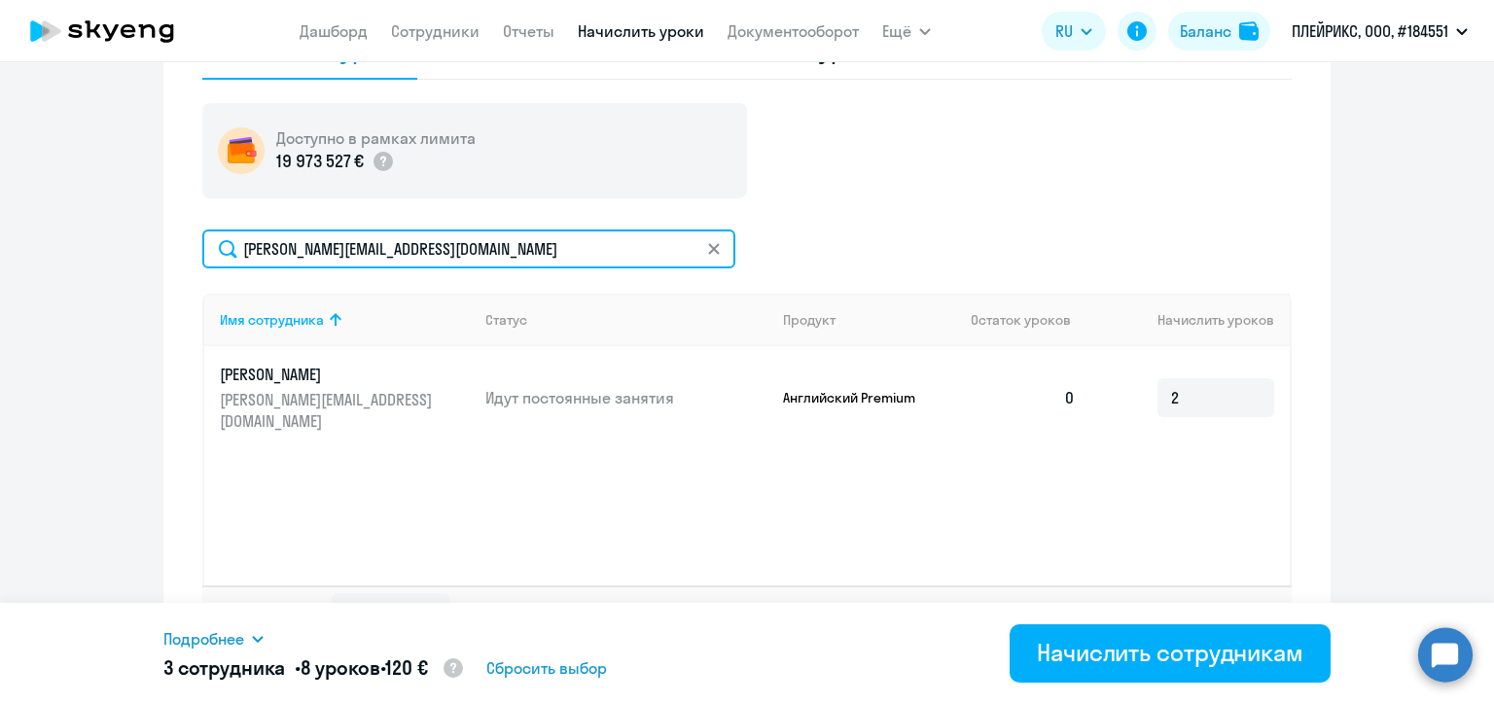
click at [494, 250] on input "[PERSON_NAME][EMAIL_ADDRESS][DOMAIN_NAME]" at bounding box center [468, 249] width 533 height 39
paste input "kiryl.kudz"
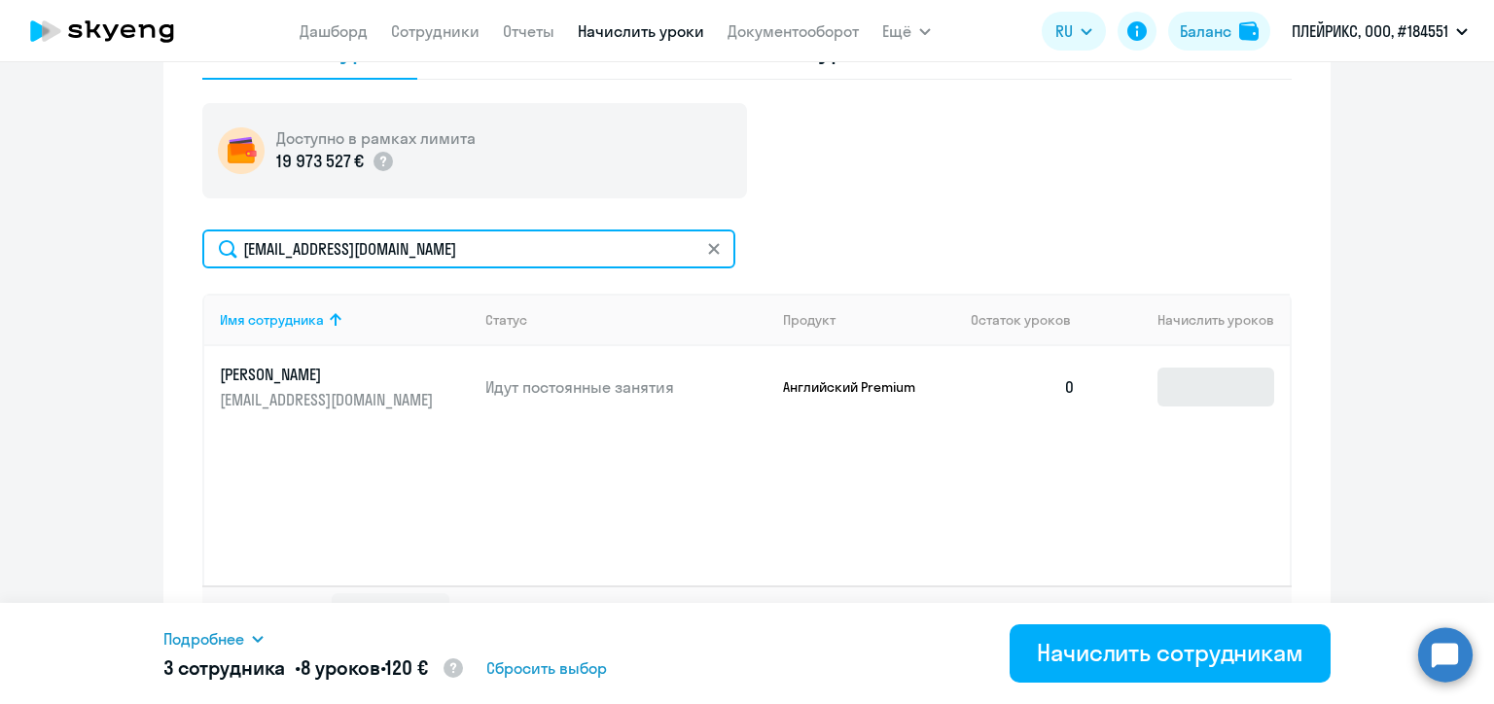
type input "[EMAIL_ADDRESS][DOMAIN_NAME]"
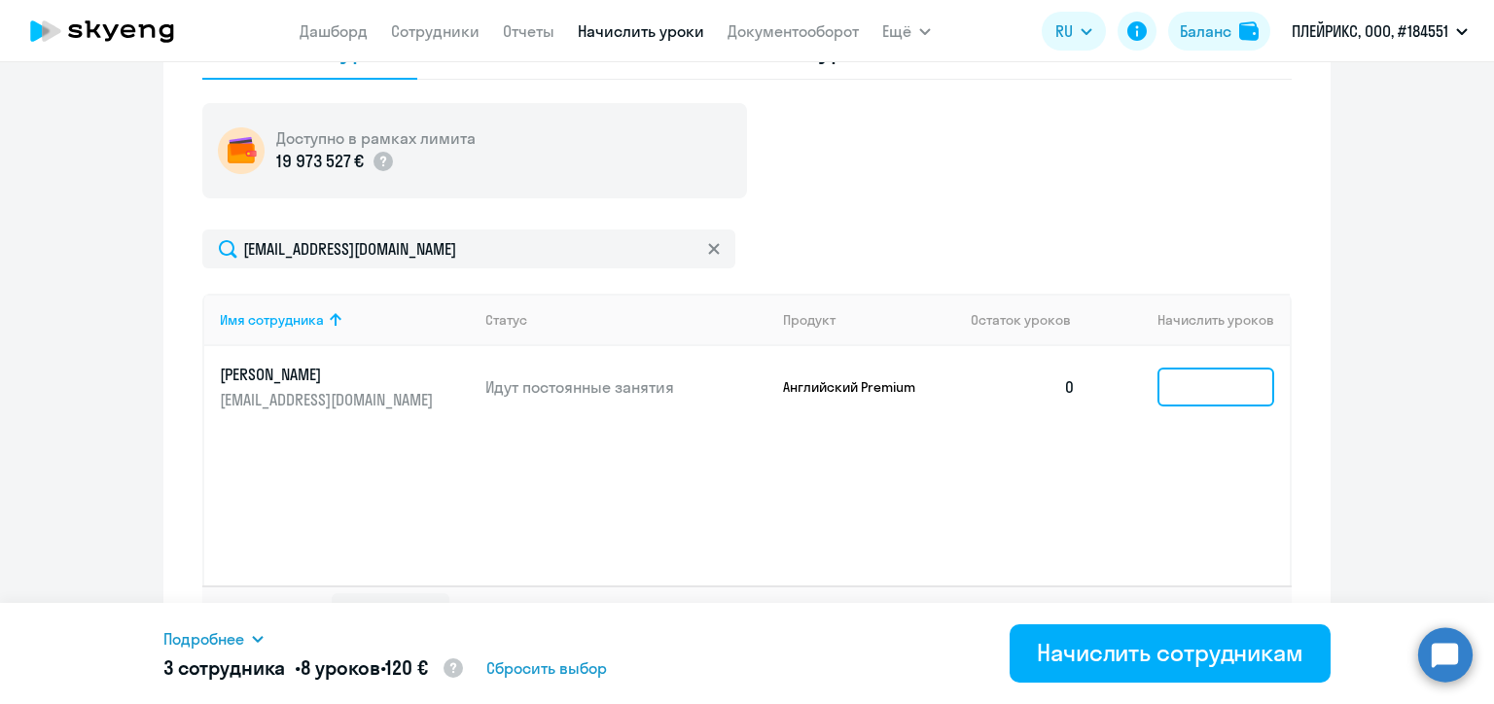
click at [1179, 392] on input at bounding box center [1215, 387] width 117 height 39
type input "4"
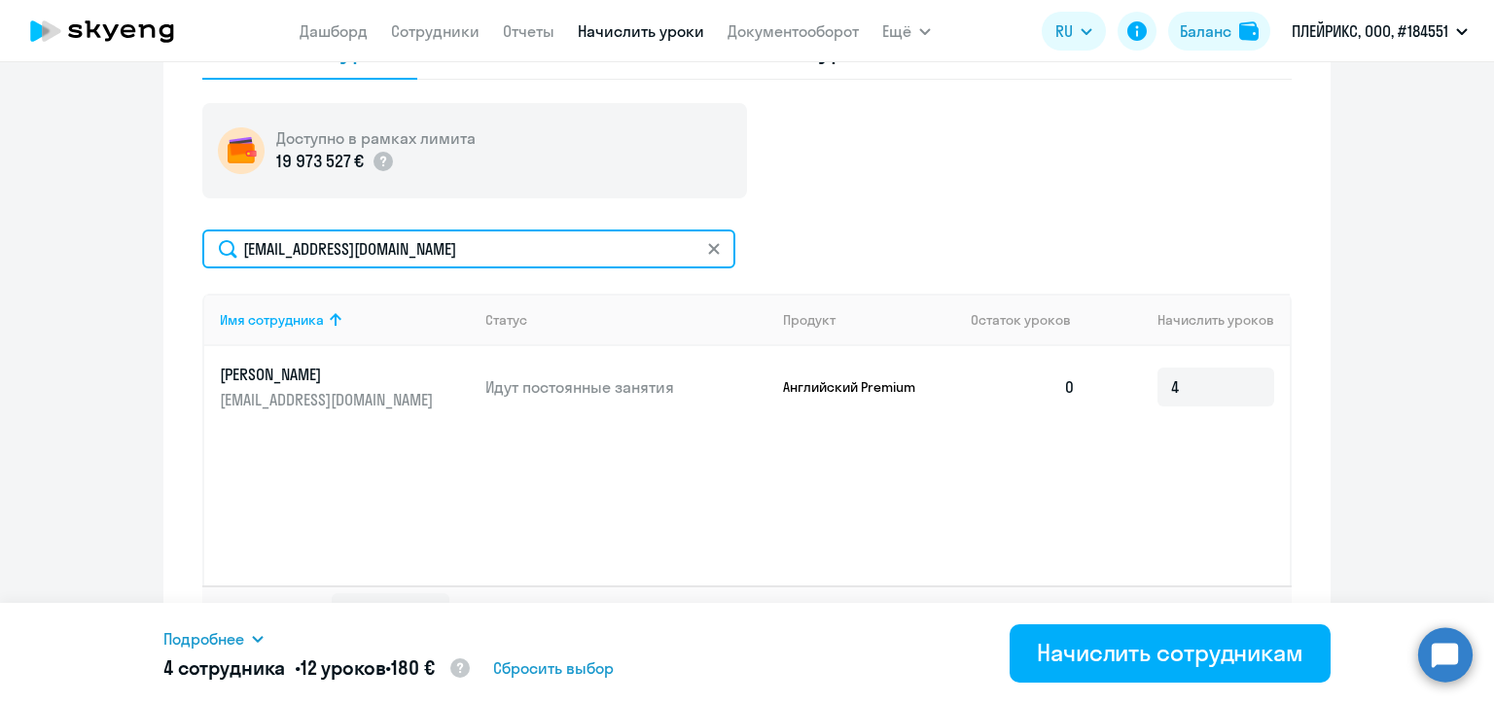
click at [407, 257] on input "[EMAIL_ADDRESS][DOMAIN_NAME]" at bounding box center [468, 249] width 533 height 39
paste input "[PERSON_NAME].zelensky"
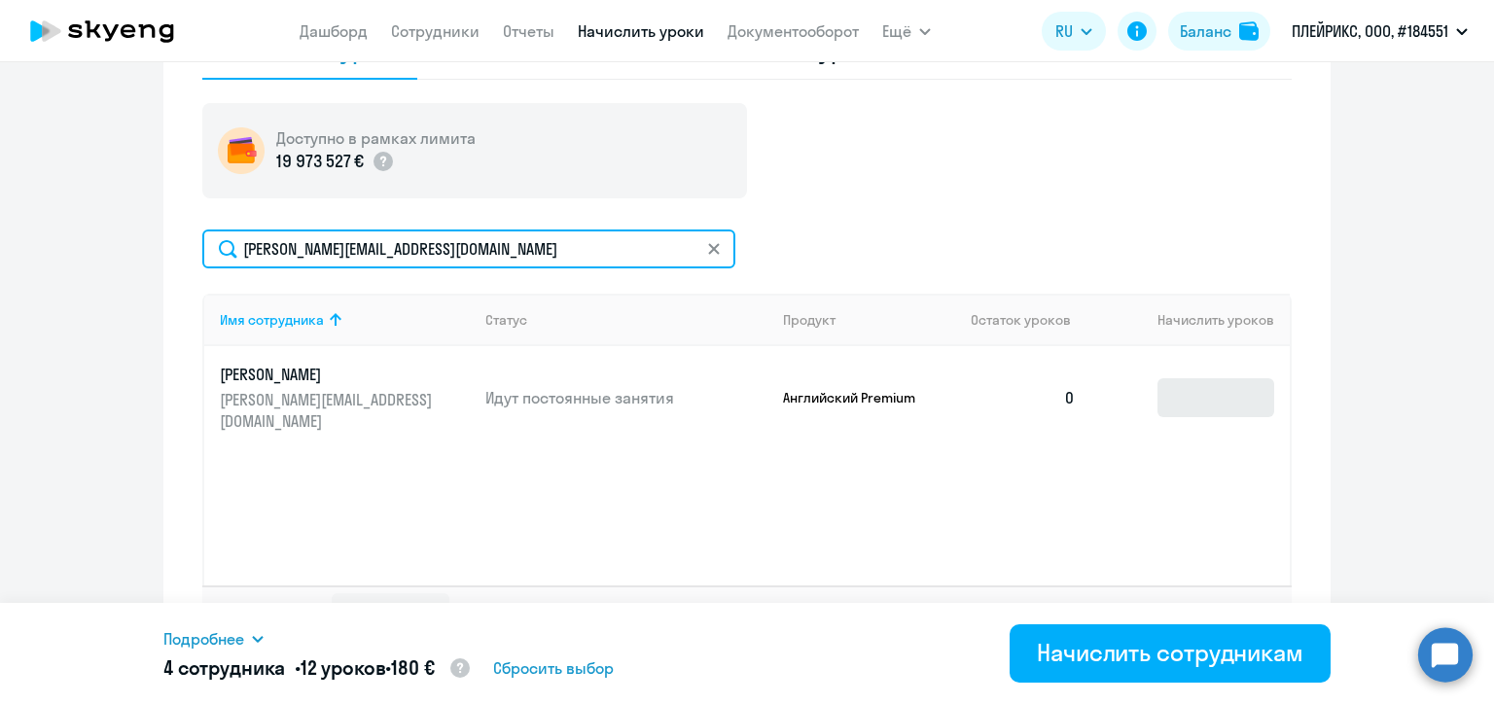
type input "[PERSON_NAME][EMAIL_ADDRESS][DOMAIN_NAME]"
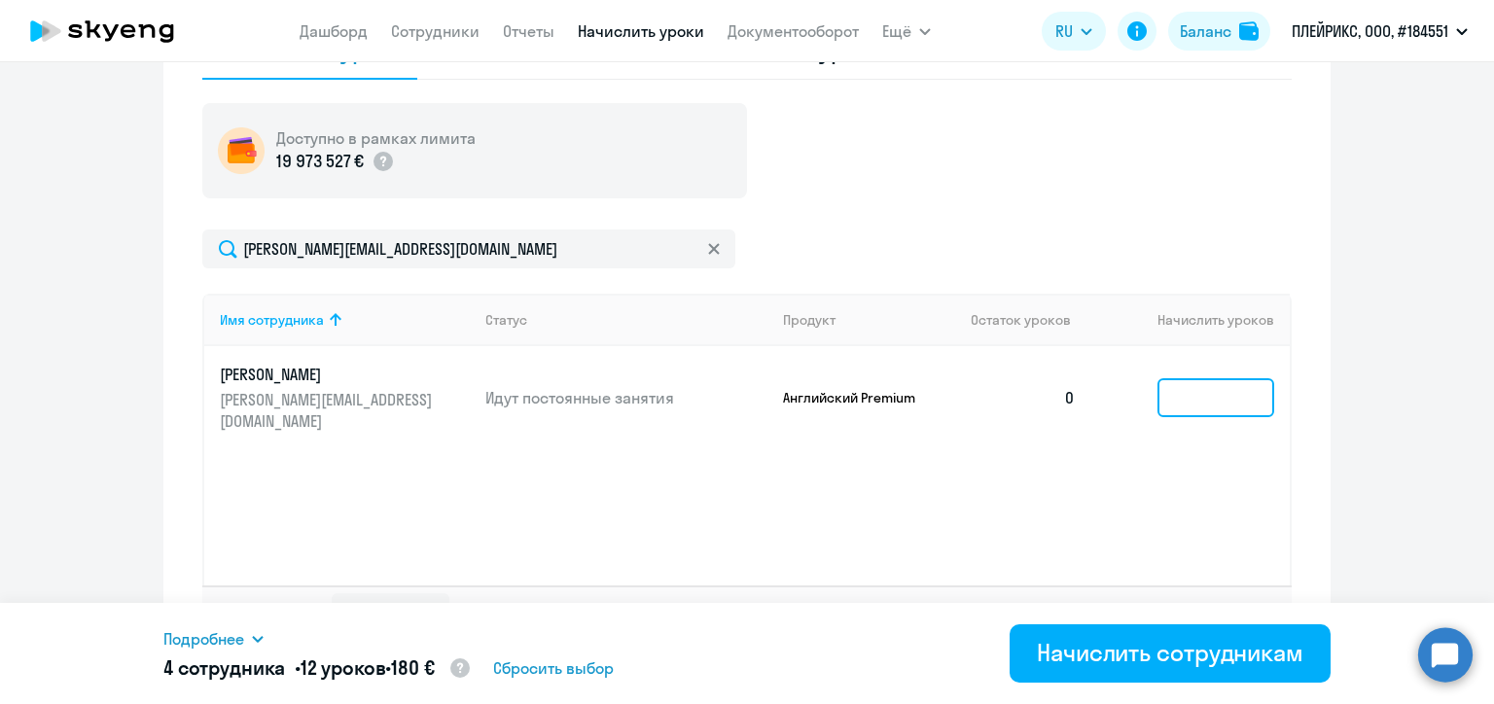
click at [1179, 383] on input at bounding box center [1215, 397] width 117 height 39
type input "3"
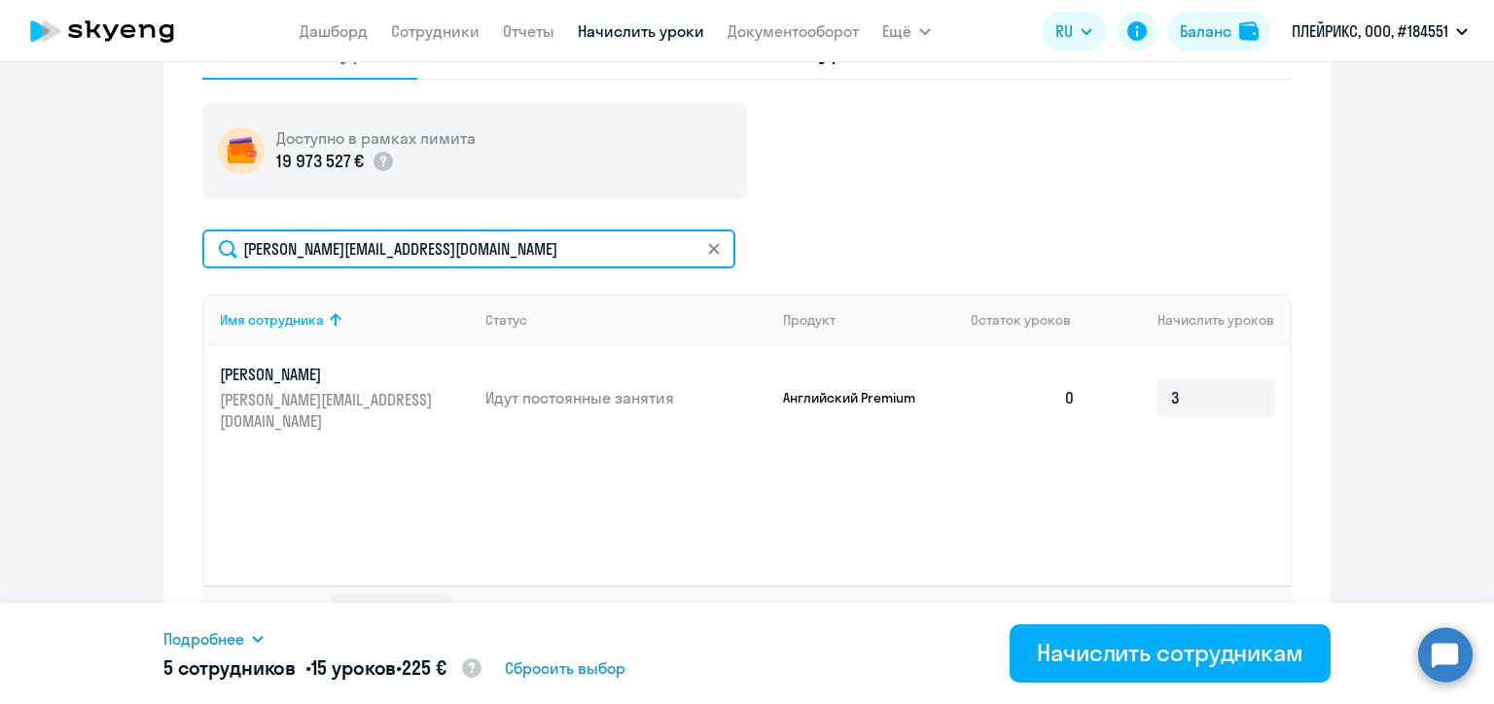
click at [440, 252] on input "[PERSON_NAME][EMAIL_ADDRESS][DOMAIN_NAME]" at bounding box center [468, 249] width 533 height 39
paste input "[PERSON_NAME].gorbatov"
type input "[PERSON_NAME][EMAIL_ADDRESS][DOMAIN_NAME]"
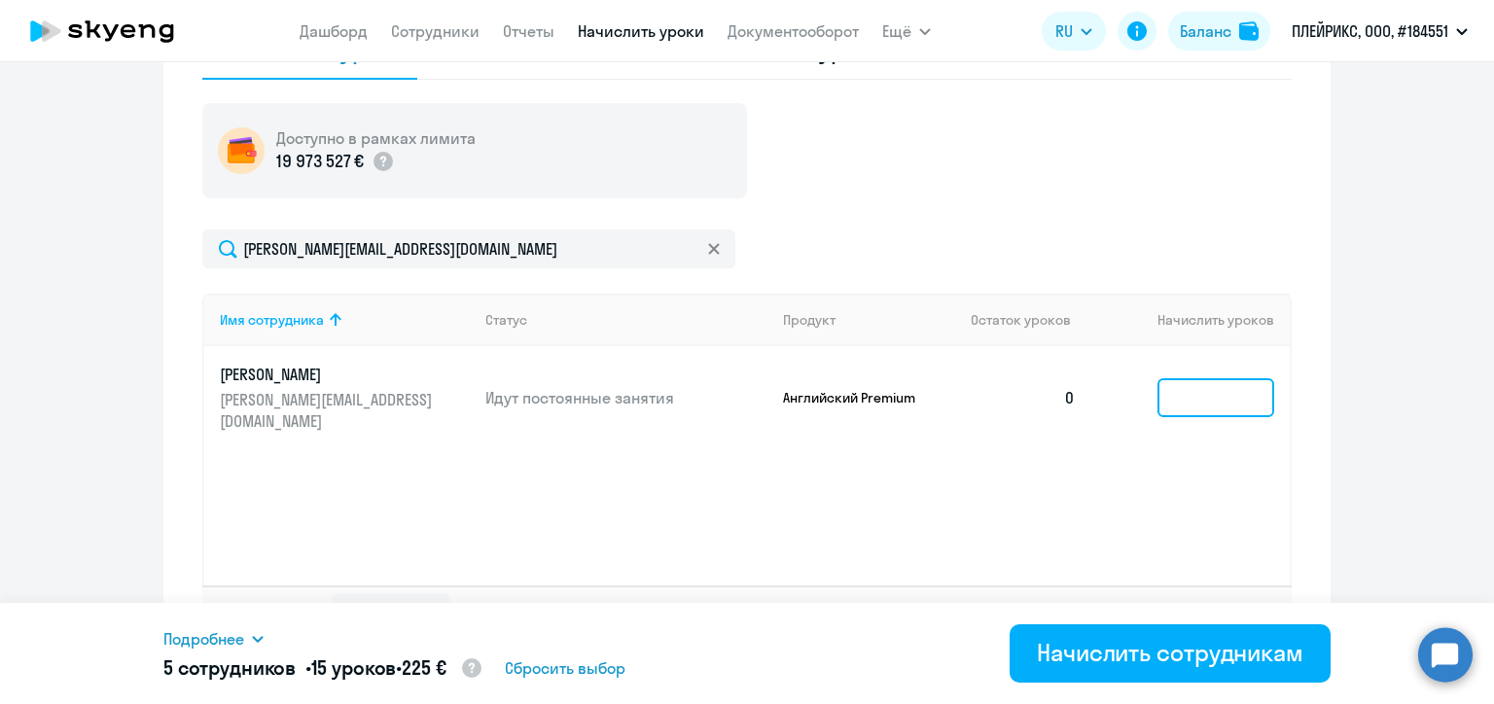
click at [1218, 390] on input at bounding box center [1215, 397] width 117 height 39
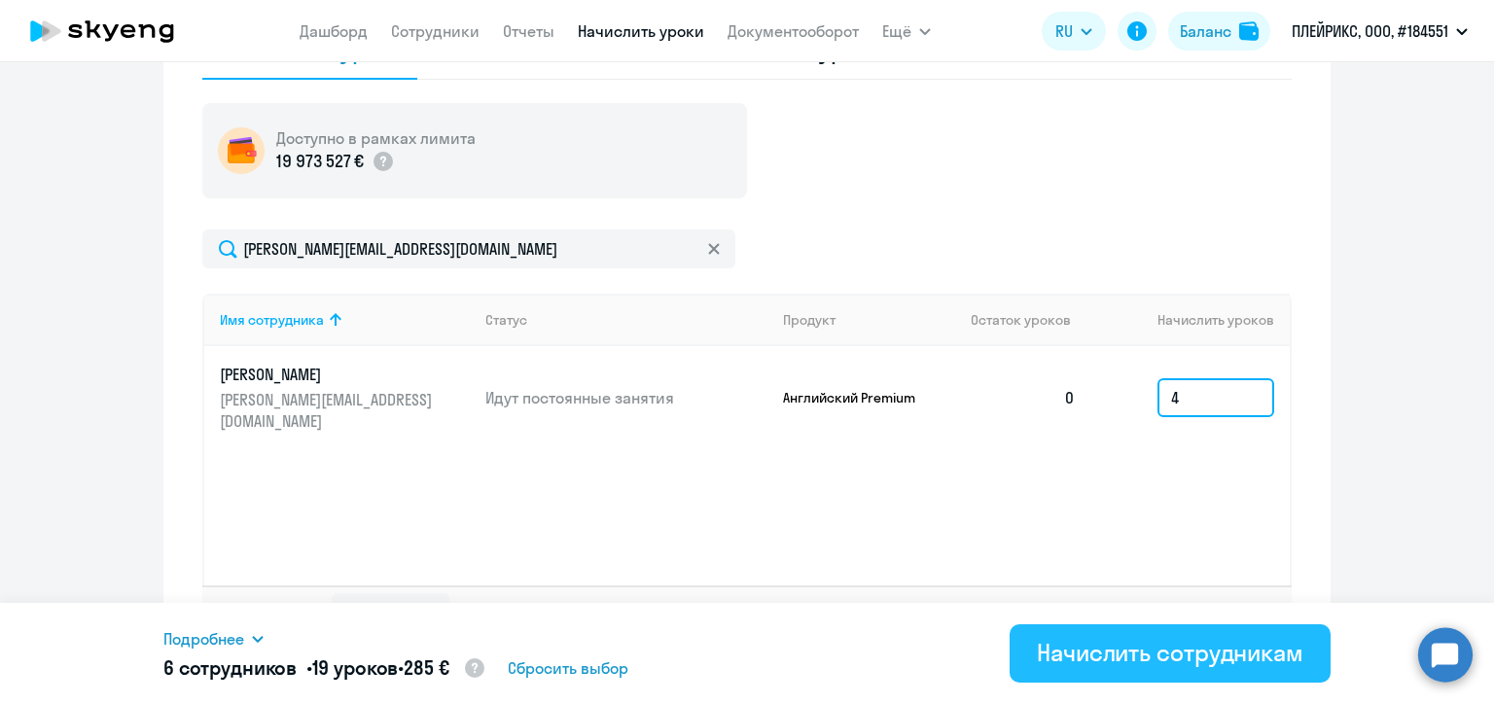
type input "4"
click at [1229, 646] on div "Начислить сотрудникам" at bounding box center [1170, 652] width 266 height 31
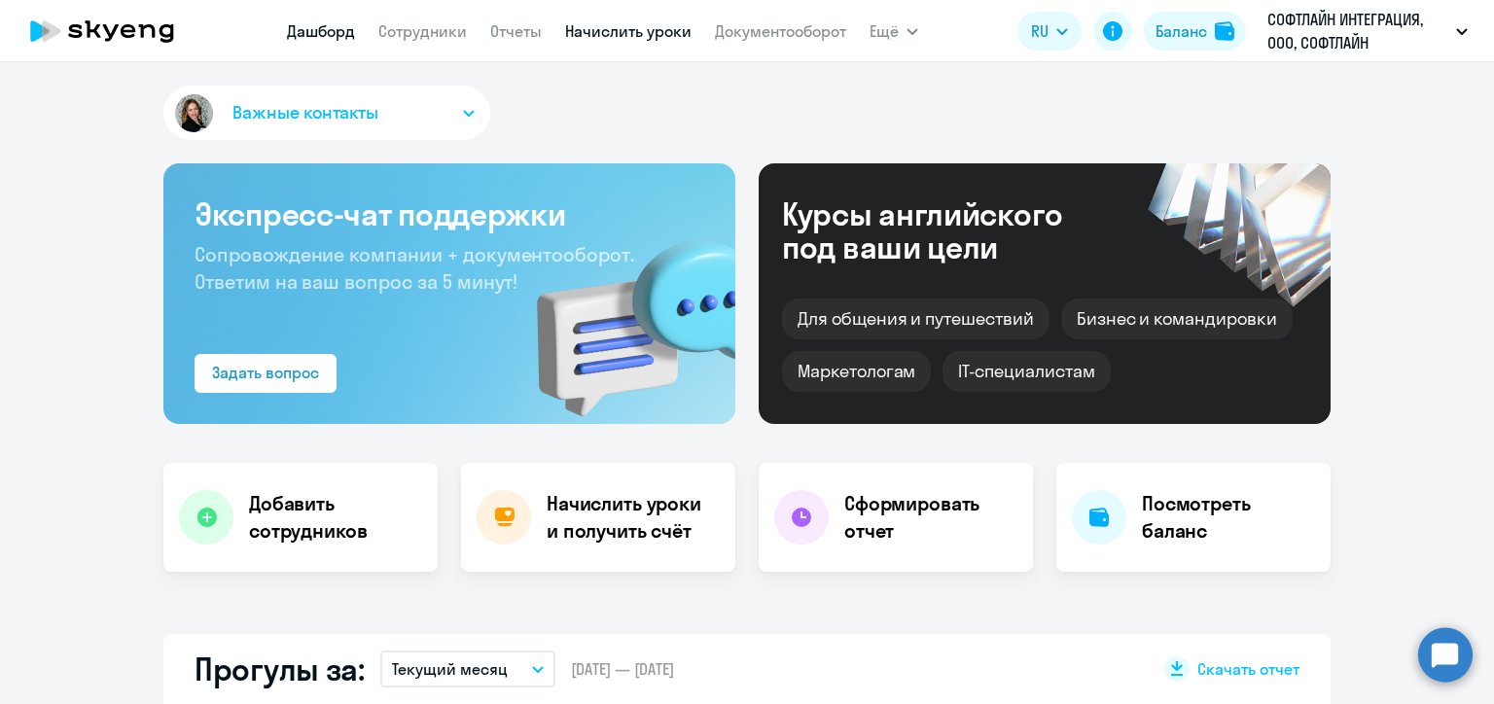
select select "30"
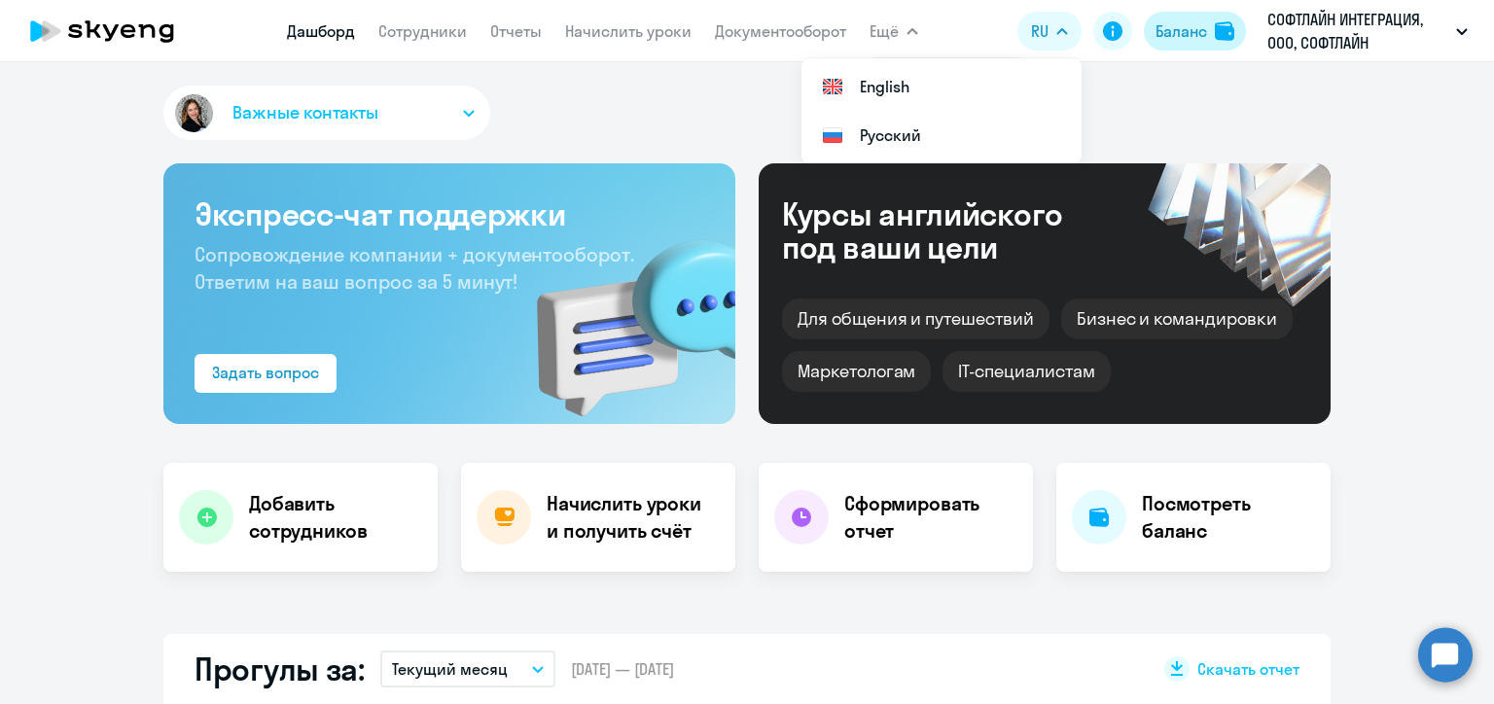
click at [1193, 40] on div "Баланс" at bounding box center [1181, 30] width 52 height 23
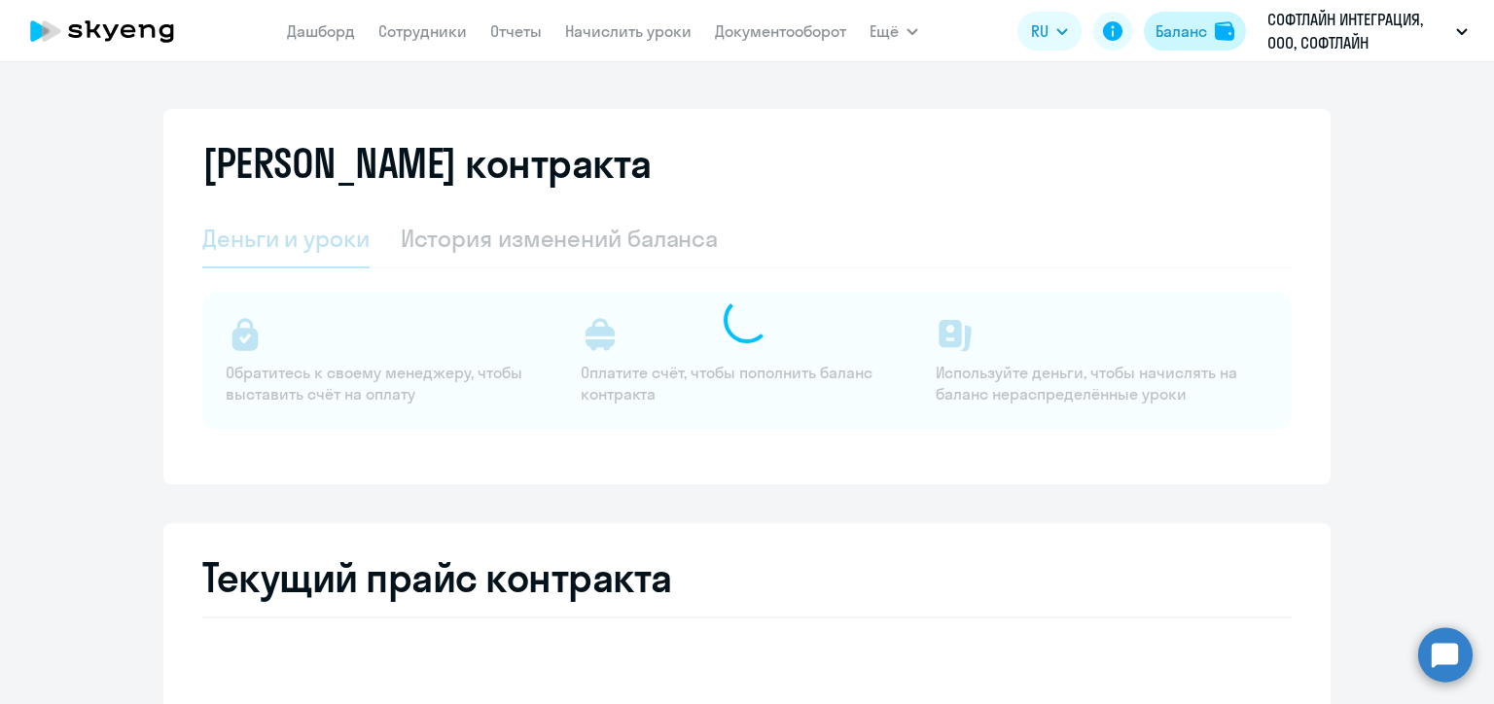
select select "english_adult_not_native_speaker"
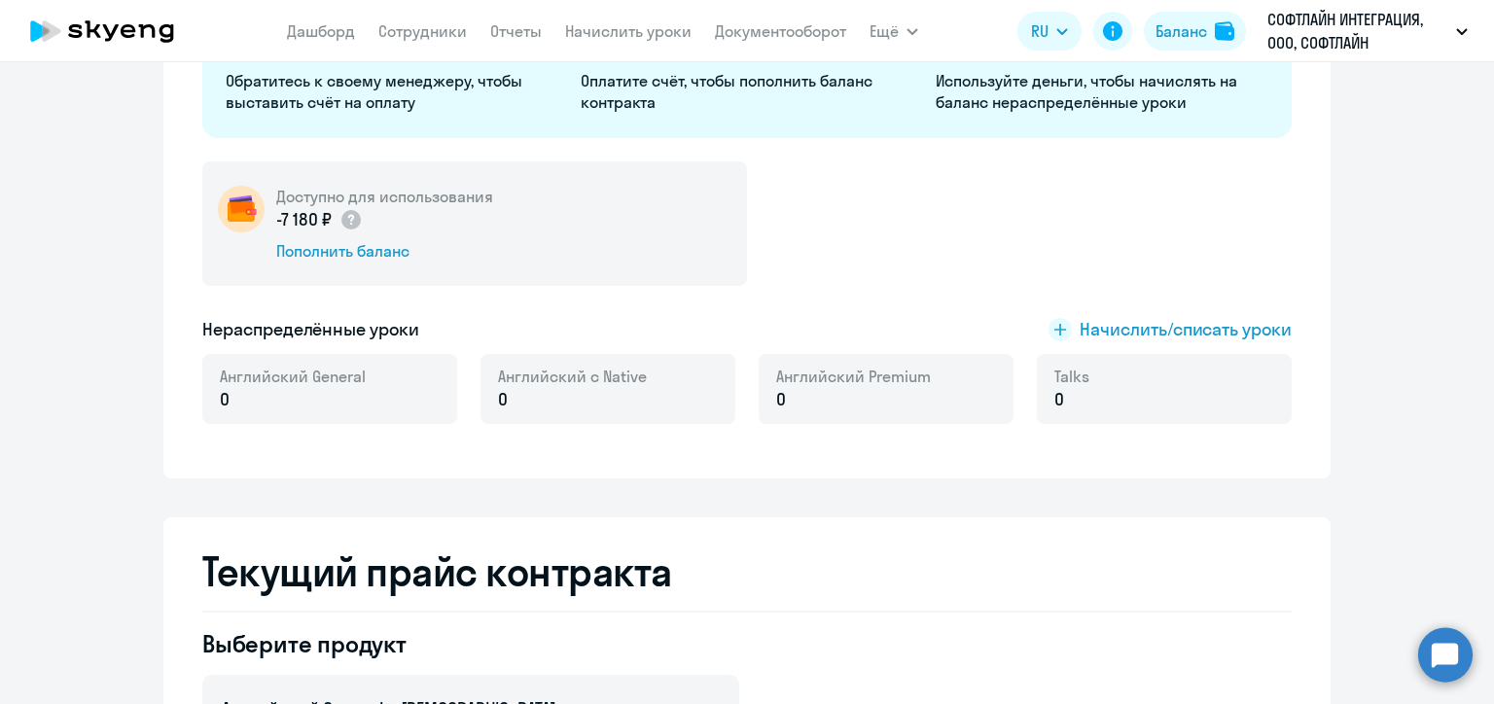
scroll to position [97, 0]
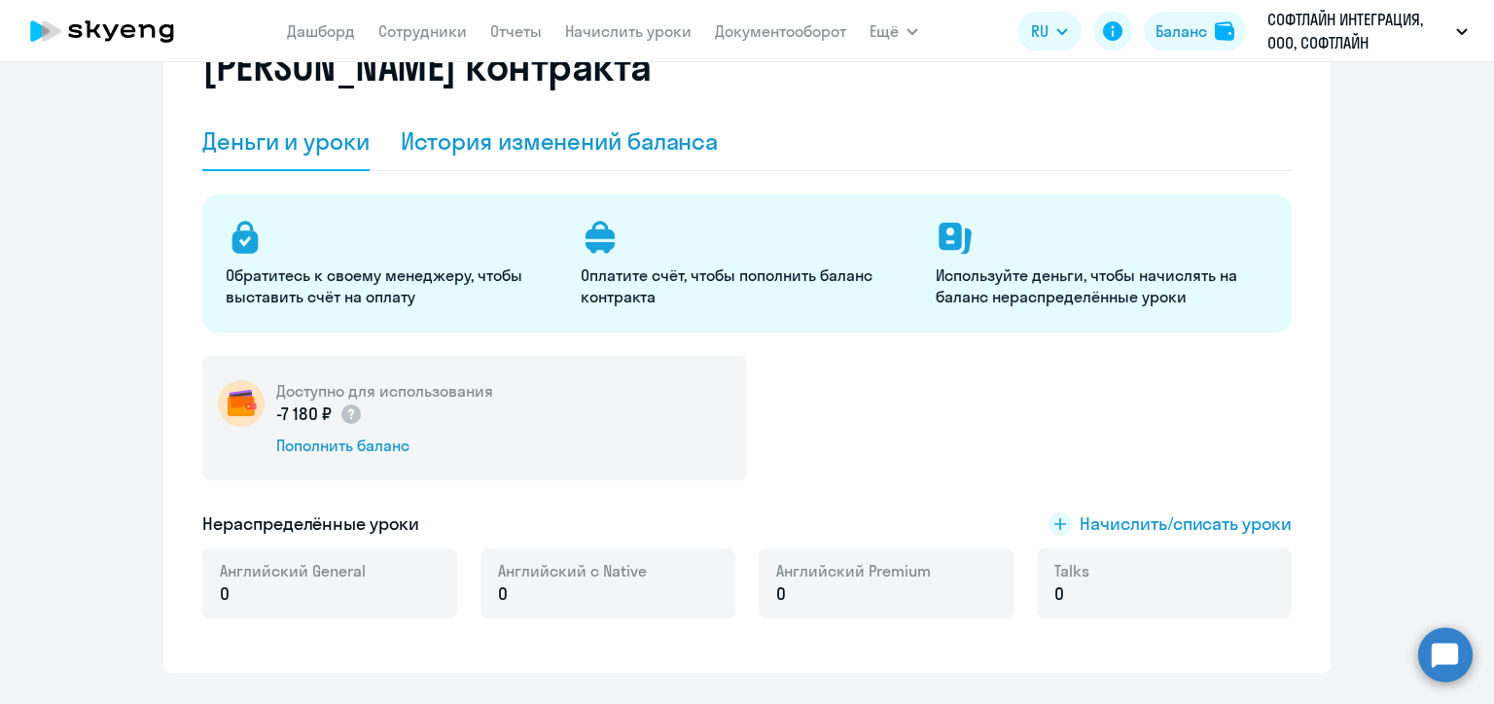
click at [630, 154] on div "История изменений баланса" at bounding box center [560, 140] width 318 height 31
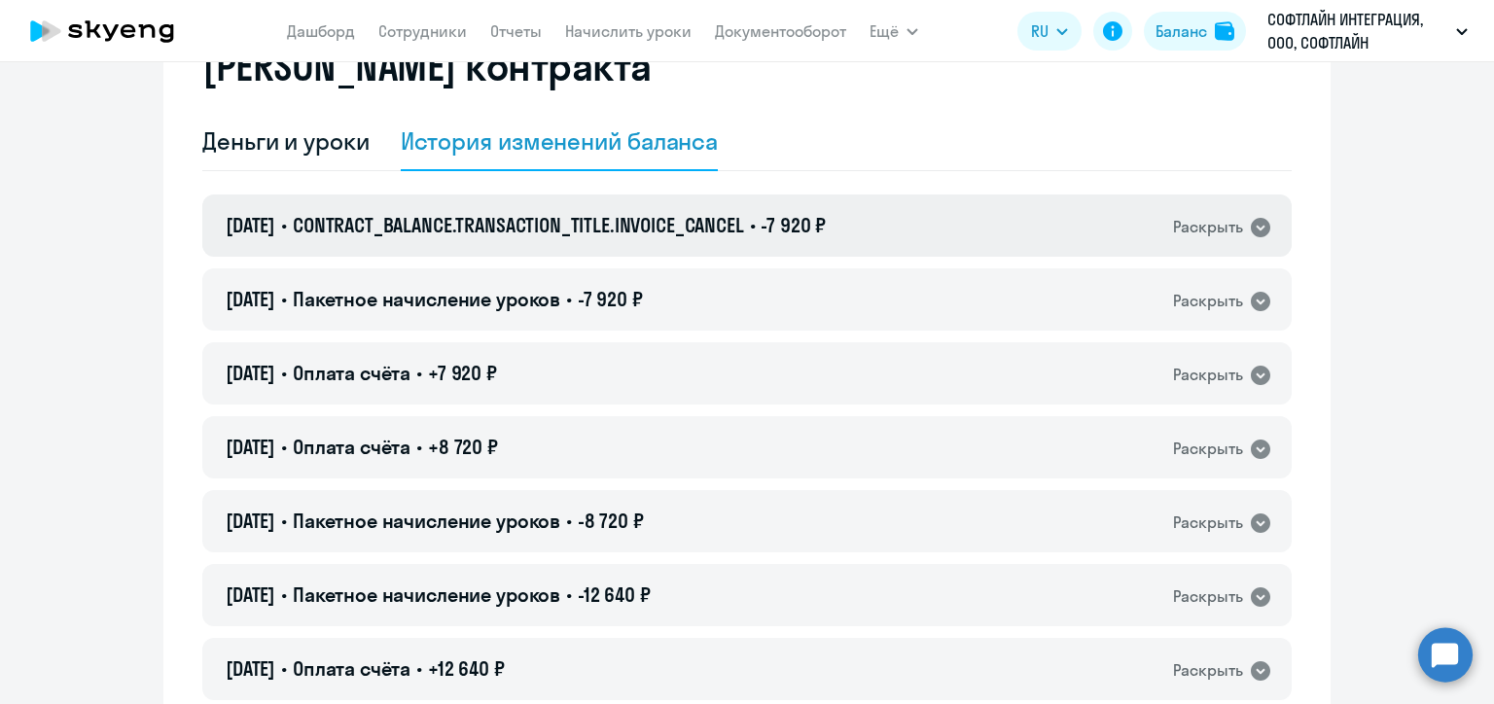
click at [906, 221] on div "12.08.2025 • CONTRACT_BALANCE.TRANSACTION_TITLE.INVOICE_CANCEL • -7 920 ₽ Раскр…" at bounding box center [746, 226] width 1089 height 62
